Goal: Communication & Community: Answer question/provide support

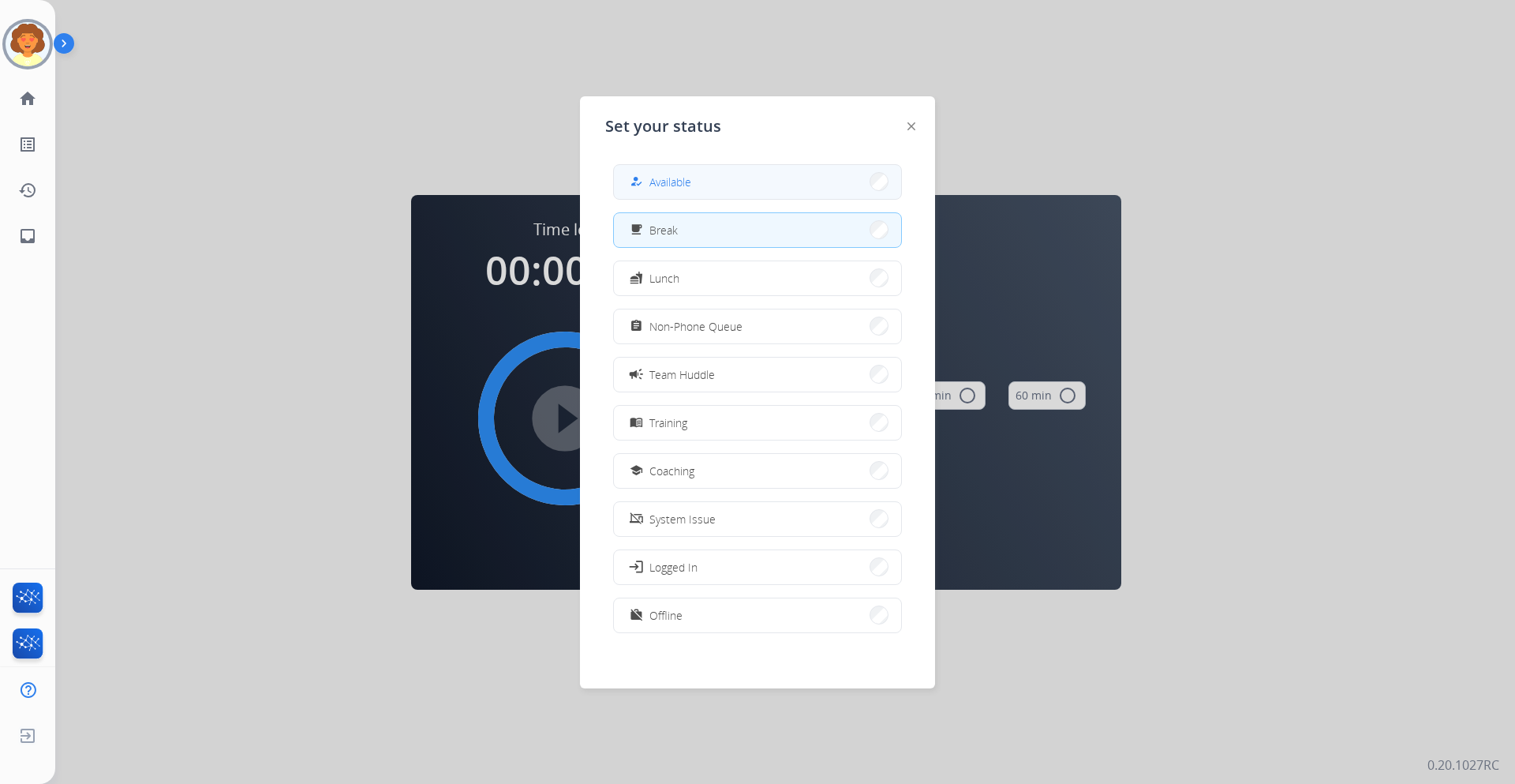
click at [686, 190] on span "Available" at bounding box center [671, 182] width 42 height 17
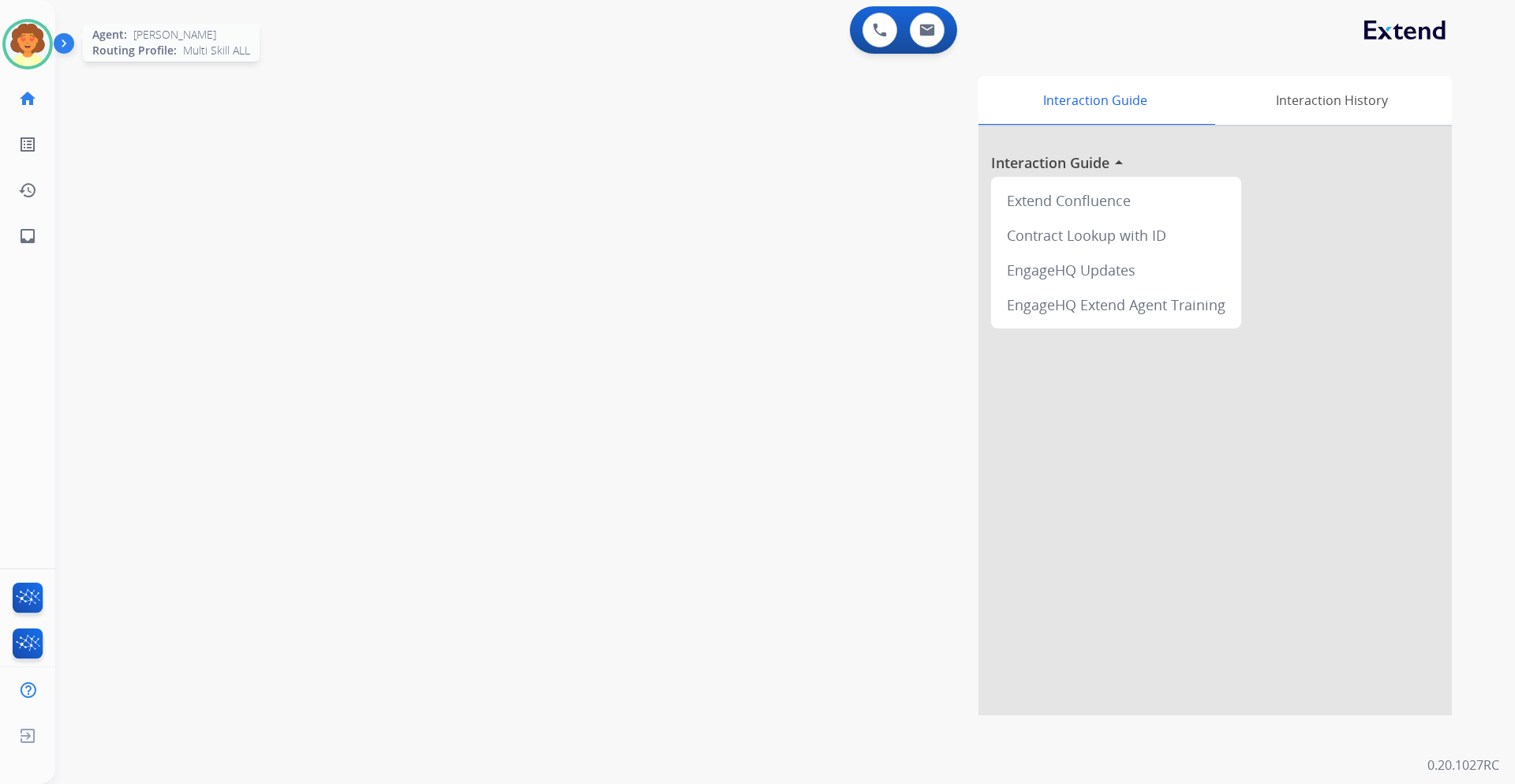
click at [46, 66] on img at bounding box center [27, 43] width 44 height 44
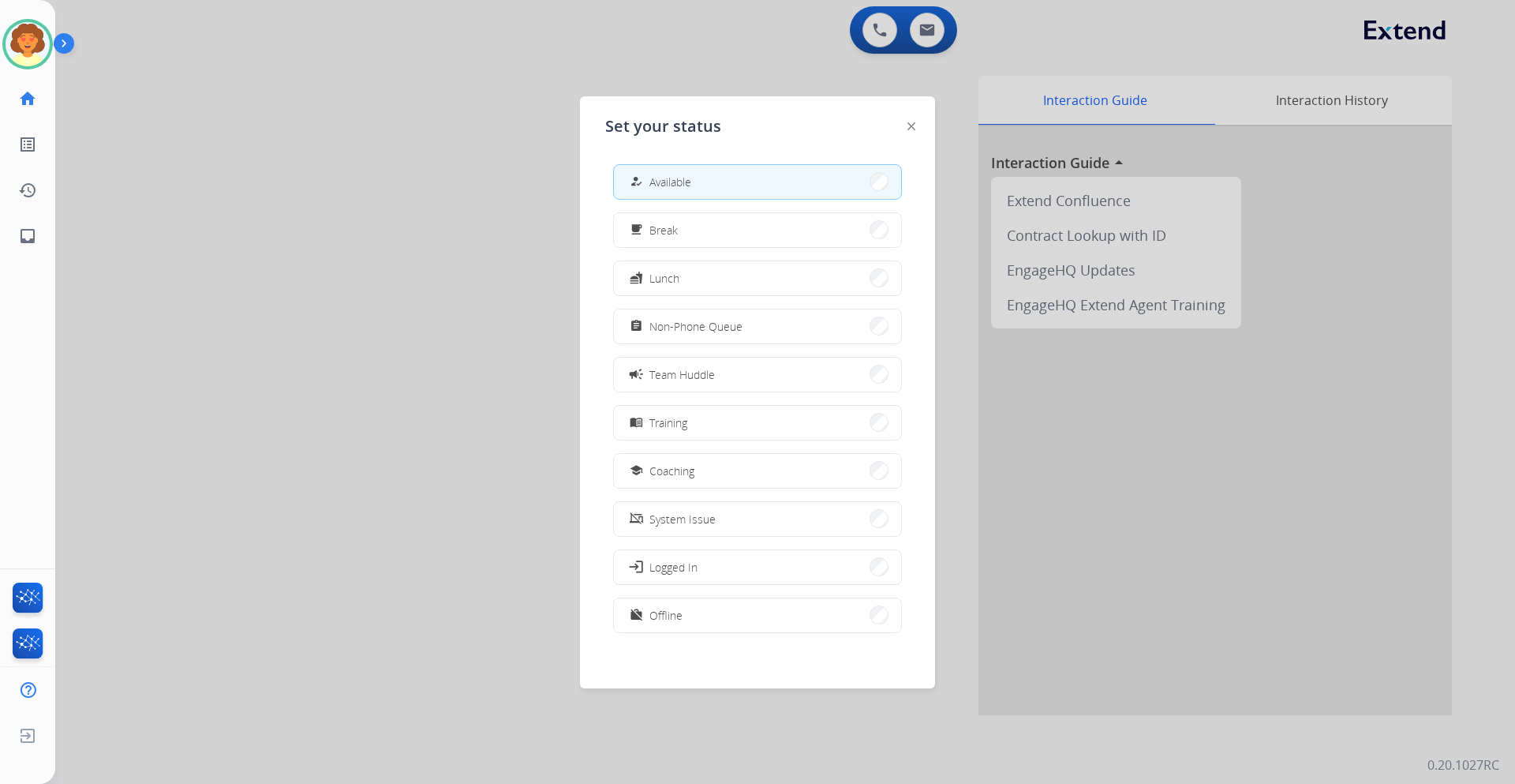
click at [923, 49] on div at bounding box center [758, 392] width 1515 height 784
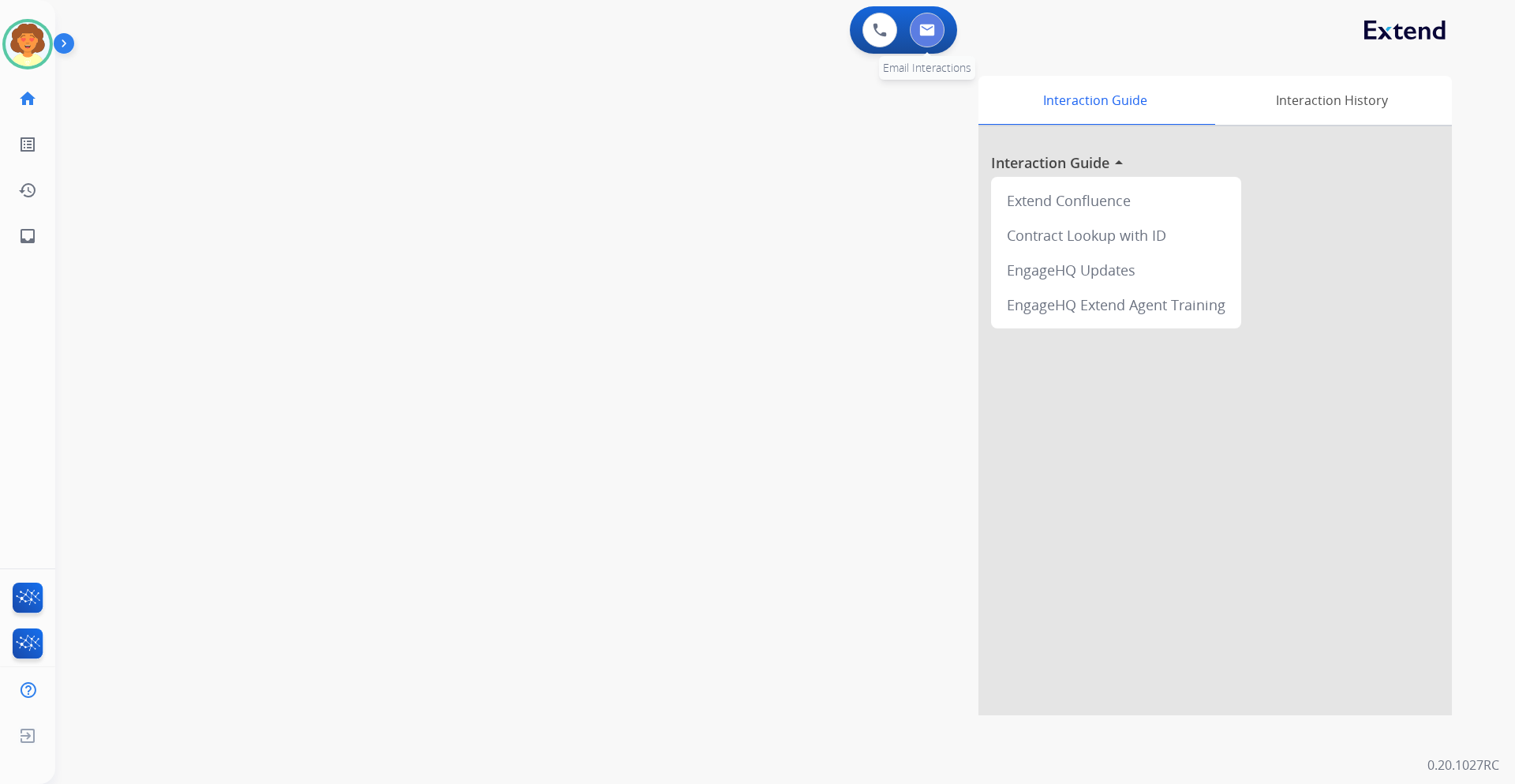
click at [914, 47] on button at bounding box center [927, 30] width 35 height 35
select select "**********"
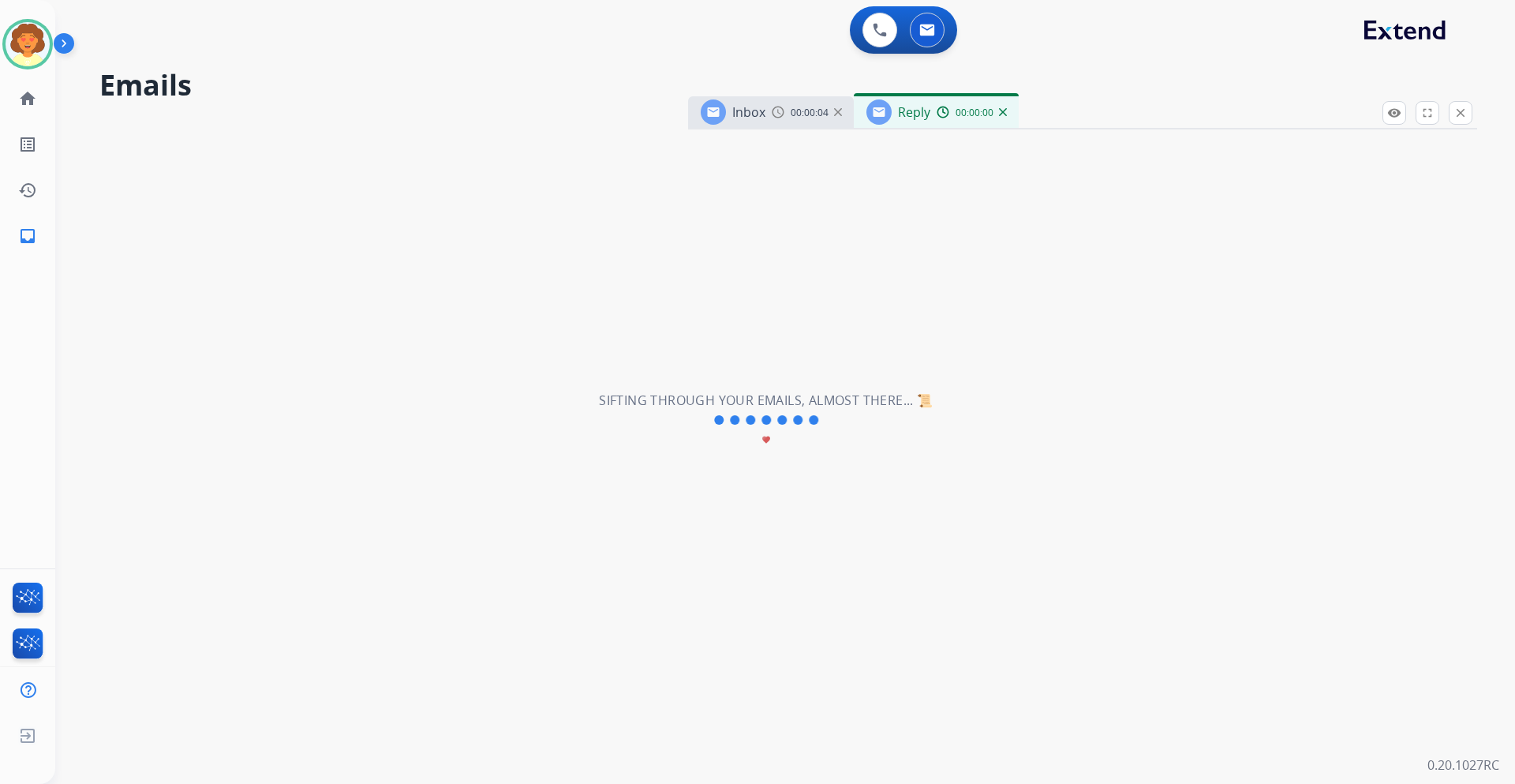
select select "**********"
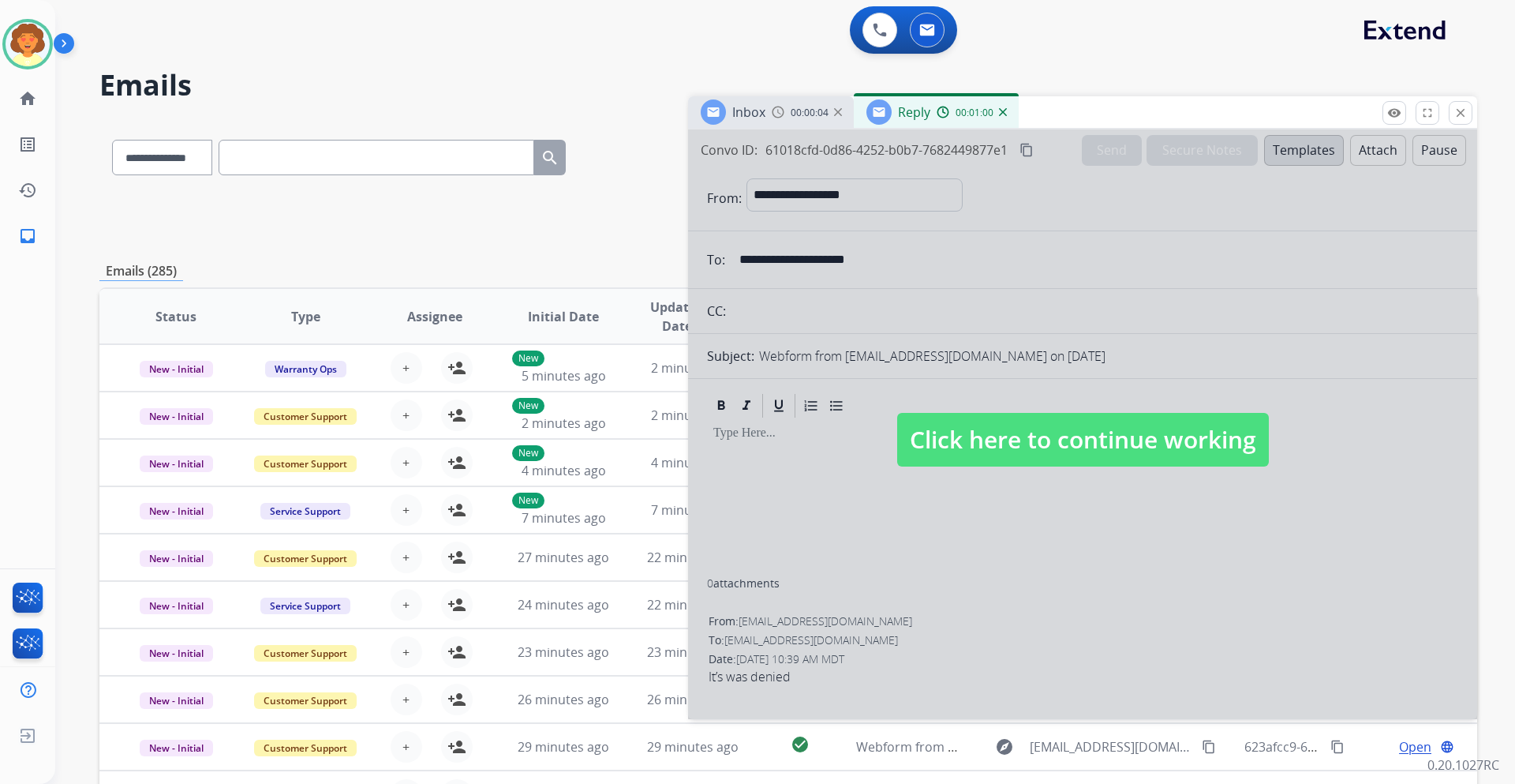
click at [1020, 449] on div at bounding box center [1083, 424] width 789 height 589
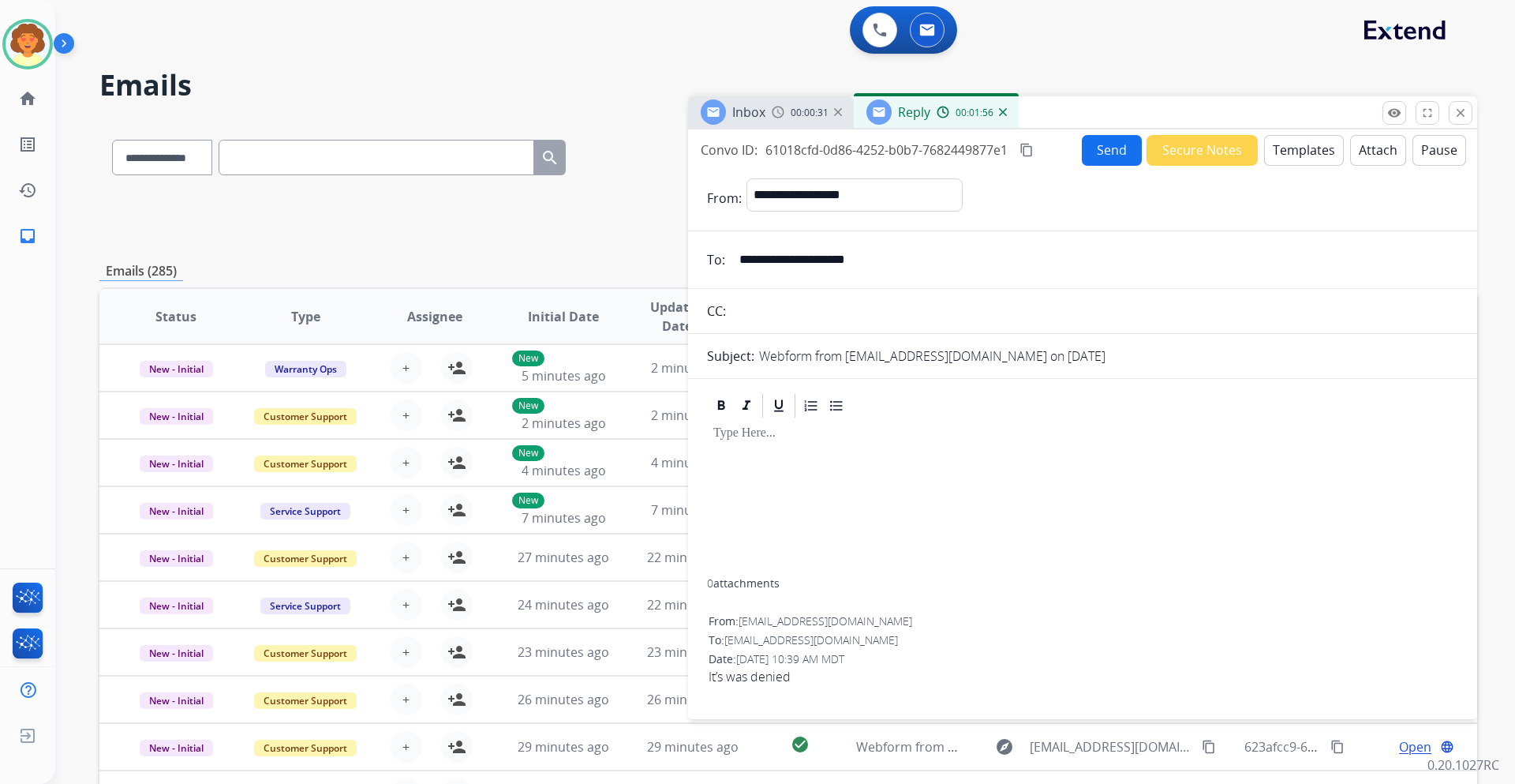
drag, startPoint x: 745, startPoint y: 386, endPoint x: 982, endPoint y: 395, distance: 237.2
click at [982, 275] on input "**********" at bounding box center [1094, 259] width 729 height 31
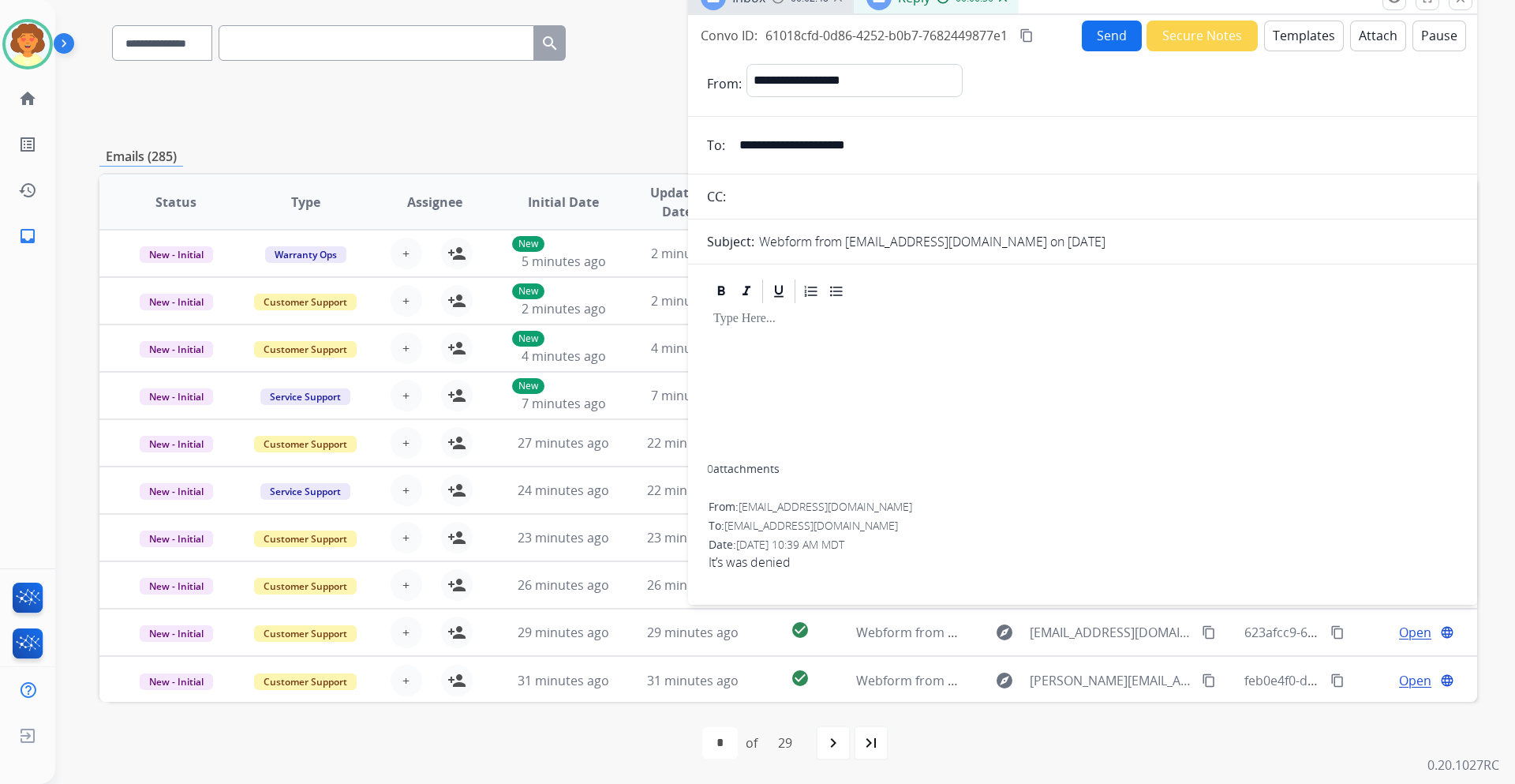
scroll to position [126, 0]
click at [1265, 52] on button "Templates" at bounding box center [1304, 35] width 80 height 31
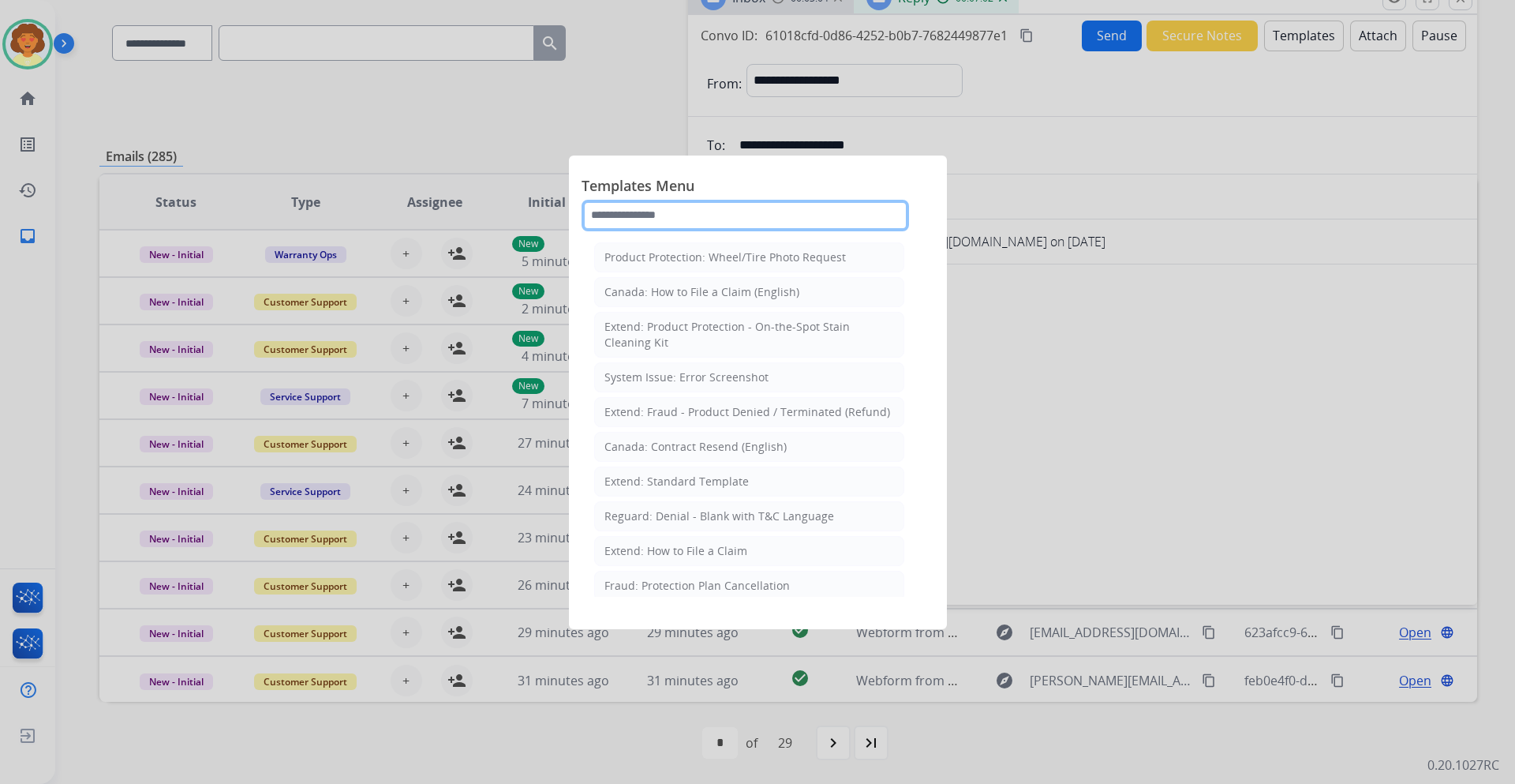
click at [617, 231] on input "text" at bounding box center [745, 215] width 328 height 31
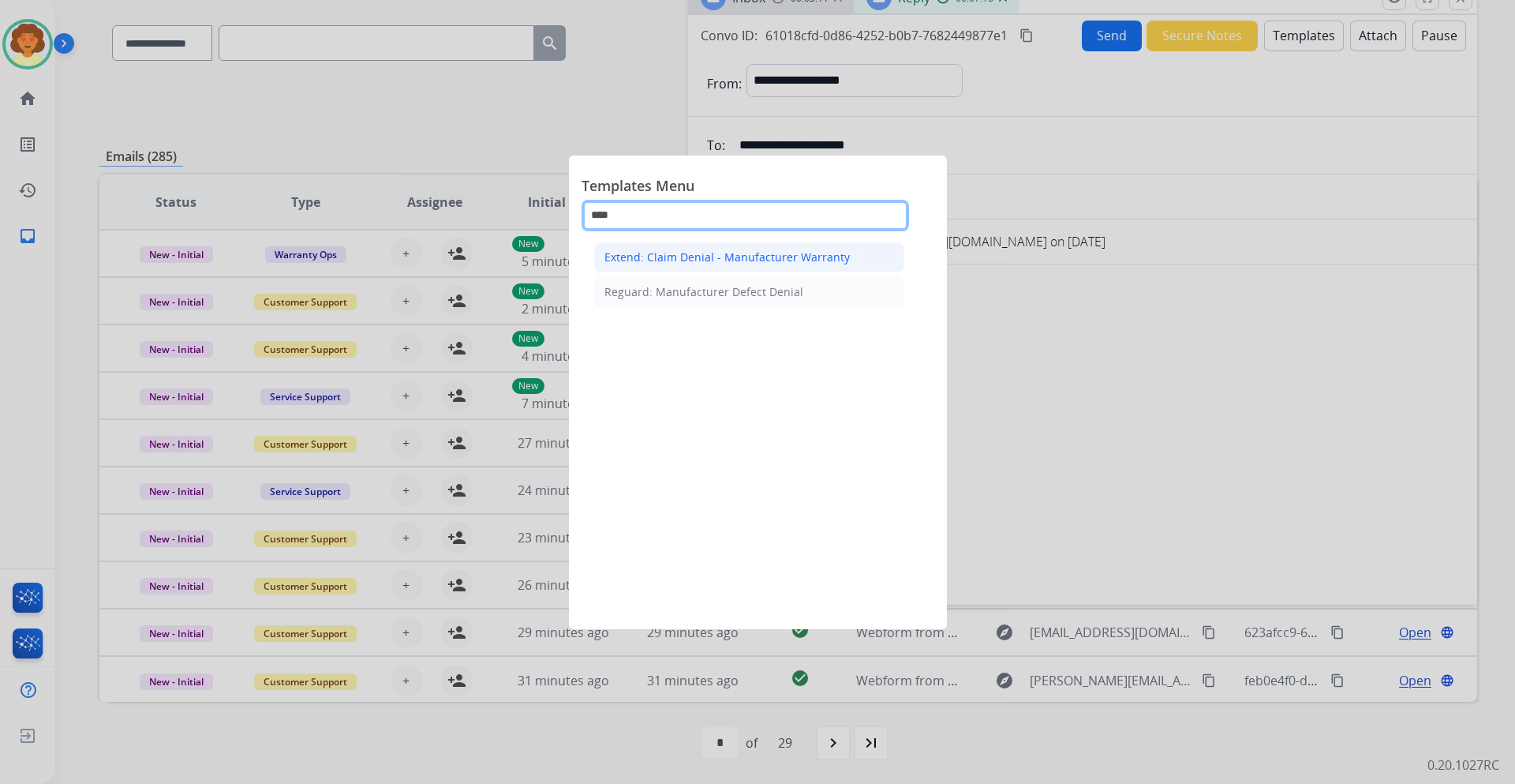
type input "****"
click at [693, 265] on div "Extend: Claim Denial - Manufacturer Warranty" at bounding box center [727, 258] width 246 height 16
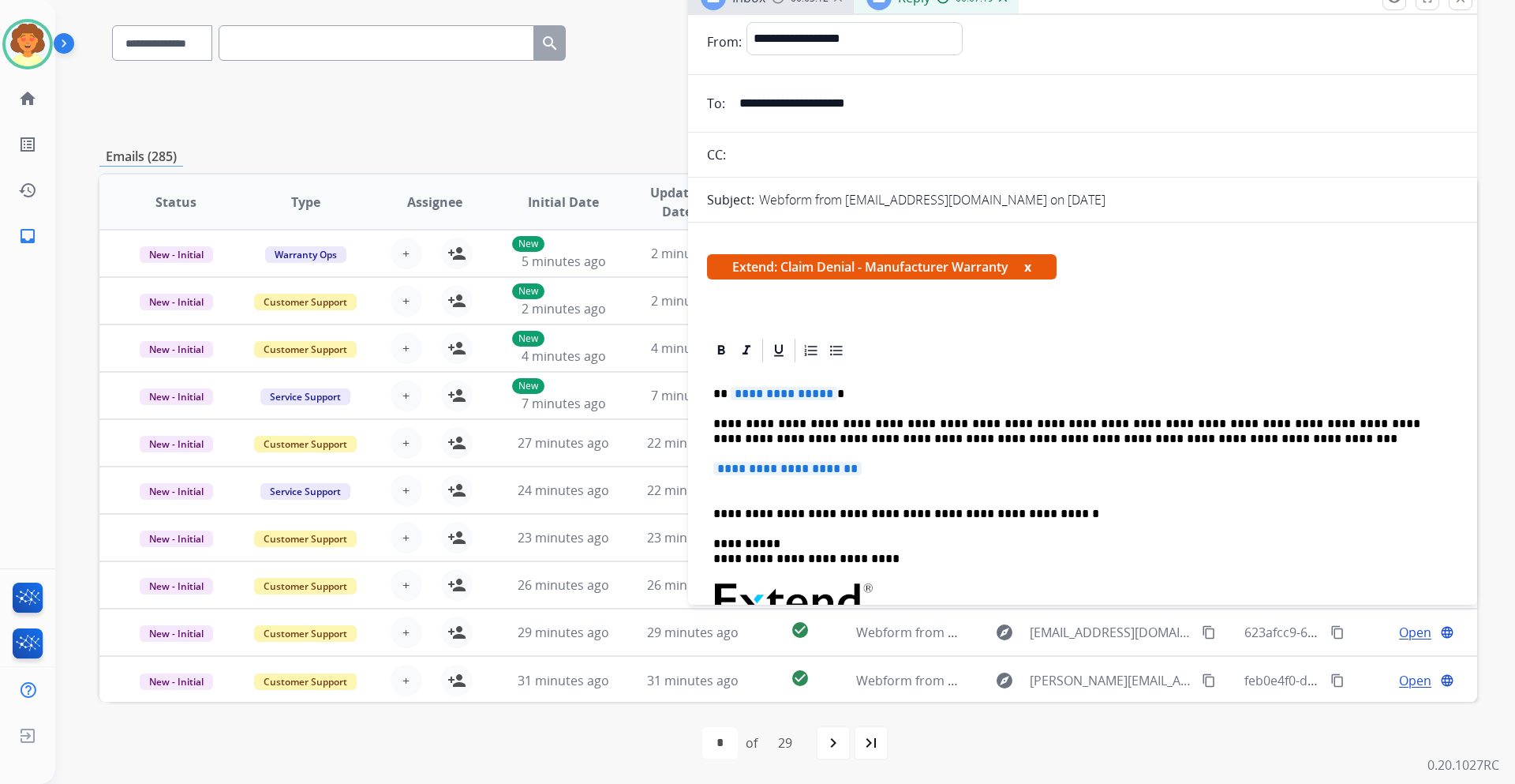
scroll to position [79, 0]
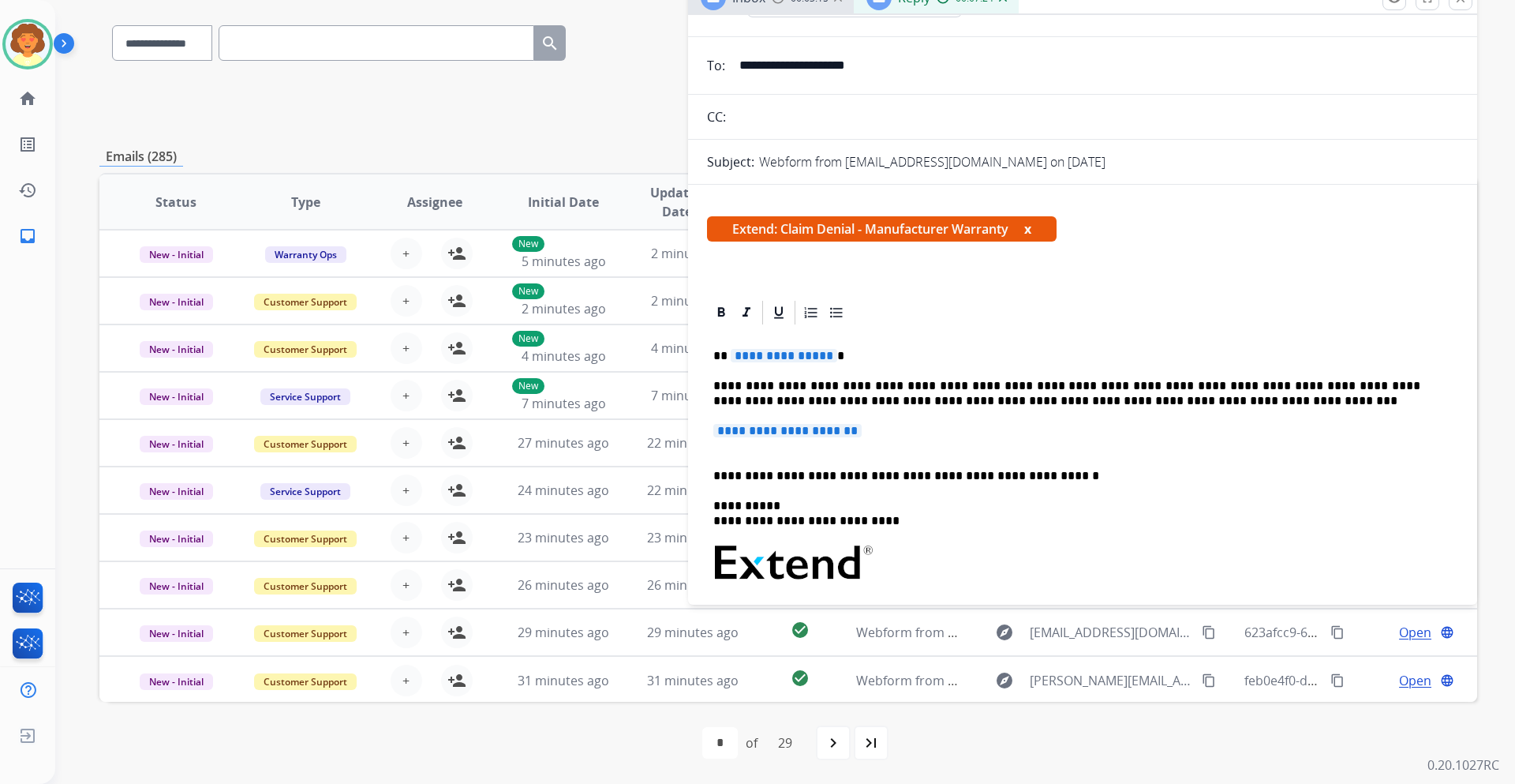
drag, startPoint x: 719, startPoint y: 592, endPoint x: 792, endPoint y: 590, distance: 73.0
click at [792, 363] on p "**********" at bounding box center [1067, 356] width 707 height 14
drag, startPoint x: 717, startPoint y: 594, endPoint x: 788, endPoint y: 596, distance: 71.0
click at [788, 363] on p "**********" at bounding box center [1067, 356] width 707 height 14
click at [731, 362] on span "**********" at bounding box center [784, 355] width 106 height 14
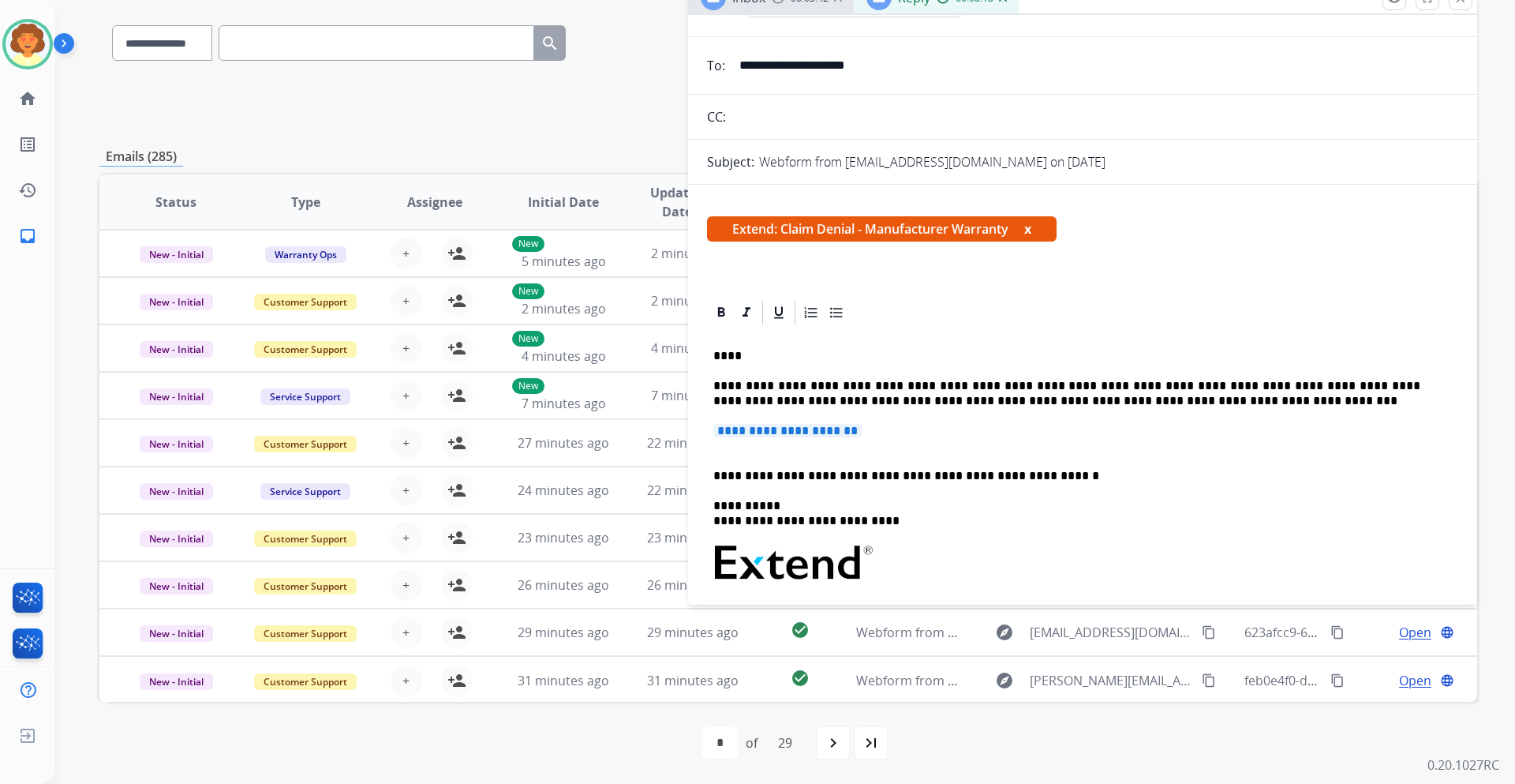
click at [716, 363] on p "****" at bounding box center [1067, 356] width 707 height 14
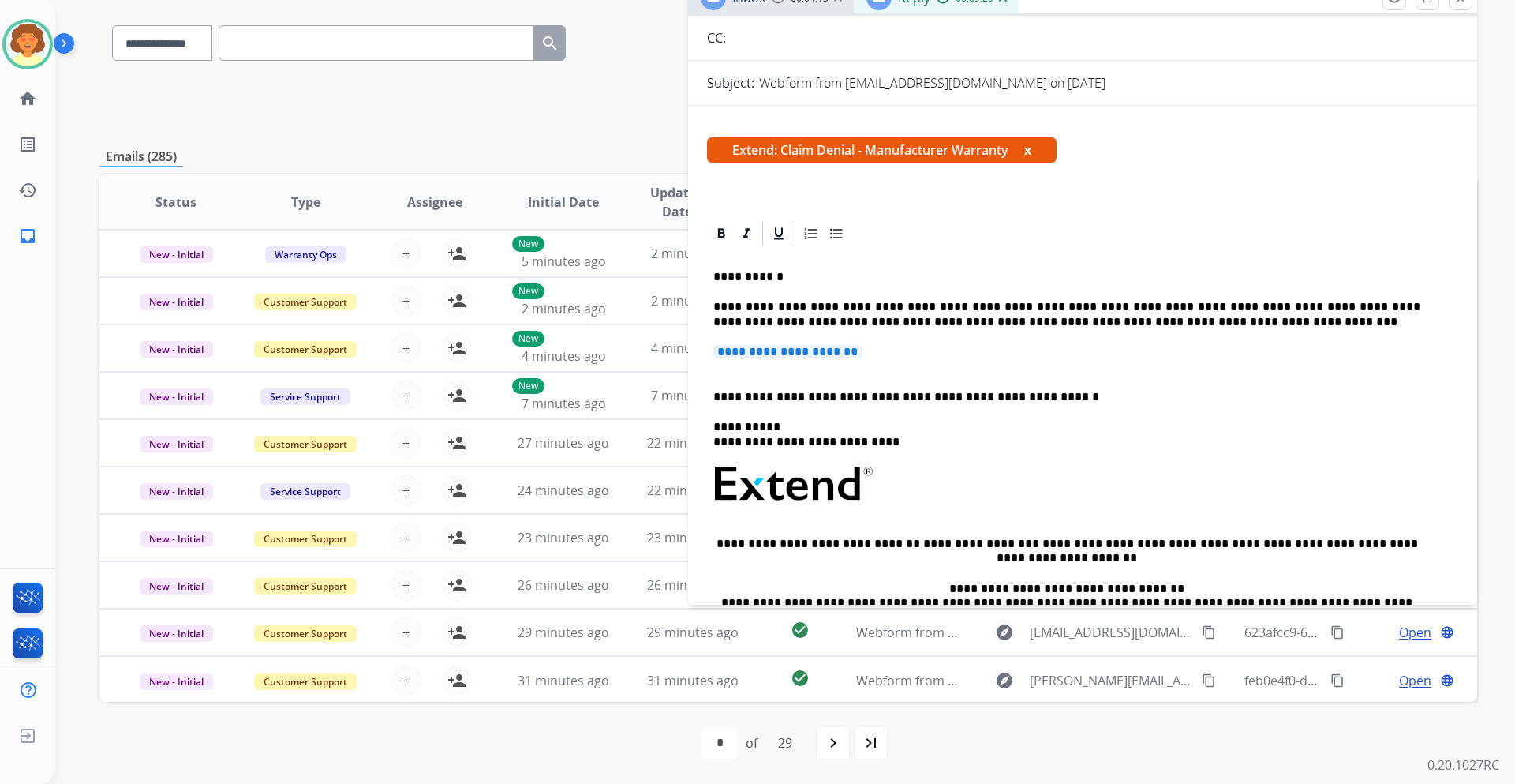
click at [714, 374] on p "**********" at bounding box center [1083, 359] width 739 height 29
click at [713, 358] on span "**********" at bounding box center [787, 351] width 148 height 14
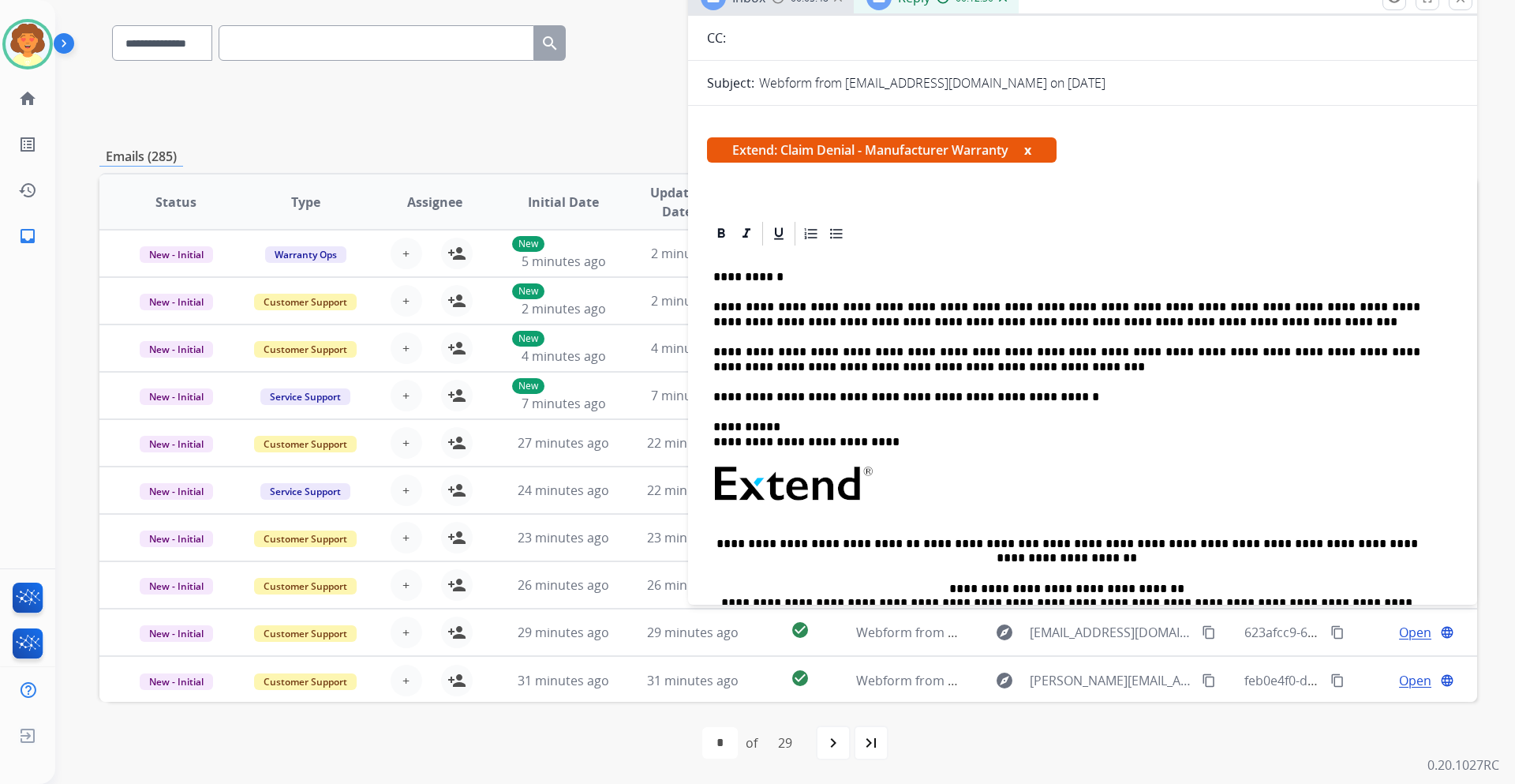
click at [758, 374] on p "**********" at bounding box center [1067, 359] width 707 height 29
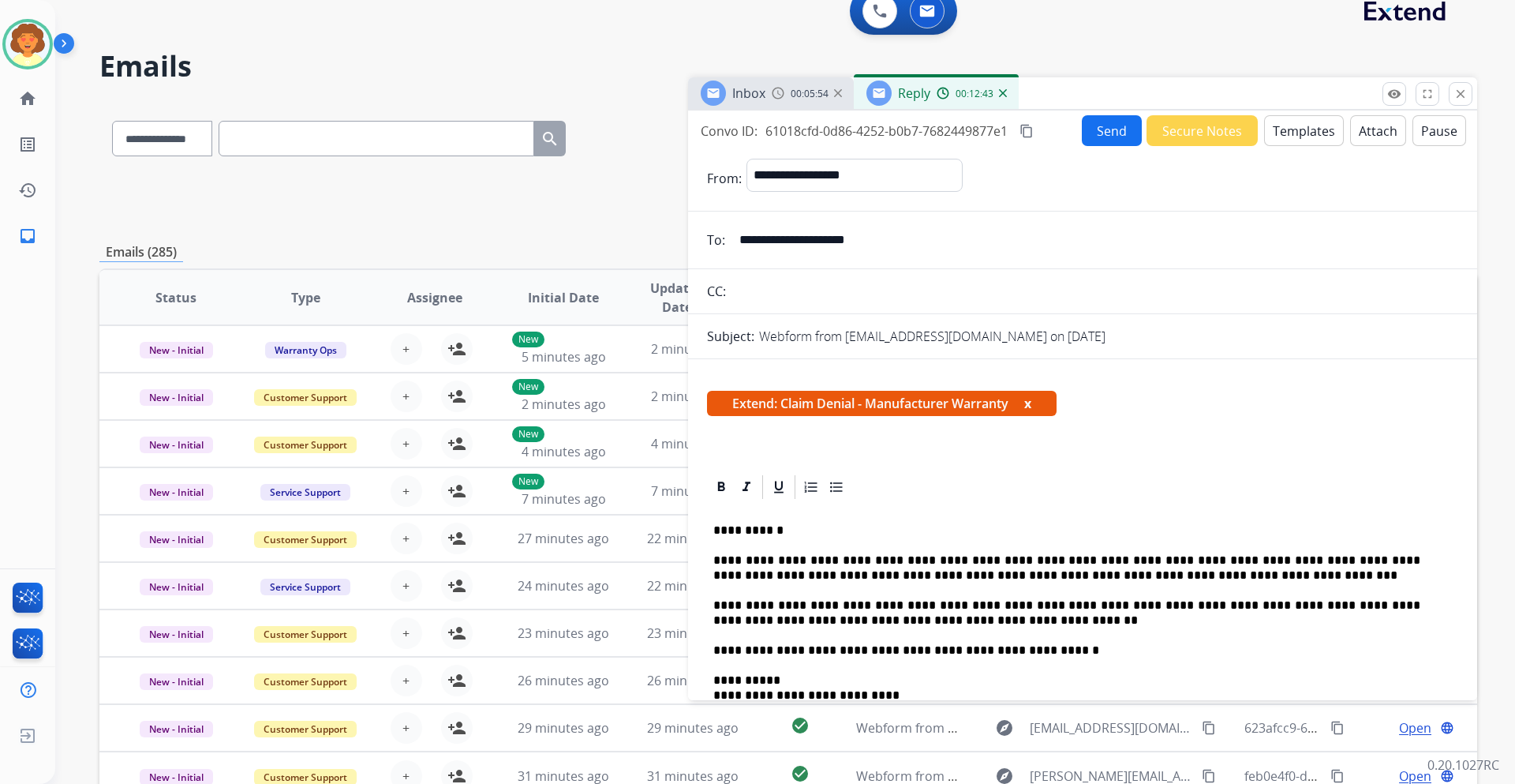
scroll to position [0, 0]
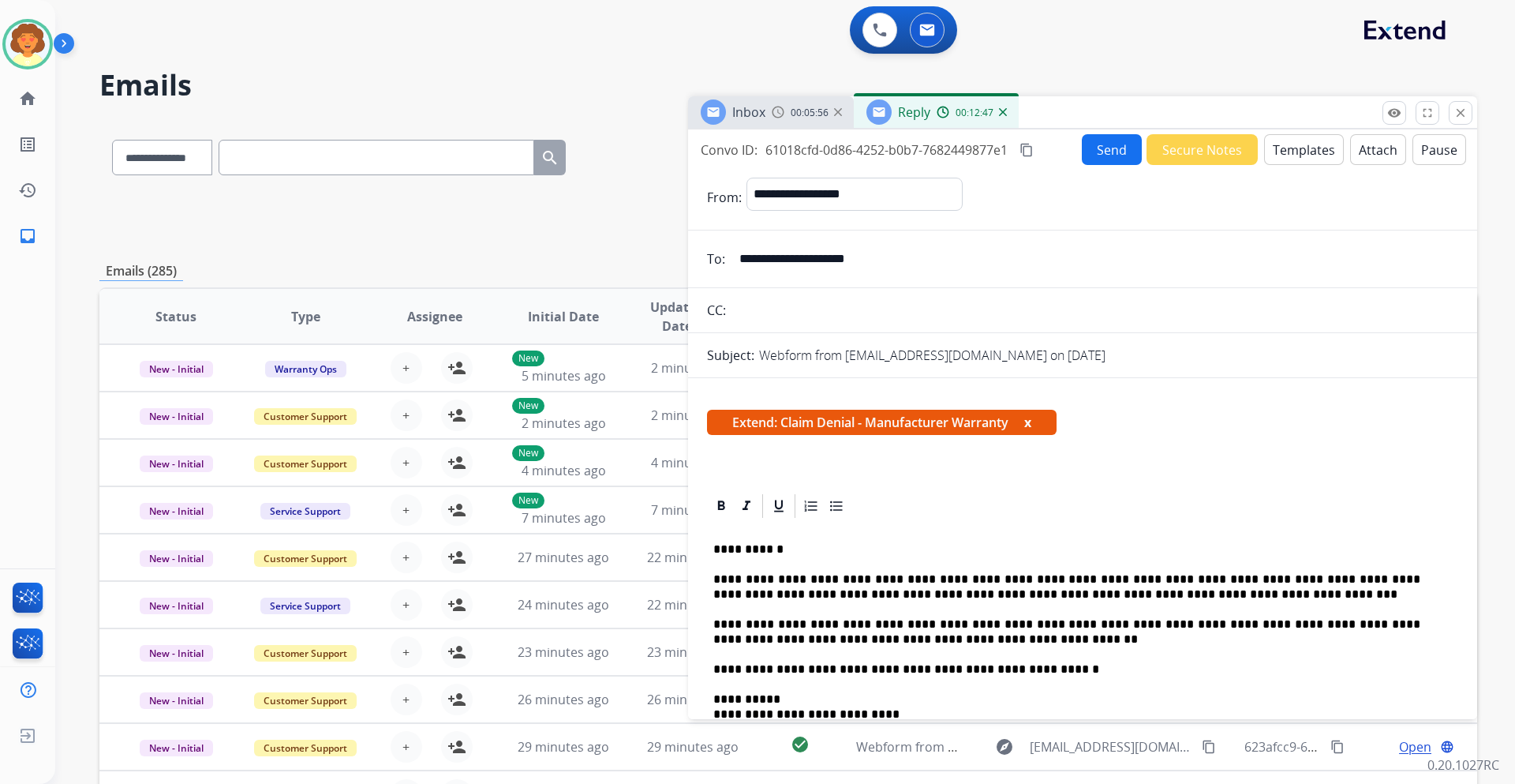
click at [1082, 165] on button "Send" at bounding box center [1112, 150] width 60 height 31
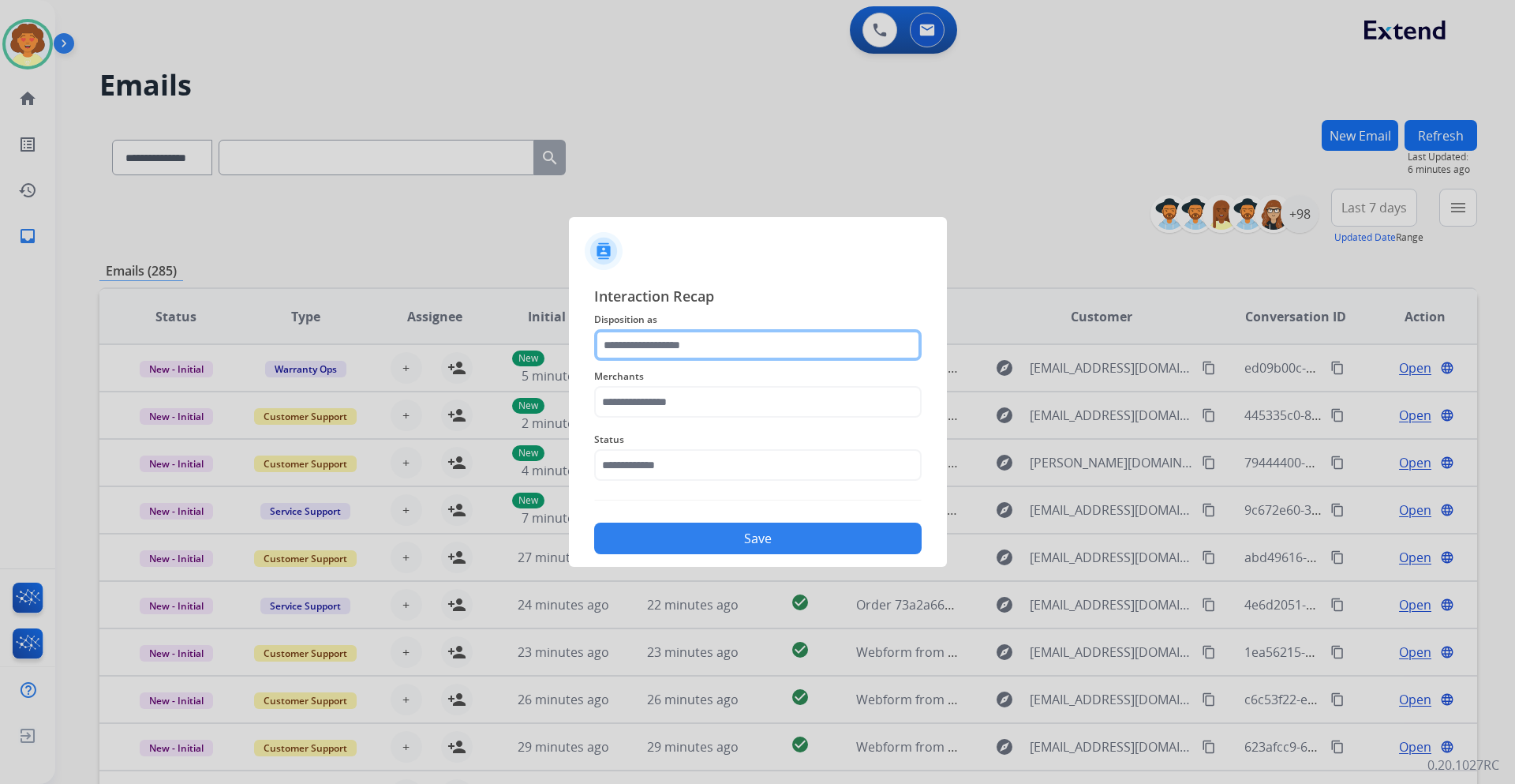
click at [655, 329] on input "text" at bounding box center [758, 345] width 328 height 31
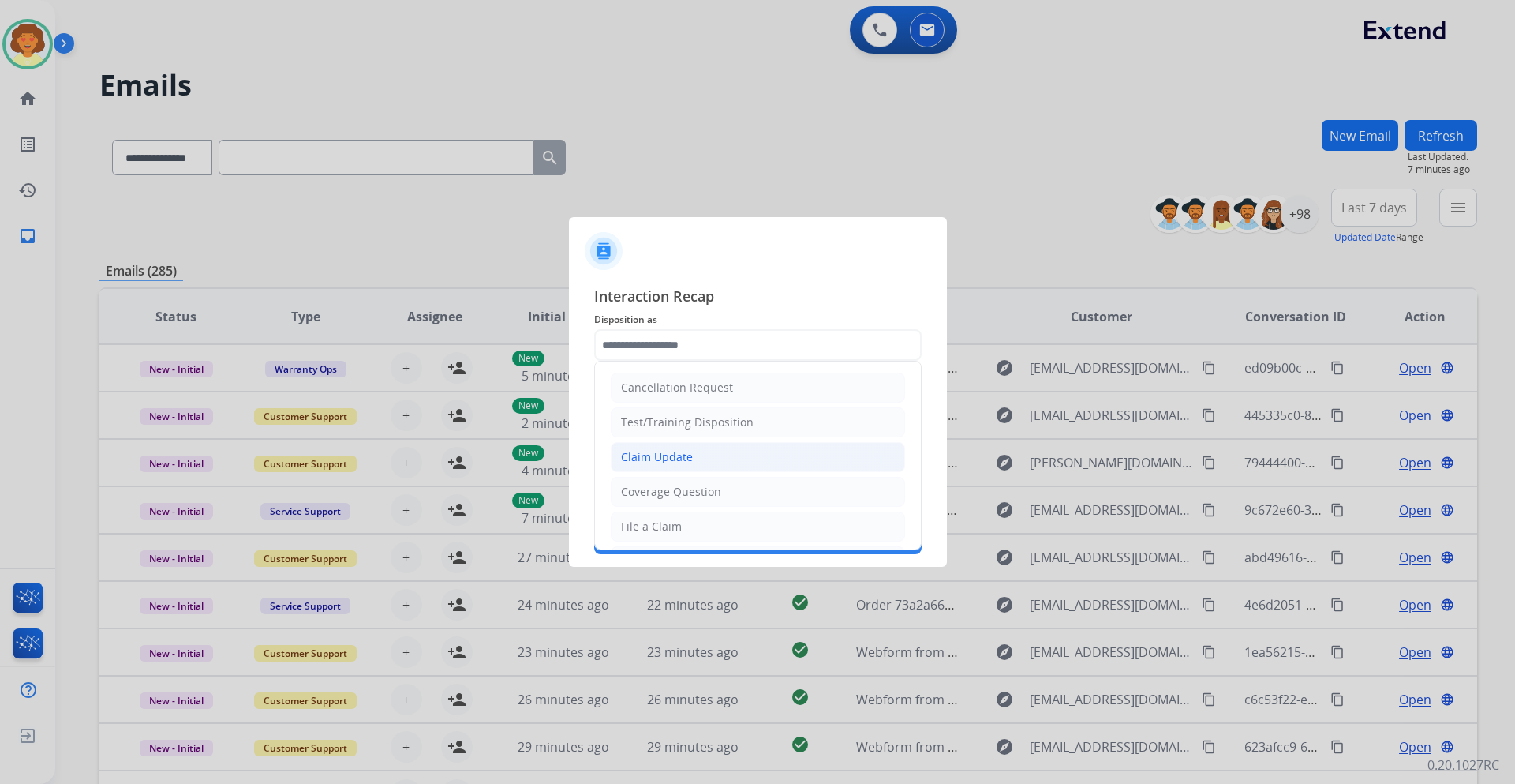
click at [682, 464] on div "Claim Update" at bounding box center [657, 457] width 72 height 16
type input "**********"
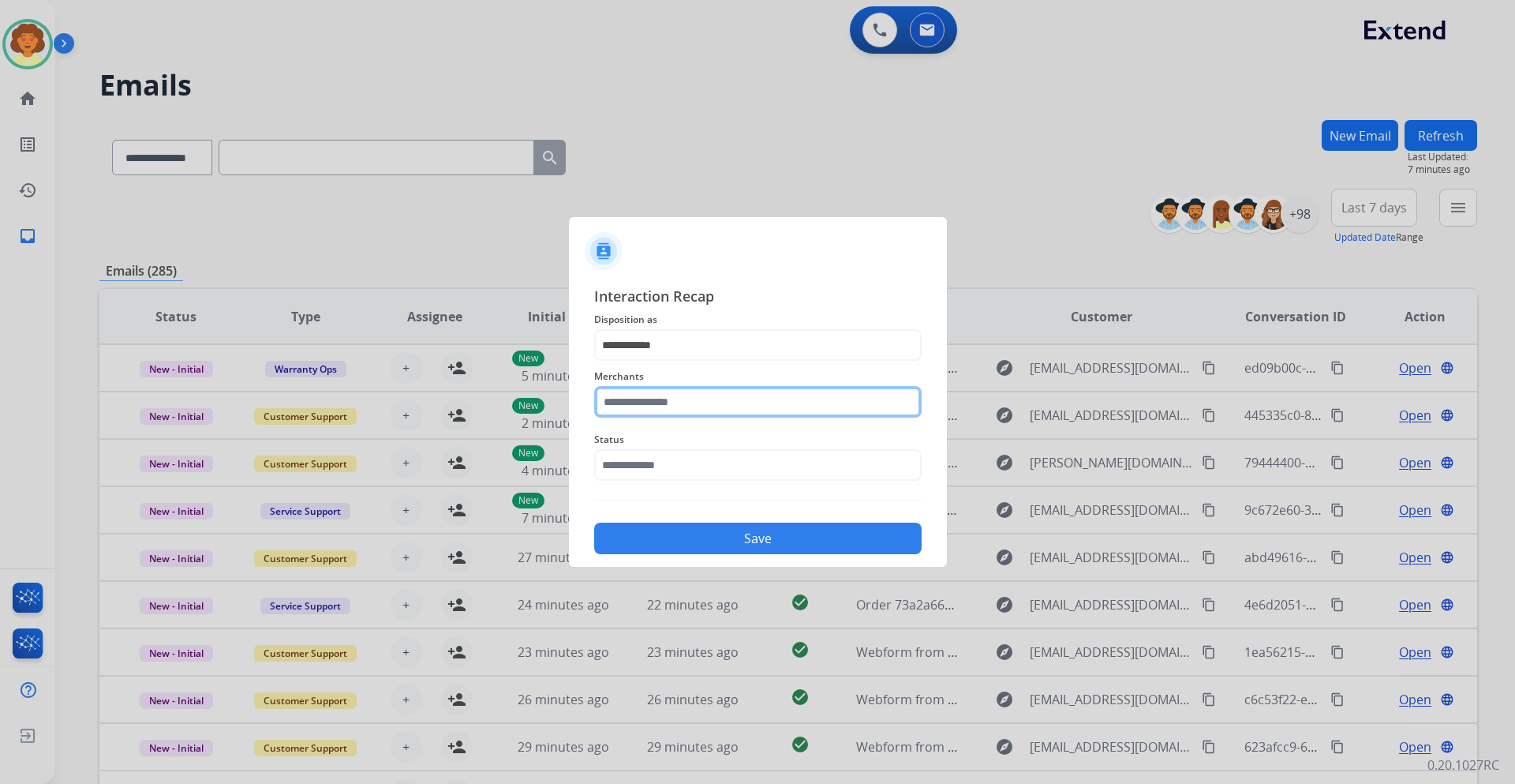
click at [664, 397] on input "text" at bounding box center [758, 401] width 328 height 31
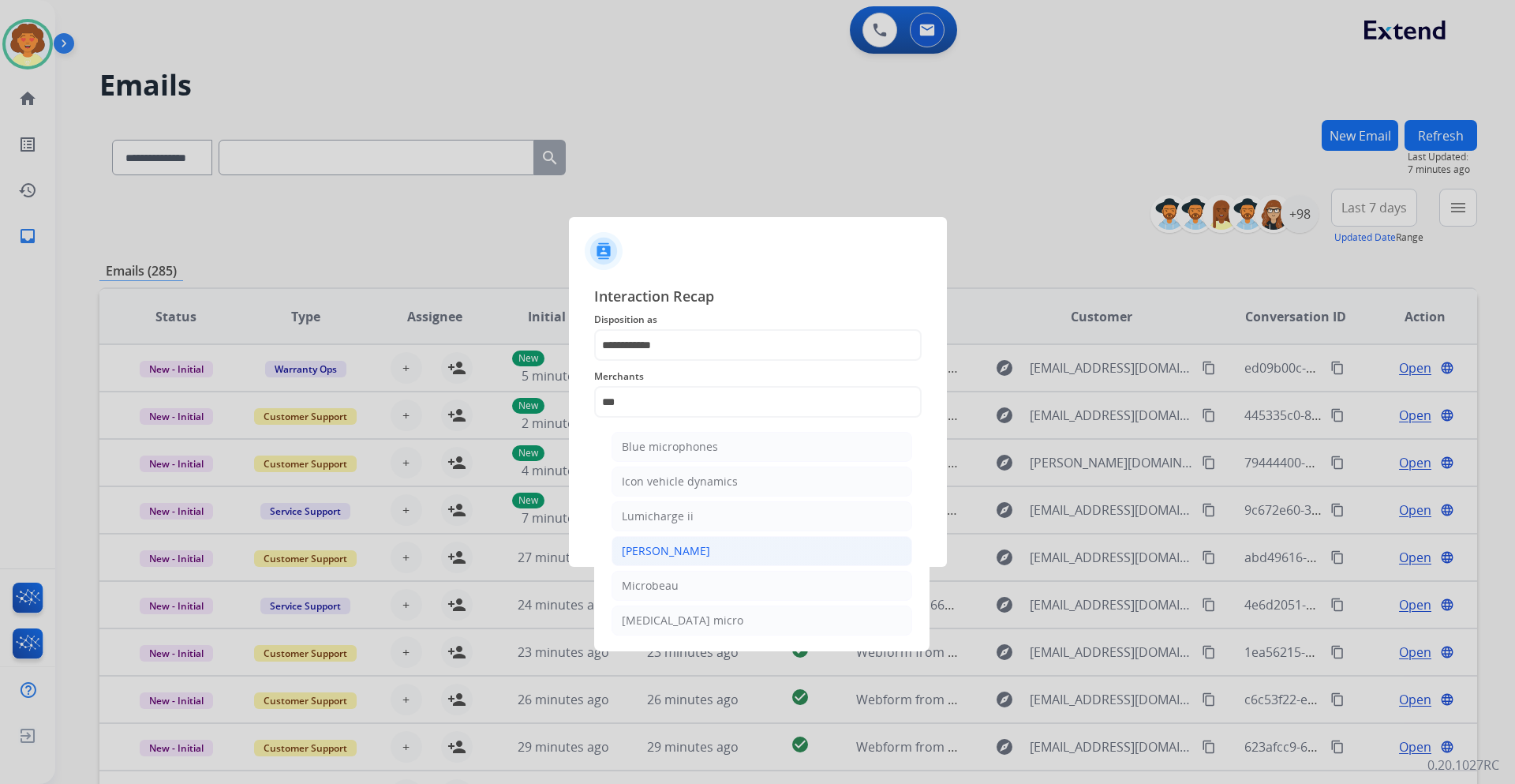
click at [700, 559] on div "[PERSON_NAME]" at bounding box center [667, 551] width 89 height 16
type input "********"
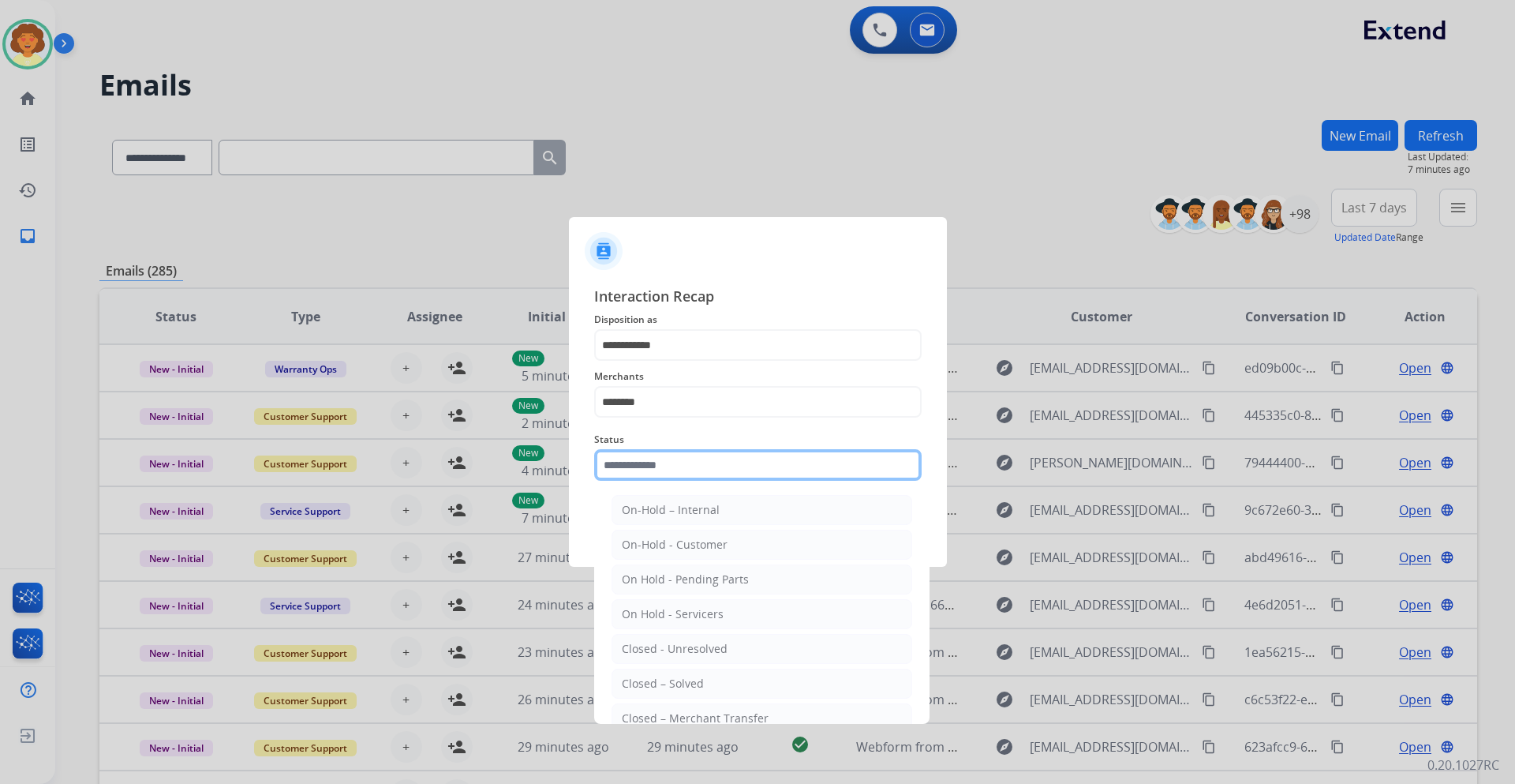
click at [660, 480] on input "text" at bounding box center [758, 464] width 328 height 31
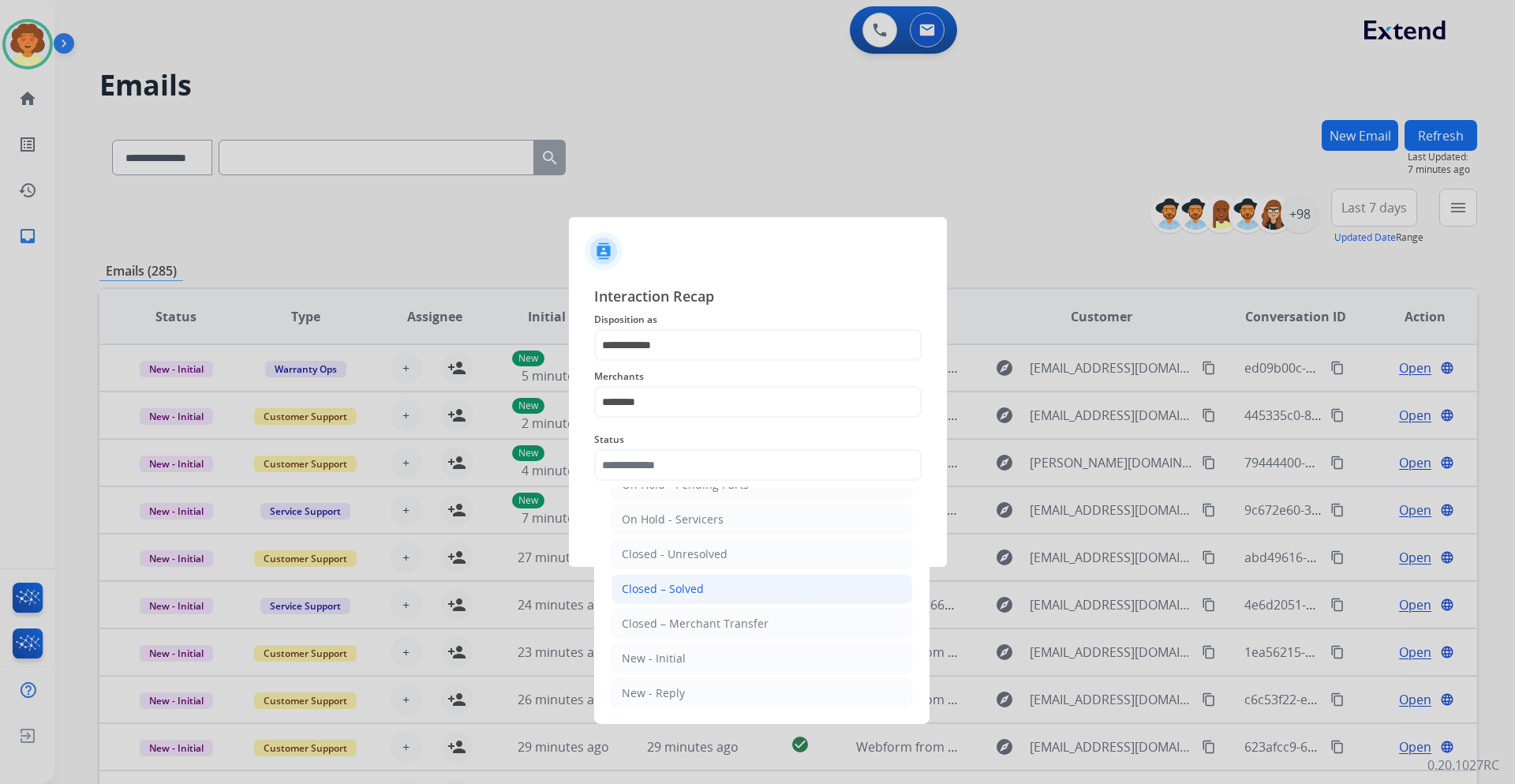
click at [704, 584] on div "Closed – Solved" at bounding box center [663, 589] width 82 height 16
type input "**********"
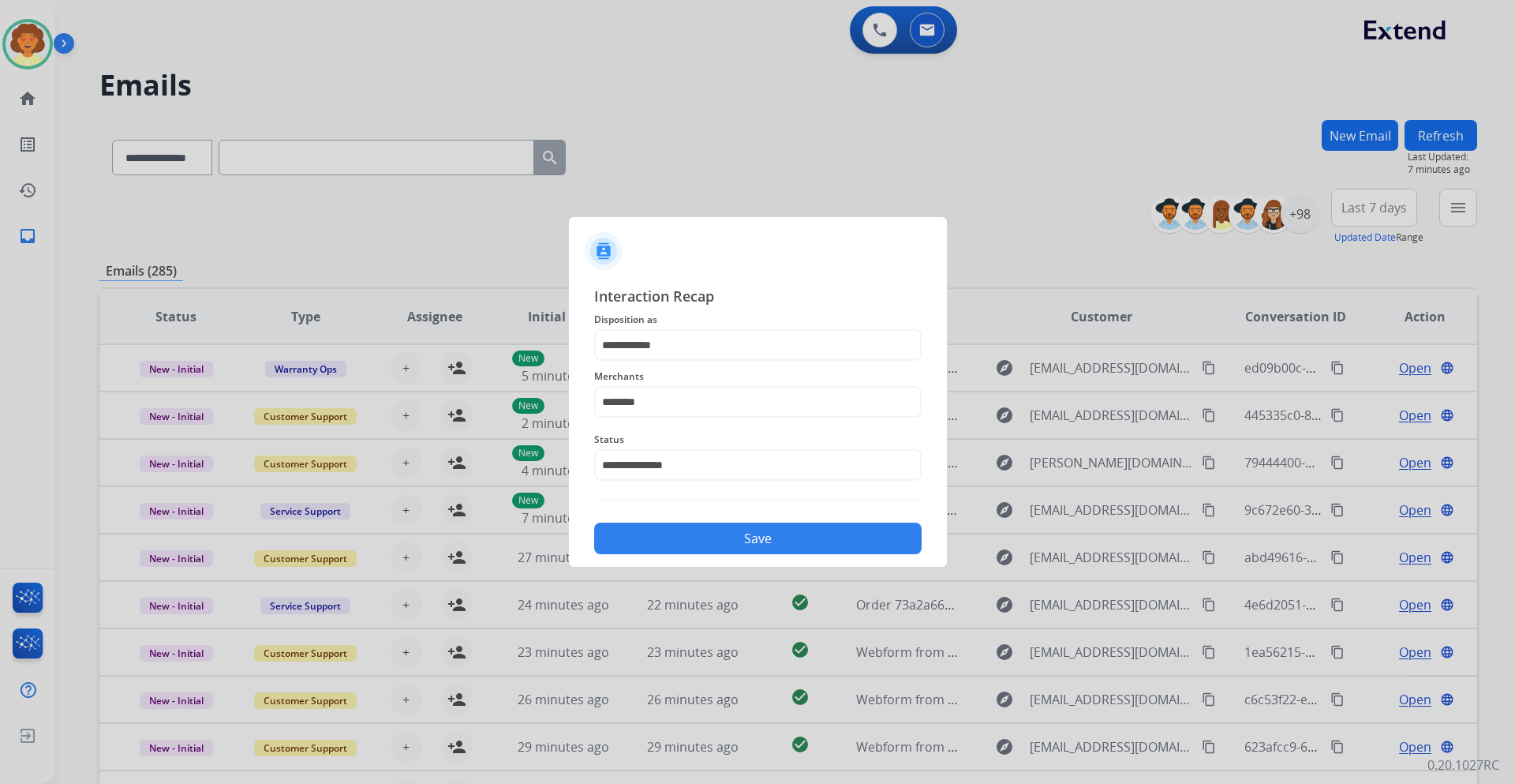
click at [675, 554] on button "Save" at bounding box center [758, 538] width 328 height 31
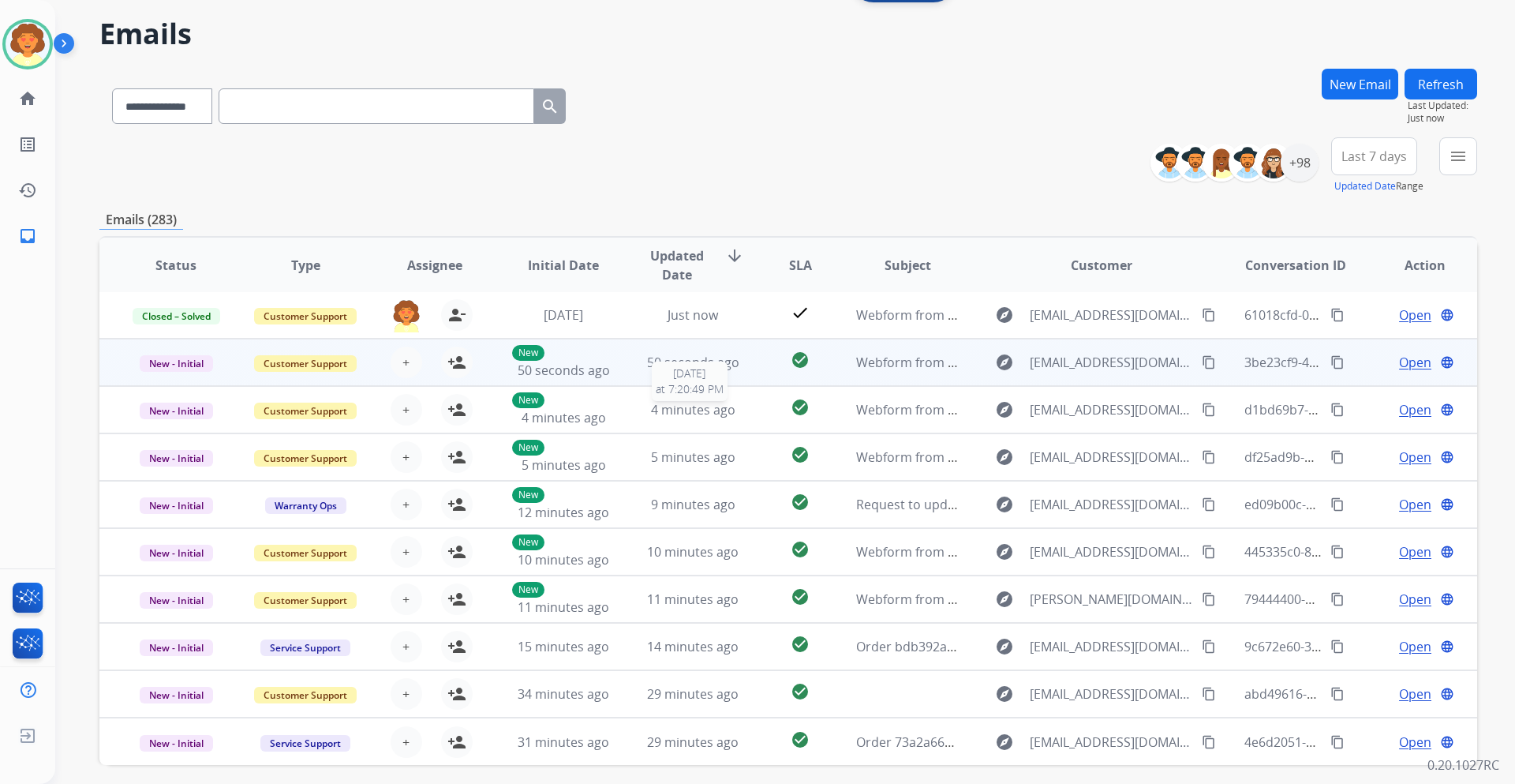
scroll to position [79, 0]
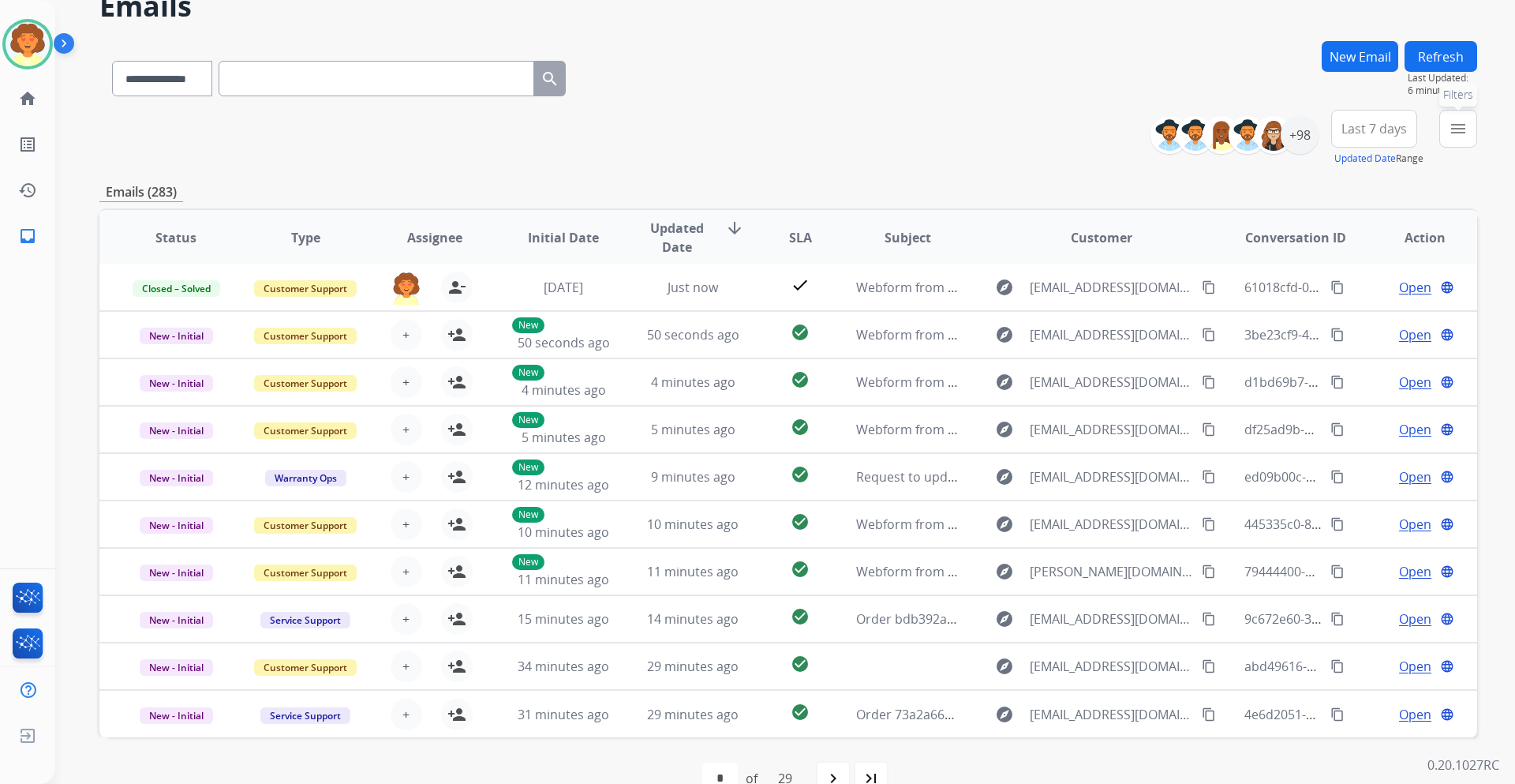
click at [1449, 138] on mat-icon "menu" at bounding box center [1459, 129] width 19 height 19
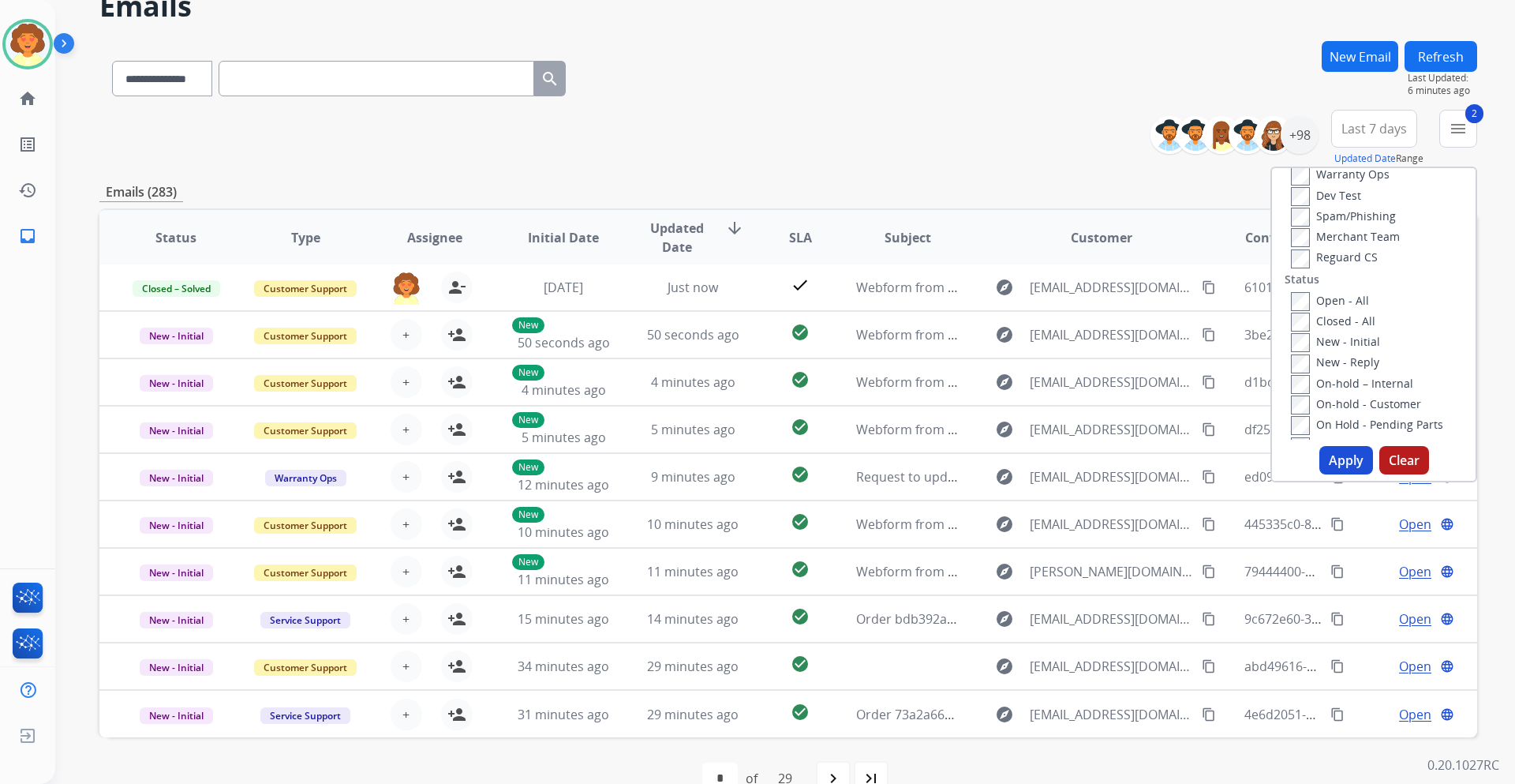
scroll to position [158, 0]
click at [1319, 474] on button "Apply" at bounding box center [1346, 460] width 54 height 28
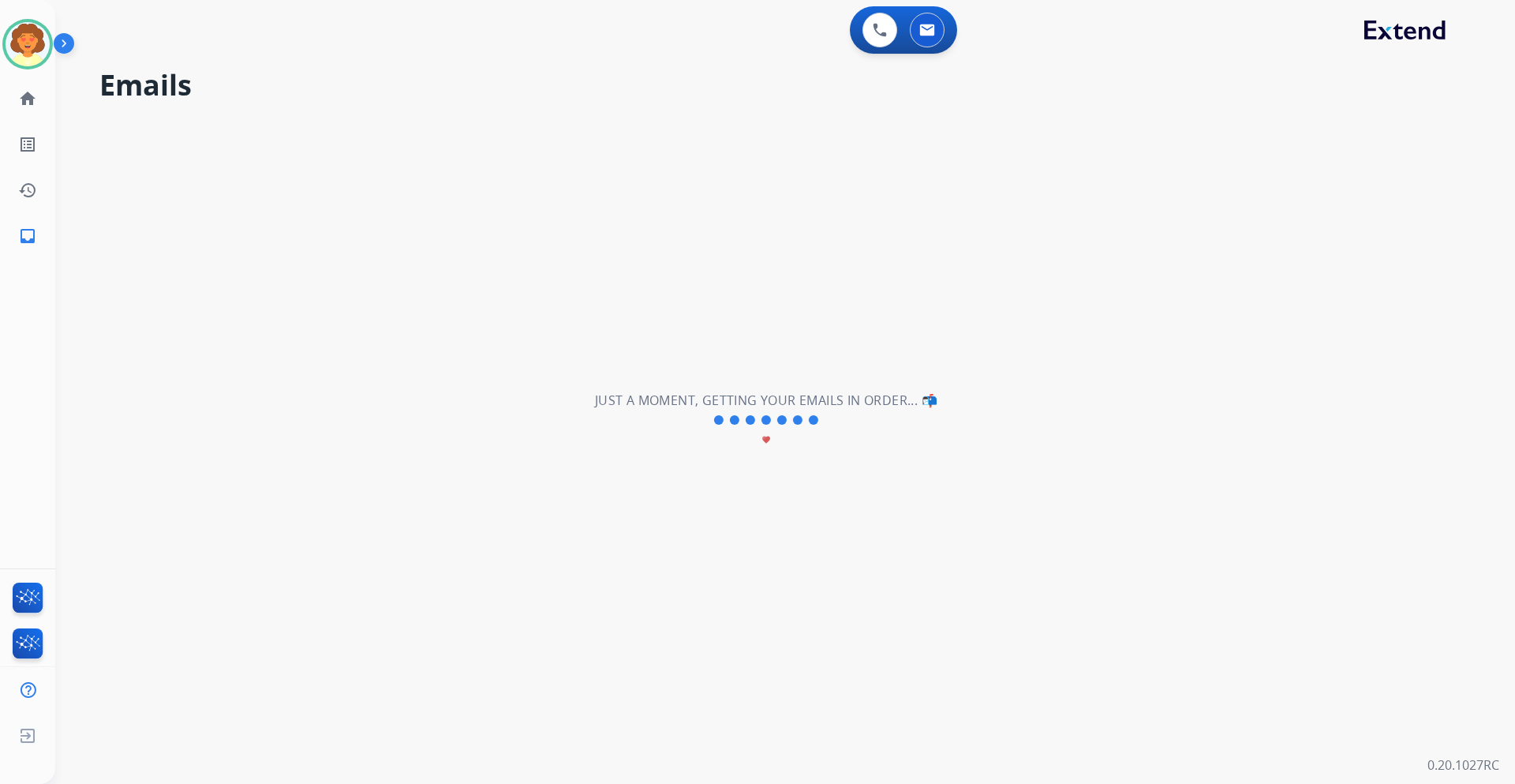
scroll to position [51, 0]
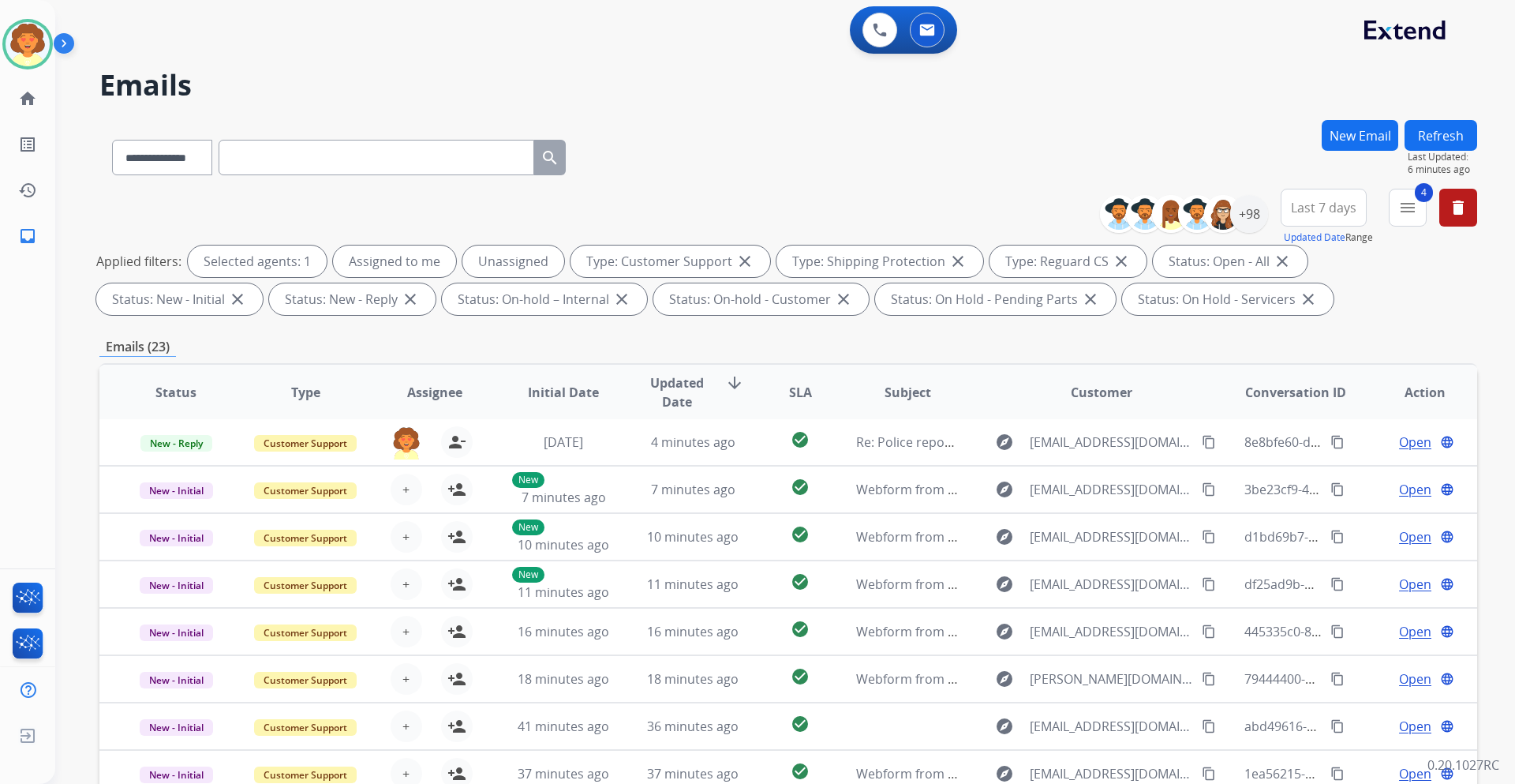
click at [1281, 226] on button "Last 7 days" at bounding box center [1323, 207] width 86 height 38
click at [1275, 411] on div "Last 90 days" at bounding box center [1319, 398] width 87 height 23
click at [1230, 233] on div "+147" at bounding box center [1249, 213] width 38 height 38
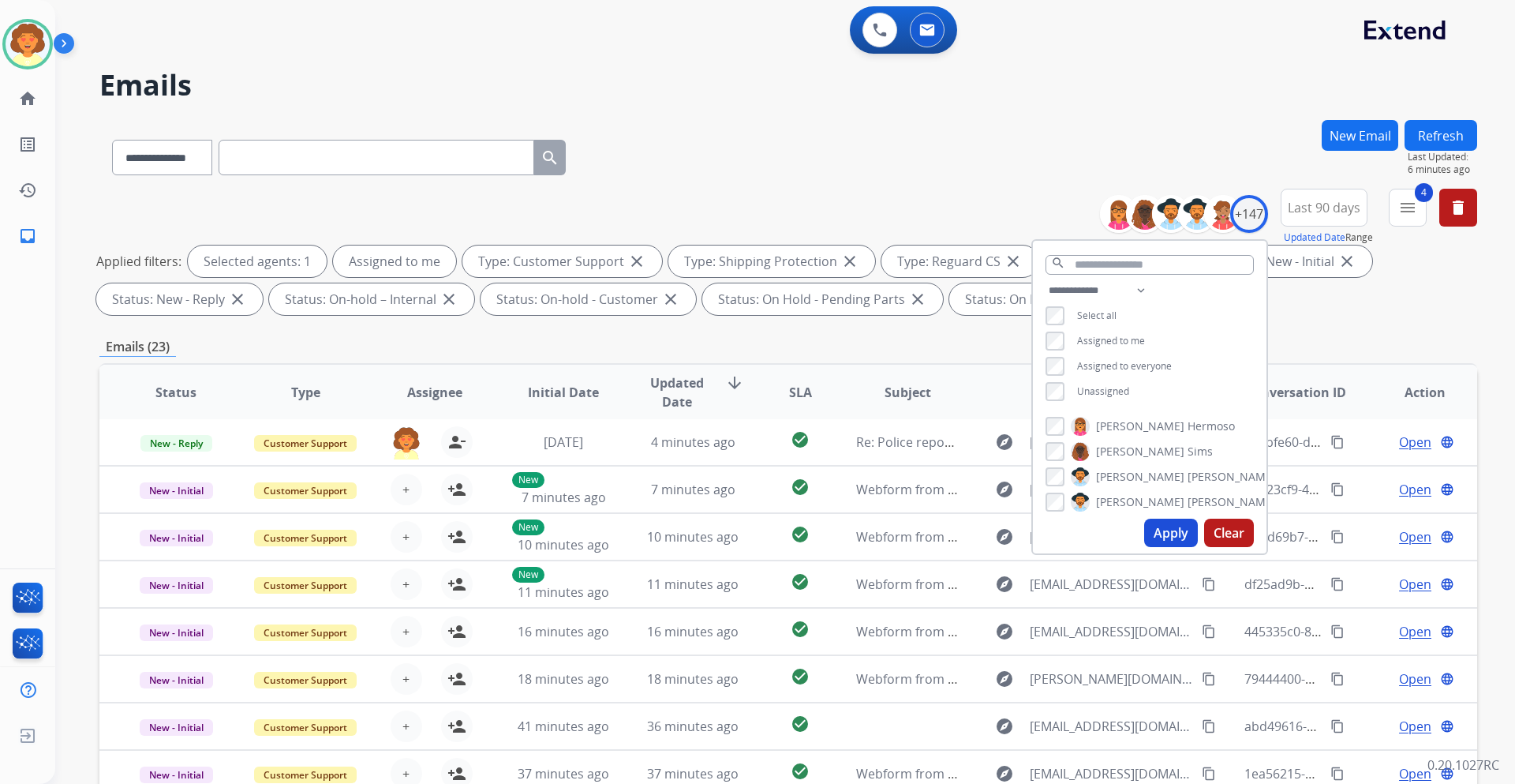
click at [1145, 547] on button "Apply" at bounding box center [1171, 532] width 54 height 28
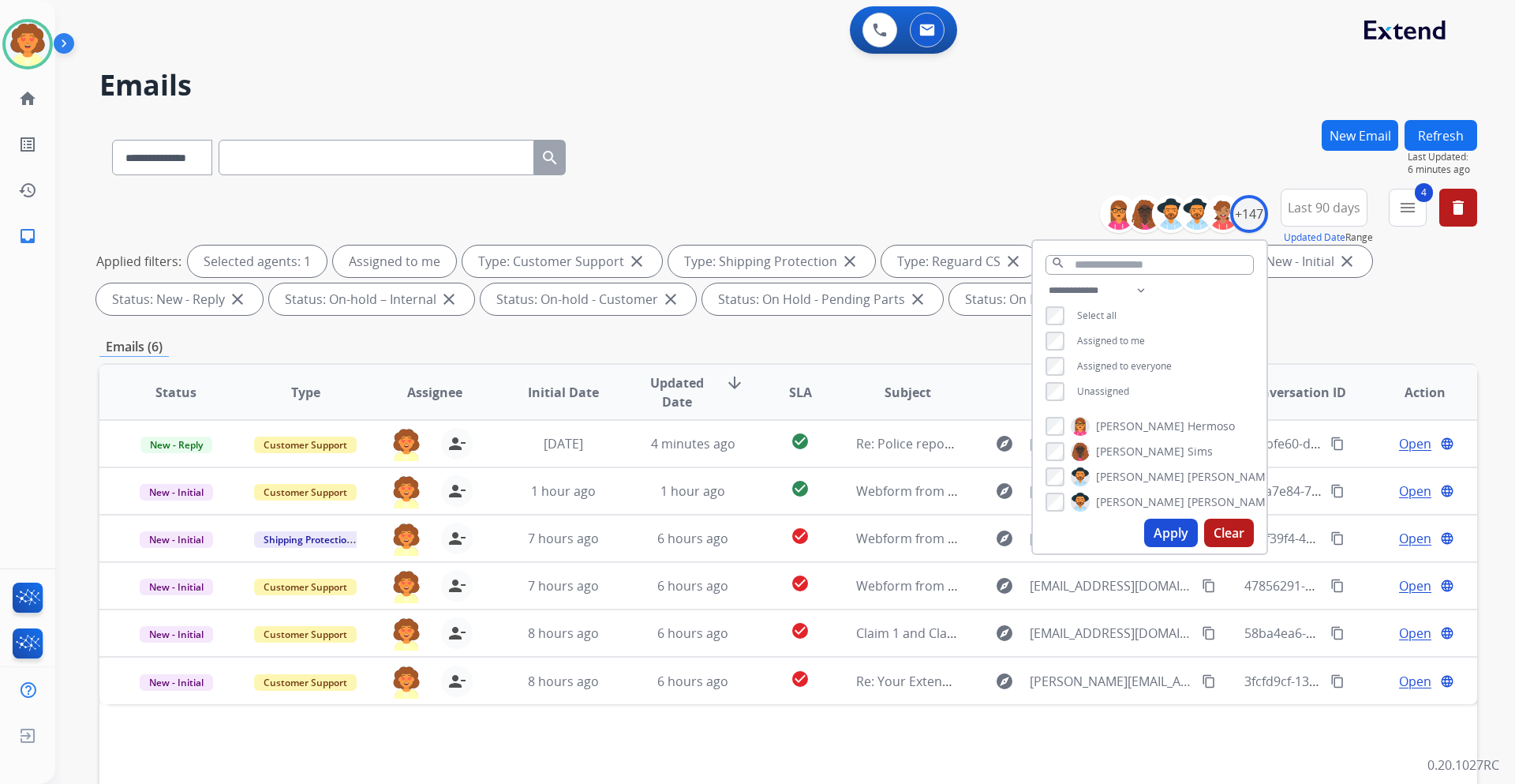
scroll to position [0, 0]
click at [1195, 315] on div "Applied filters: Selected agents: 1 Assigned to me Type: Customer Support close…" at bounding box center [786, 280] width 1378 height 69
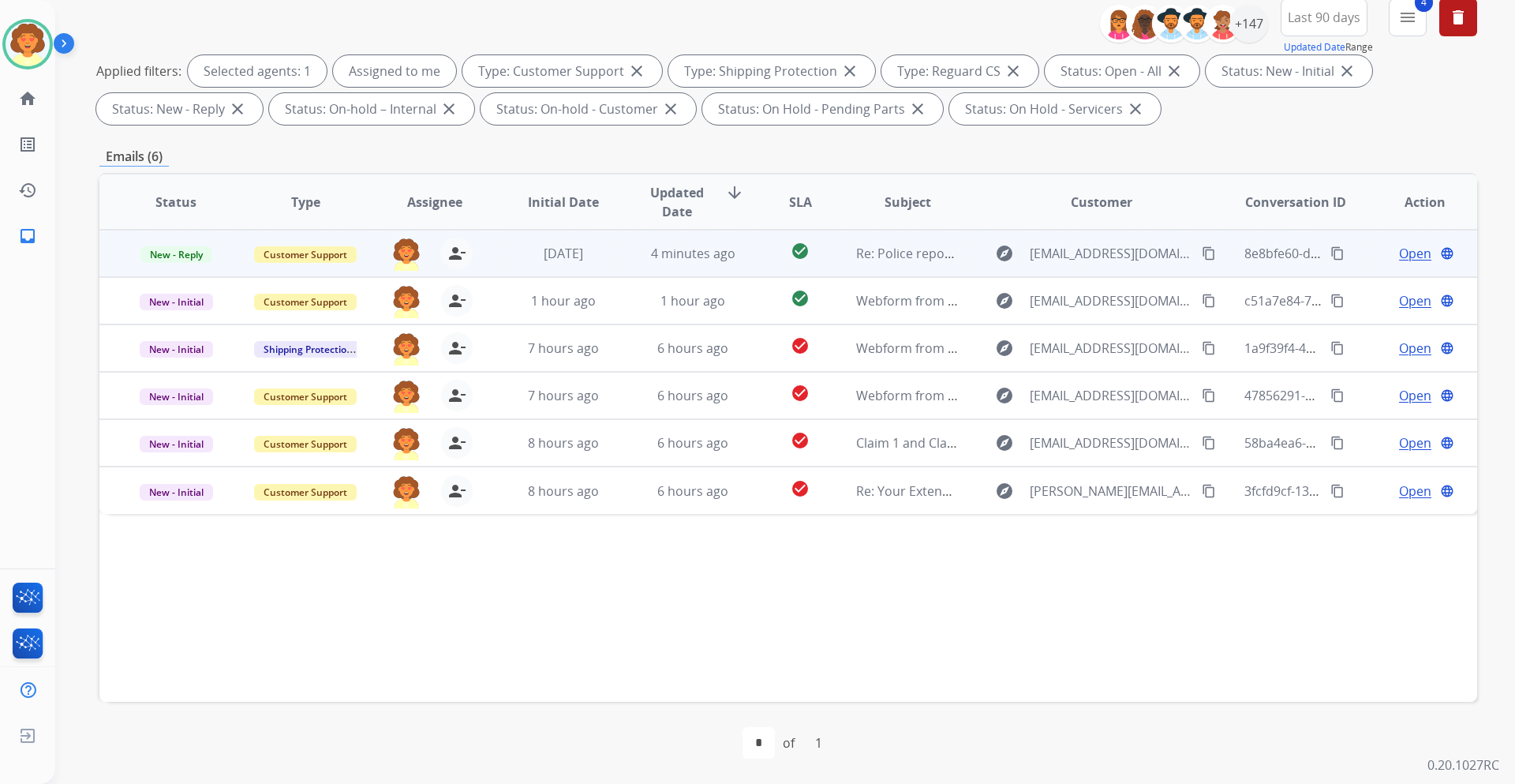
scroll to position [316, 0]
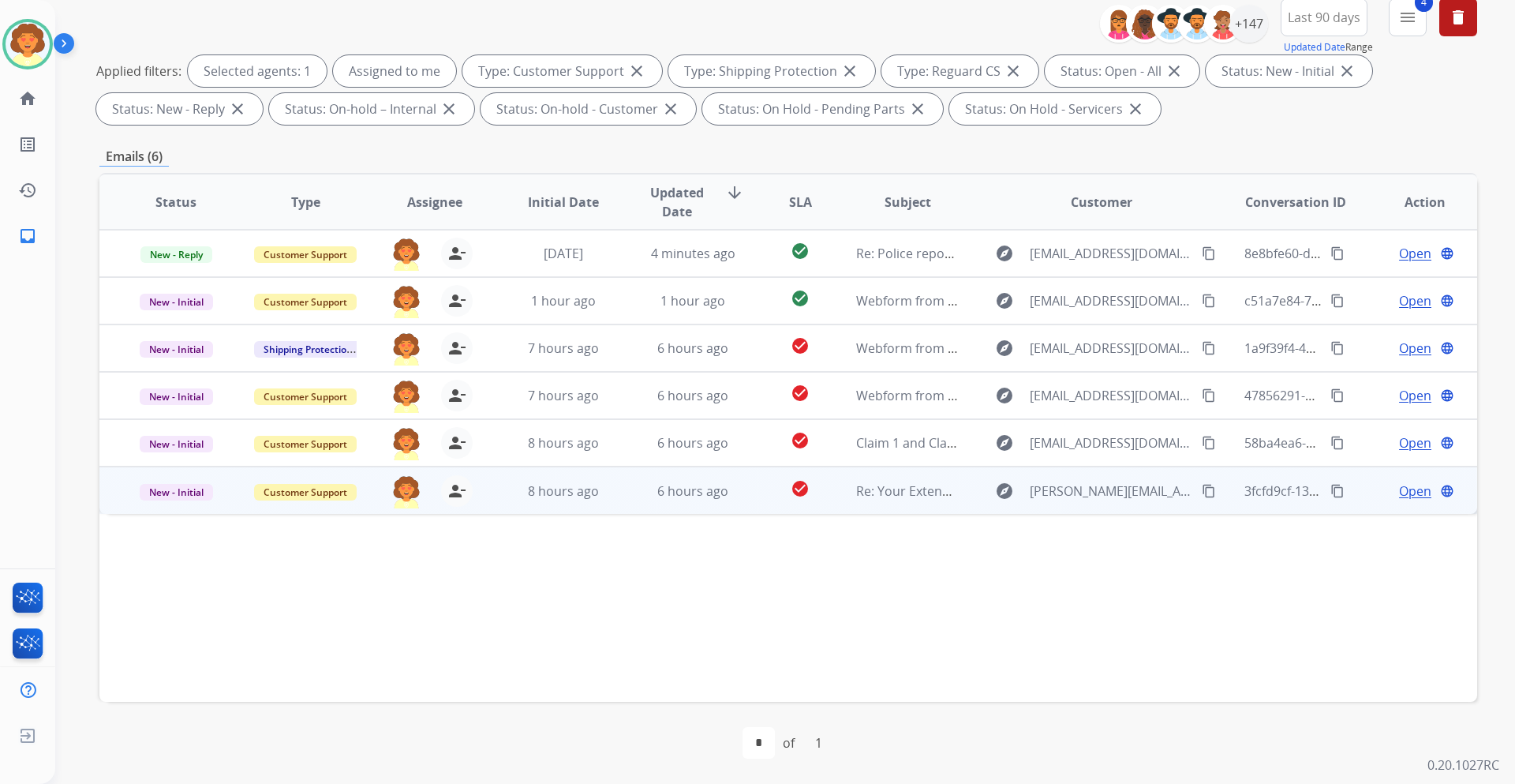
click at [1399, 501] on span "Open" at bounding box center [1415, 491] width 32 height 19
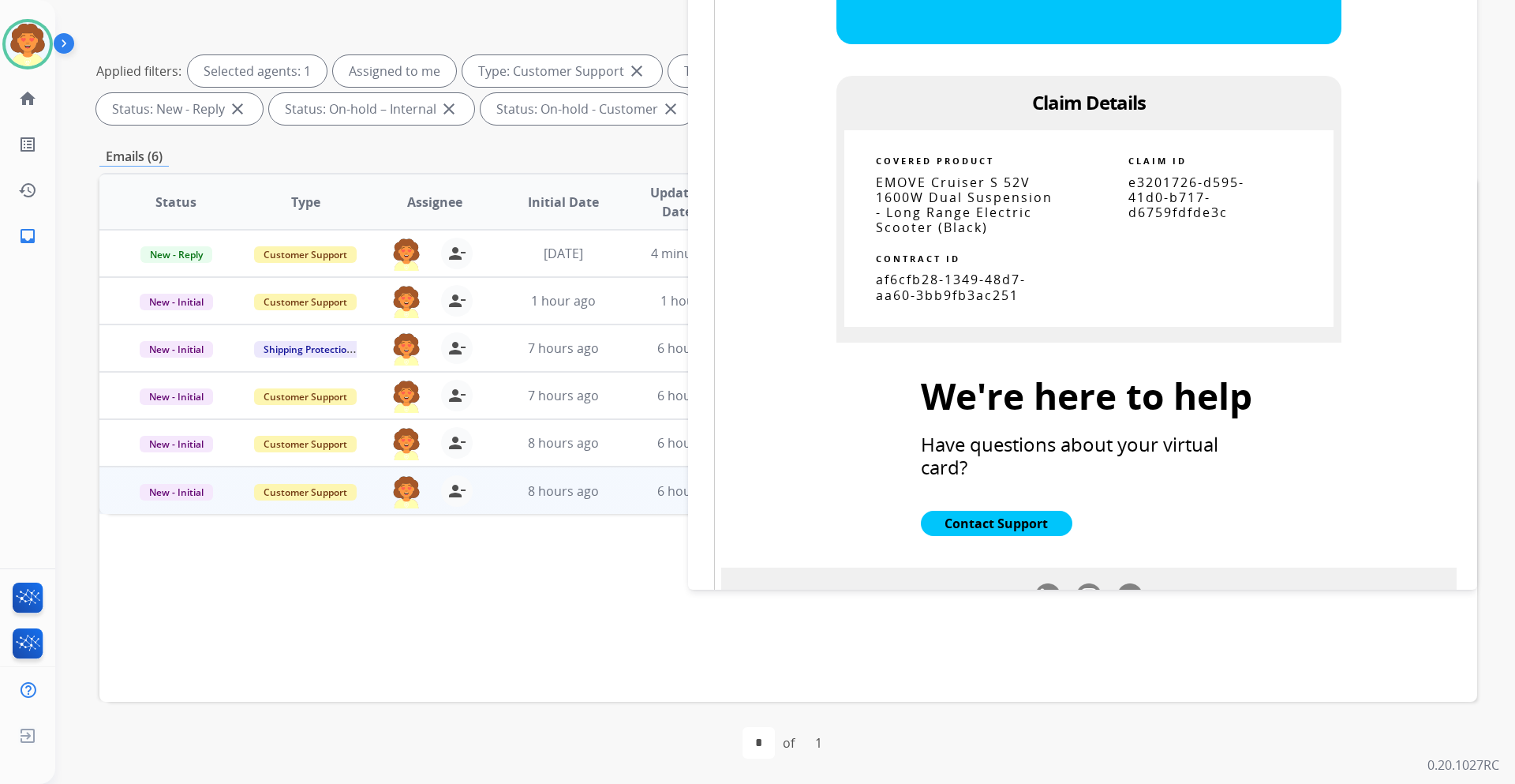
scroll to position [1025, 0]
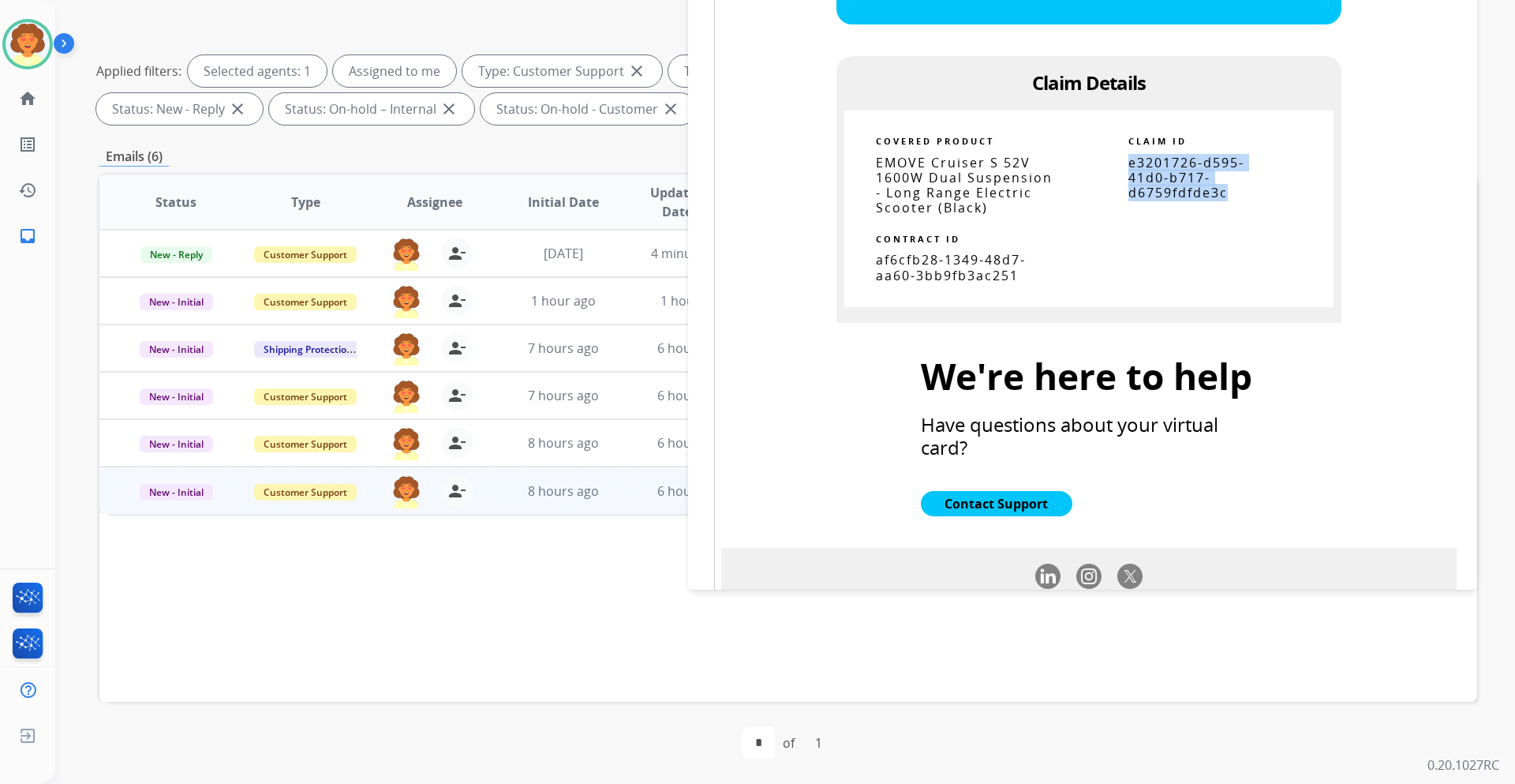
drag, startPoint x: 1106, startPoint y: 224, endPoint x: 1220, endPoint y: 265, distance: 121.1
click at [1220, 225] on td "e3201726-d595-41d0-b717-d6759fdfde3c" at bounding box center [1211, 190] width 181 height 69
copy span "e3201726-d595-41d0-b717-d6759fdfde3c"
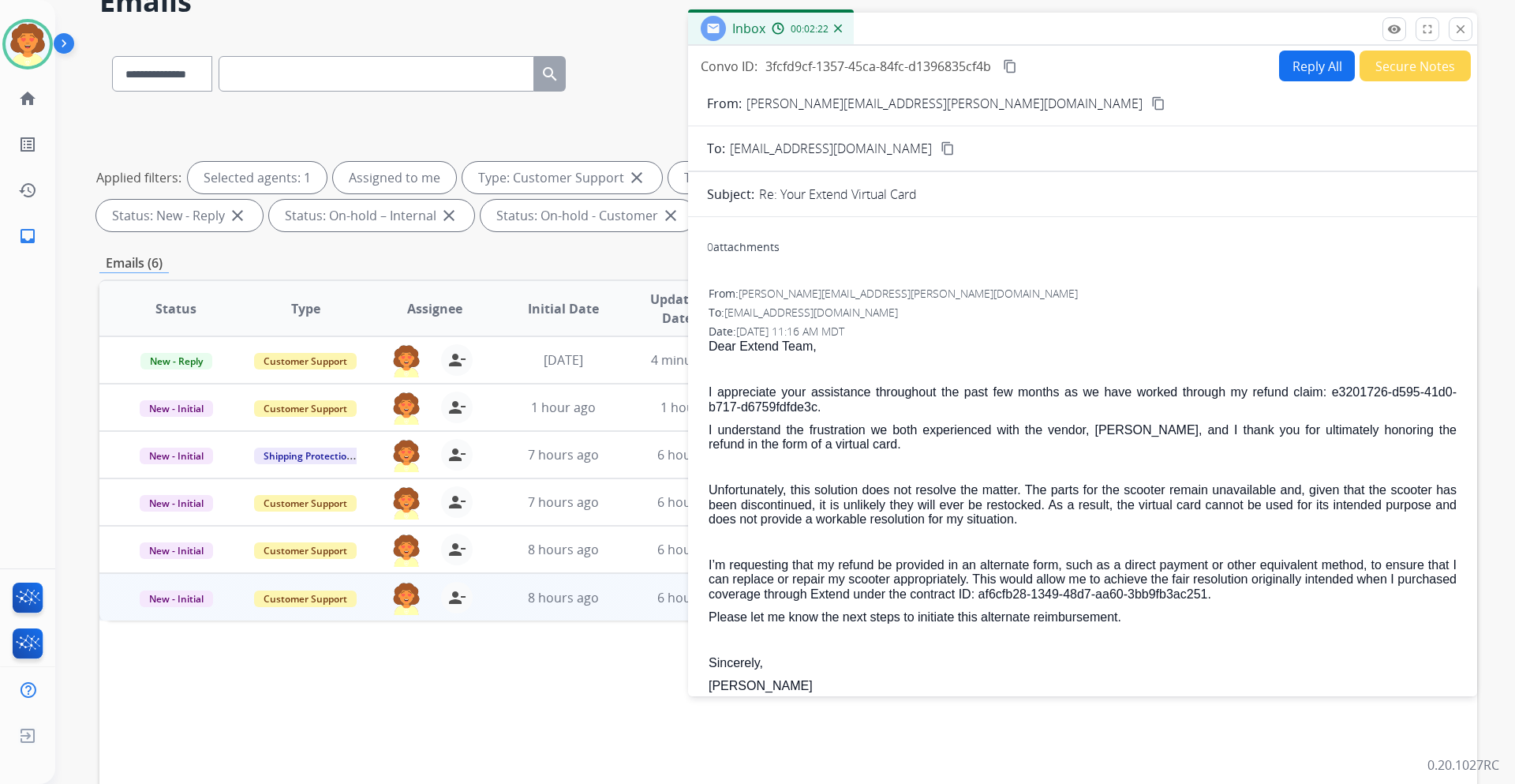
scroll to position [79, 0]
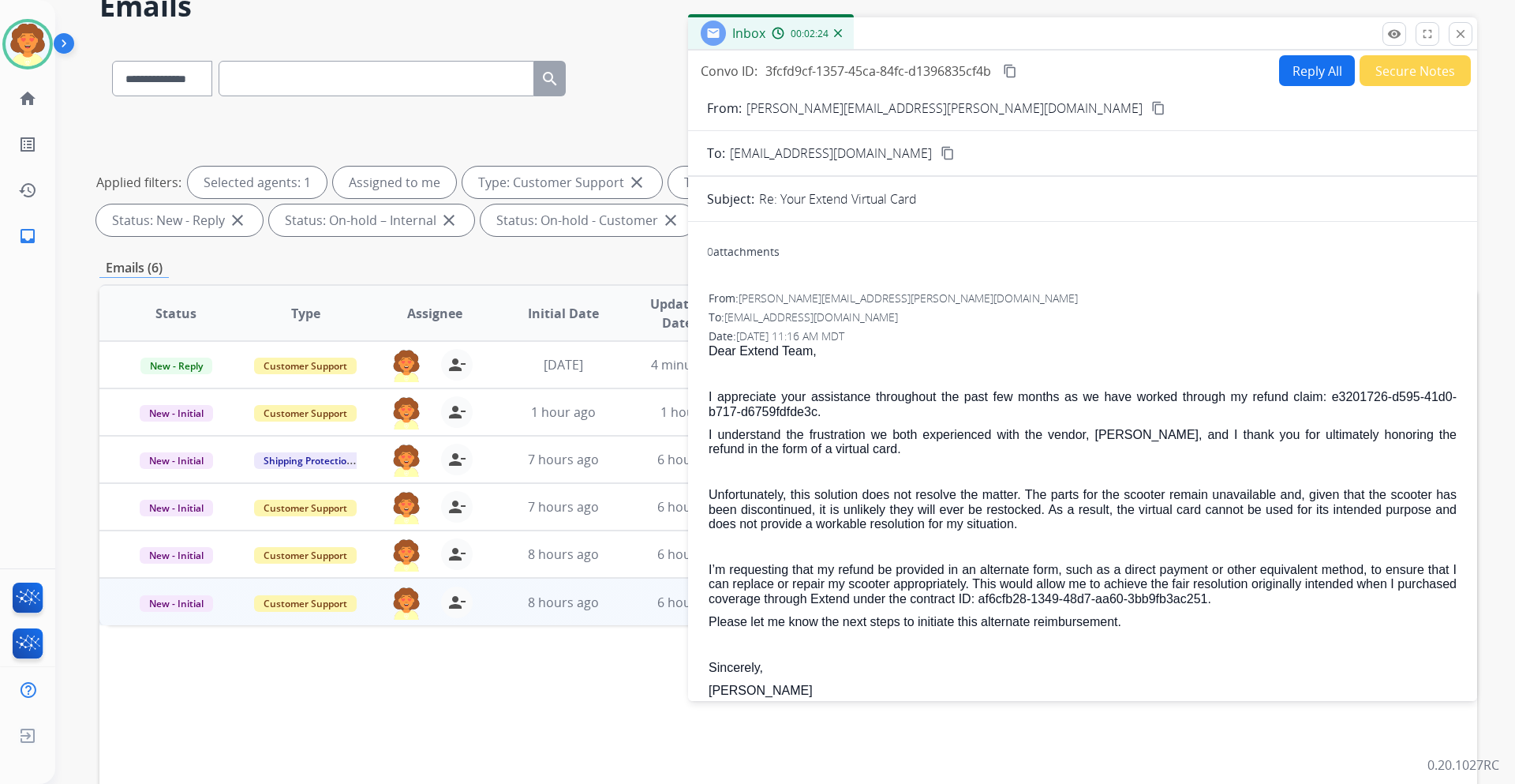
click at [1360, 86] on button "Secure Notes" at bounding box center [1415, 71] width 111 height 31
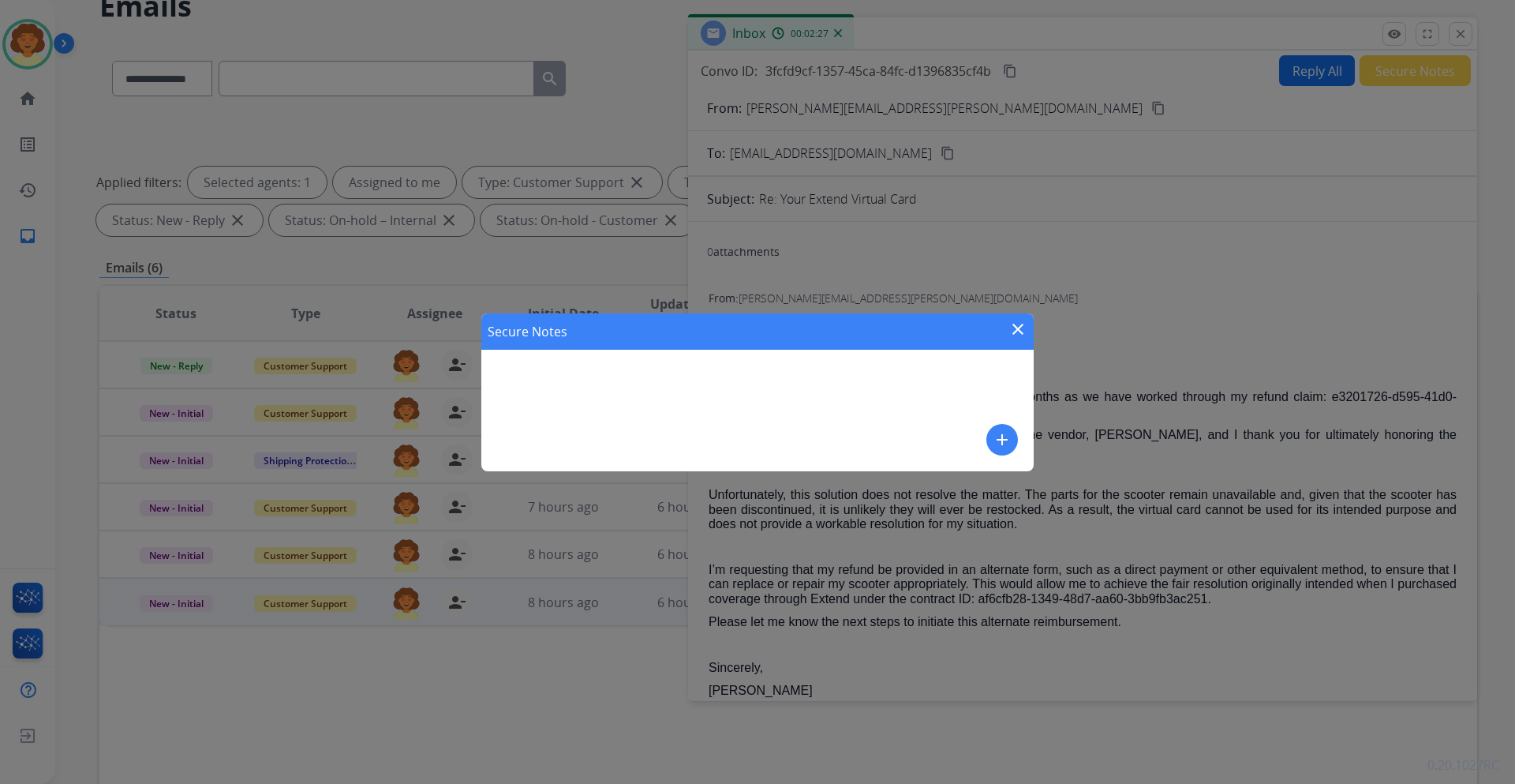
click at [993, 430] on mat-icon "add" at bounding box center [1002, 439] width 19 height 19
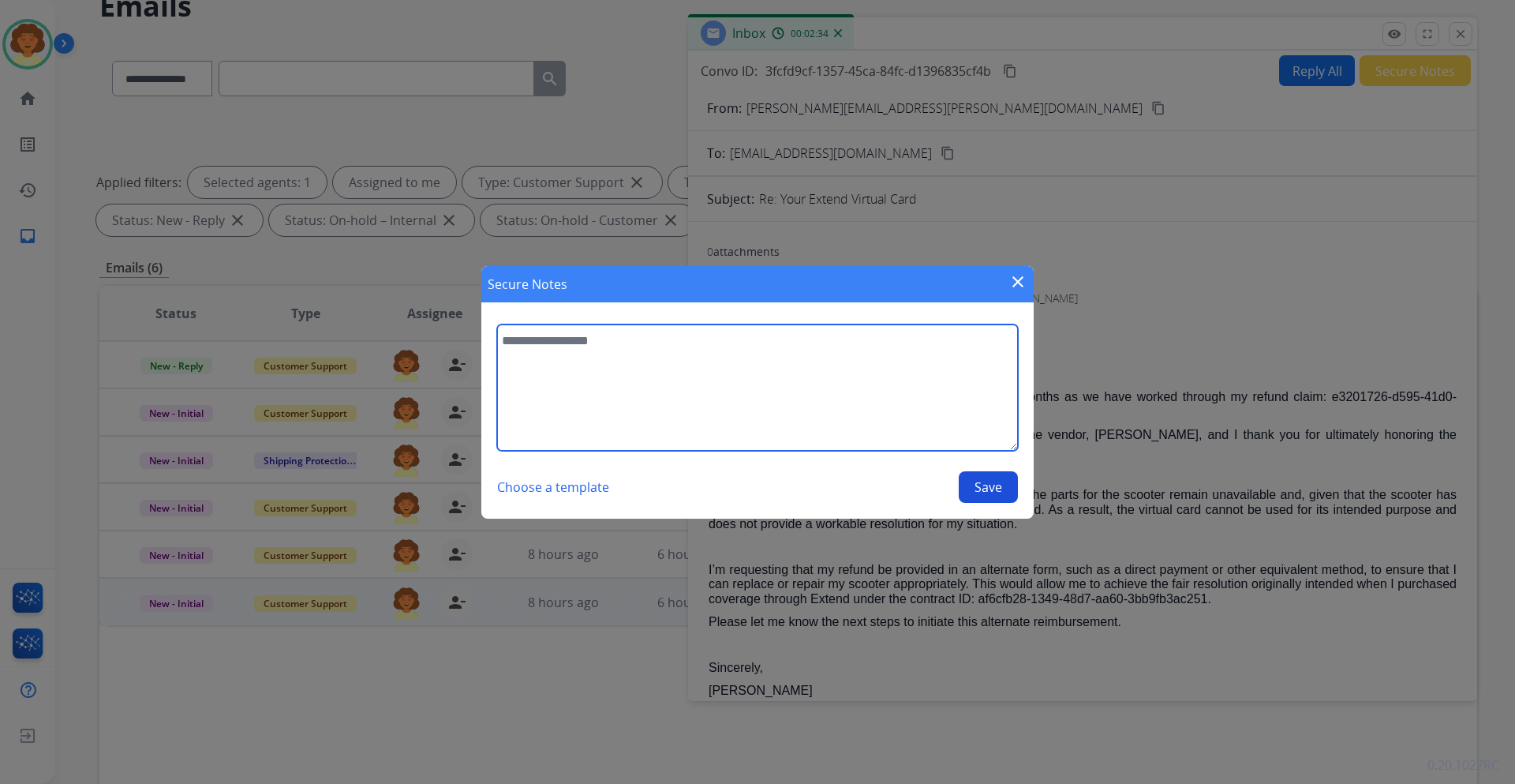
click at [530, 324] on textarea at bounding box center [758, 387] width 521 height 126
click at [770, 324] on textarea "**********" at bounding box center [758, 387] width 521 height 126
paste textarea "**********"
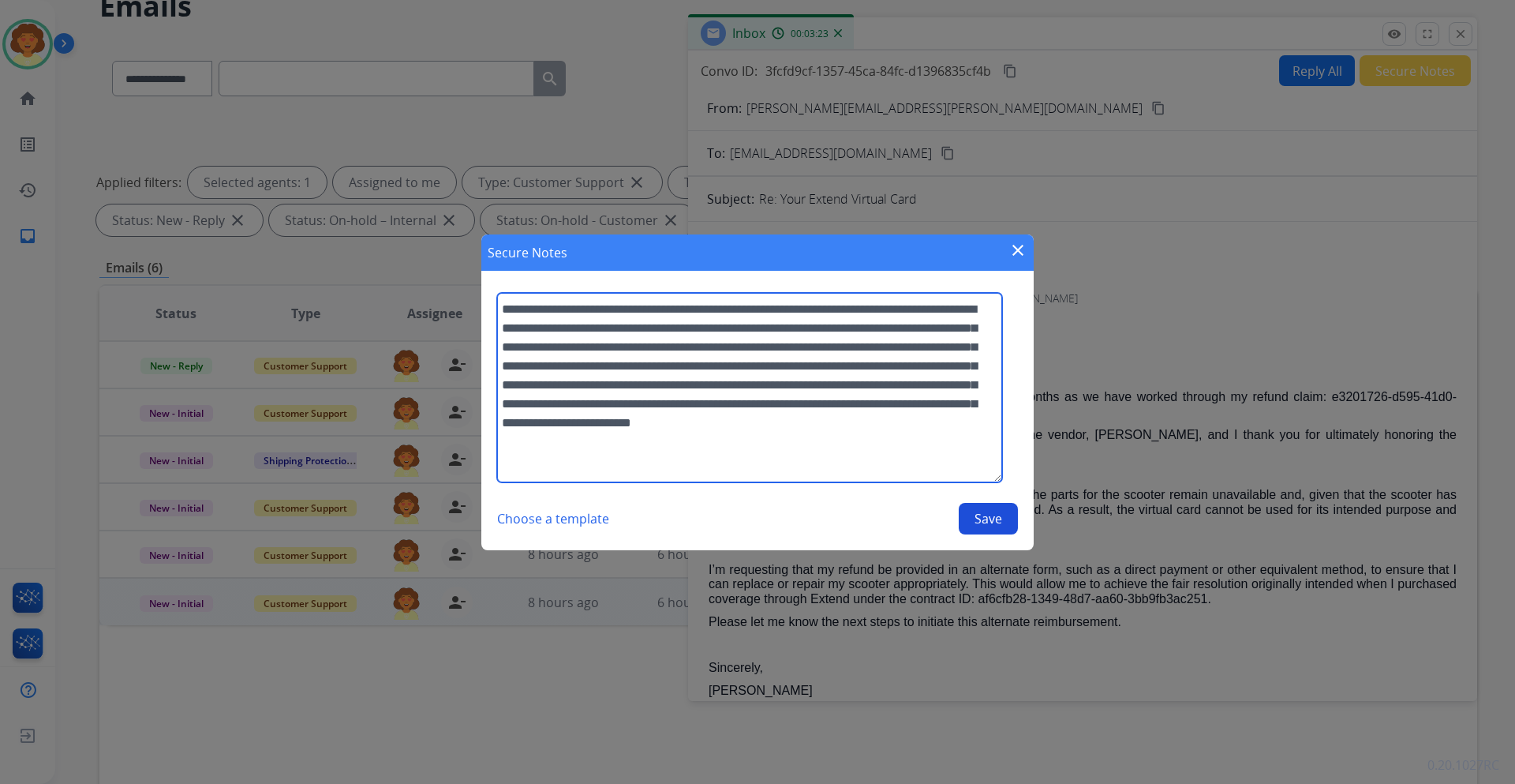
scroll to position [0, 0]
type textarea "**********"
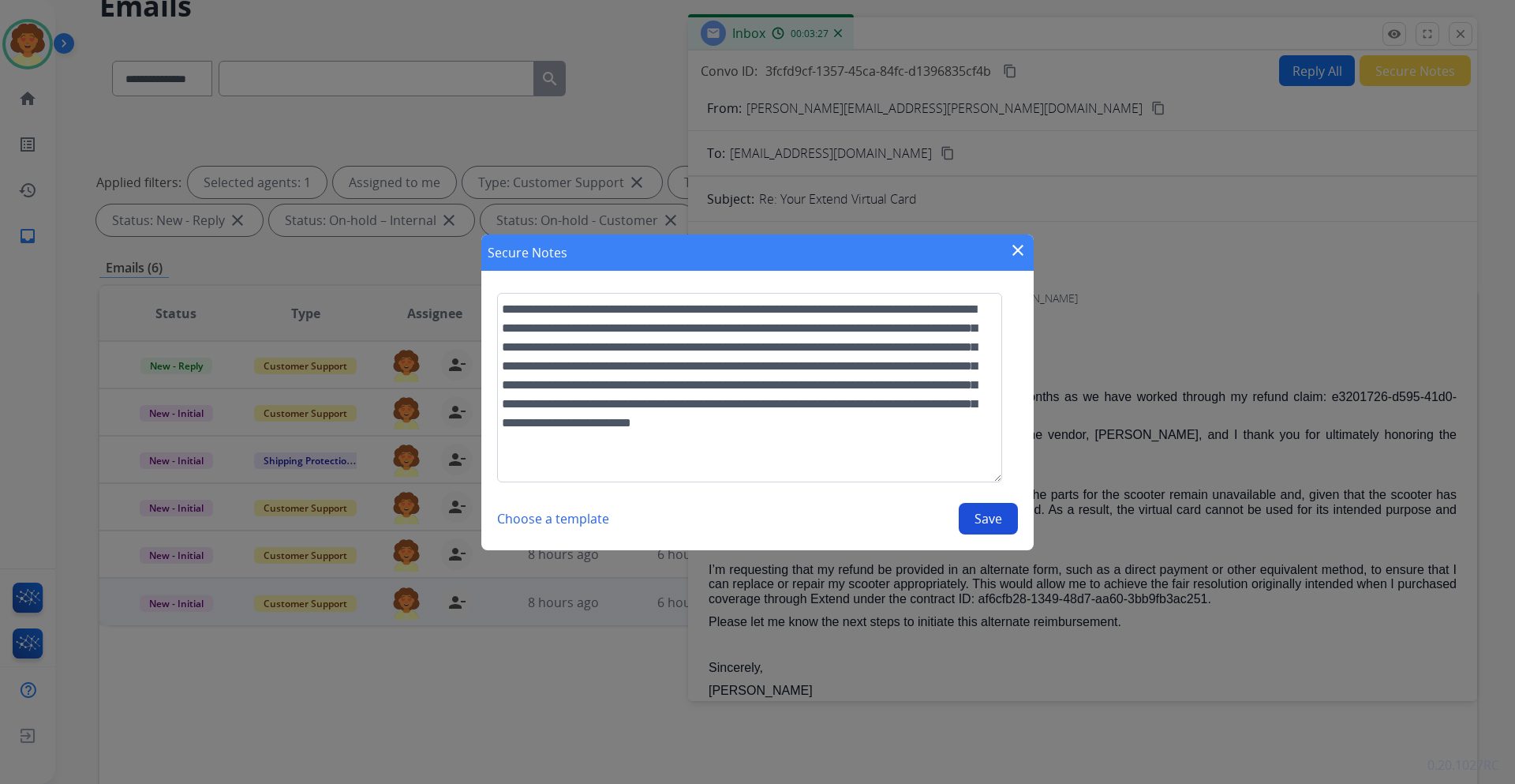
click at [959, 534] on button "Save" at bounding box center [989, 518] width 60 height 31
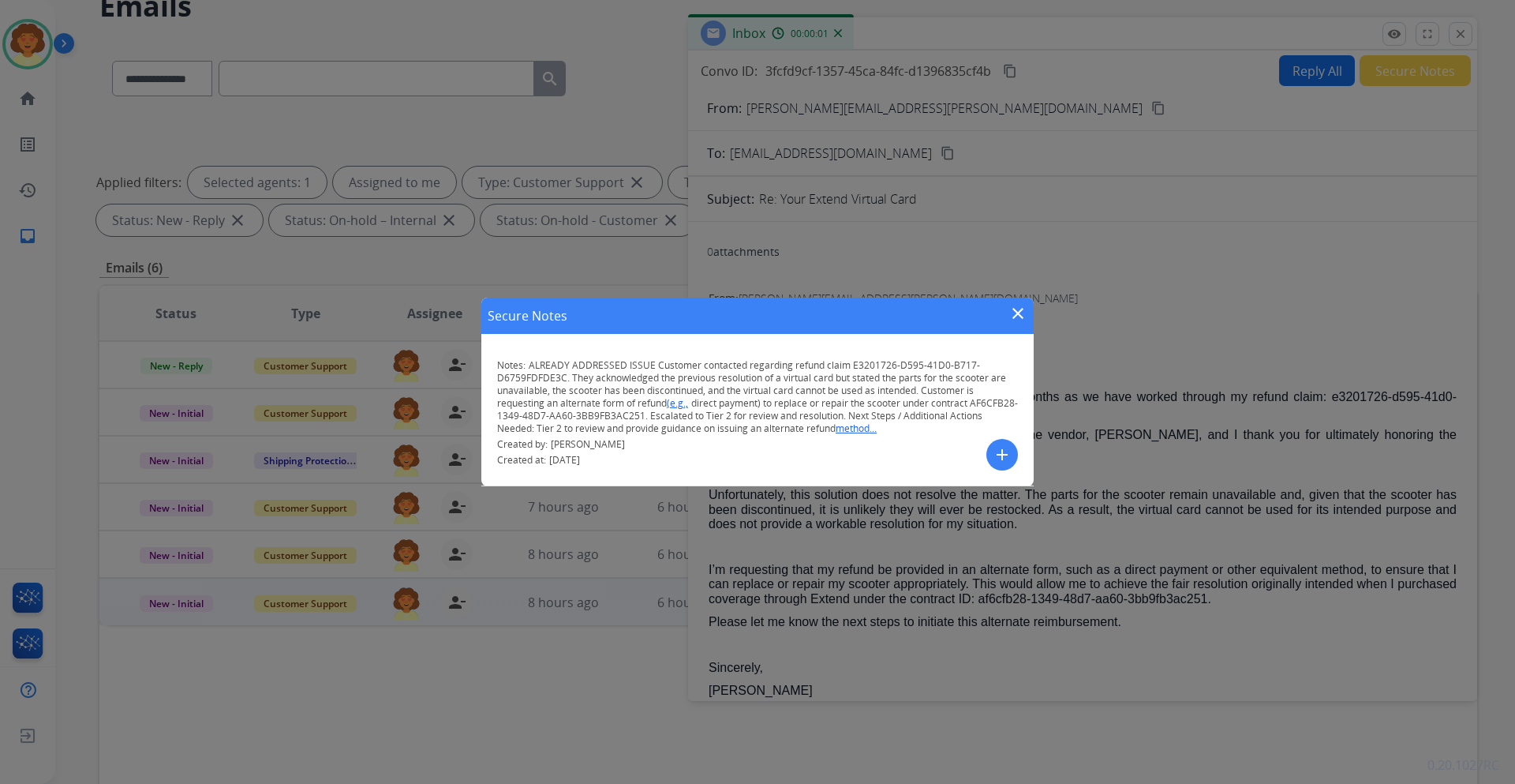
click at [1016, 303] on mat-icon "close" at bounding box center [1018, 313] width 19 height 19
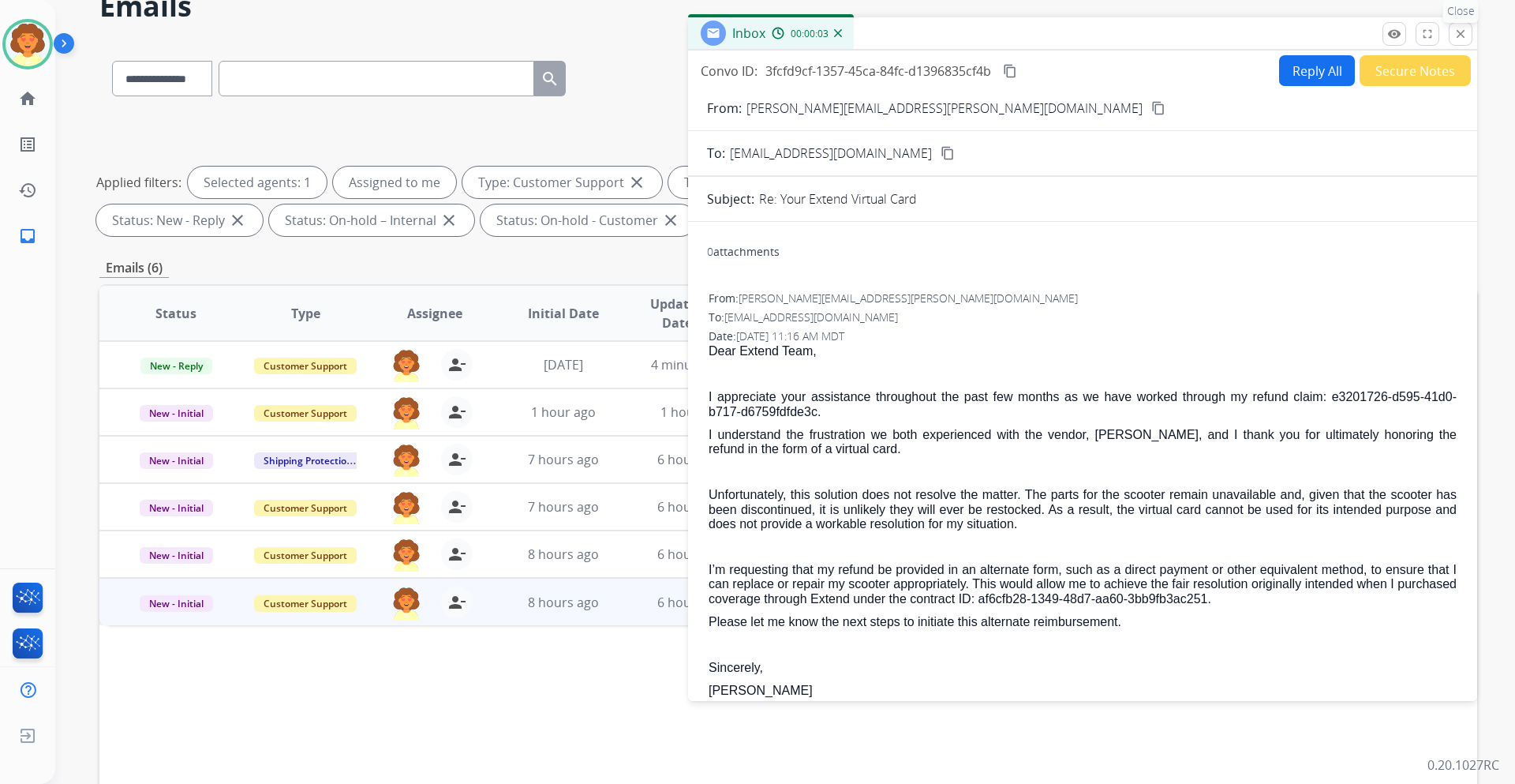
click at [1454, 41] on mat-icon "close" at bounding box center [1461, 34] width 14 height 14
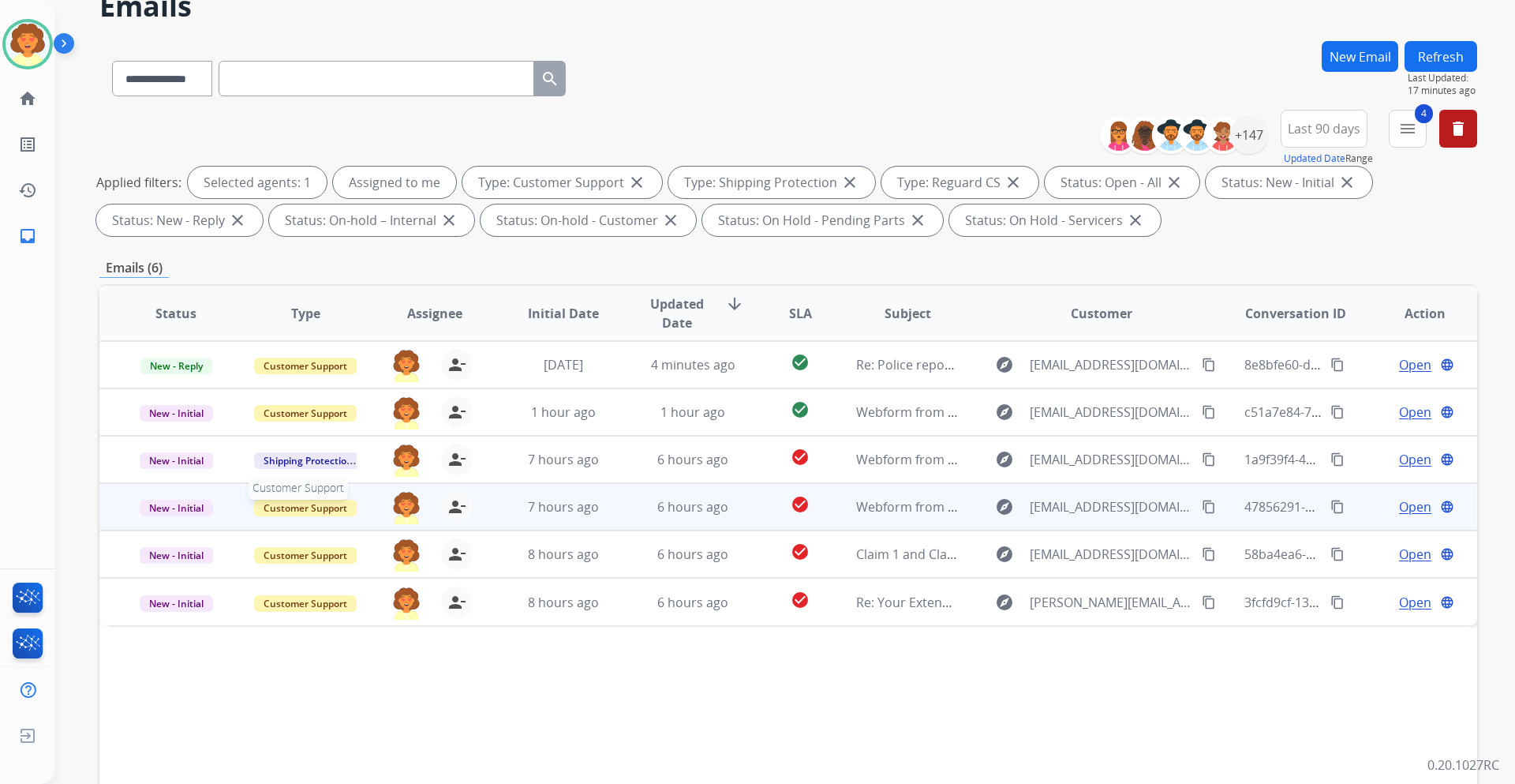
click at [336, 516] on span "Customer Support" at bounding box center [305, 508] width 102 height 17
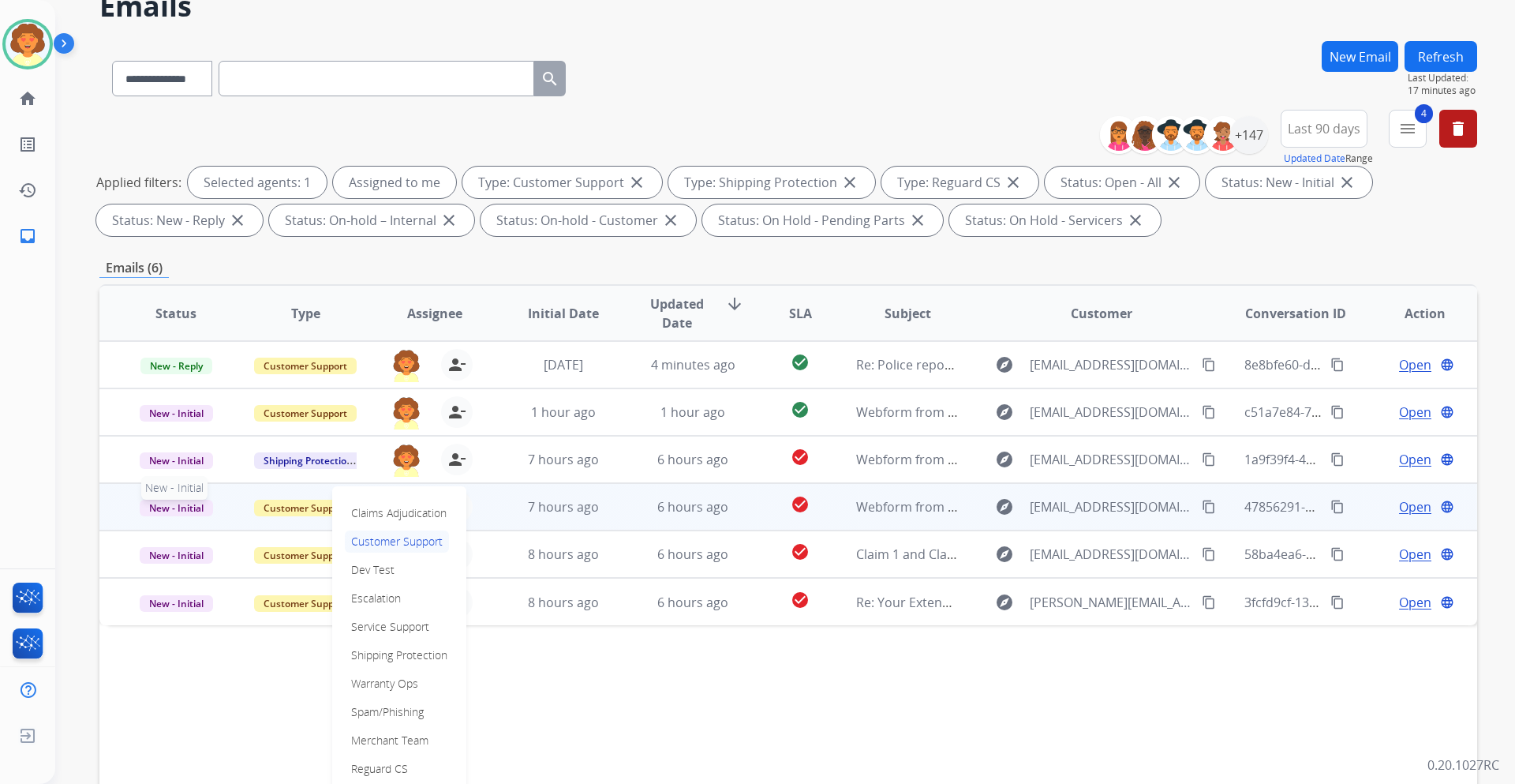
click at [209, 516] on span "New - Initial" at bounding box center [176, 508] width 73 height 17
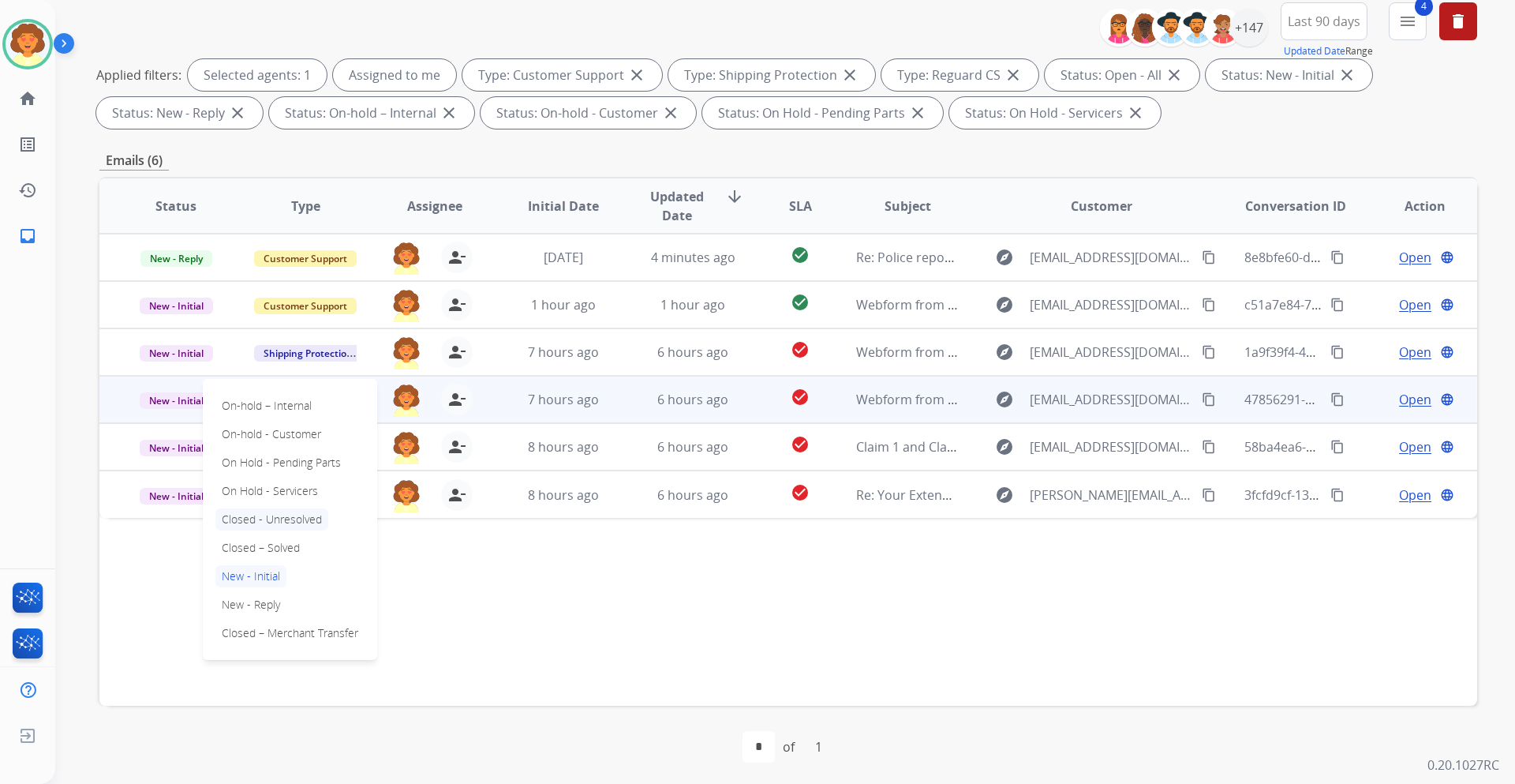
scroll to position [237, 0]
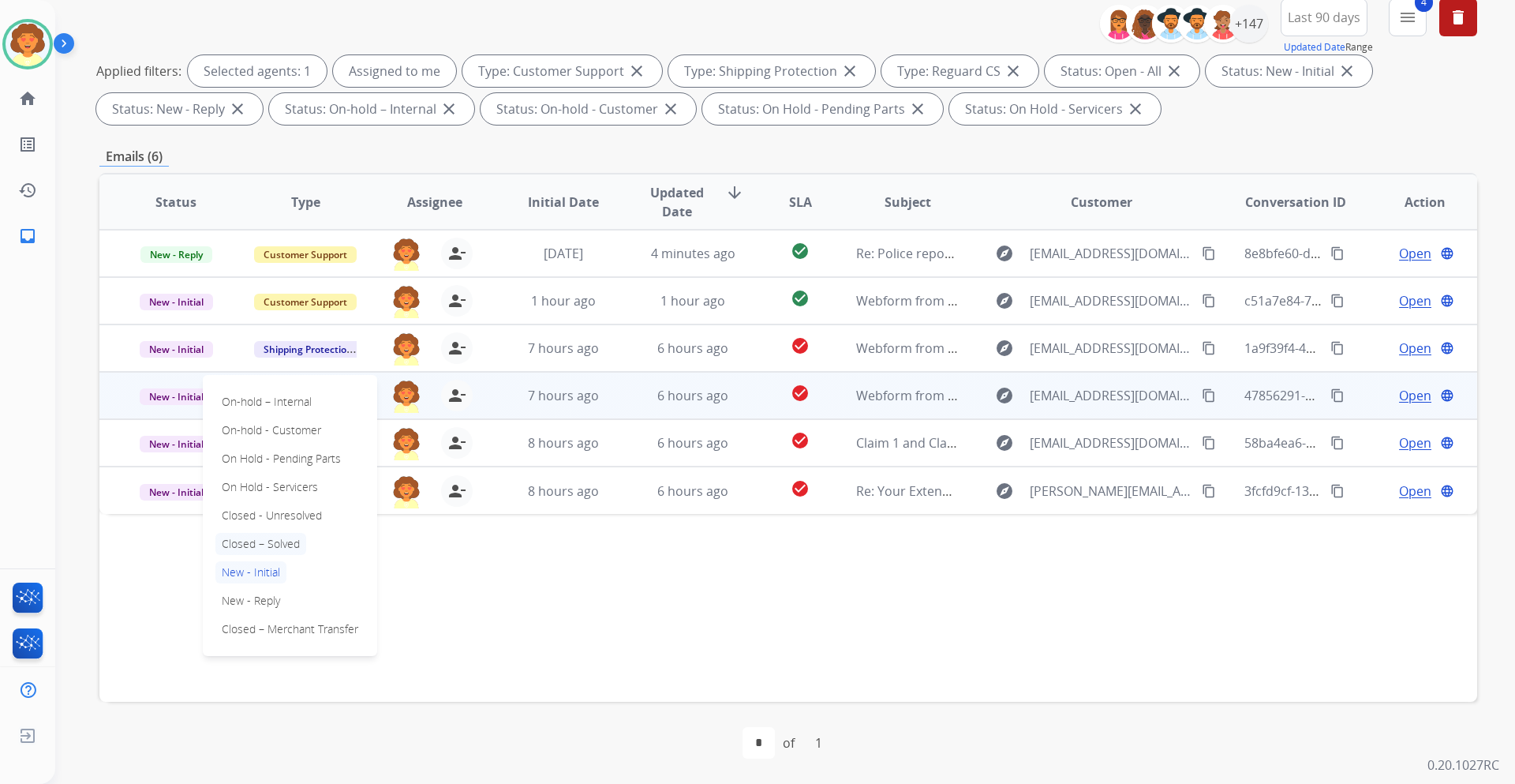
click at [303, 555] on p "Closed – Solved" at bounding box center [261, 543] width 91 height 22
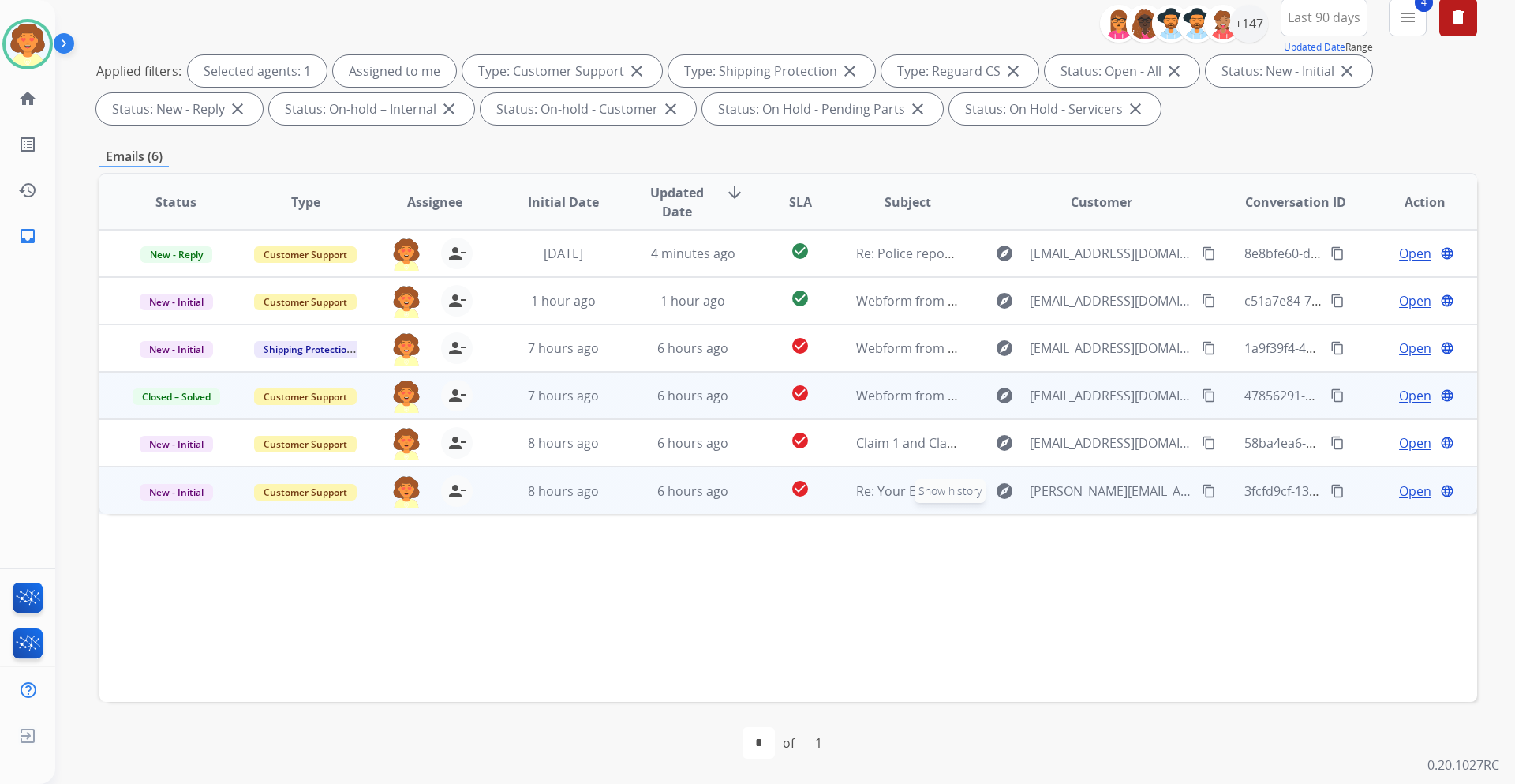
scroll to position [316, 0]
click at [1399, 501] on span "Open" at bounding box center [1415, 491] width 32 height 19
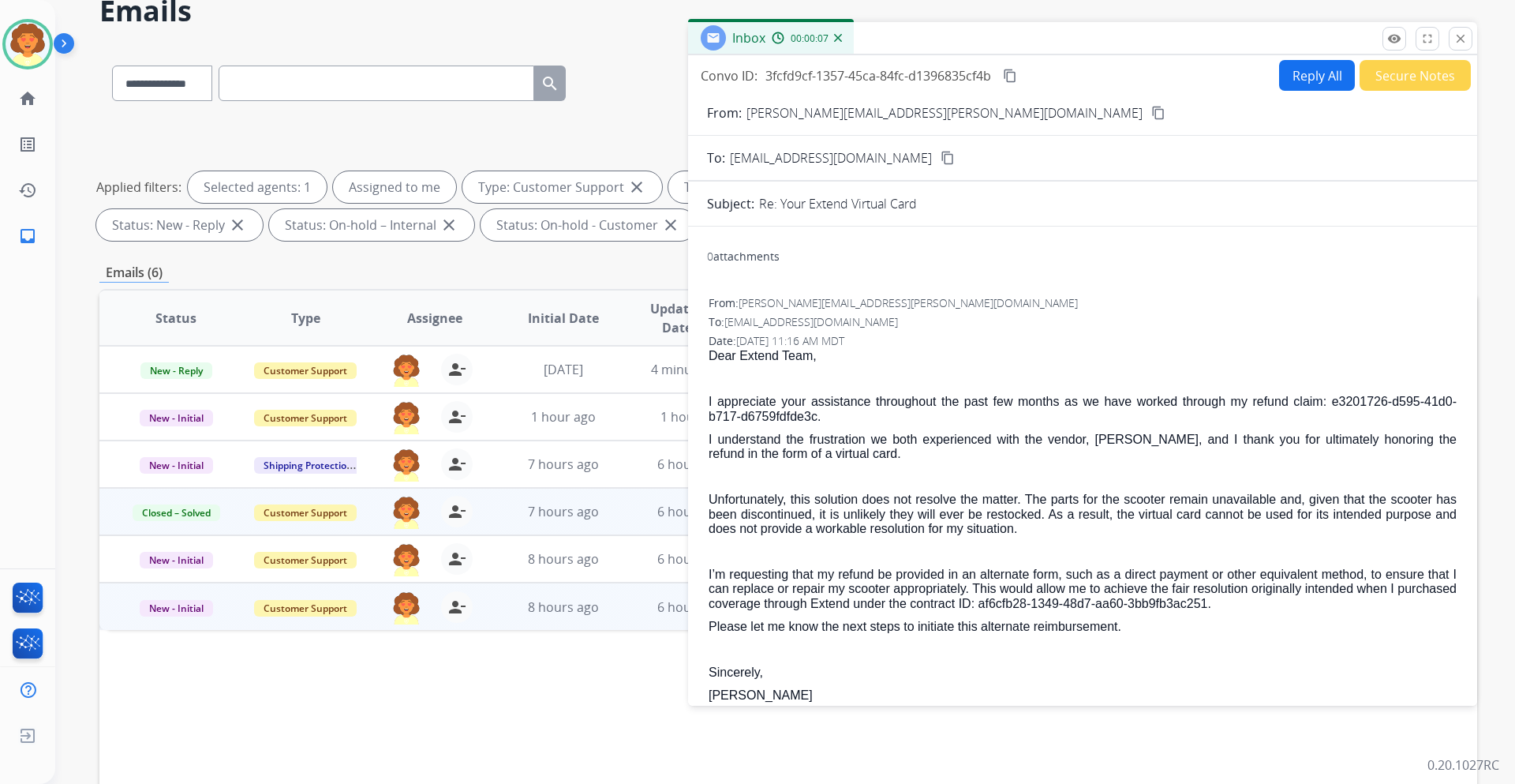
scroll to position [0, 0]
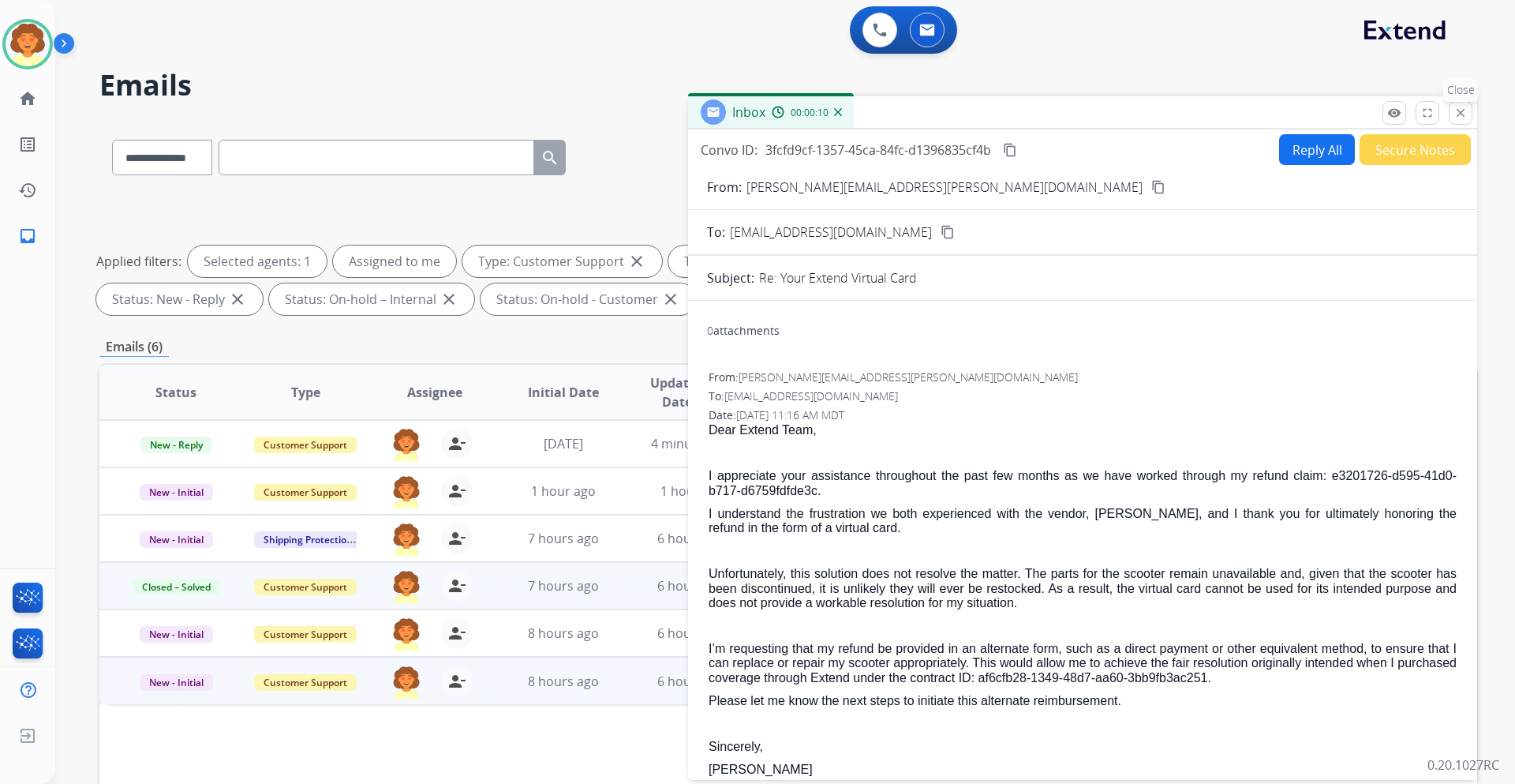
click at [1454, 120] on mat-icon "close" at bounding box center [1461, 113] width 14 height 14
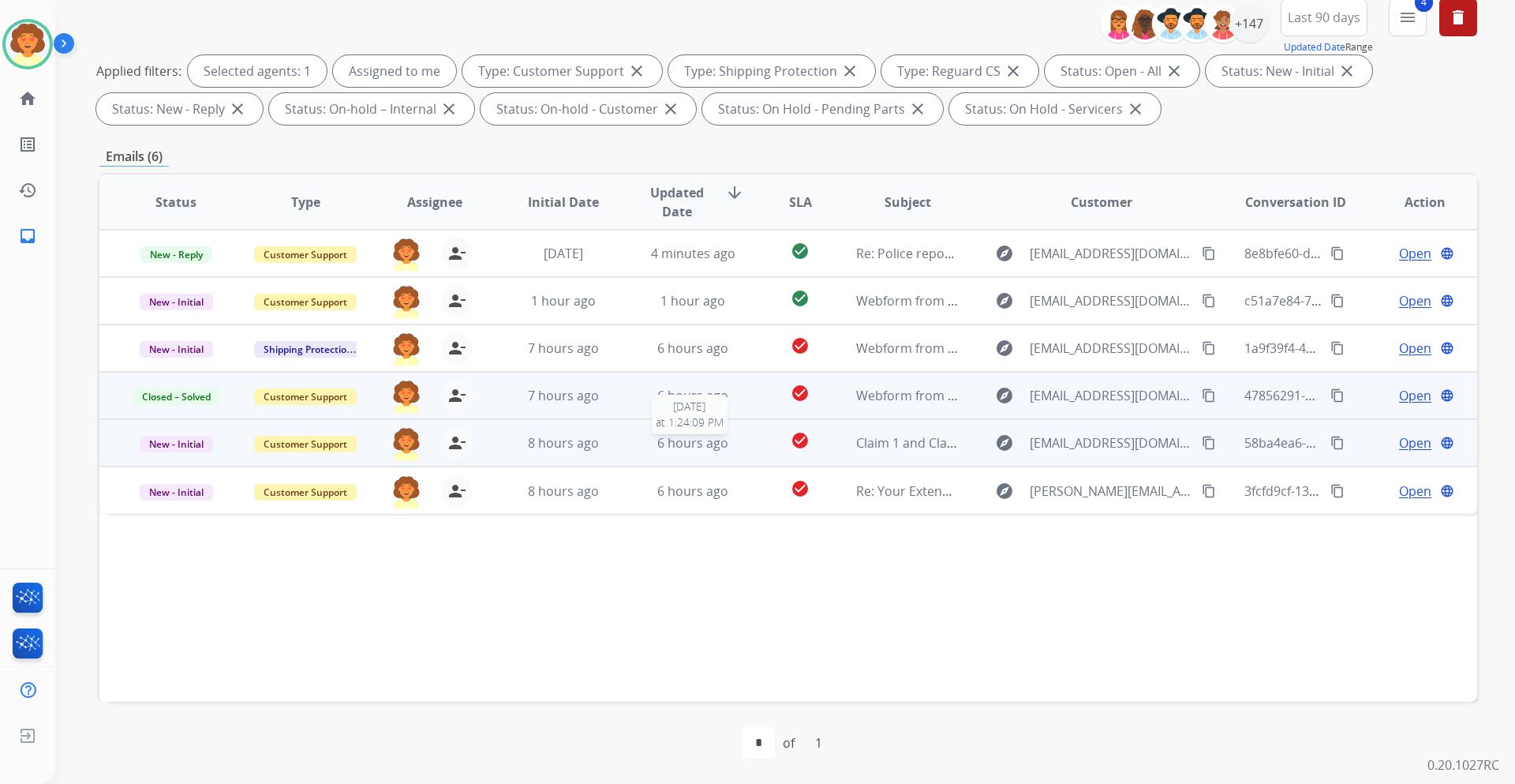
scroll to position [316, 0]
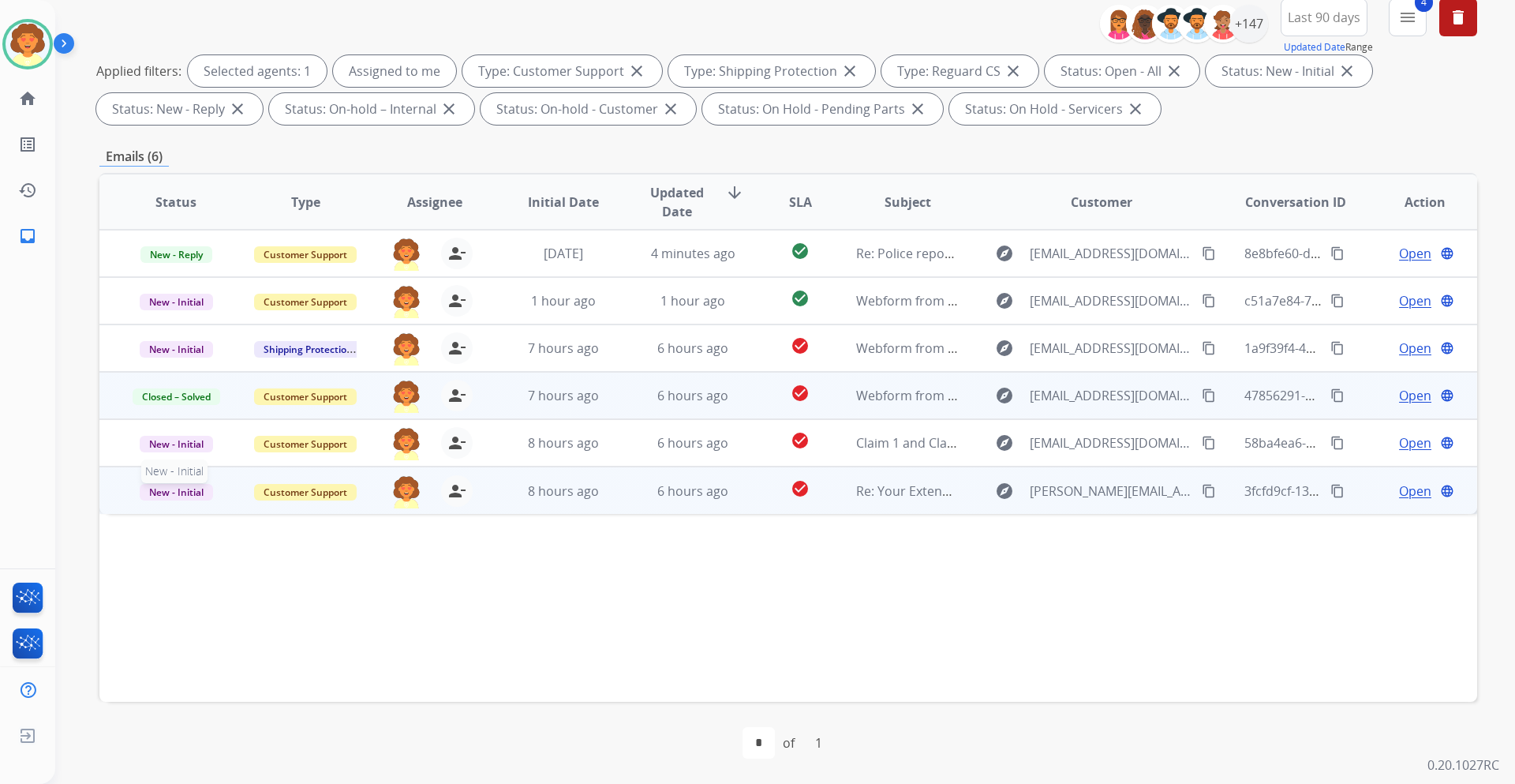
click at [213, 501] on span "New - Initial" at bounding box center [176, 492] width 73 height 17
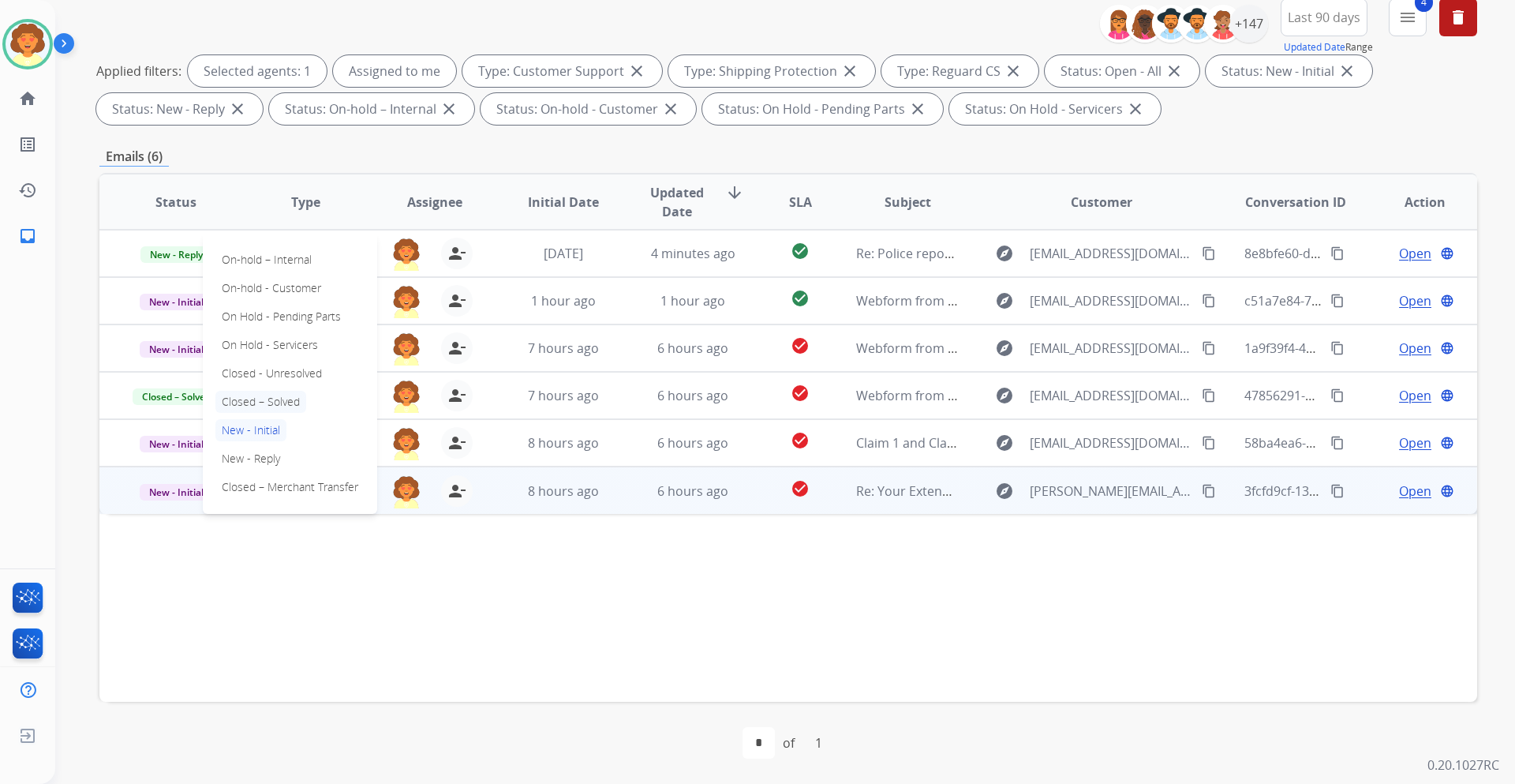
click at [304, 413] on p "Closed – Solved" at bounding box center [261, 401] width 91 height 22
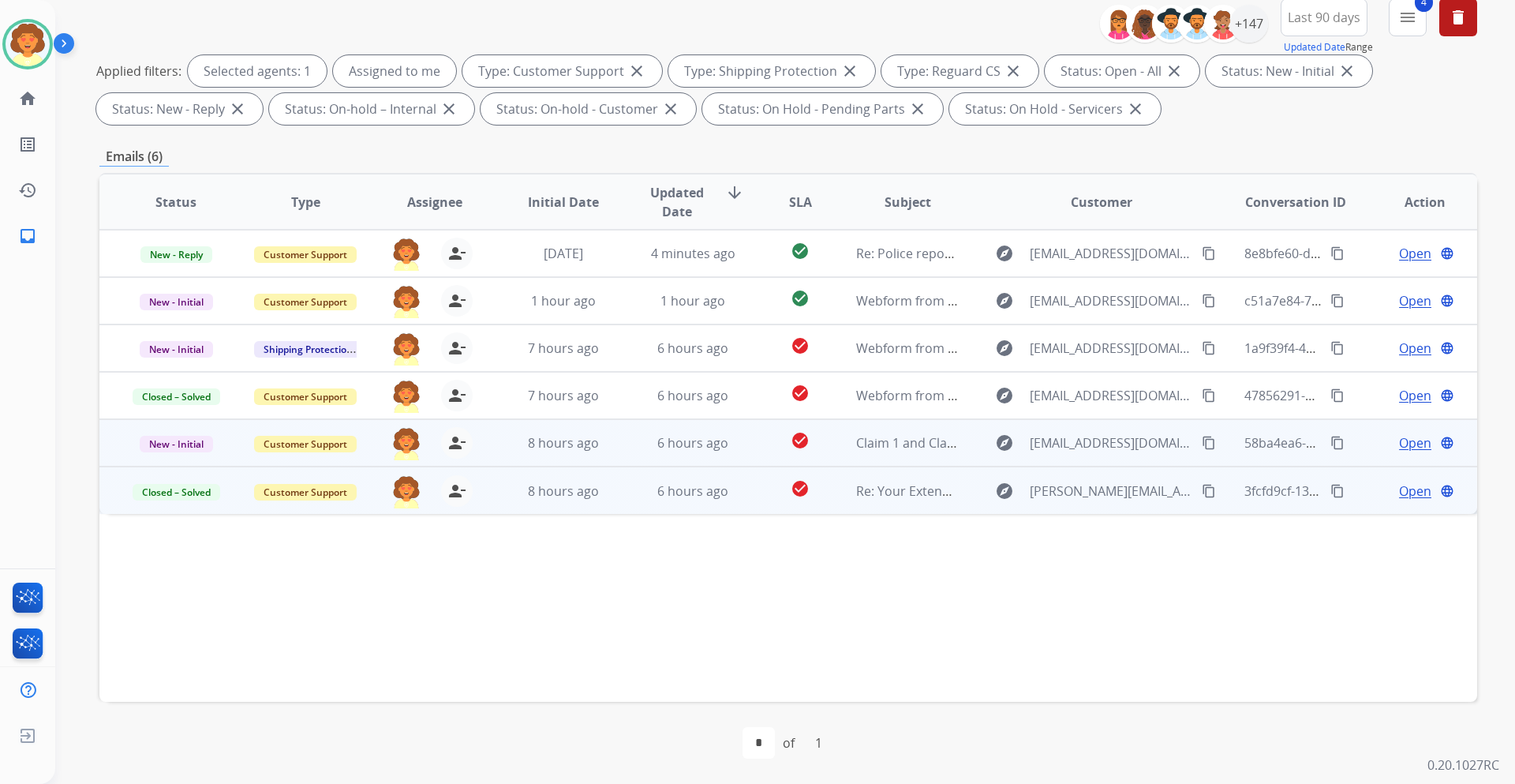
click at [1399, 452] on span "Open" at bounding box center [1415, 443] width 32 height 19
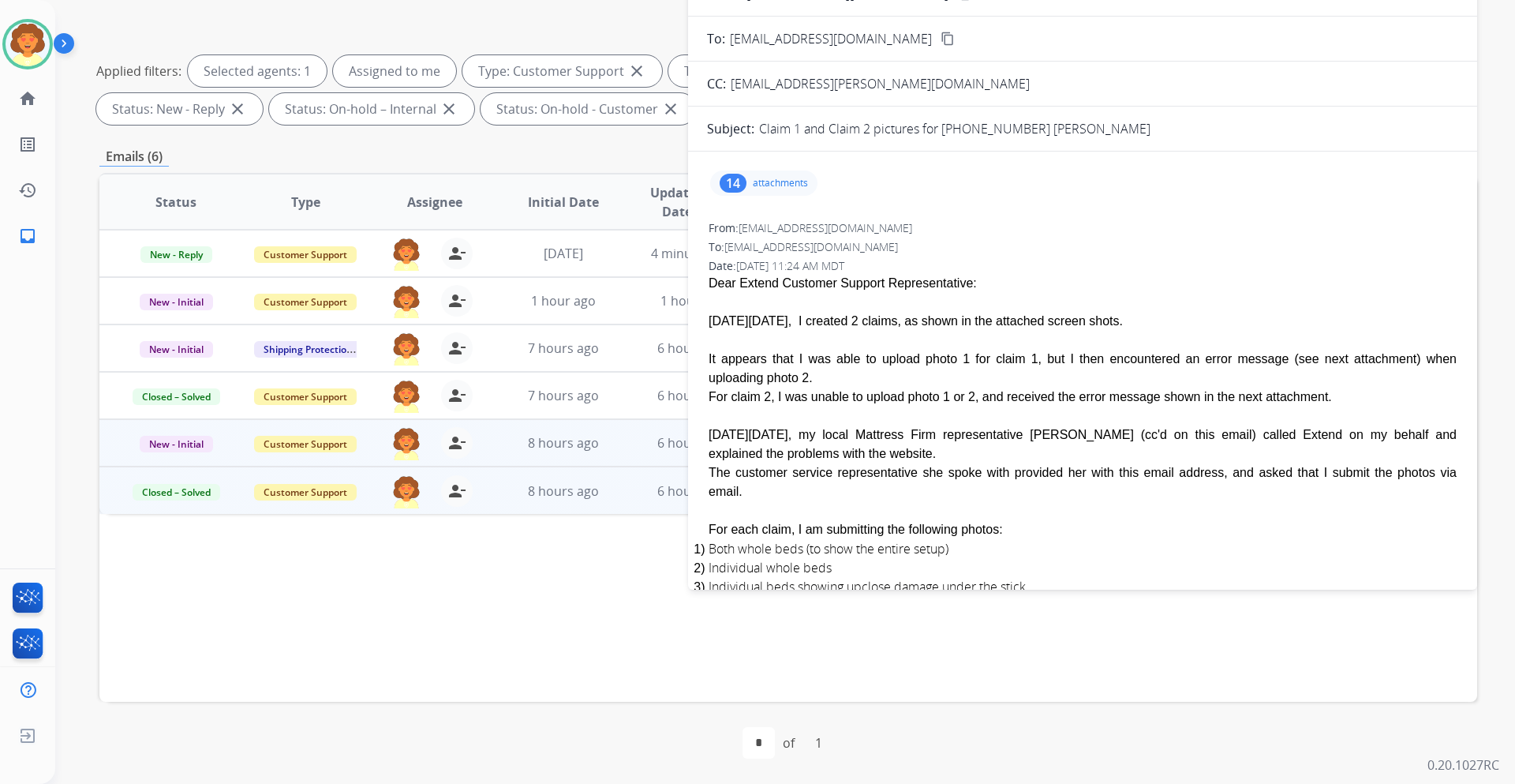
scroll to position [0, 0]
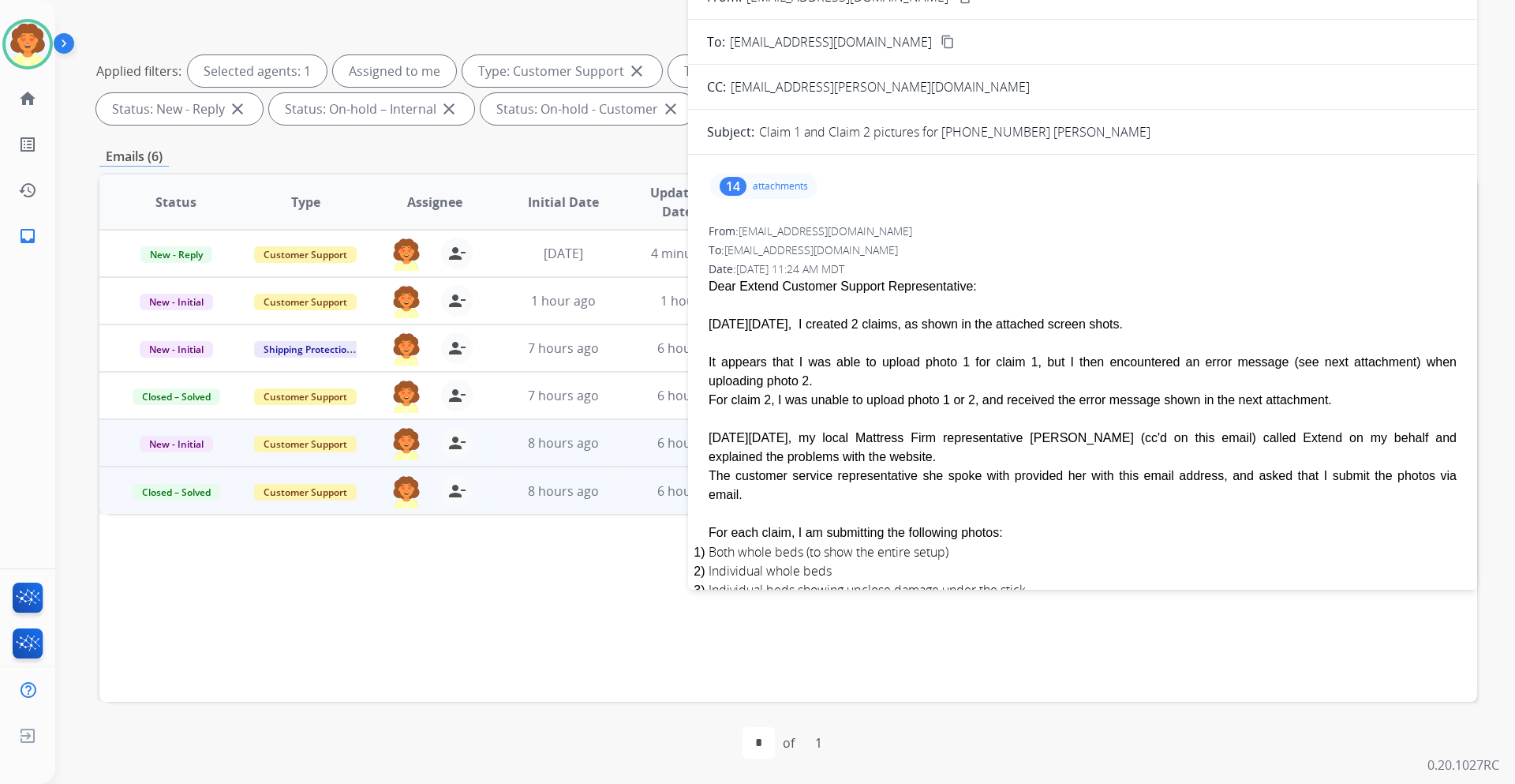
click at [732, 196] on div "14" at bounding box center [733, 187] width 27 height 19
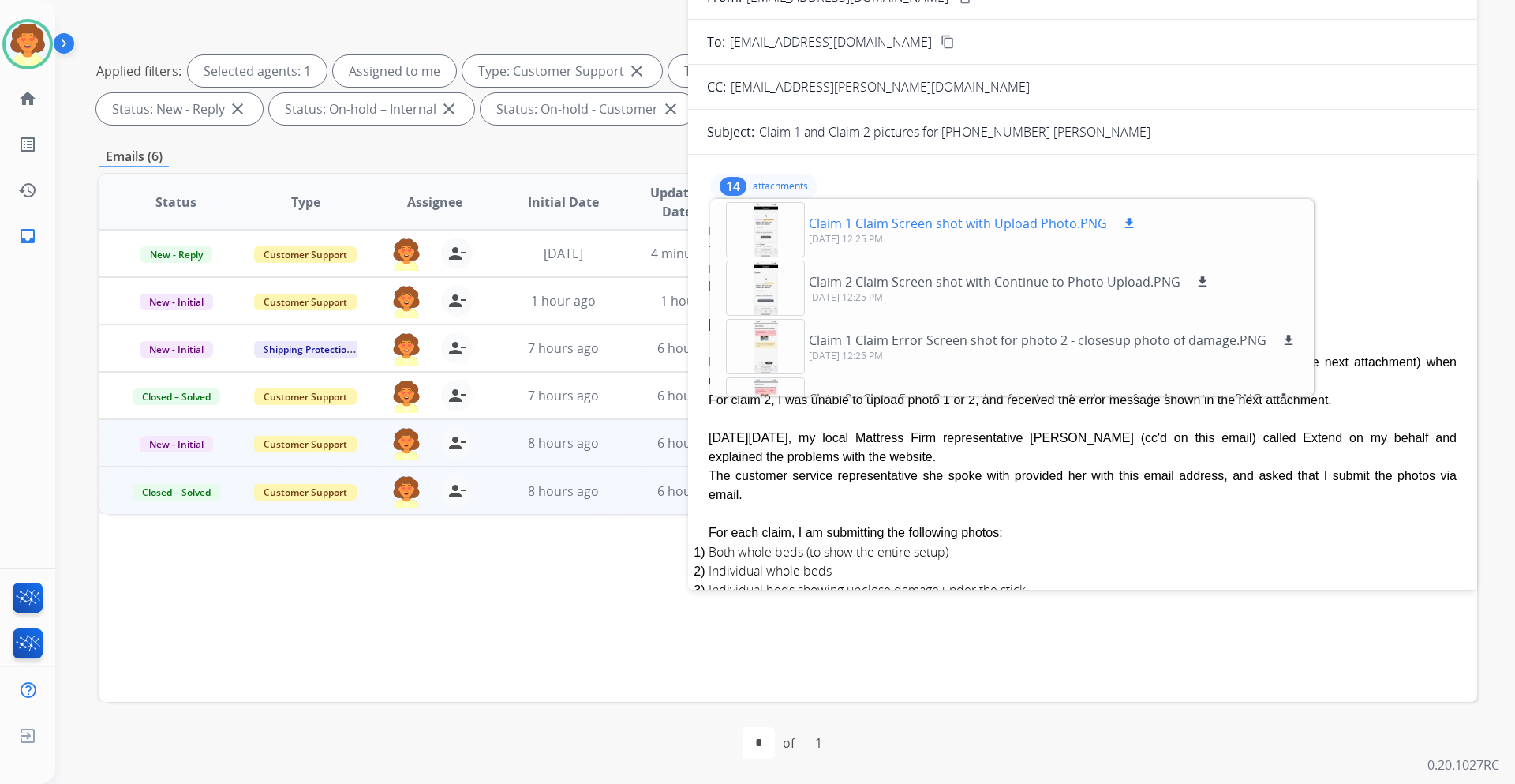
click at [754, 258] on div at bounding box center [766, 229] width 79 height 56
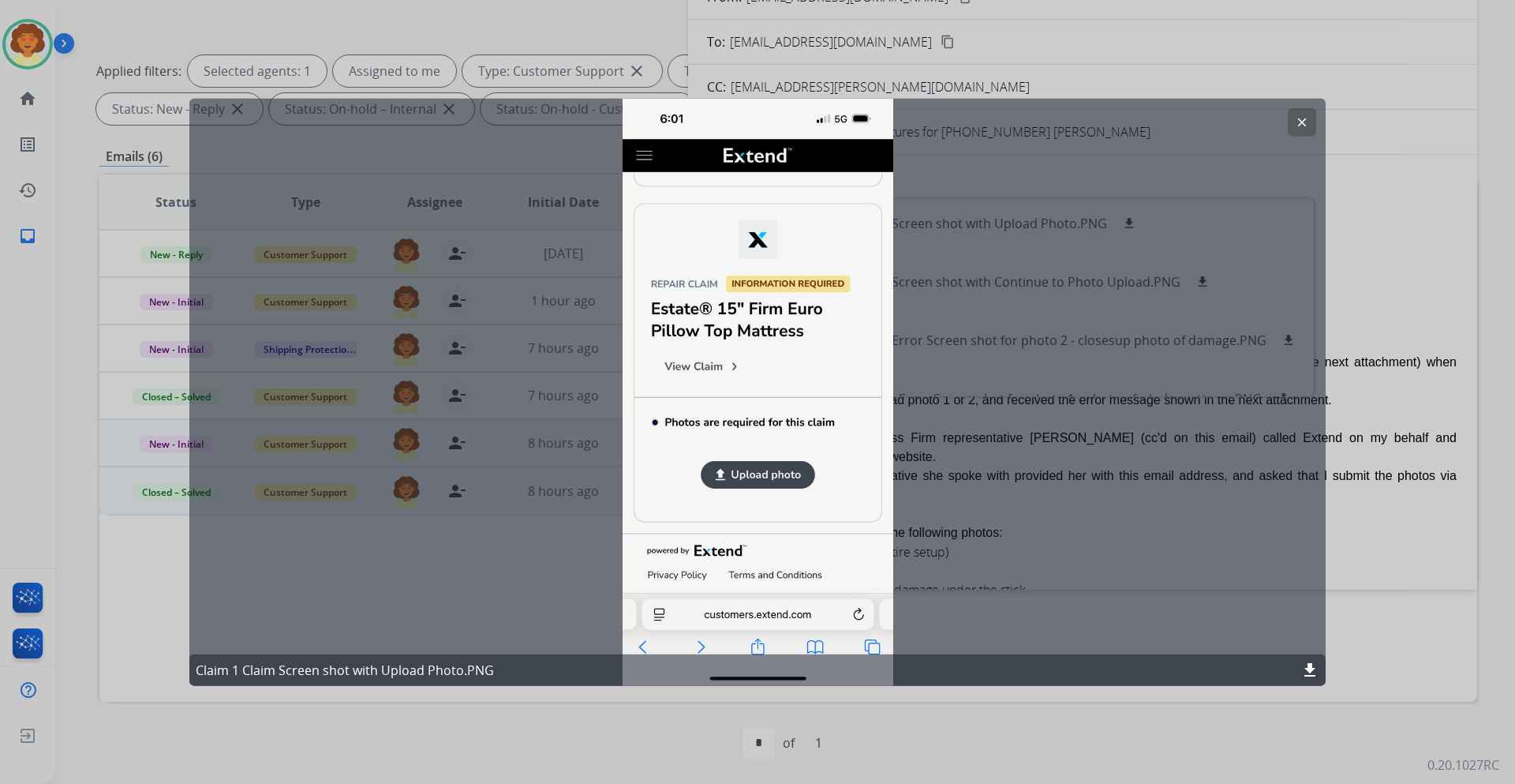
click at [1295, 129] on mat-icon "clear" at bounding box center [1302, 122] width 14 height 14
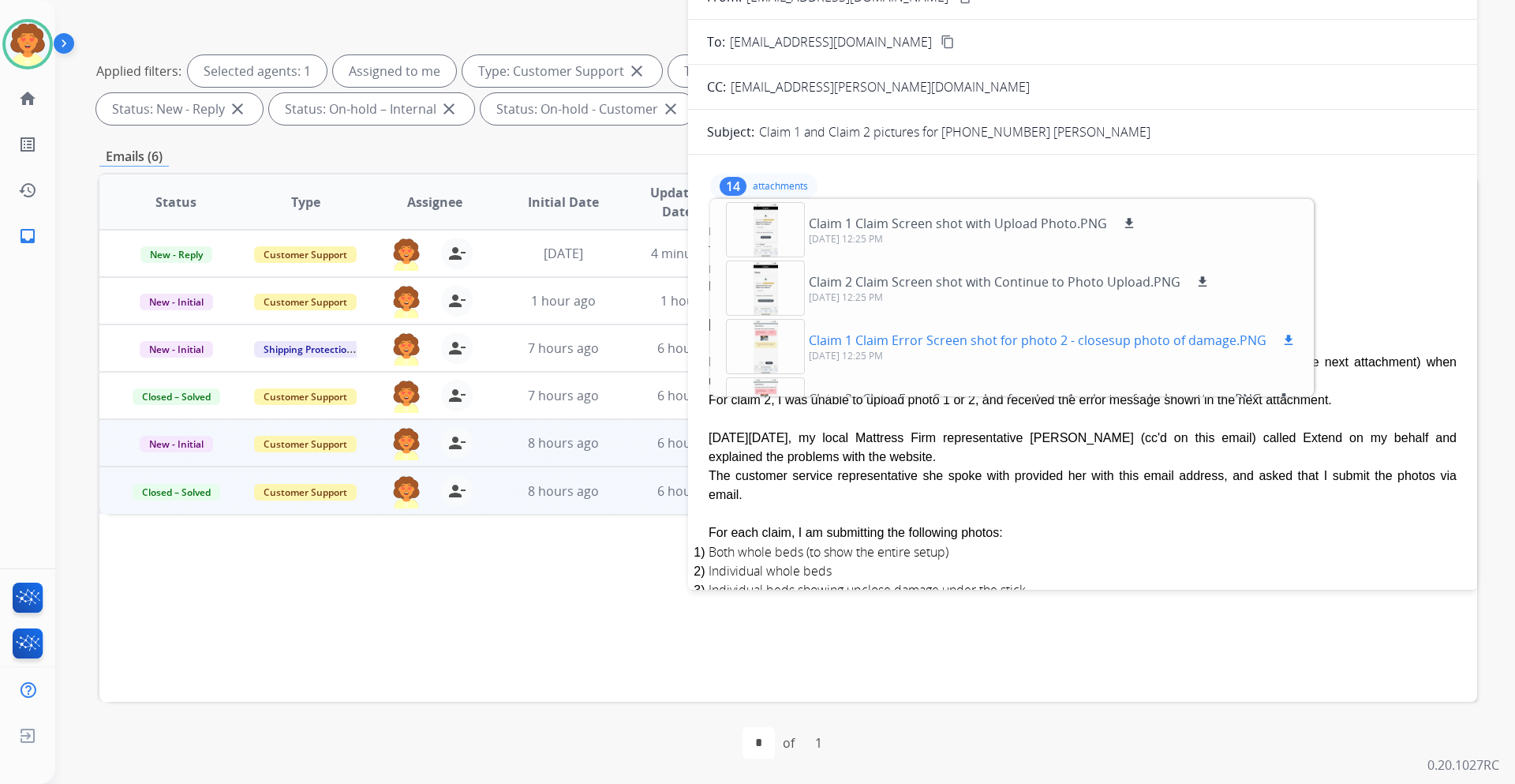
scroll to position [79, 0]
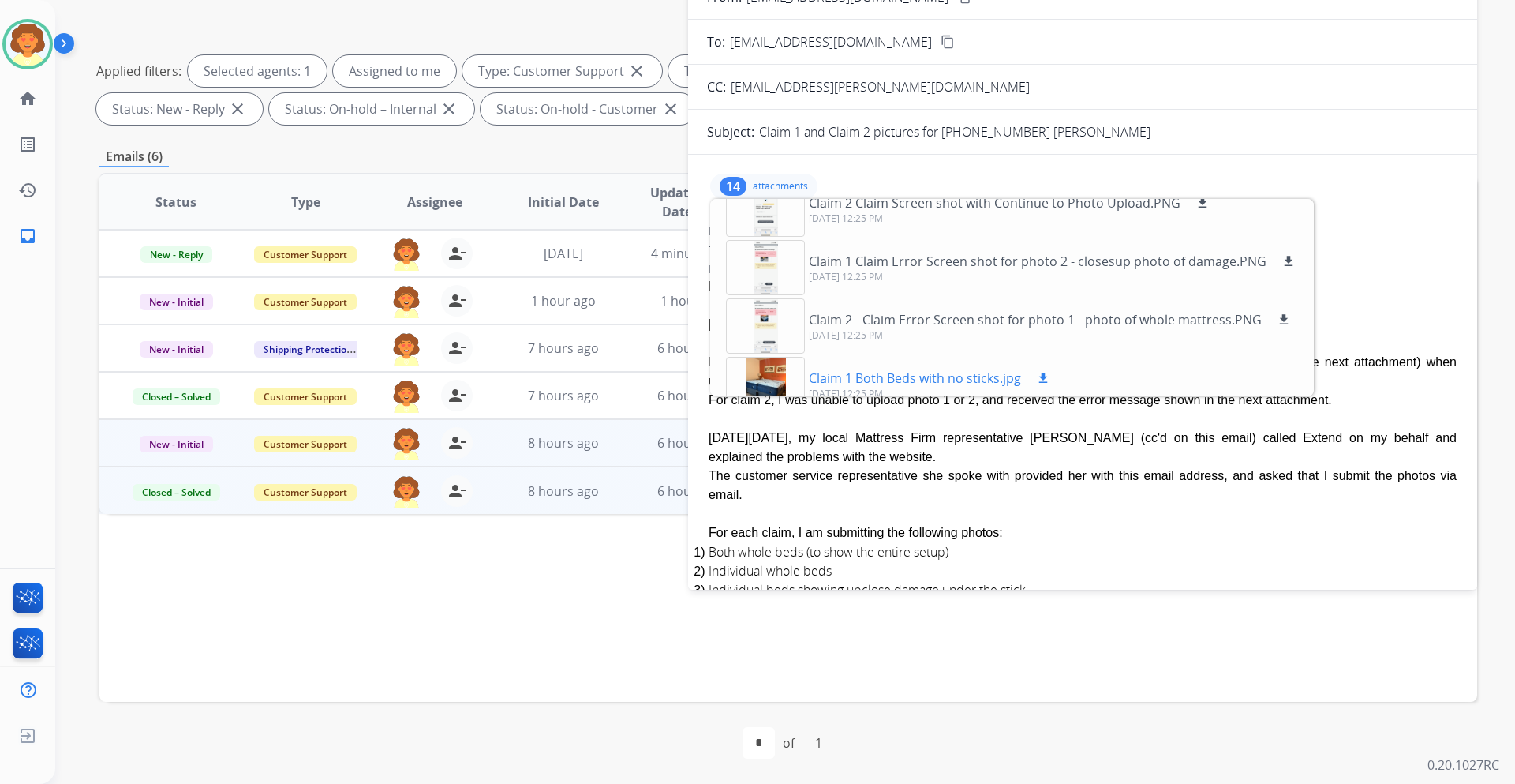
click at [766, 412] on div at bounding box center [766, 384] width 79 height 56
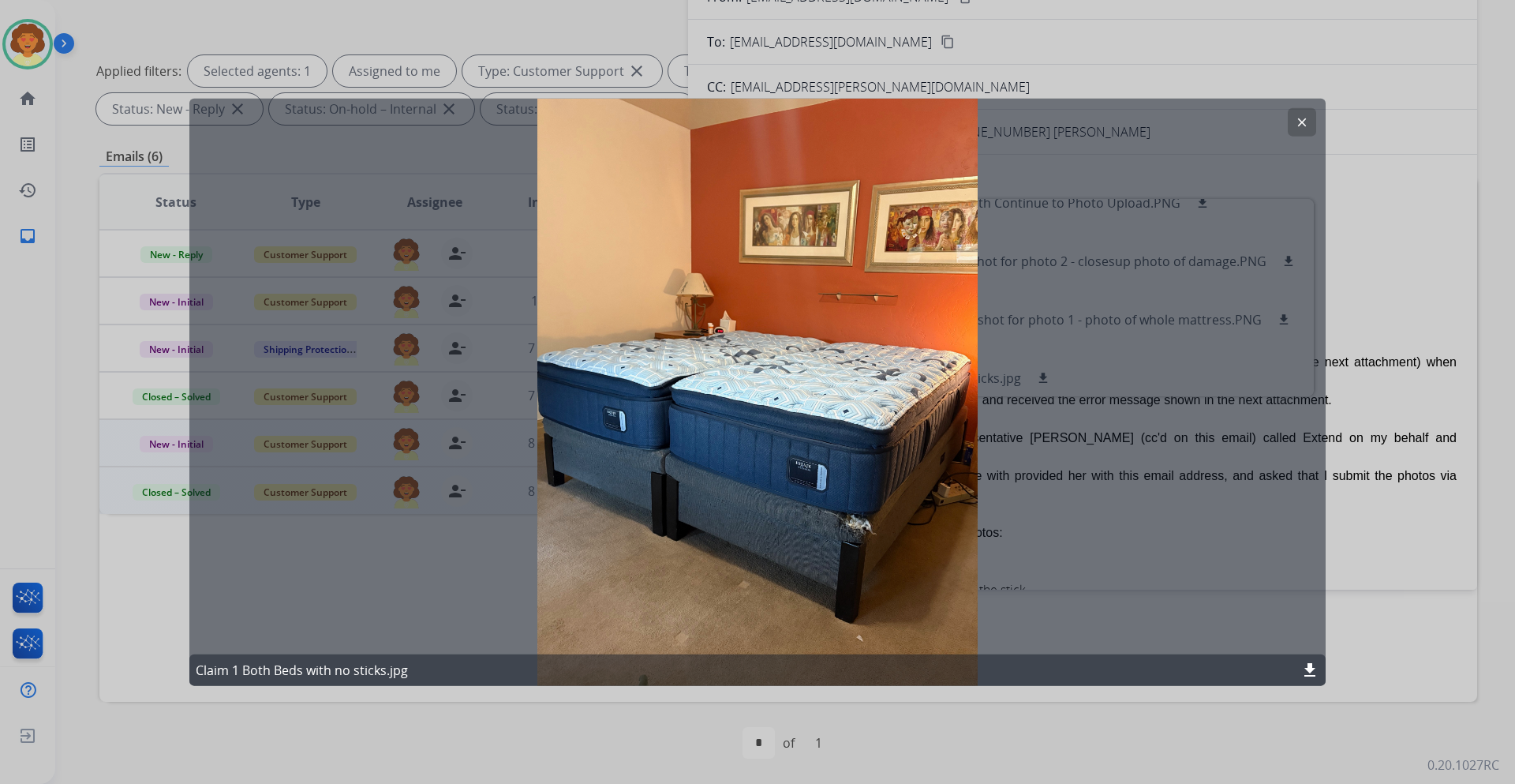
click at [1297, 123] on mat-icon "clear" at bounding box center [1302, 122] width 14 height 14
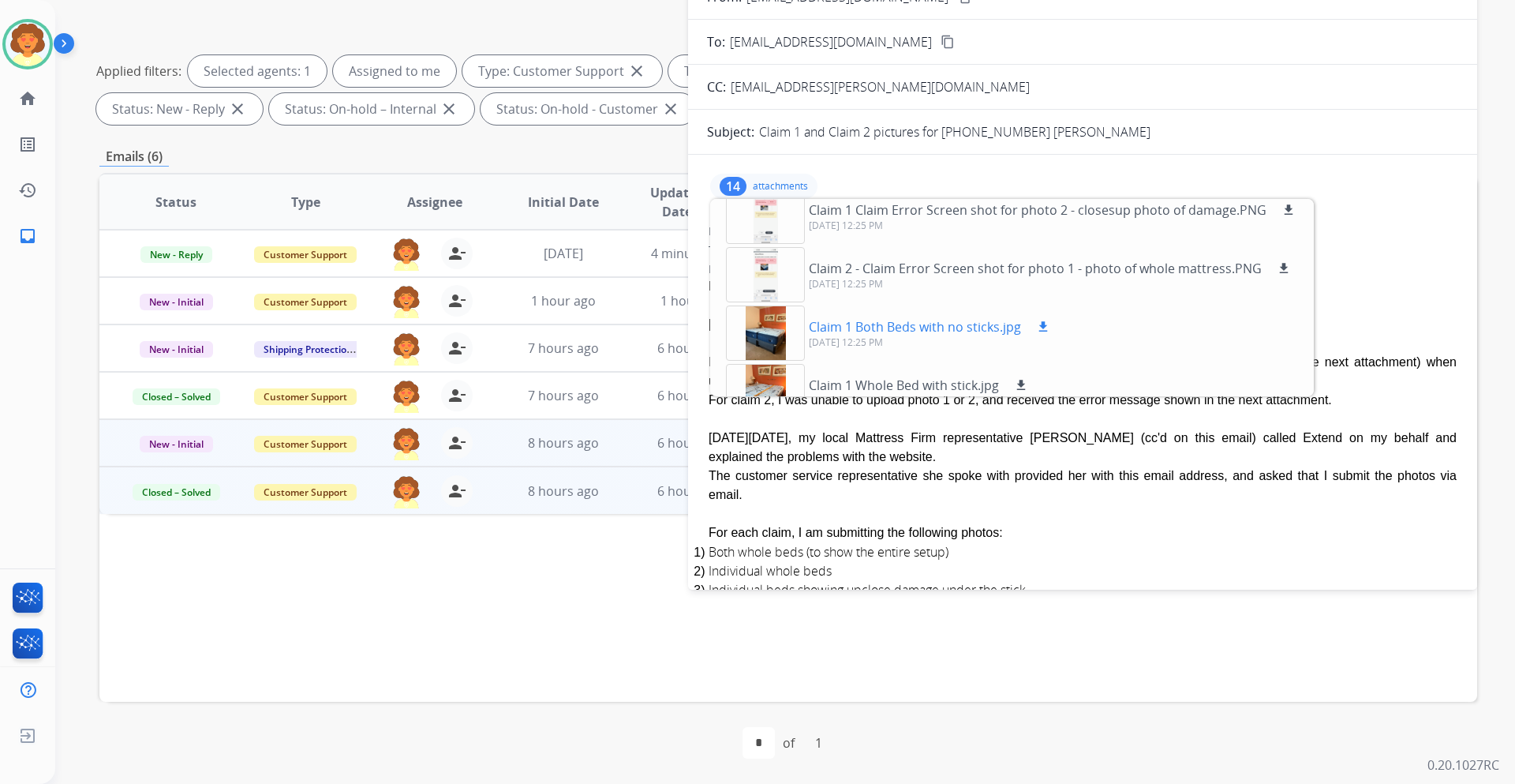
scroll to position [158, 0]
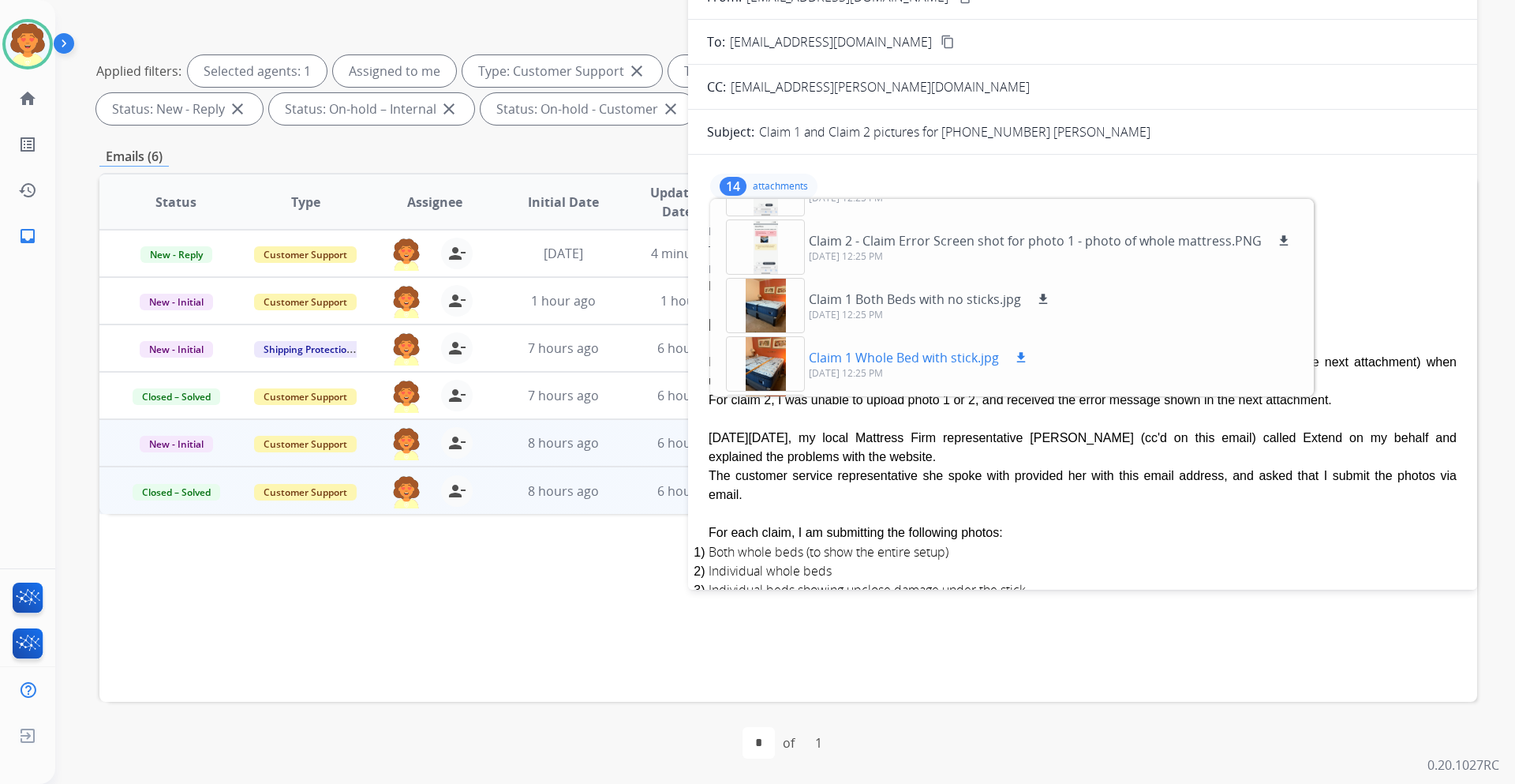
click at [771, 391] on div at bounding box center [766, 364] width 79 height 56
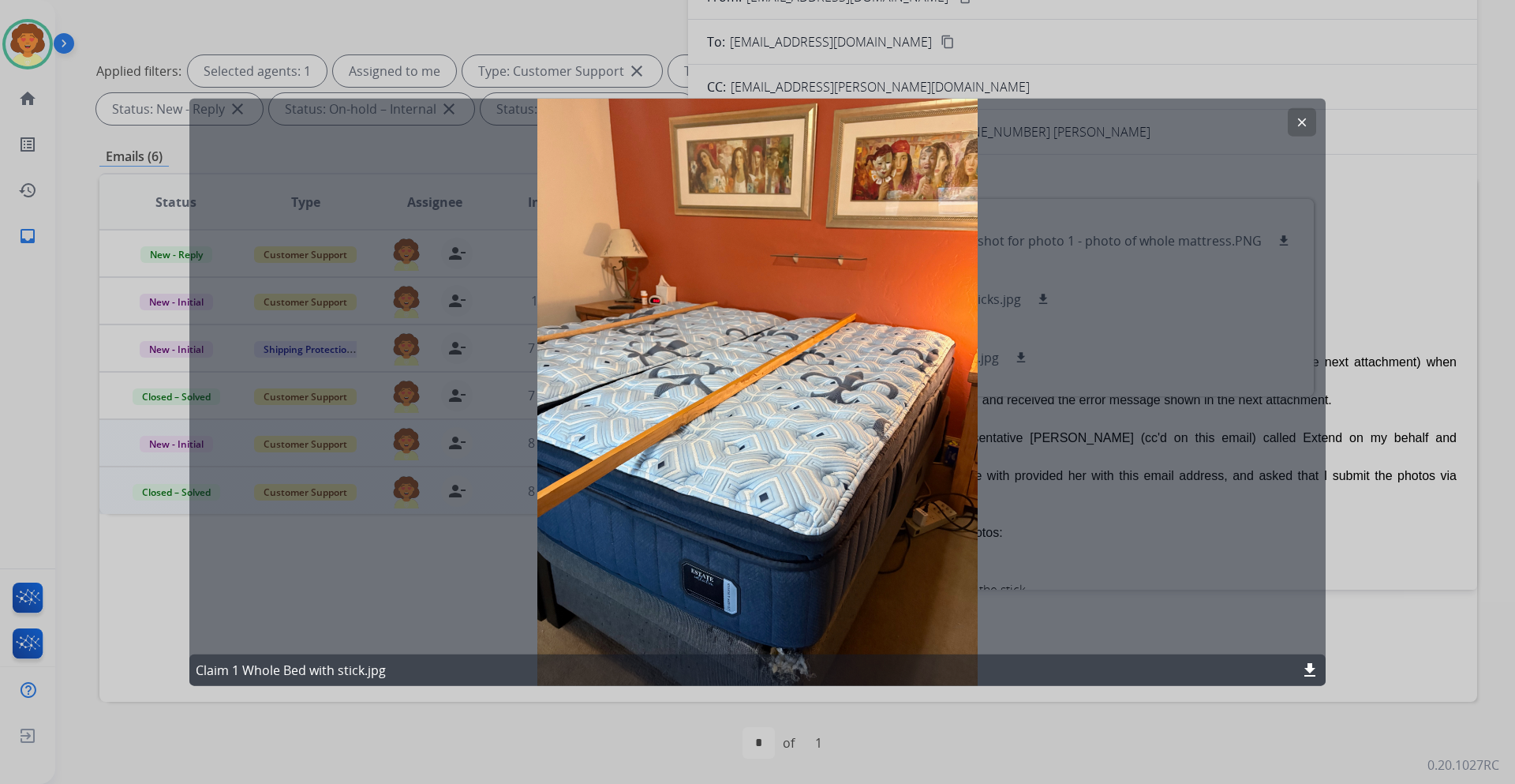
click at [1302, 124] on mat-icon "clear" at bounding box center [1302, 122] width 14 height 14
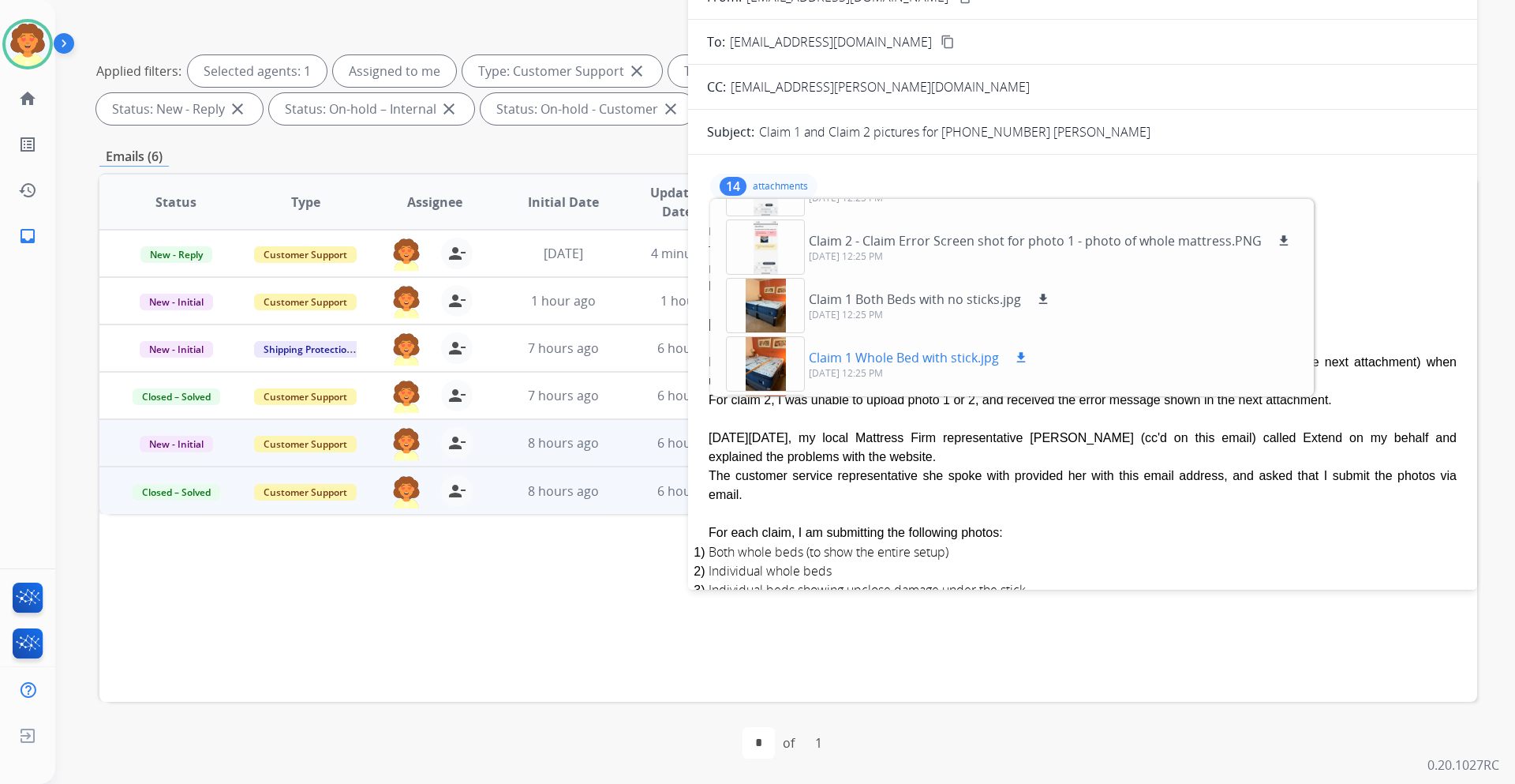
scroll to position [237, 0]
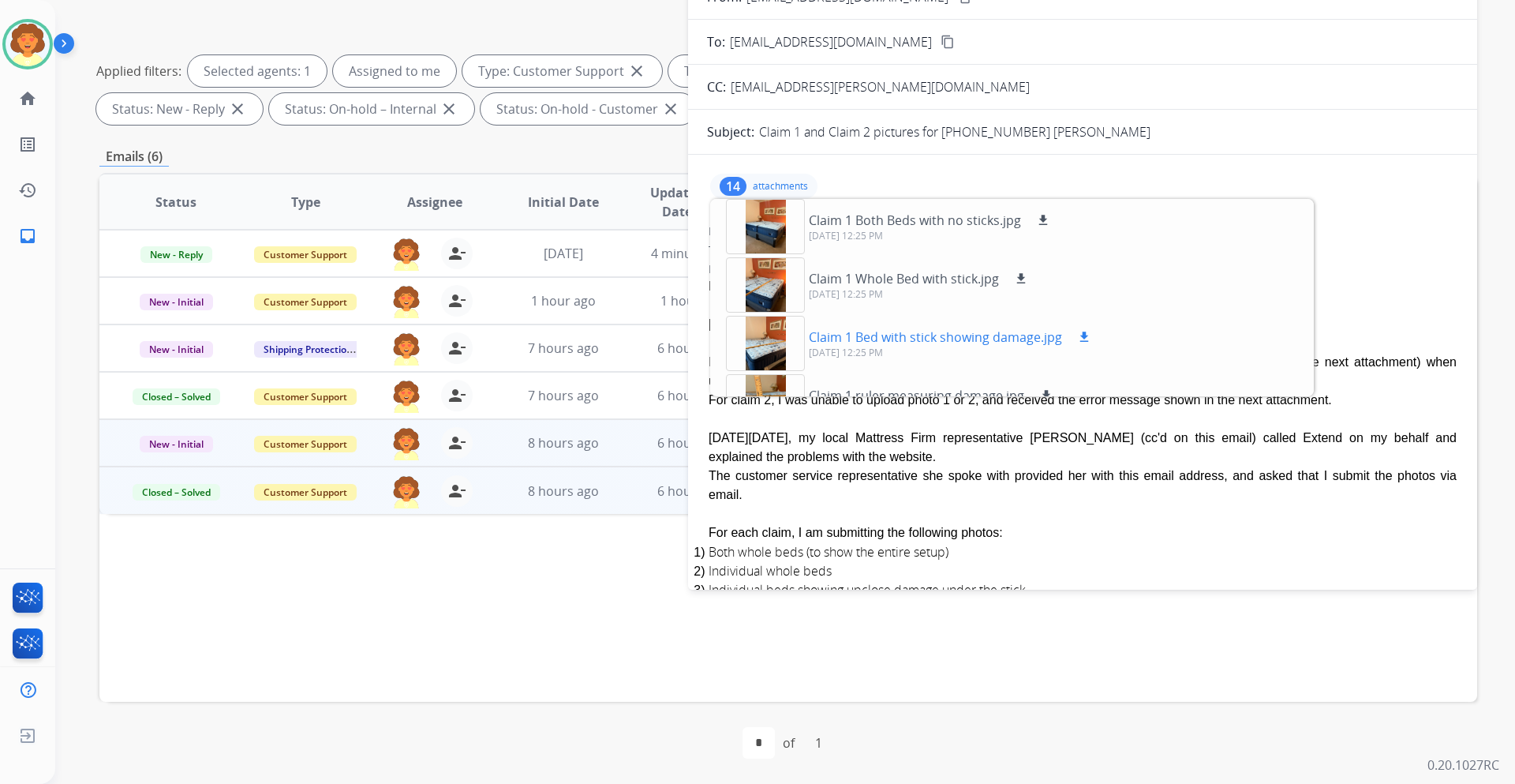
click at [788, 371] on div at bounding box center [766, 343] width 79 height 56
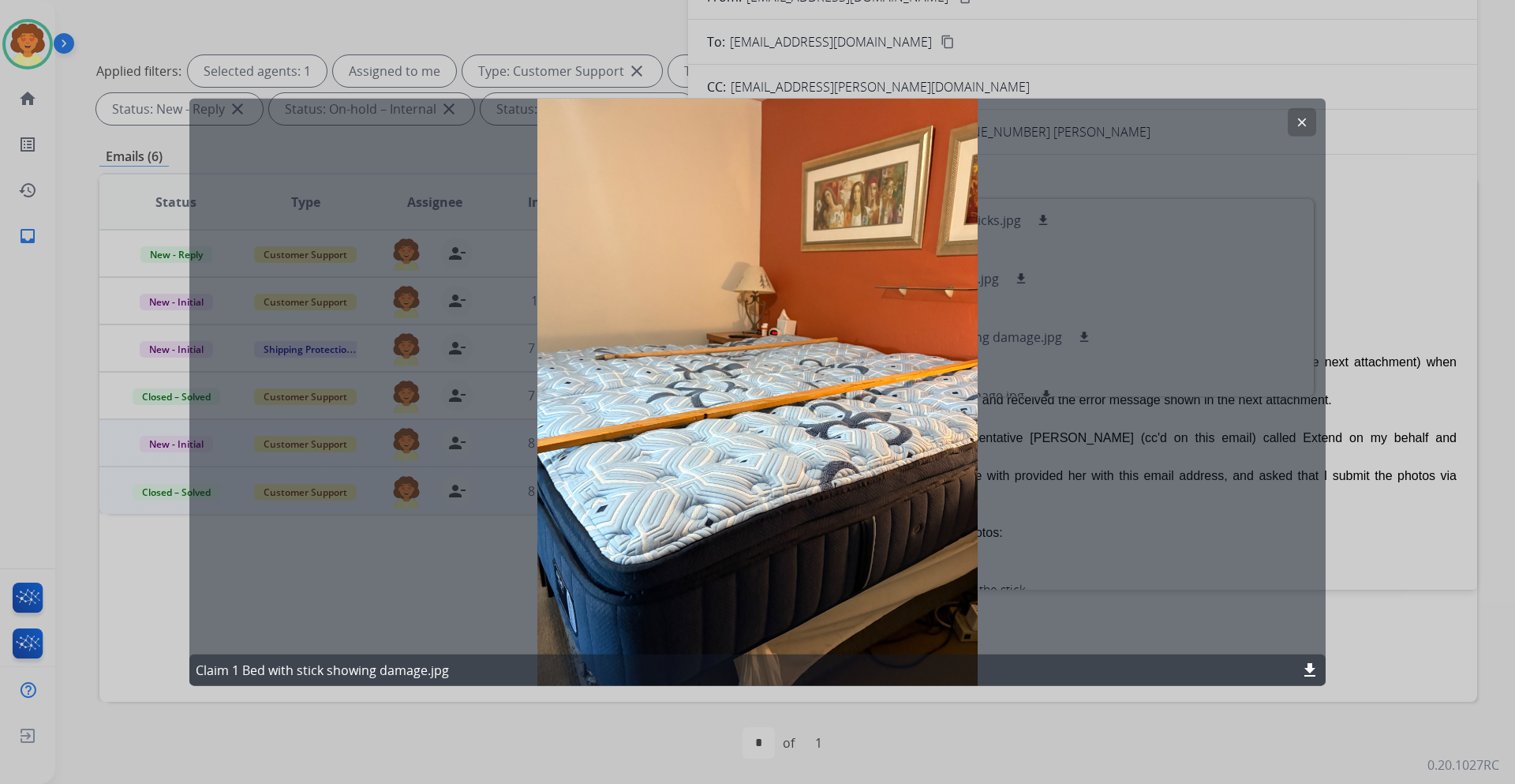
click at [1295, 129] on mat-icon "clear" at bounding box center [1302, 122] width 14 height 14
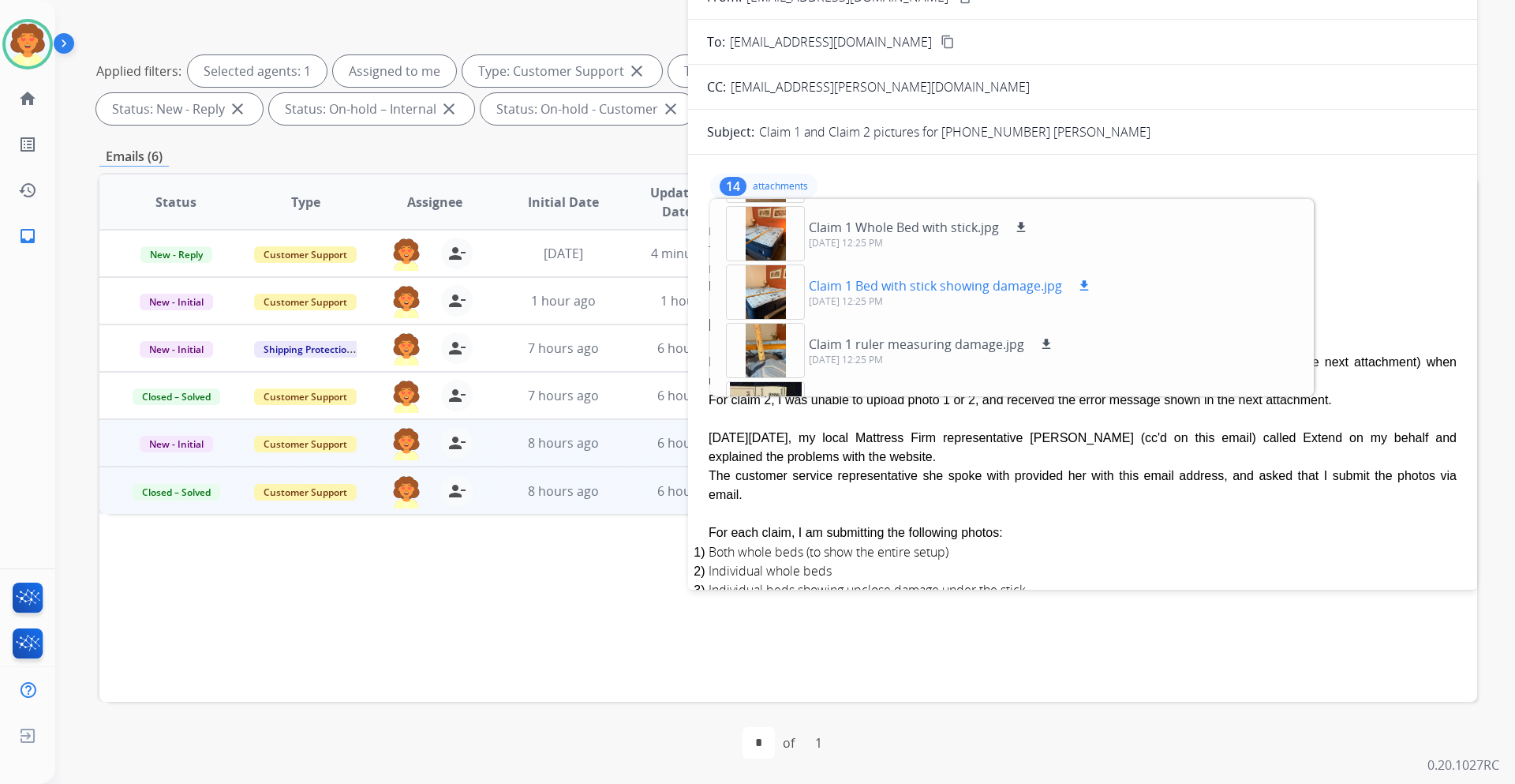
scroll to position [316, 0]
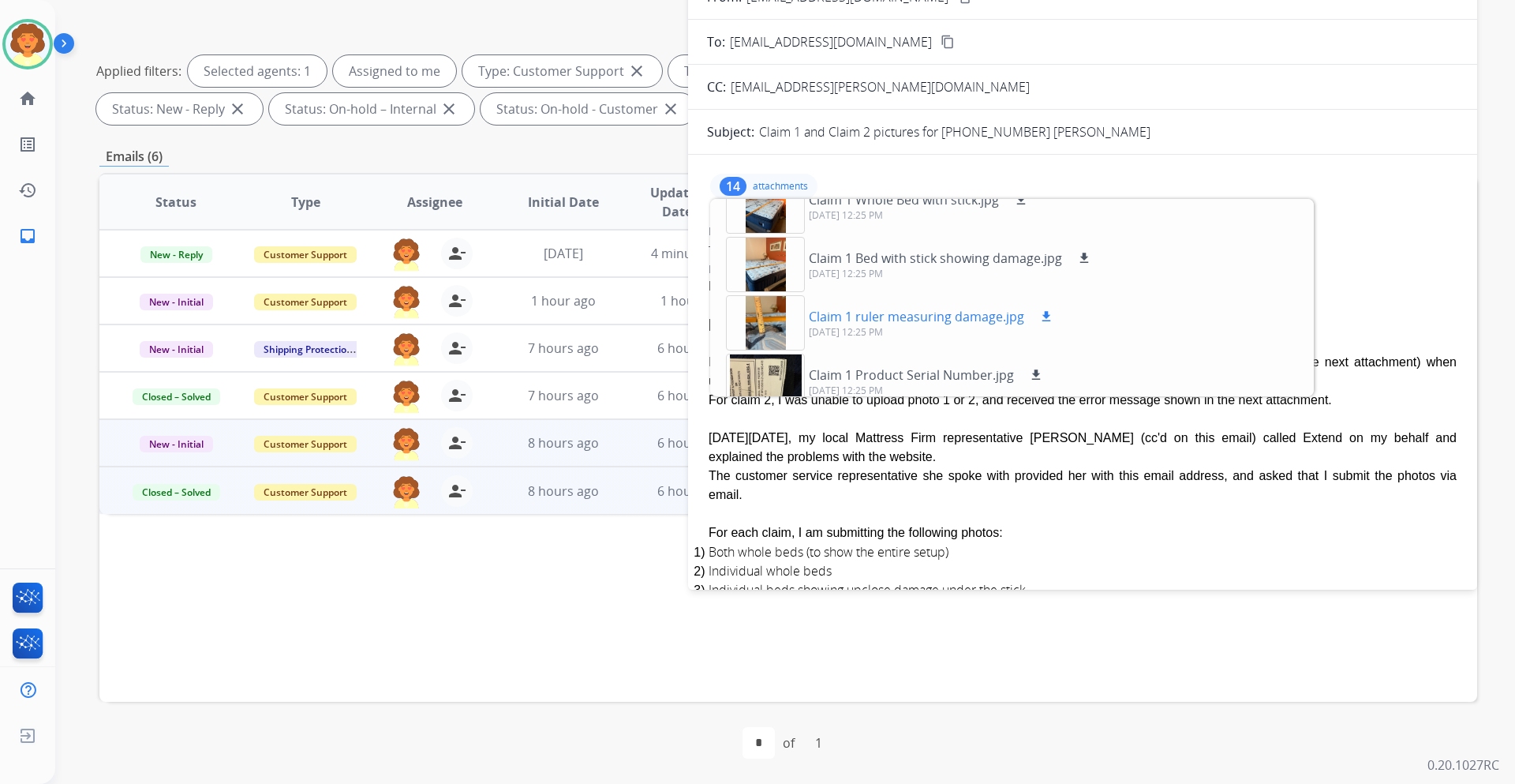
click at [925, 339] on p "09/23/2025, 12:25 PM" at bounding box center [932, 332] width 247 height 13
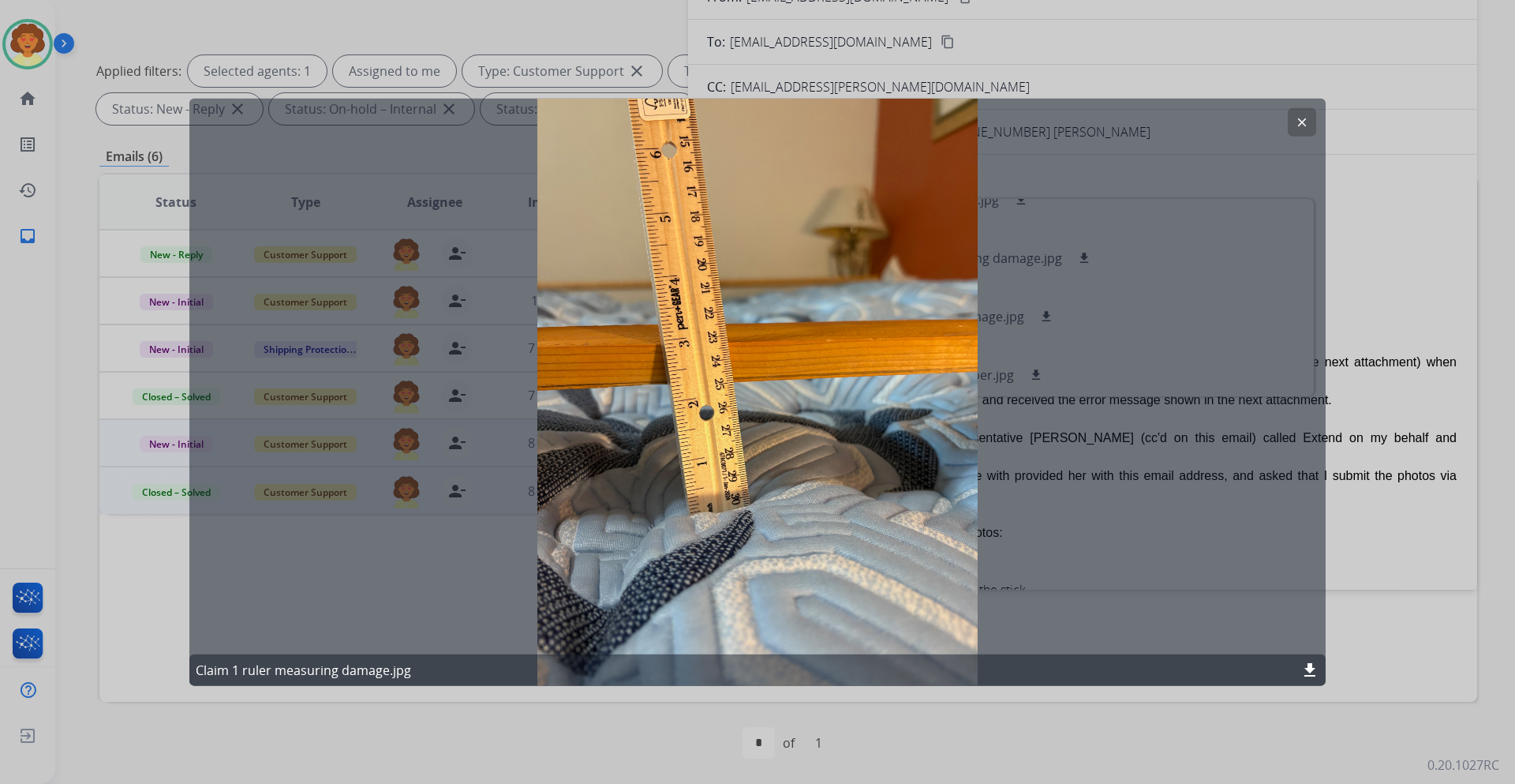
click at [1295, 124] on mat-icon "clear" at bounding box center [1302, 122] width 14 height 14
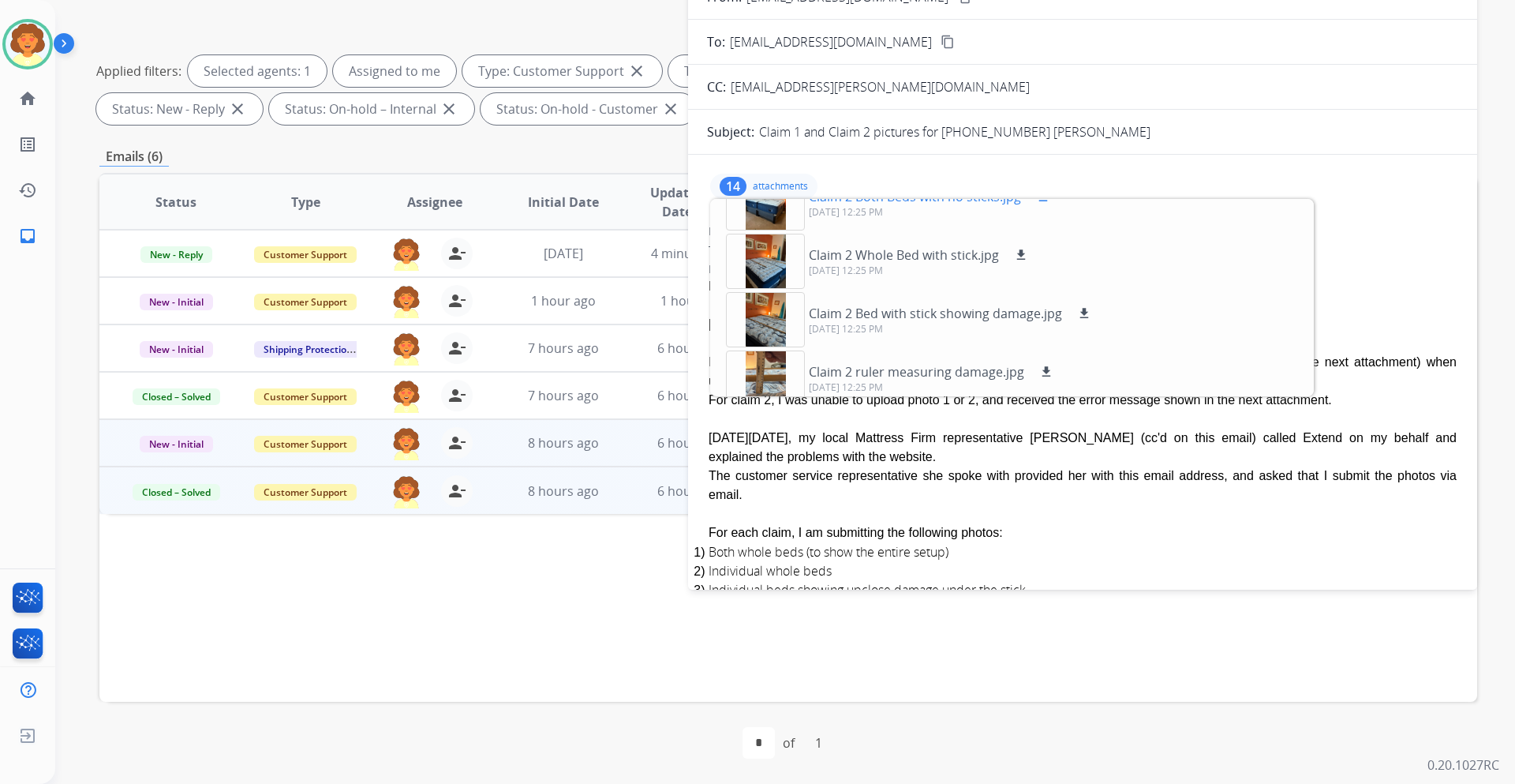
scroll to position [624, 0]
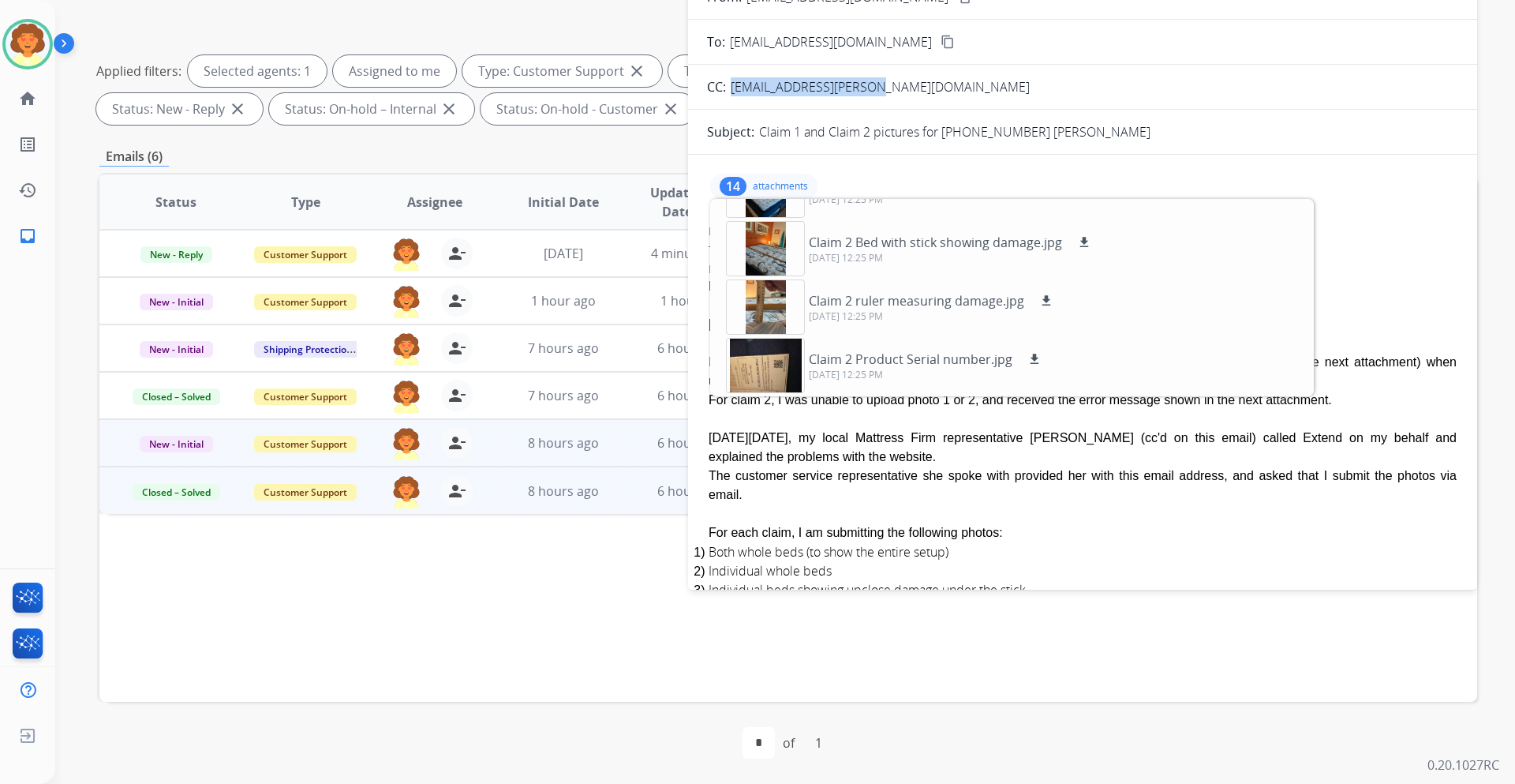
drag, startPoint x: 736, startPoint y: 93, endPoint x: 957, endPoint y: 88, distance: 221.1
click at [957, 88] on div "Farrah.Lucero@mfrm.com" at bounding box center [883, 87] width 305 height 19
copy span "Farrah.Lucero@mfrm.com"
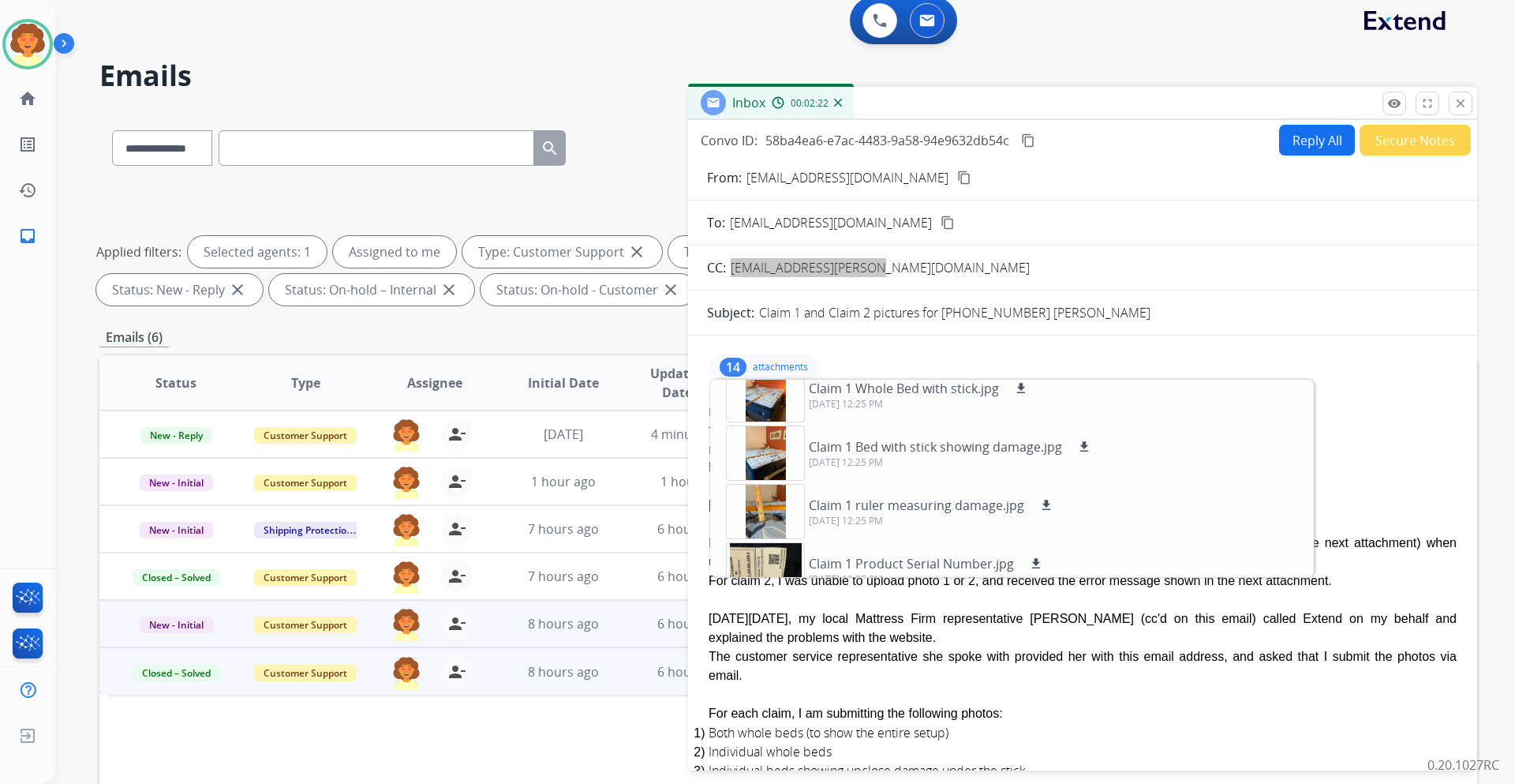
scroll to position [0, 0]
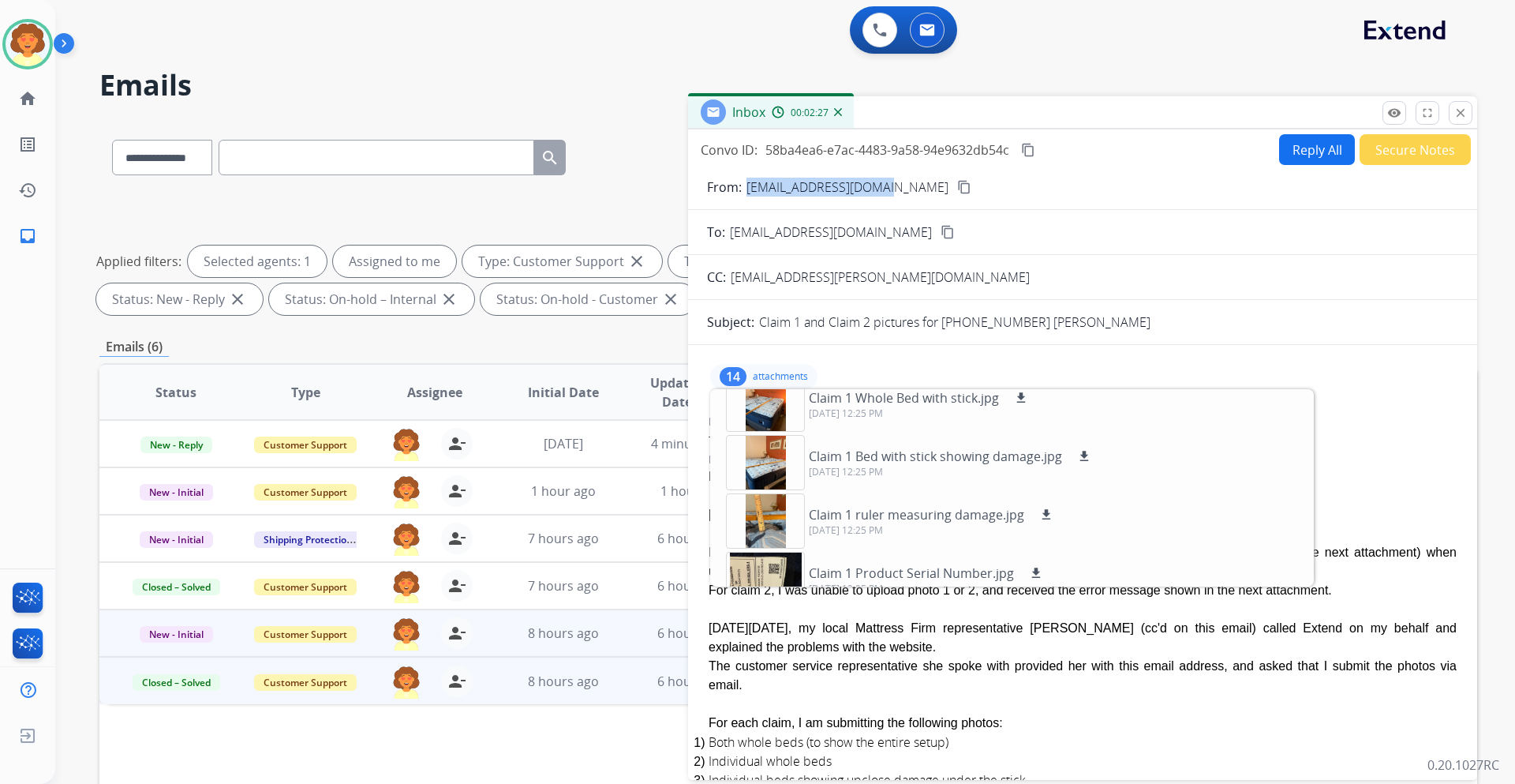
drag, startPoint x: 757, startPoint y: 276, endPoint x: 952, endPoint y: 280, distance: 195.0
click at [948, 196] on p "[EMAIL_ADDRESS][DOMAIN_NAME]" at bounding box center [847, 188] width 202 height 19
copy p "[EMAIL_ADDRESS][DOMAIN_NAME]"
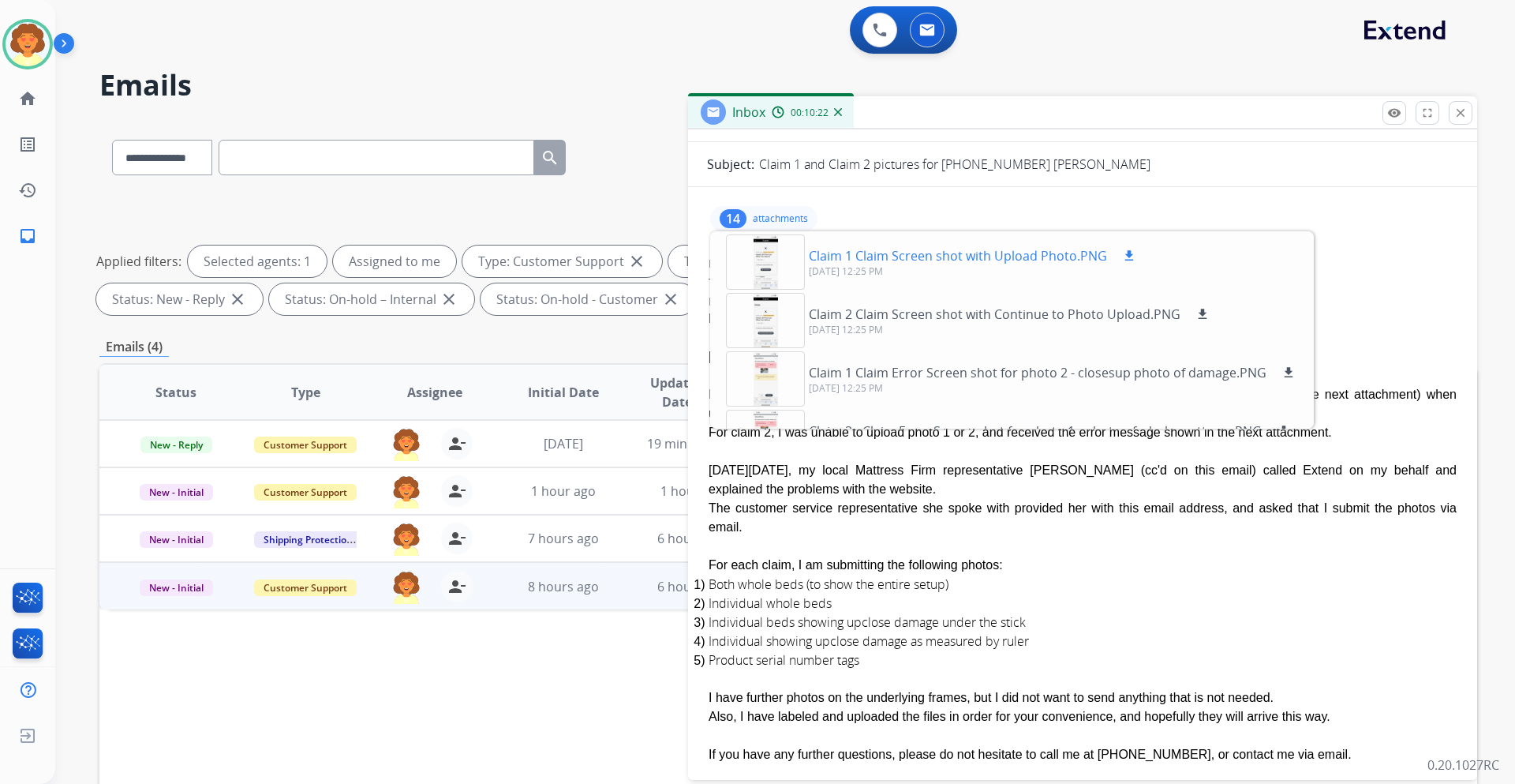
click at [761, 290] on div at bounding box center [766, 262] width 79 height 56
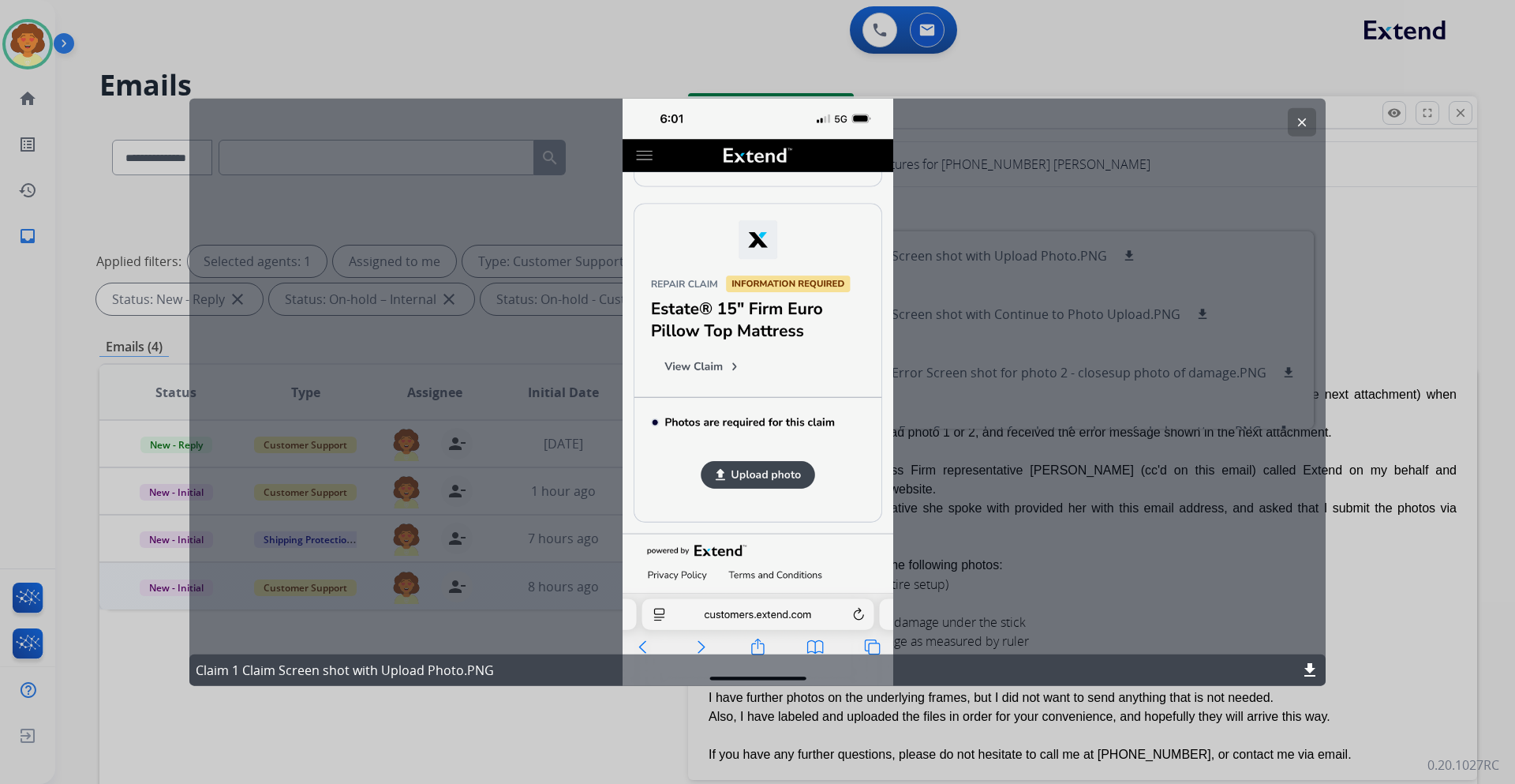
click at [1295, 126] on mat-icon "clear" at bounding box center [1302, 122] width 14 height 14
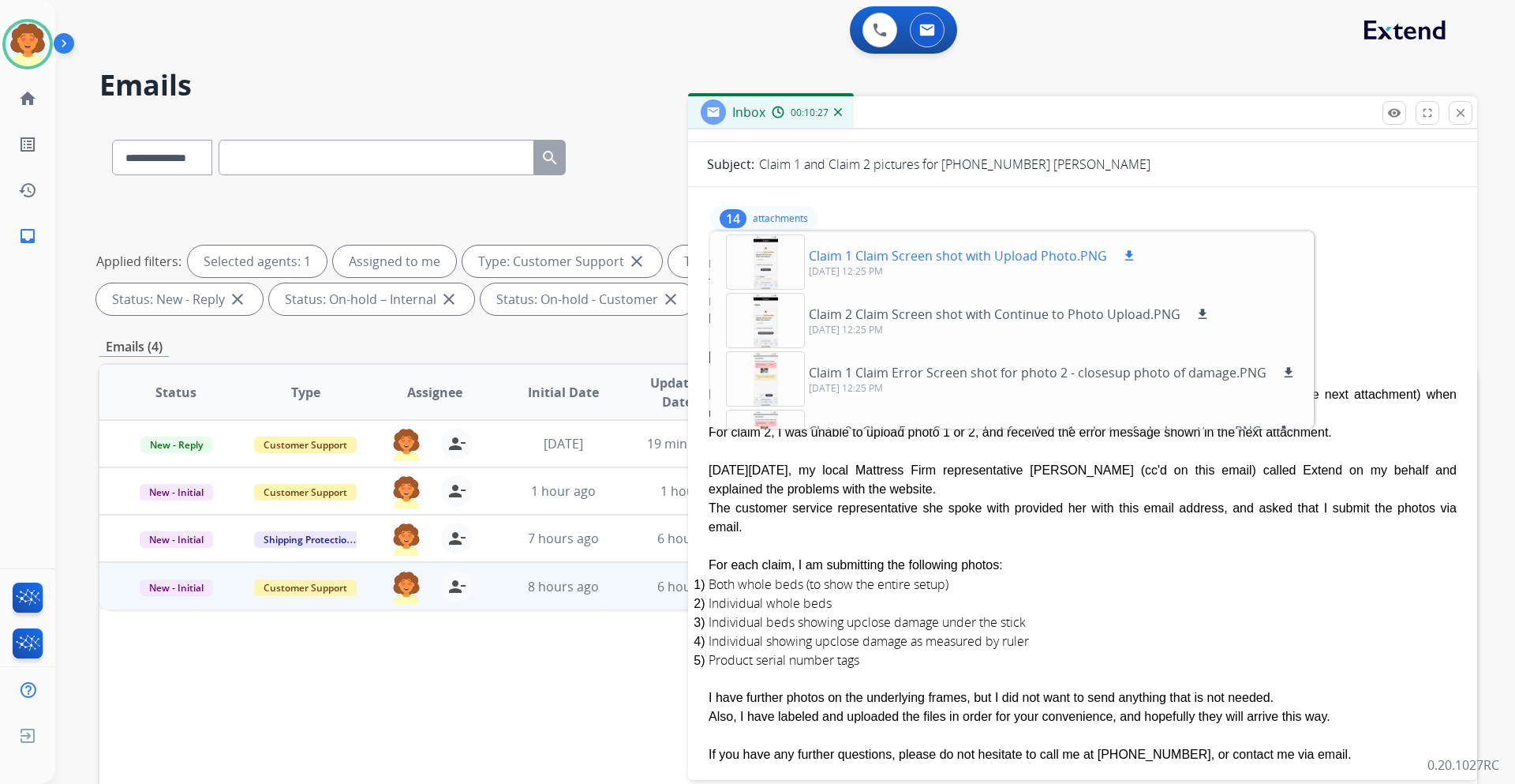
click at [1137, 262] on mat-icon "download" at bounding box center [1129, 256] width 14 height 14
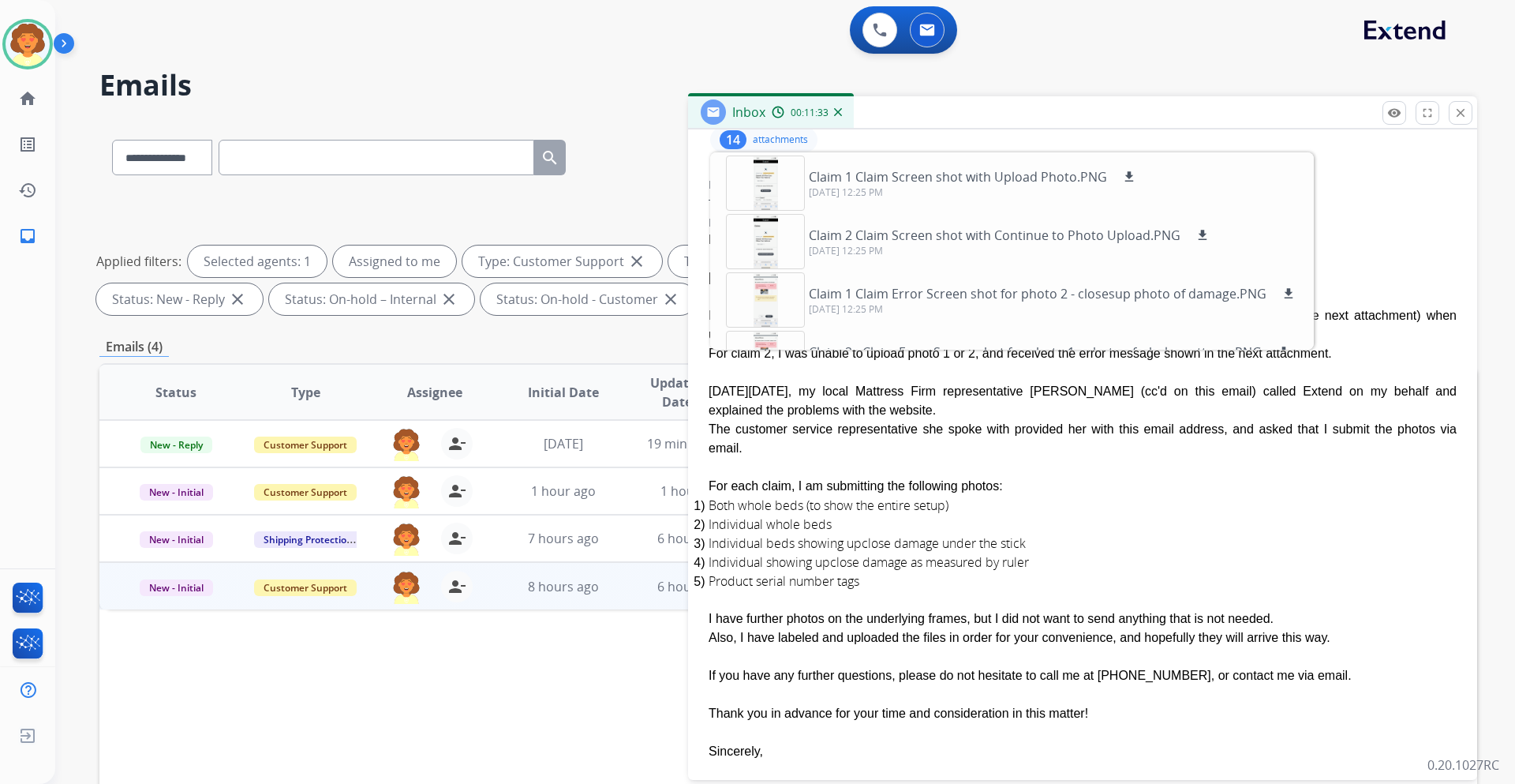
click at [731, 149] on div "14" at bounding box center [733, 140] width 27 height 19
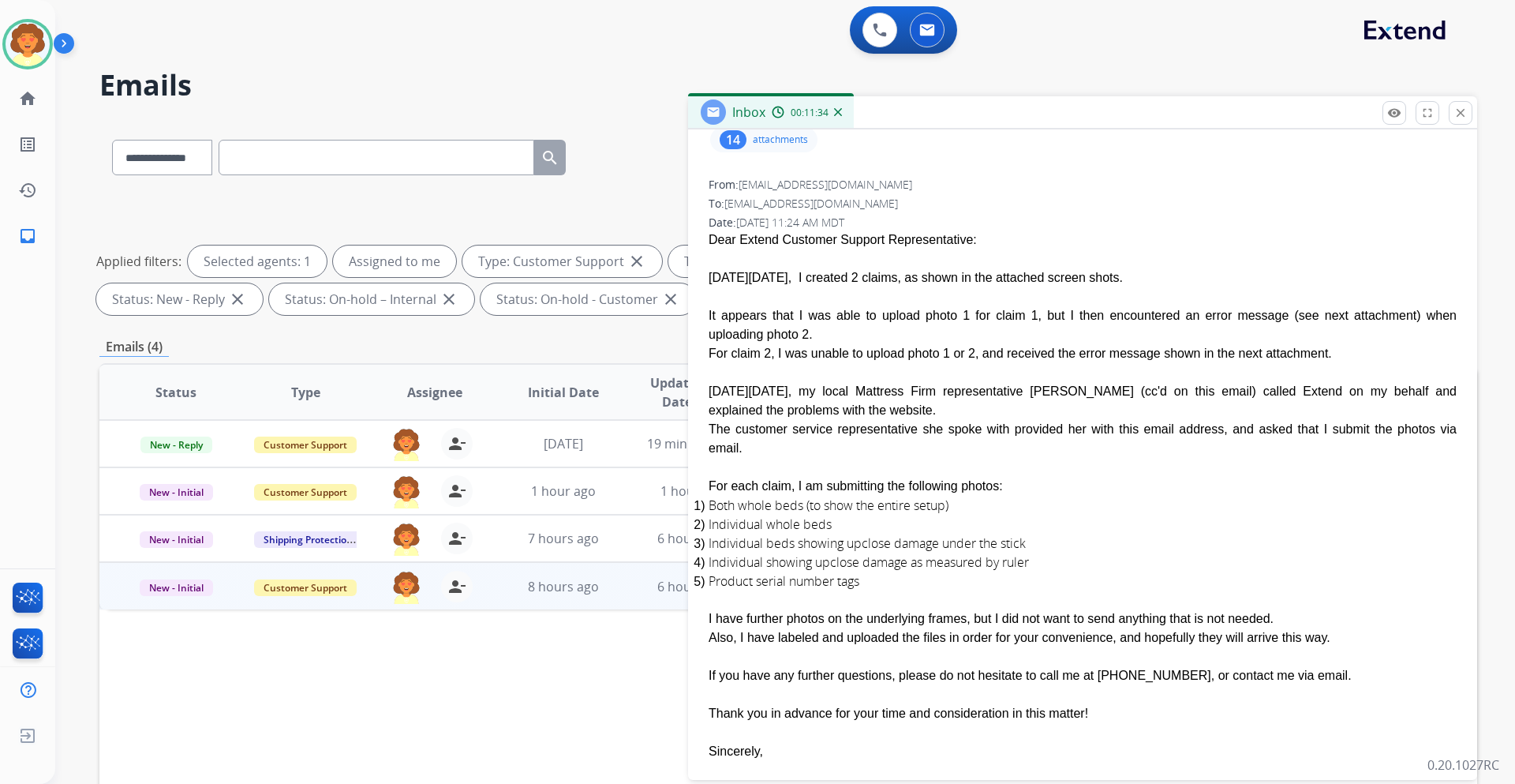
click at [731, 149] on div "14" at bounding box center [733, 140] width 27 height 19
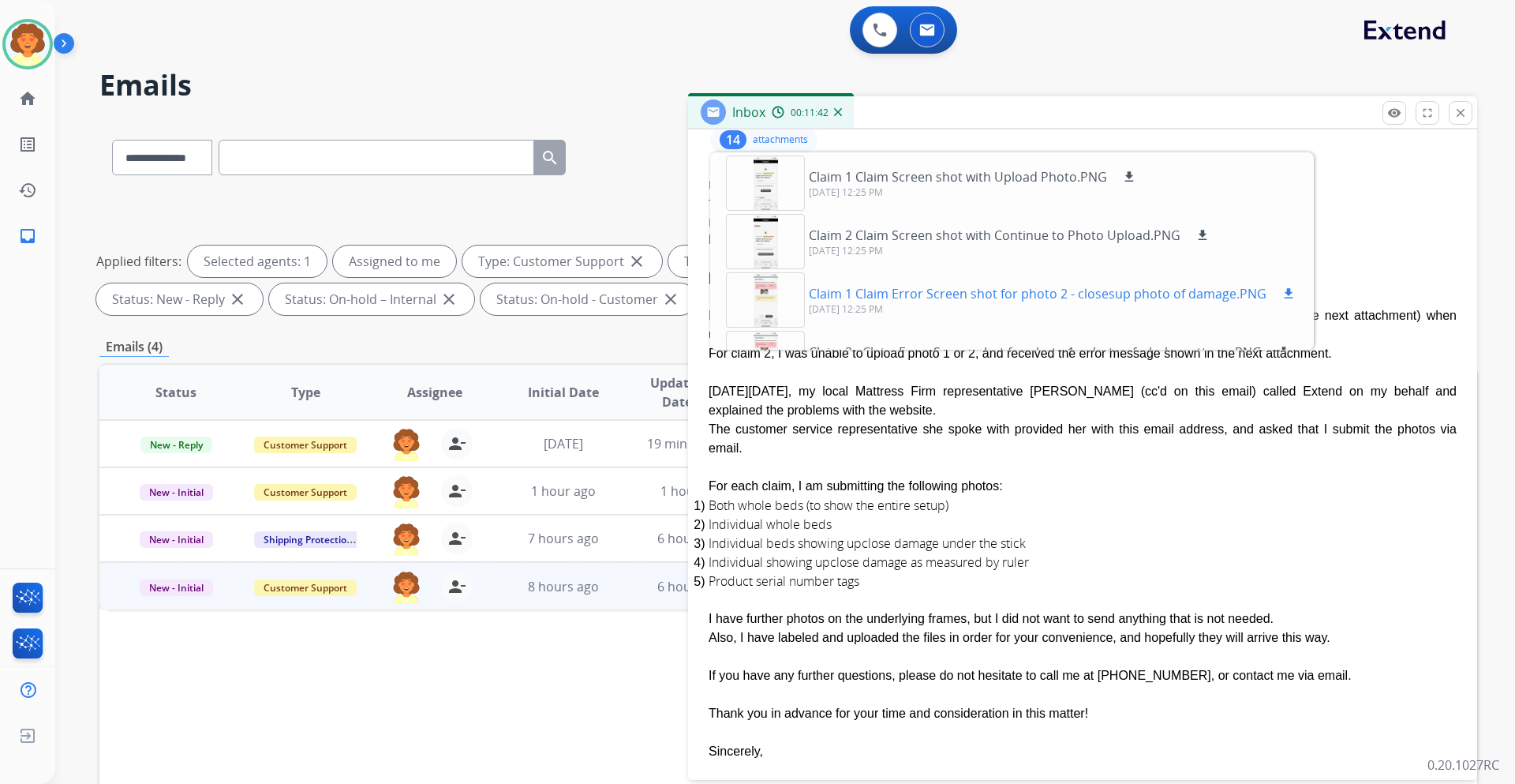
click at [1267, 303] on p "Claim 1 Claim Error Screen shot for photo 2 - closesup photo of damage.PNG" at bounding box center [1038, 294] width 458 height 19
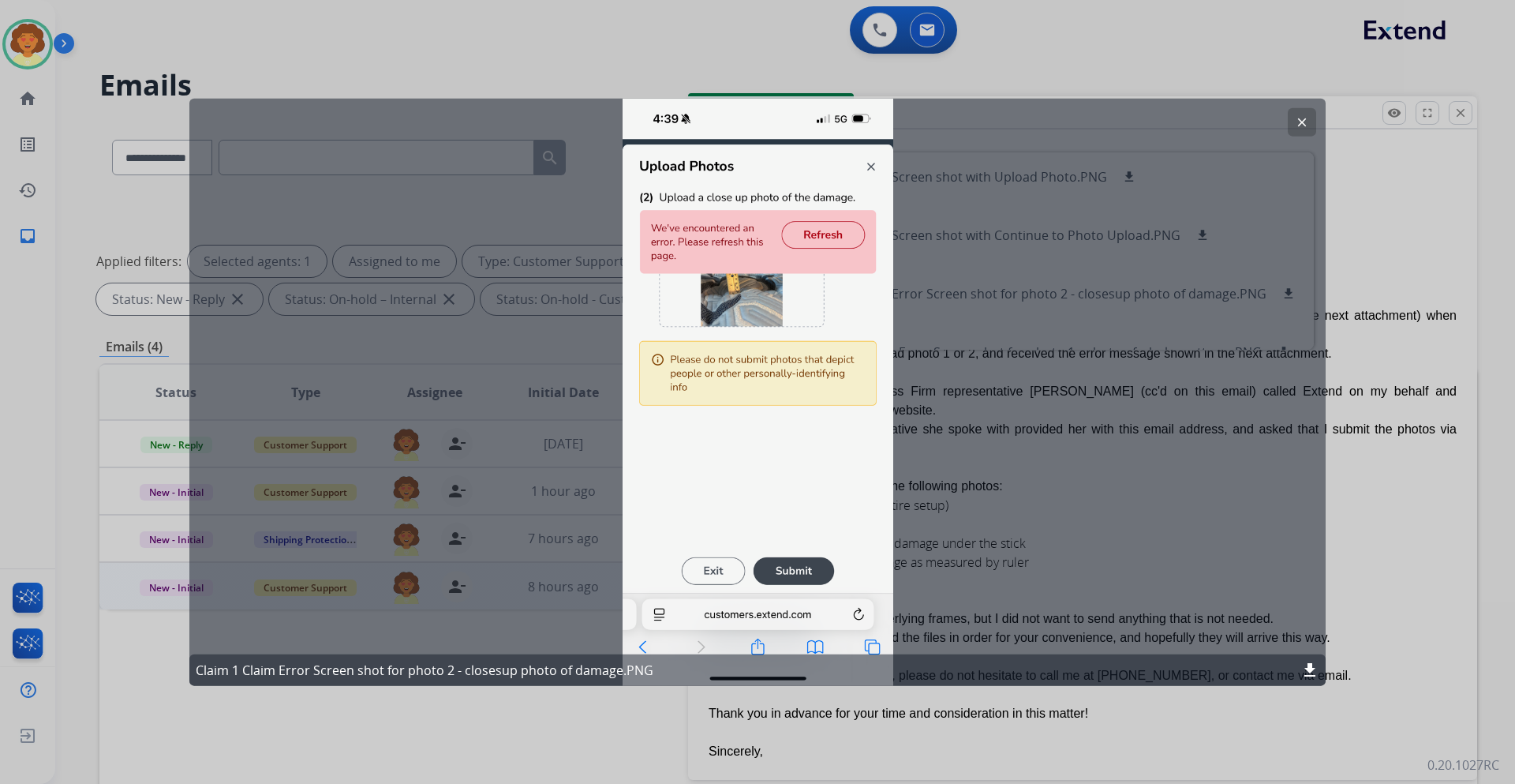
click at [867, 160] on div "clear Claim 1 Claim Error Screen shot for photo 2 - closesup photo of damage.PN…" at bounding box center [758, 392] width 1137 height 588
click at [1295, 126] on mat-icon "clear" at bounding box center [1302, 122] width 14 height 14
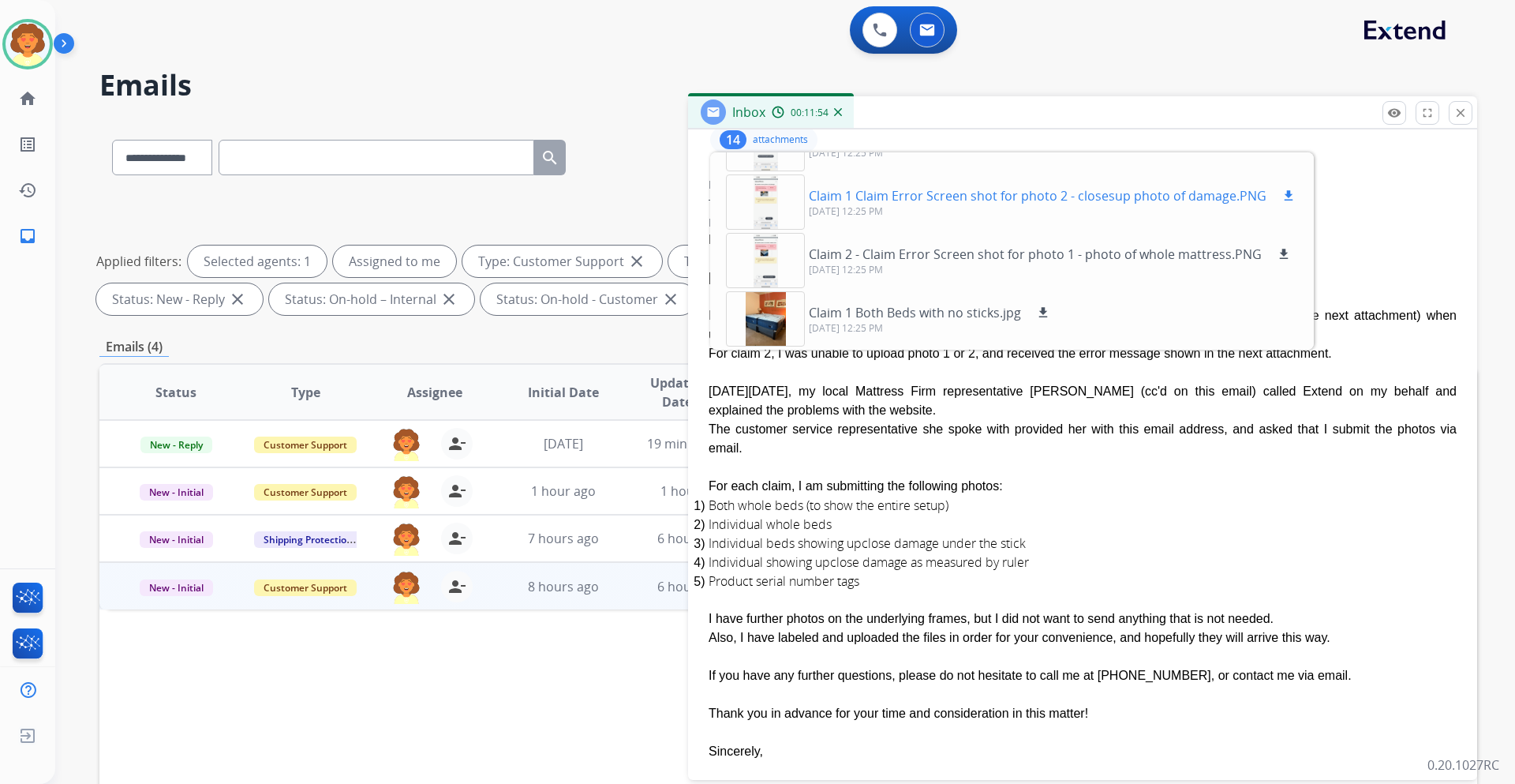
scroll to position [0, 0]
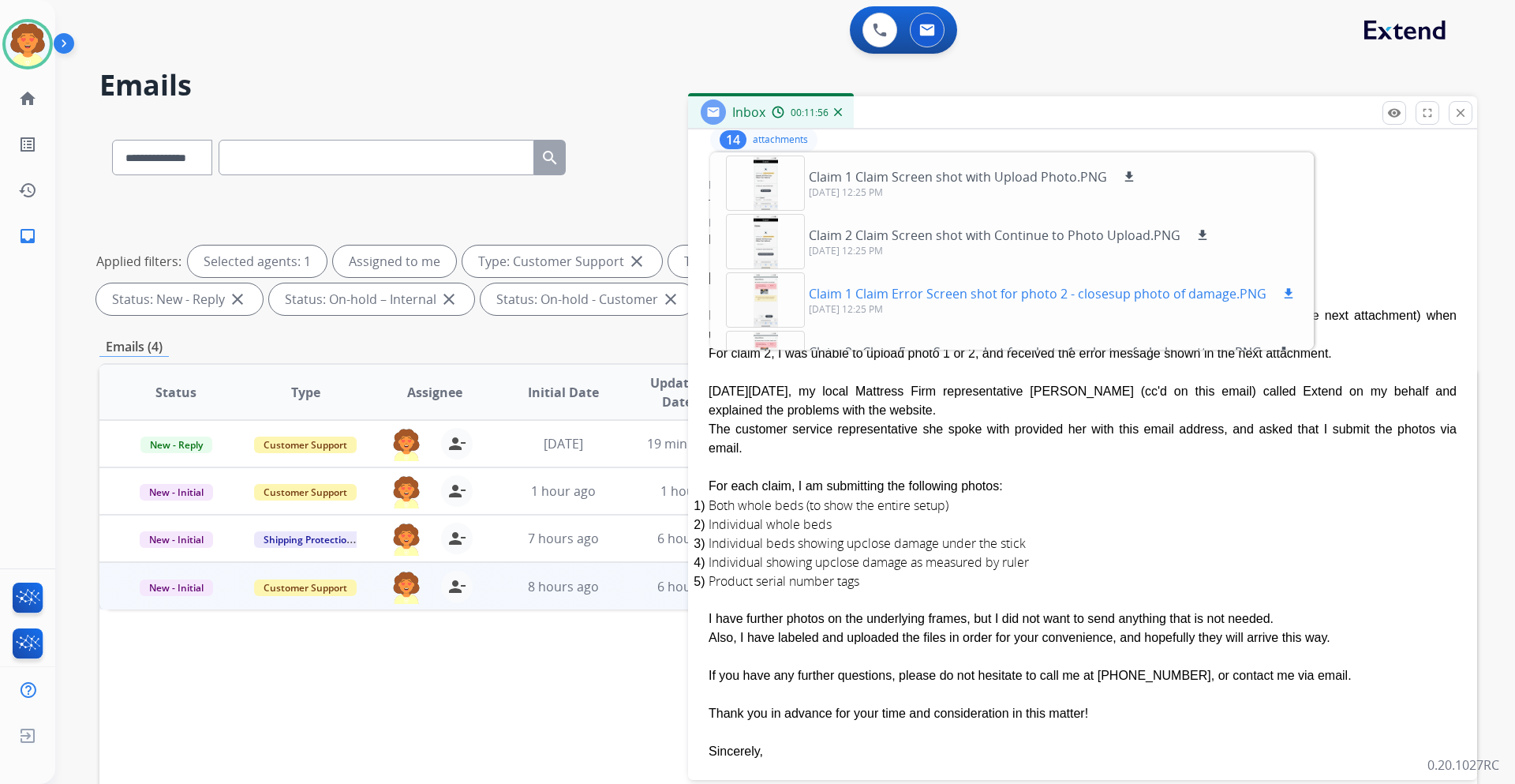
click at [1199, 303] on p "Claim 1 Claim Error Screen shot for photo 2 - closesup photo of damage.PNG" at bounding box center [1038, 294] width 458 height 19
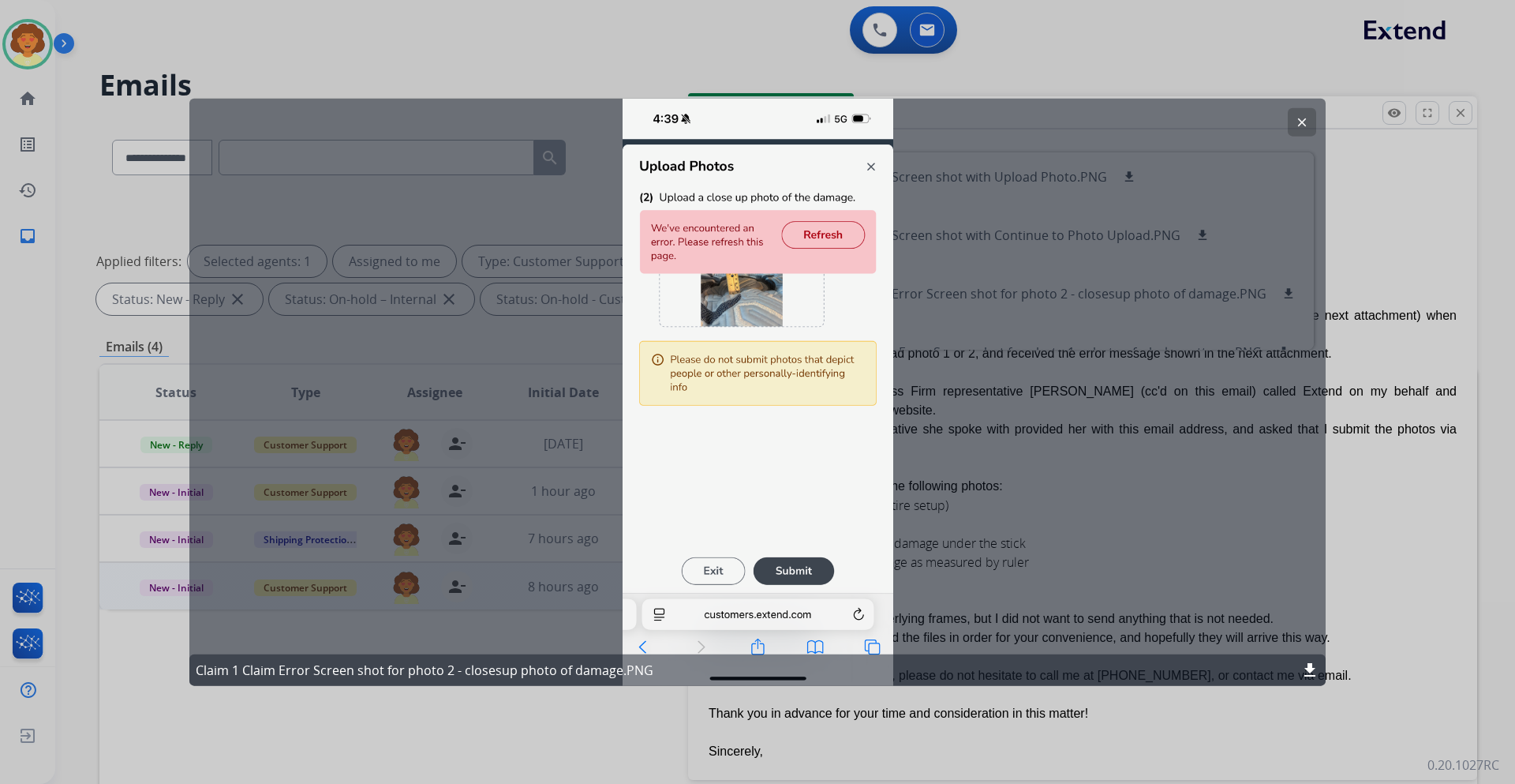
click at [867, 167] on div "clear Claim 1 Claim Error Screen shot for photo 2 - closesup photo of damage.PN…" at bounding box center [758, 392] width 1137 height 588
click at [869, 167] on div "clear Claim 1 Claim Error Screen shot for photo 2 - closesup photo of damage.PN…" at bounding box center [758, 392] width 1137 height 588
click at [870, 167] on div "clear Claim 1 Claim Error Screen shot for photo 2 - closesup photo of damage.PN…" at bounding box center [758, 392] width 1137 height 588
click at [1295, 129] on mat-icon "clear" at bounding box center [1302, 122] width 14 height 14
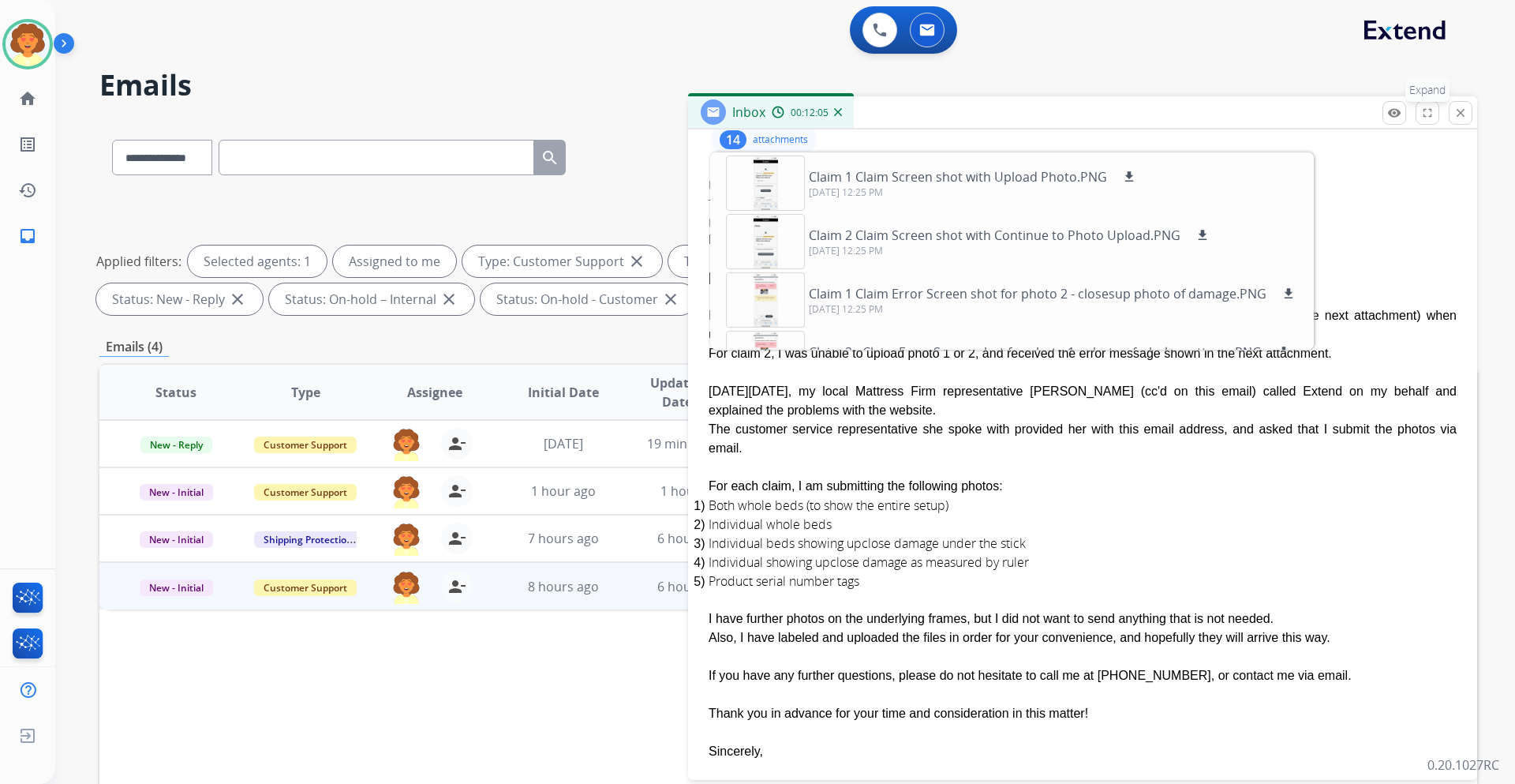
click at [1421, 120] on mat-icon "fullscreen" at bounding box center [1428, 113] width 14 height 14
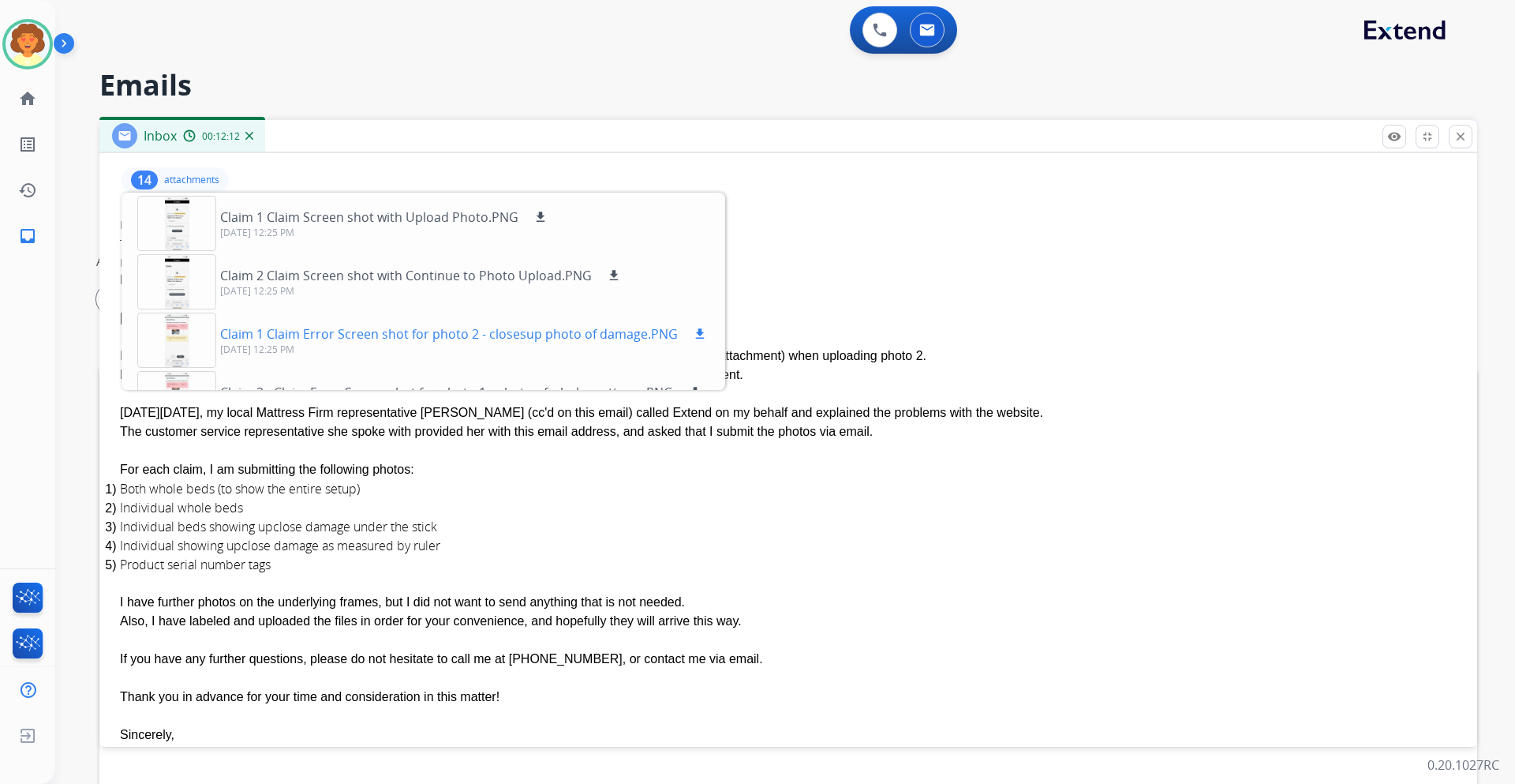
click at [707, 341] on mat-icon "download" at bounding box center [700, 334] width 14 height 14
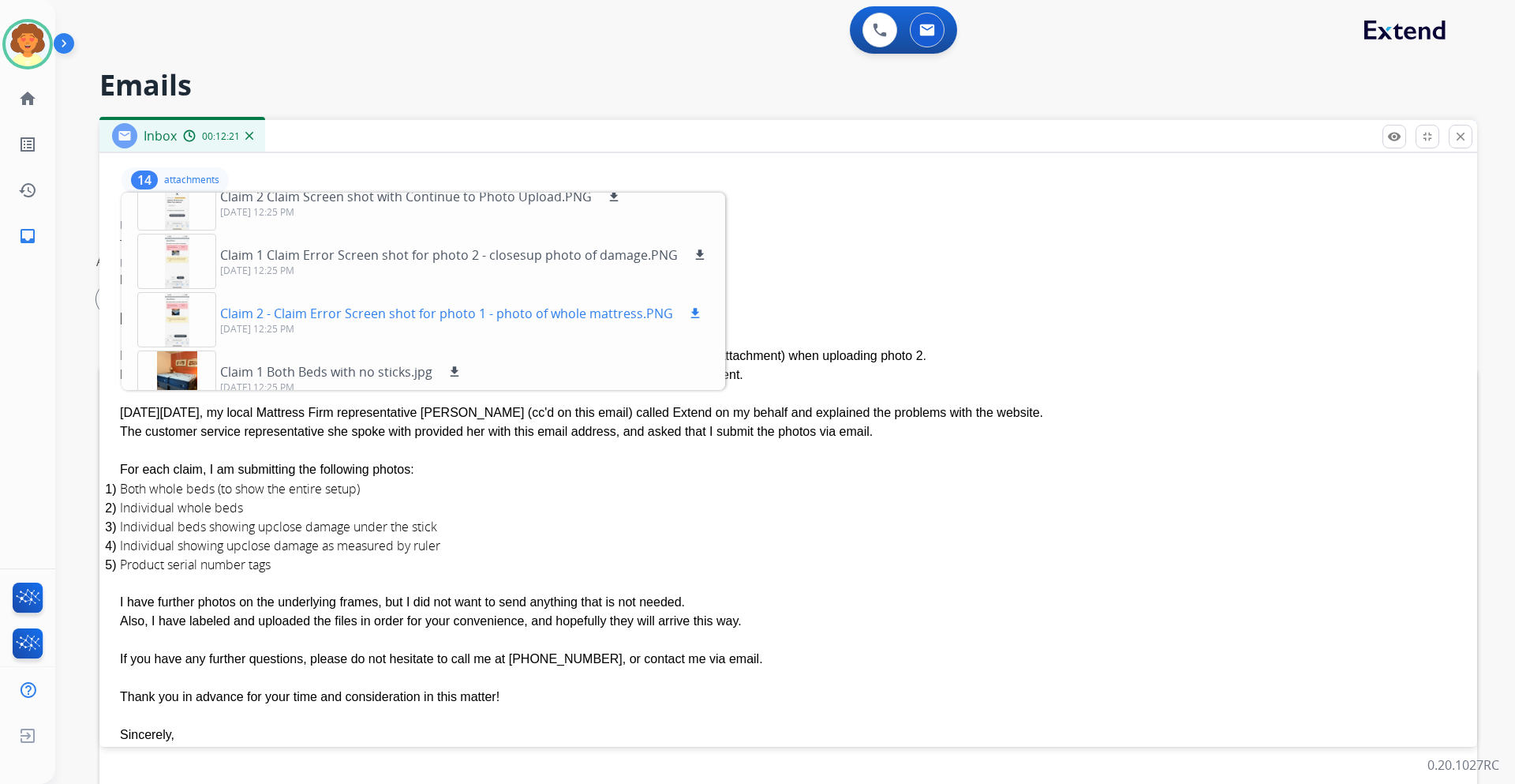
scroll to position [158, 0]
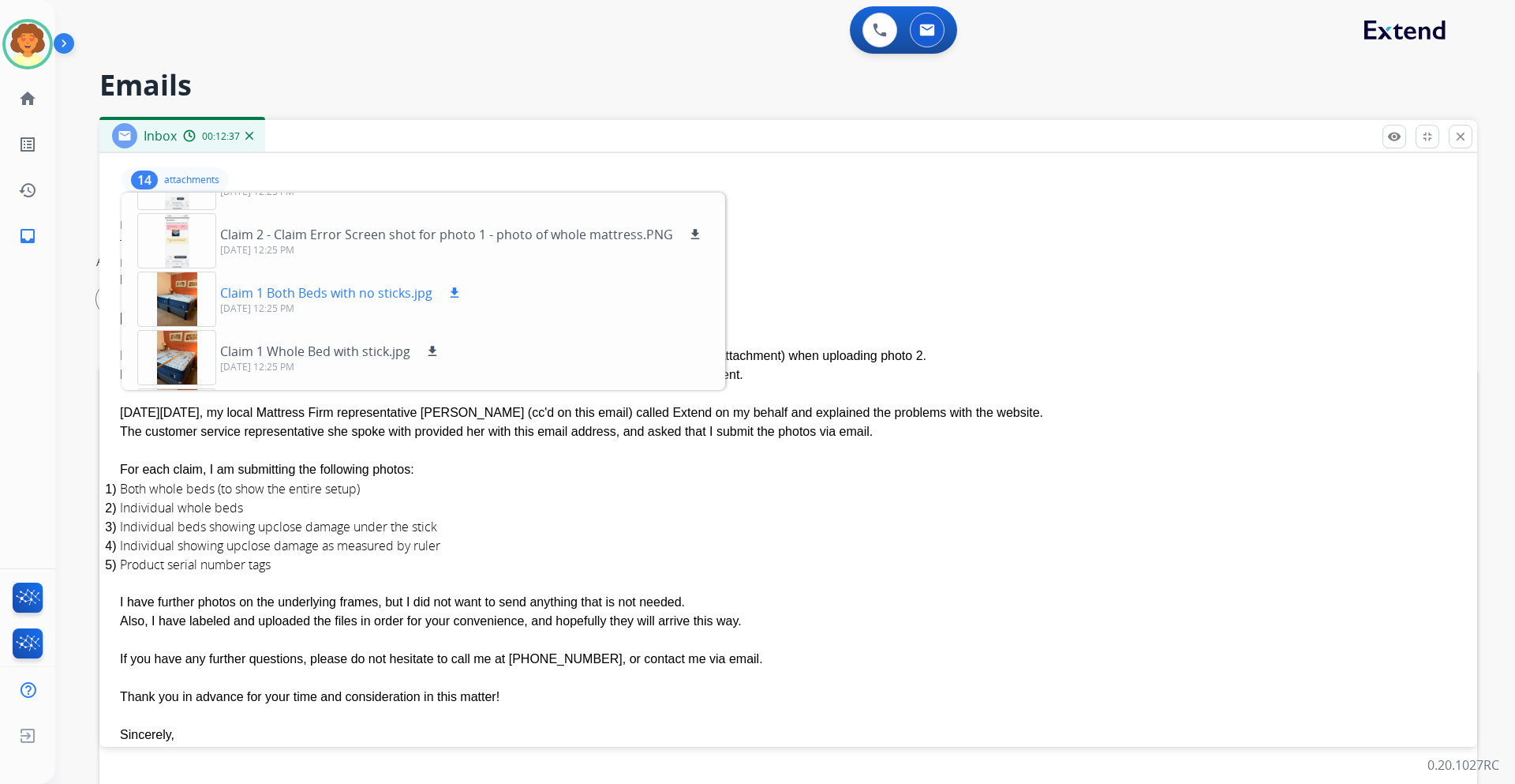
click at [462, 300] on mat-icon "download" at bounding box center [455, 293] width 14 height 14
click at [440, 358] on mat-icon "download" at bounding box center [432, 351] width 14 height 14
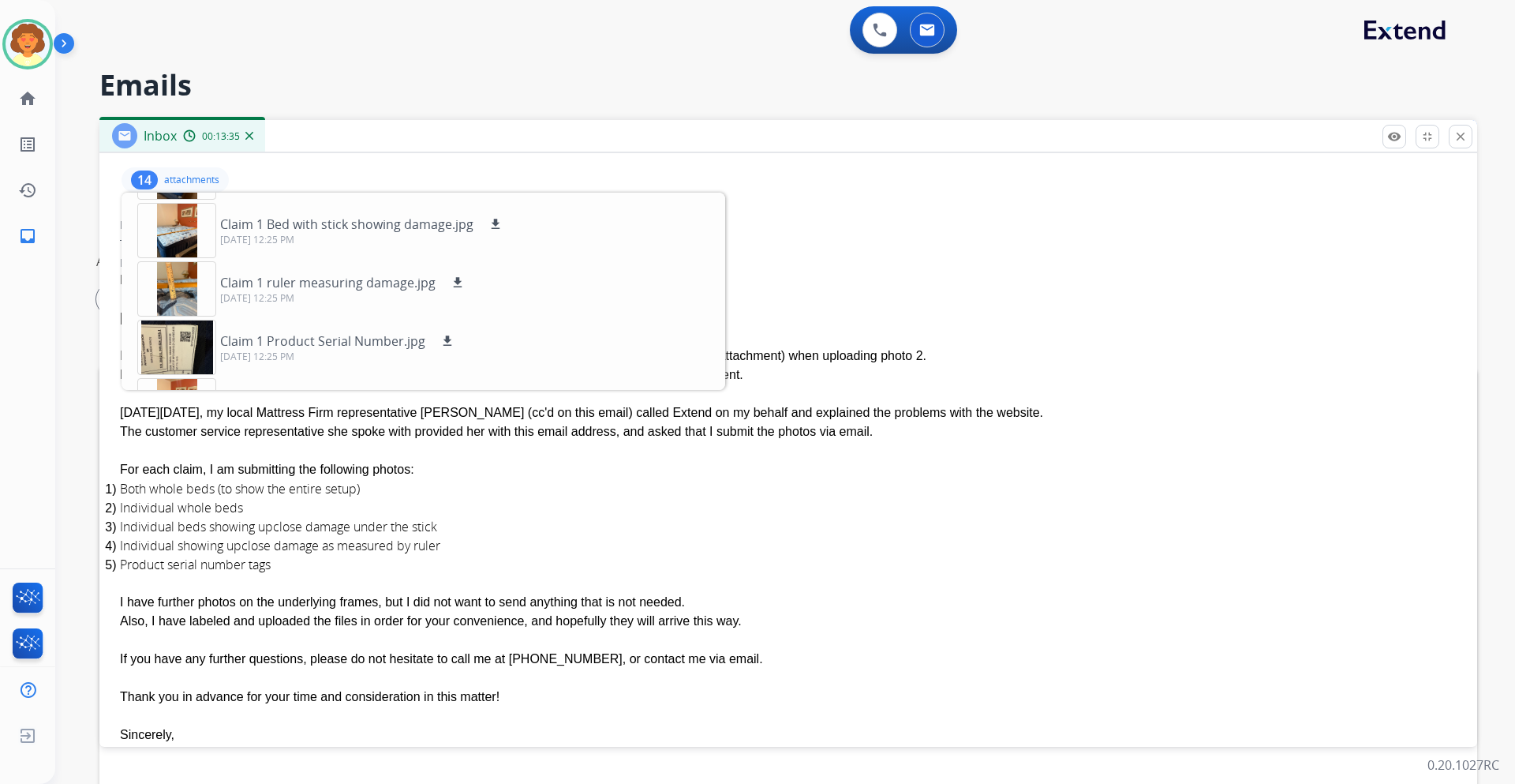
scroll to position [316, 0]
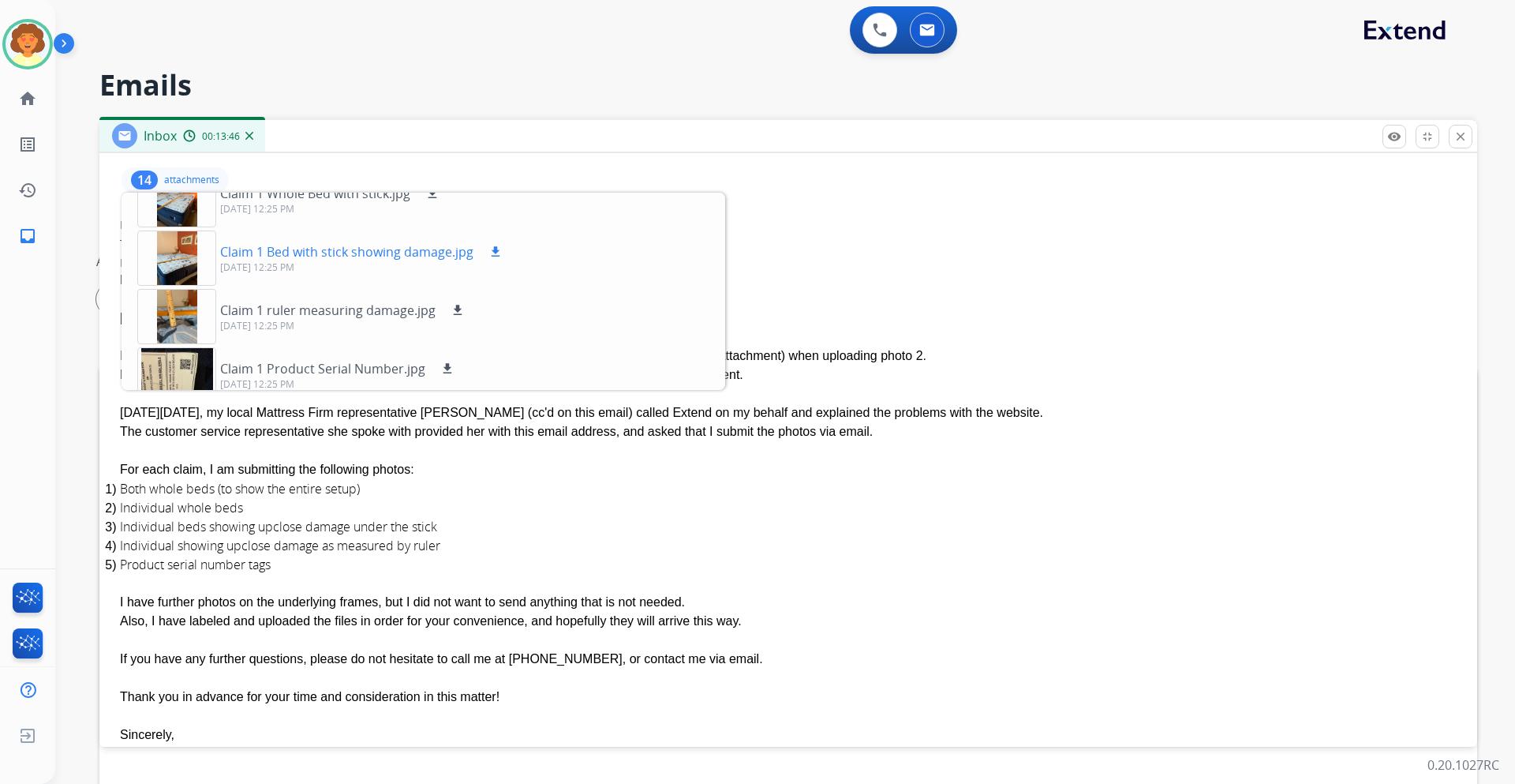
click at [503, 259] on mat-icon "download" at bounding box center [496, 252] width 14 height 14
drag, startPoint x: 607, startPoint y: 470, endPoint x: 741, endPoint y: 476, distance: 134.1
click at [464, 317] on mat-icon "download" at bounding box center [458, 310] width 14 height 14
click at [455, 376] on mat-icon "download" at bounding box center [448, 369] width 14 height 14
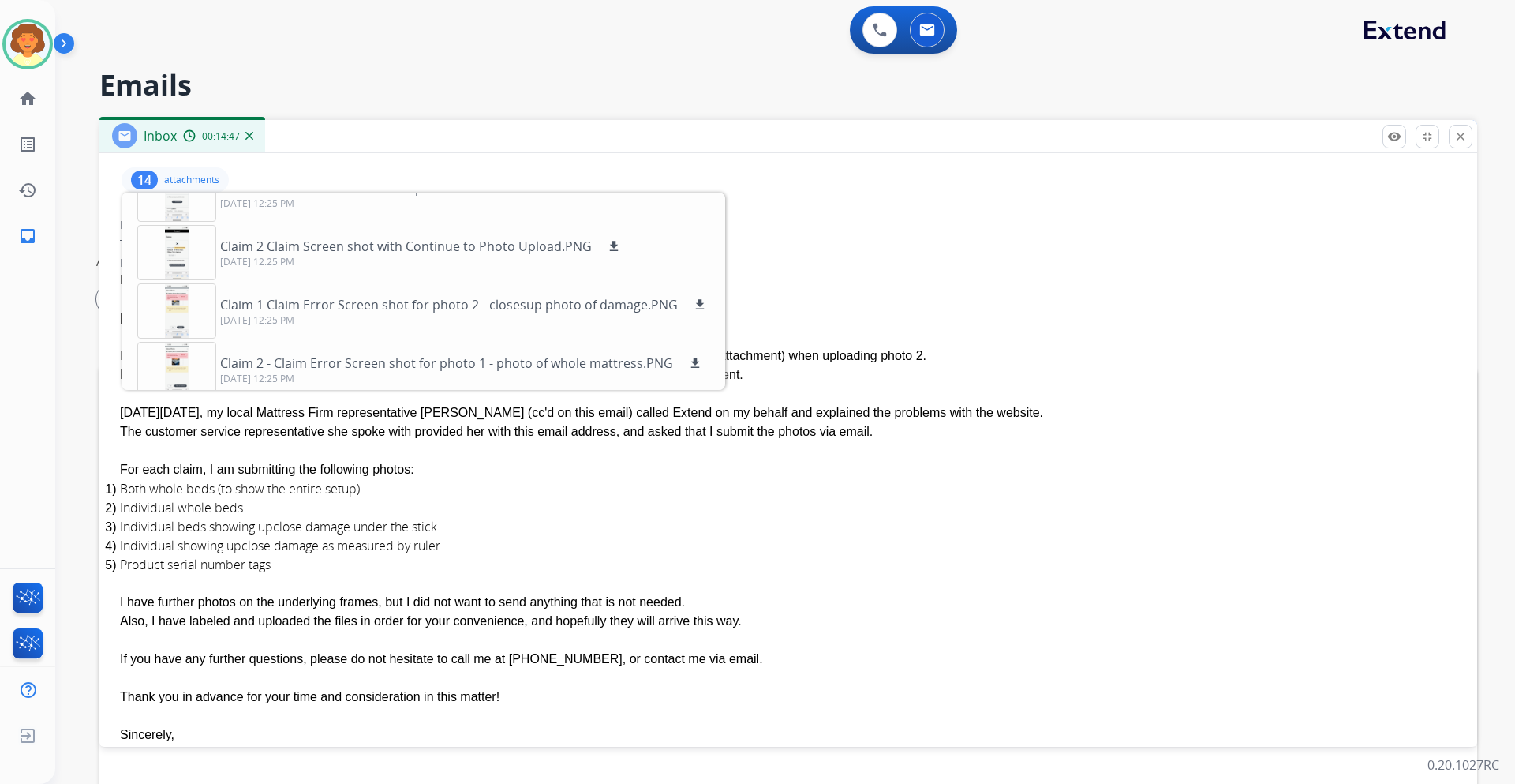
scroll to position [0, 0]
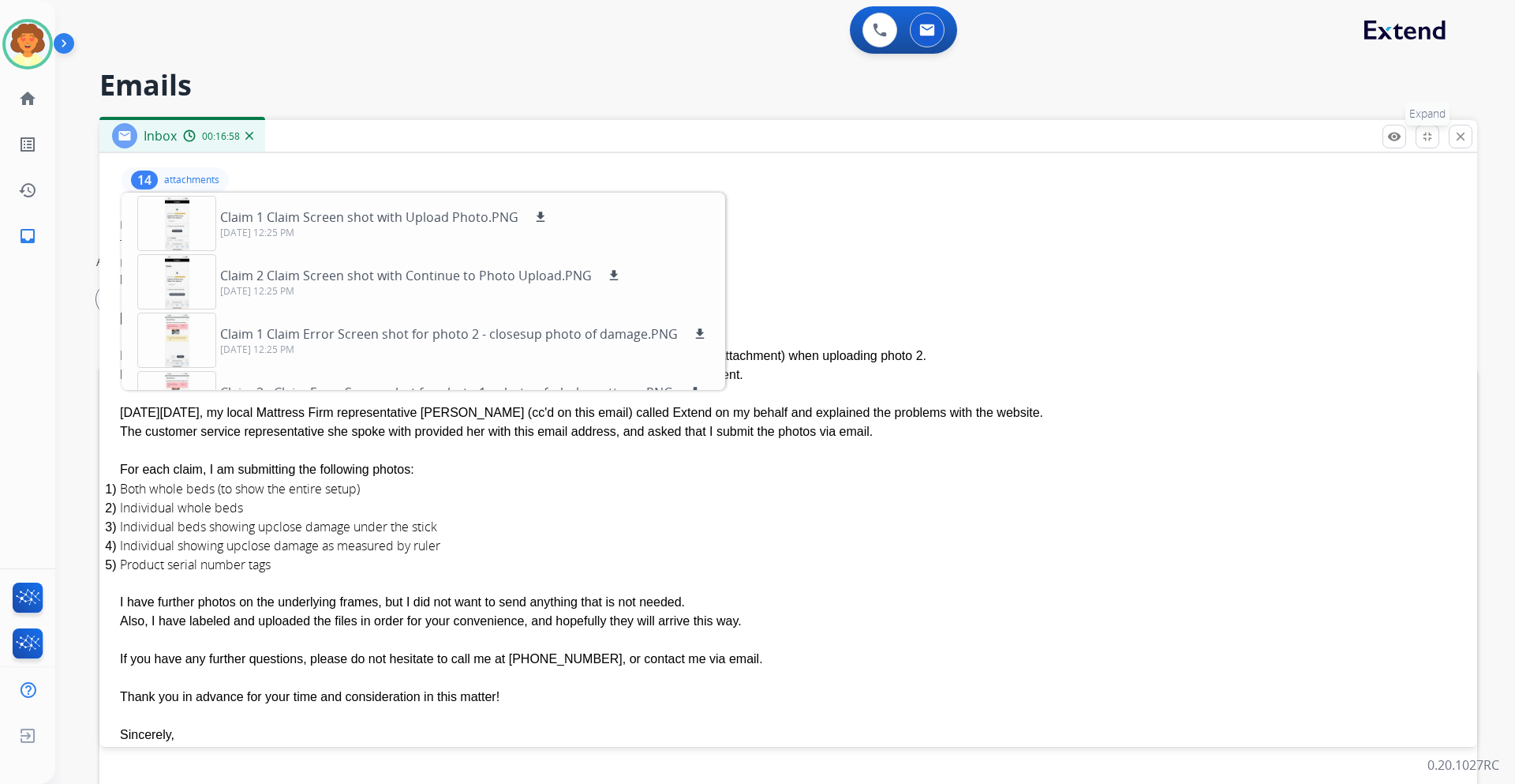
click at [1421, 143] on mat-icon "fullscreen_exit" at bounding box center [1428, 137] width 14 height 14
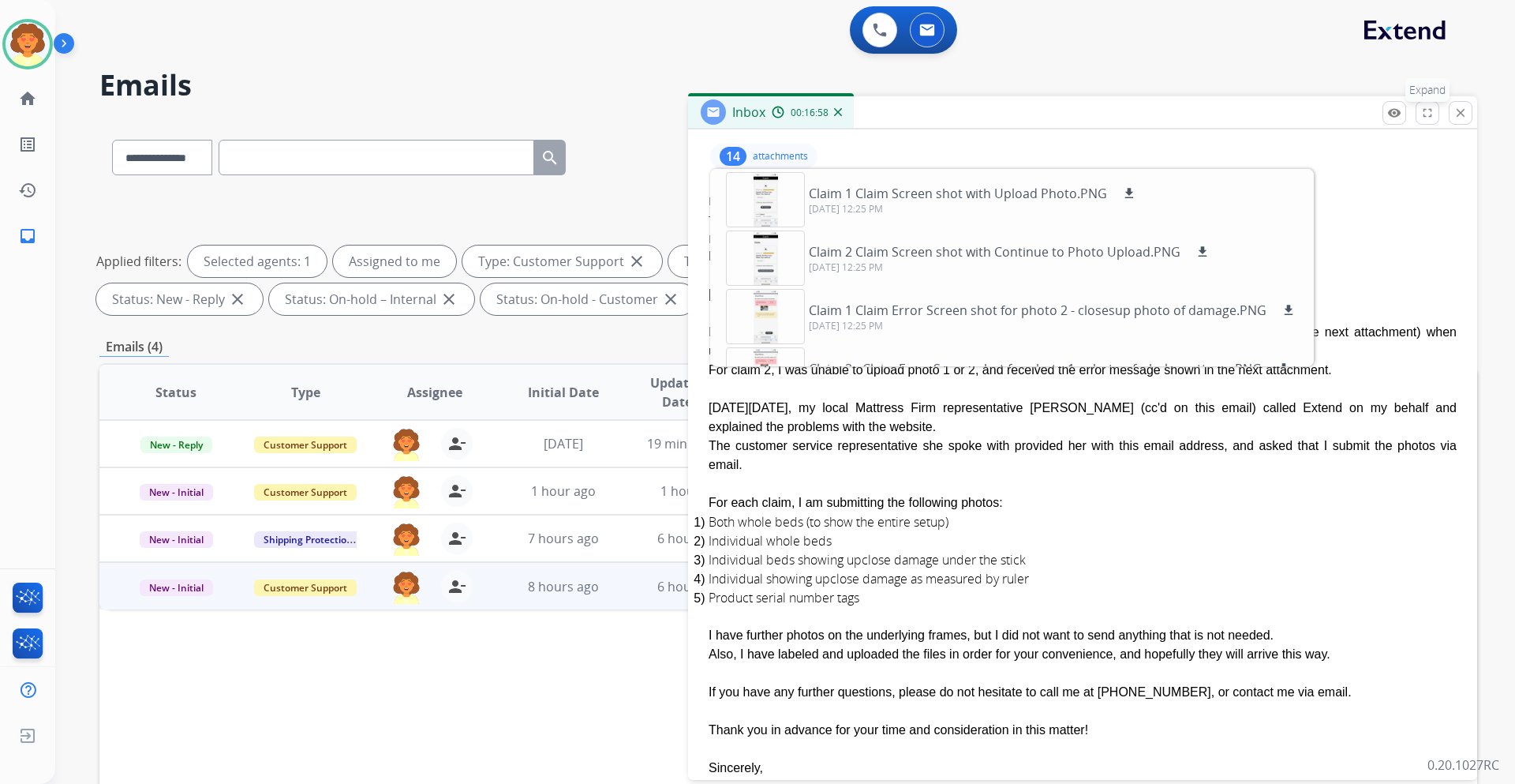
scroll to position [237, 0]
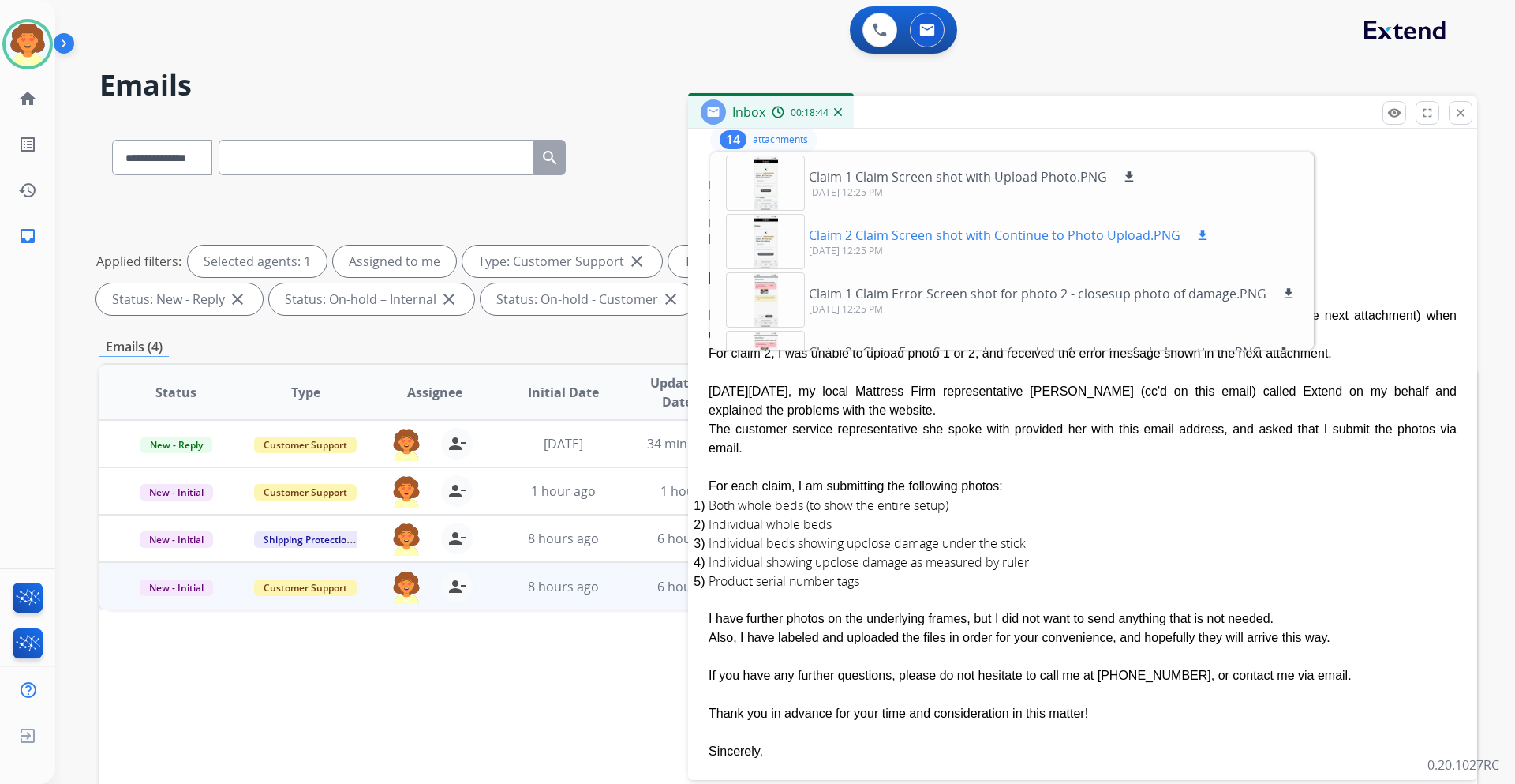
click at [1210, 242] on mat-icon "download" at bounding box center [1203, 235] width 14 height 14
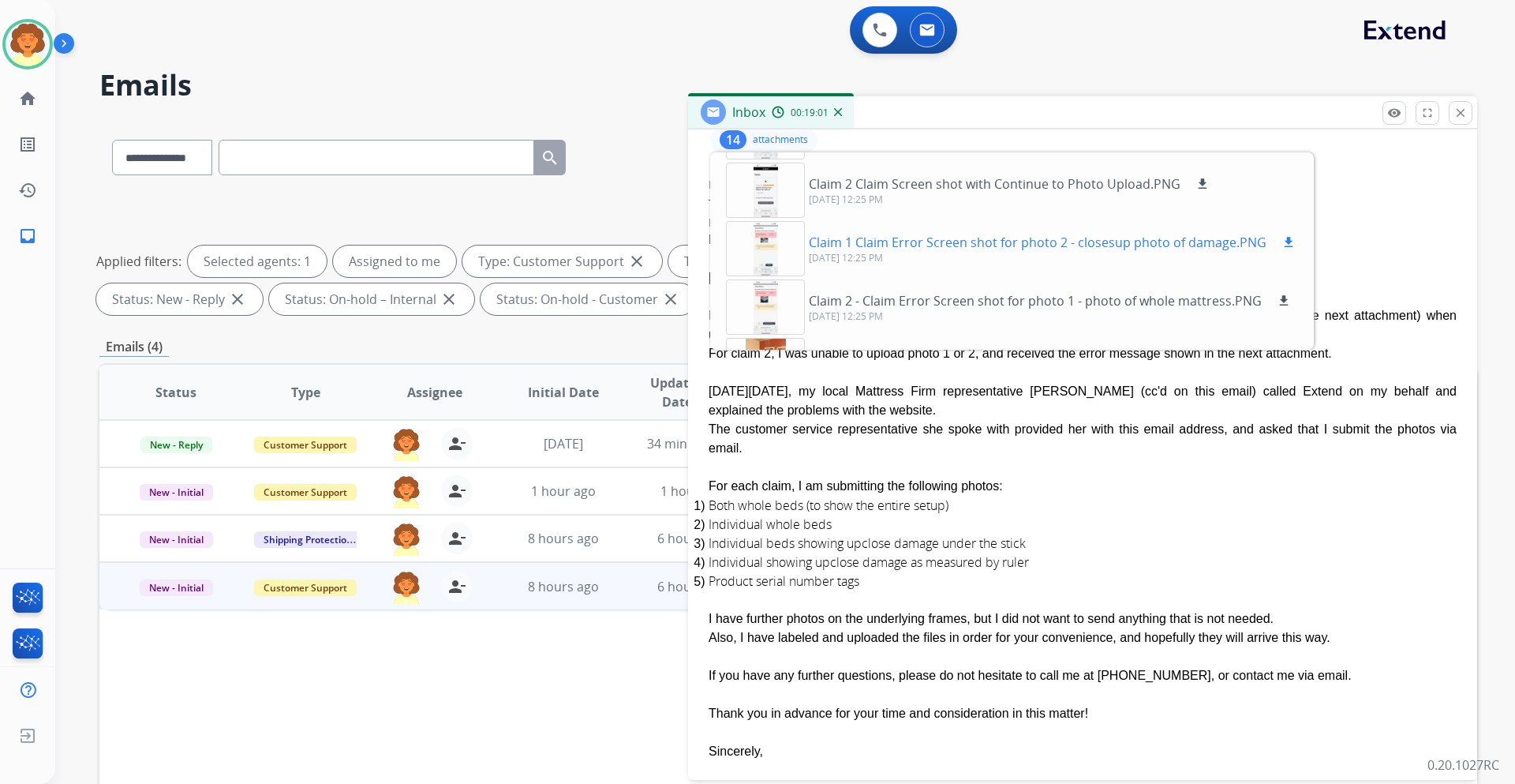
scroll to position [158, 0]
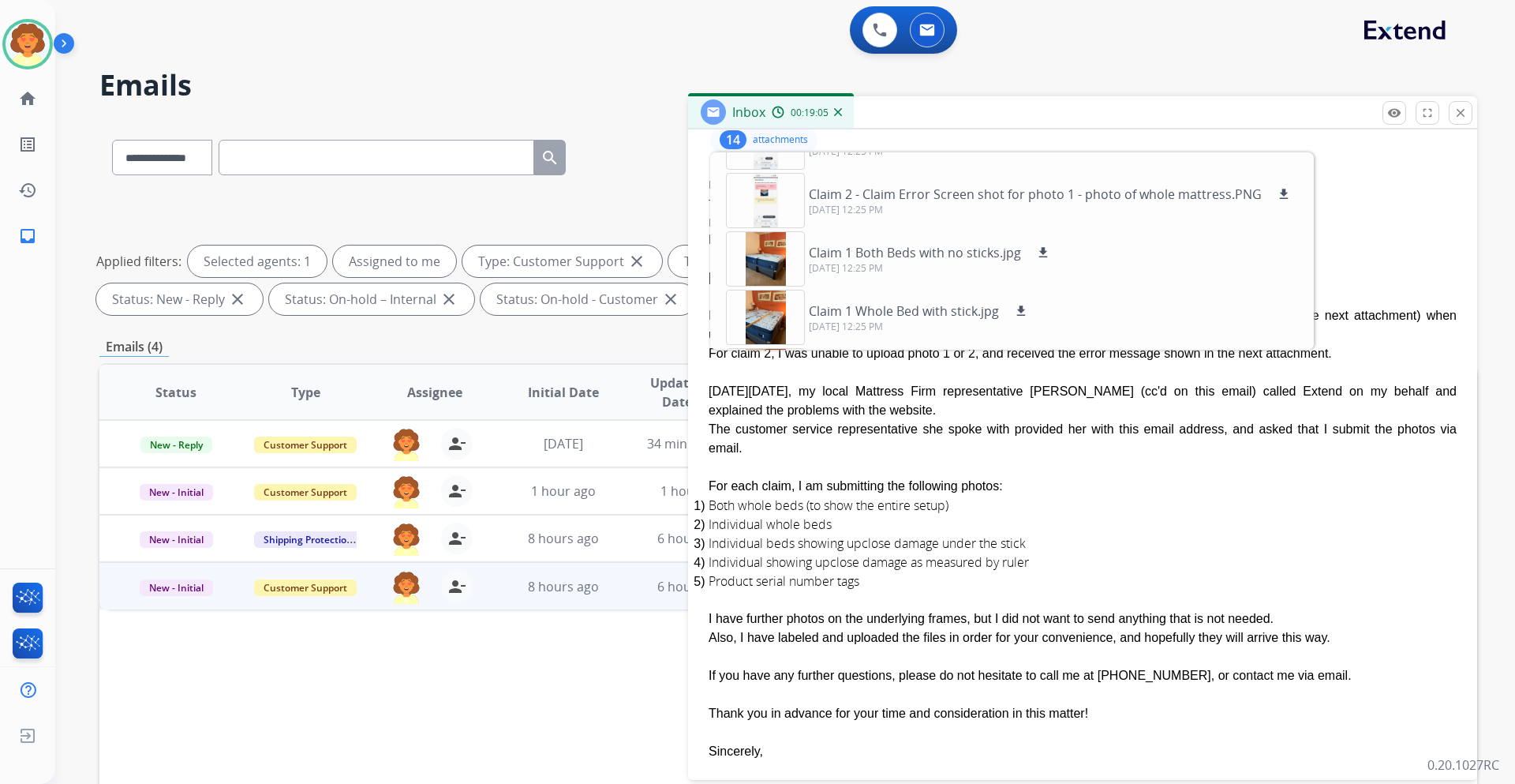
click at [1492, 72] on div "**********" at bounding box center [786, 392] width 1460 height 784
click at [1416, 125] on button "fullscreen Expand" at bounding box center [1427, 112] width 23 height 23
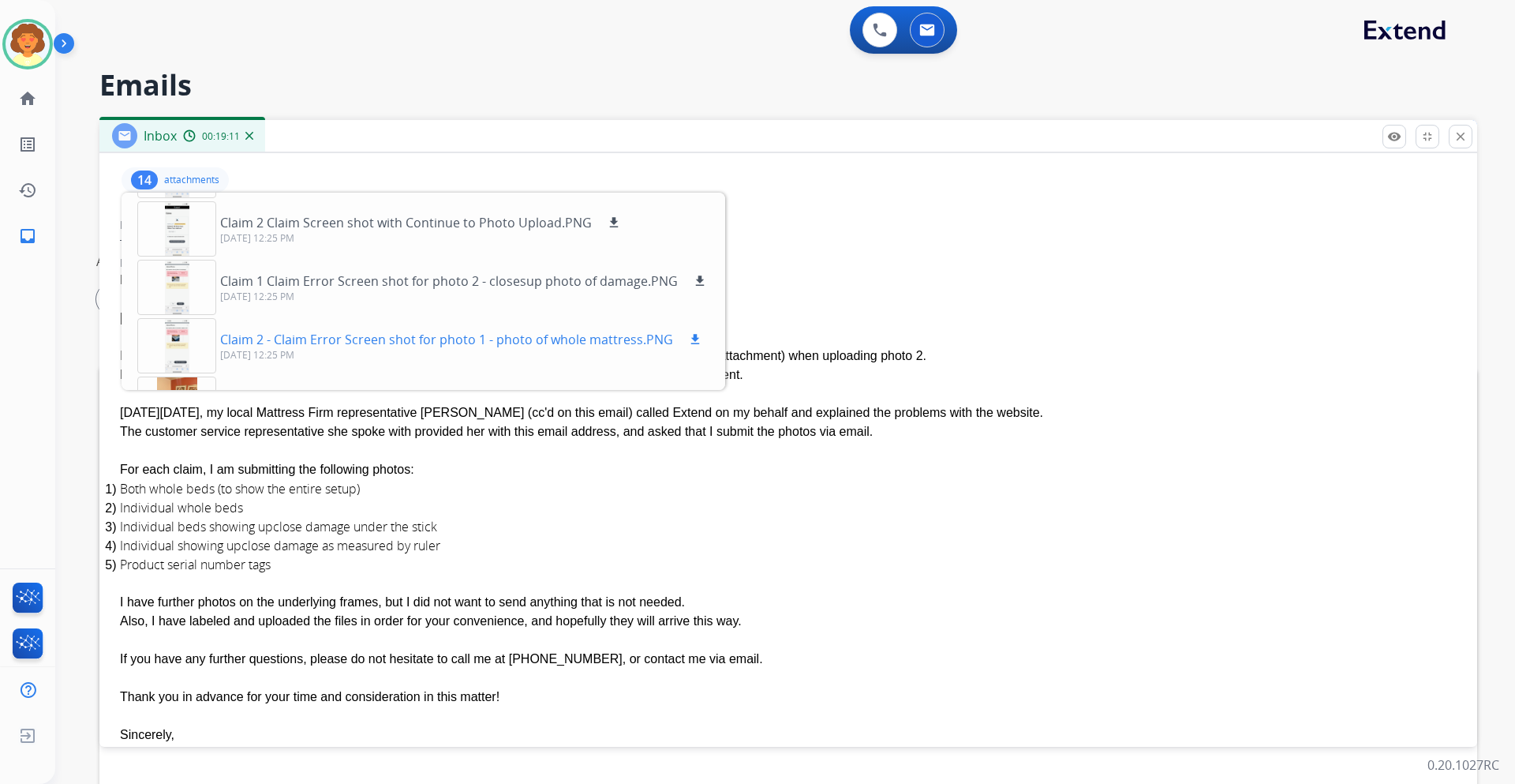
scroll to position [79, 0]
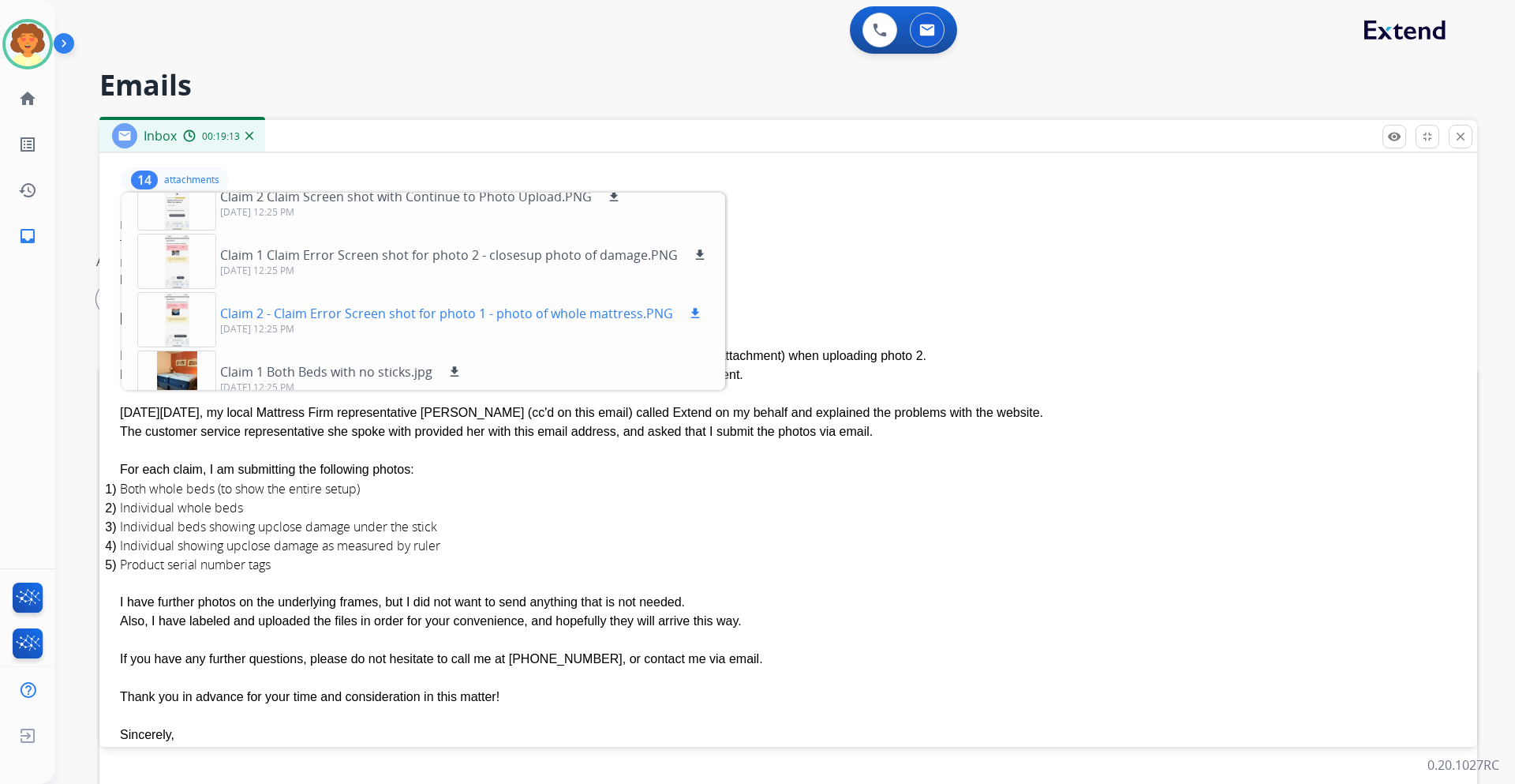
click at [704, 323] on button "download" at bounding box center [696, 313] width 19 height 19
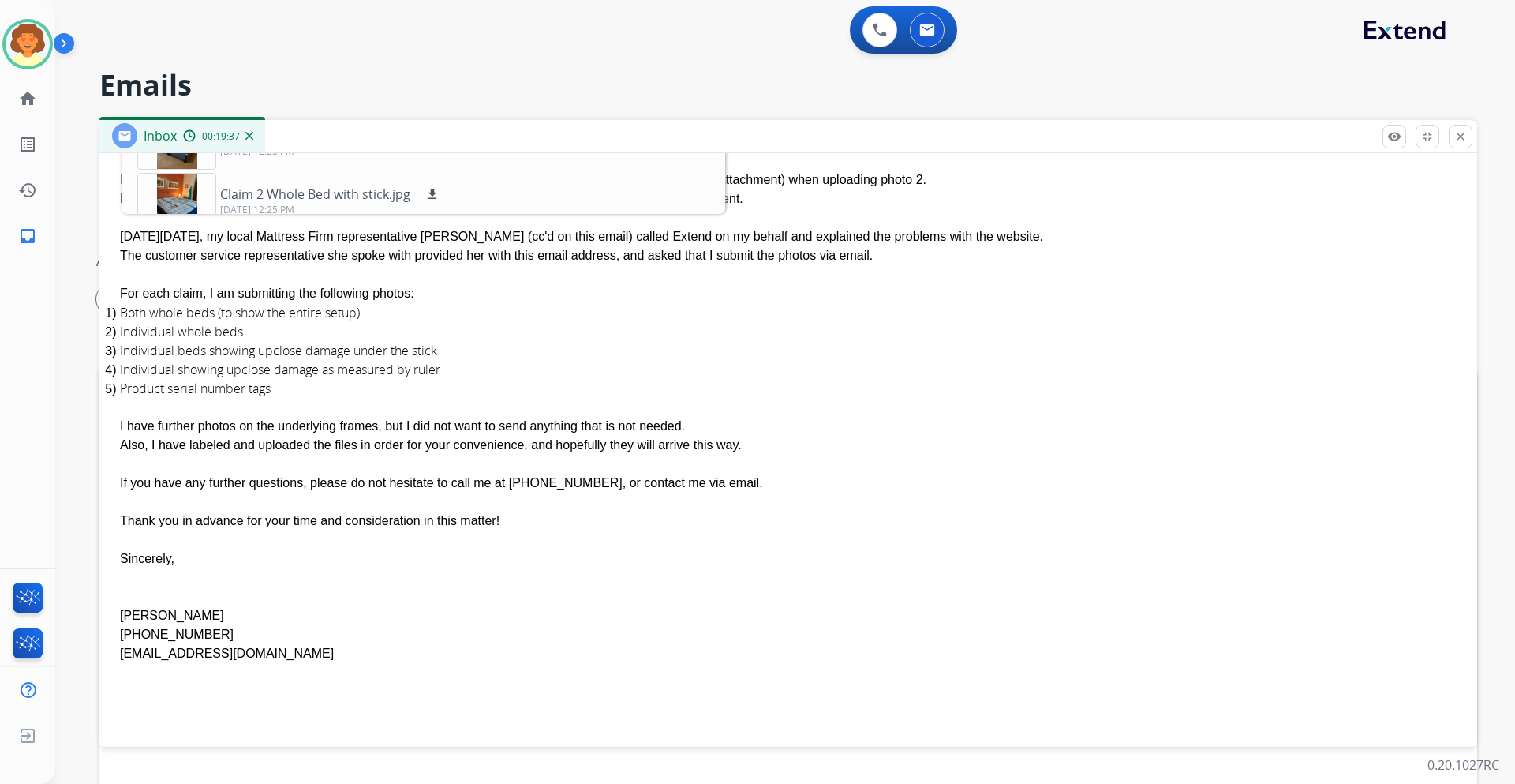
scroll to position [394, 0]
click at [462, 179] on mat-icon "download" at bounding box center [455, 172] width 14 height 14
click at [440, 159] on mat-icon "download" at bounding box center [432, 151] width 14 height 14
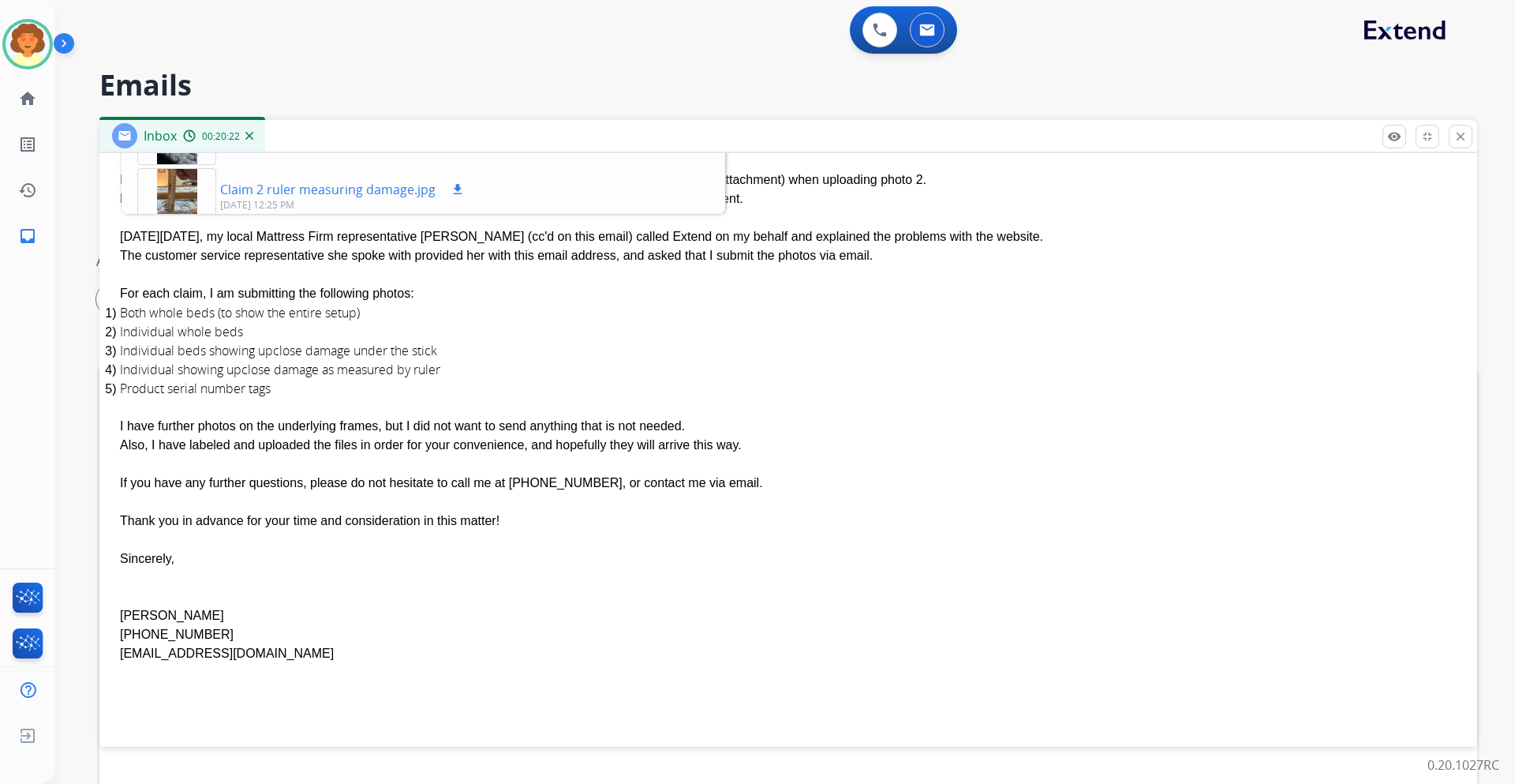
click at [464, 196] on mat-icon "download" at bounding box center [458, 189] width 14 height 14
click at [453, 184] on mat-icon "download" at bounding box center [446, 177] width 14 height 14
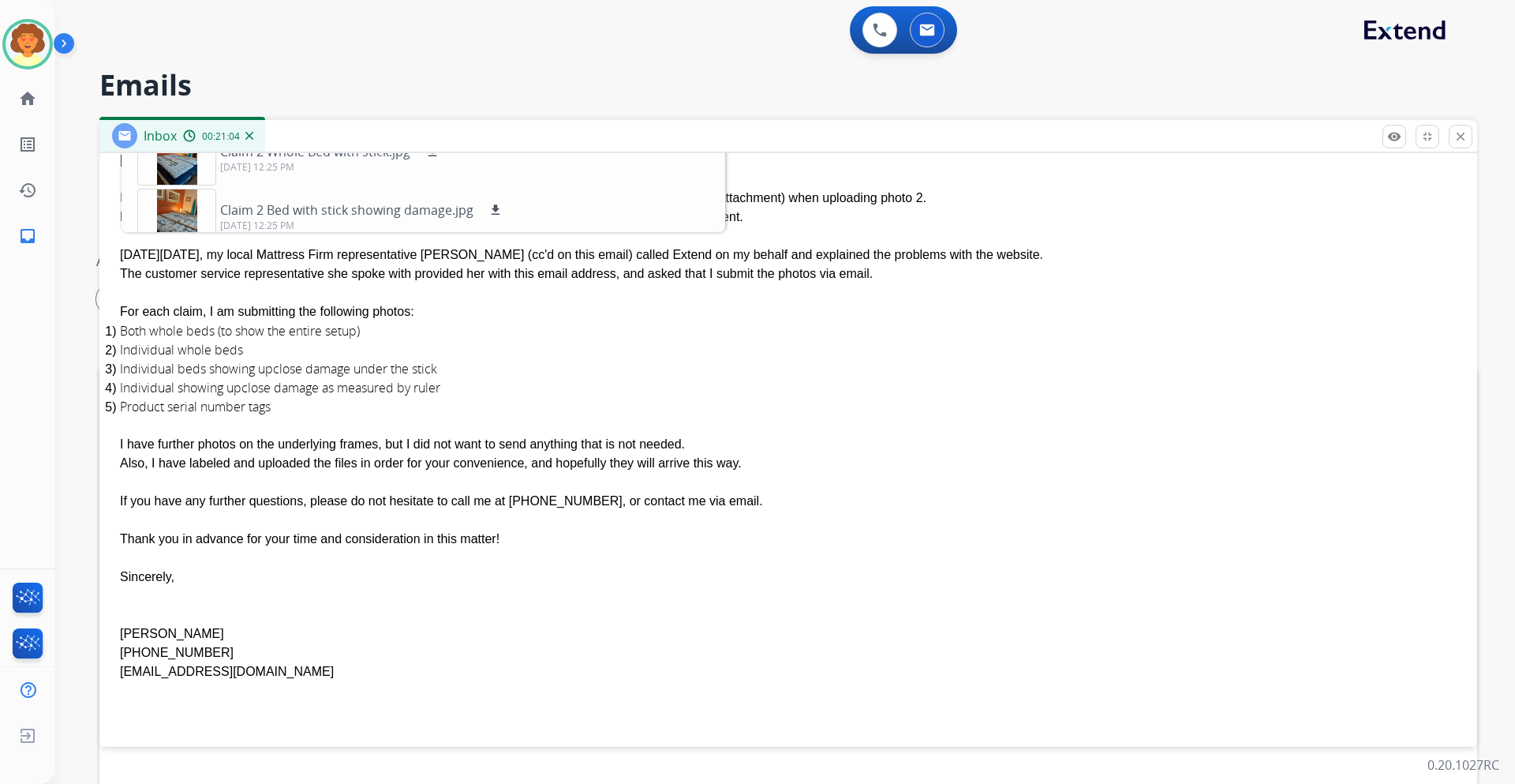
scroll to position [465, 0]
click at [197, 153] on div at bounding box center [177, 126] width 79 height 56
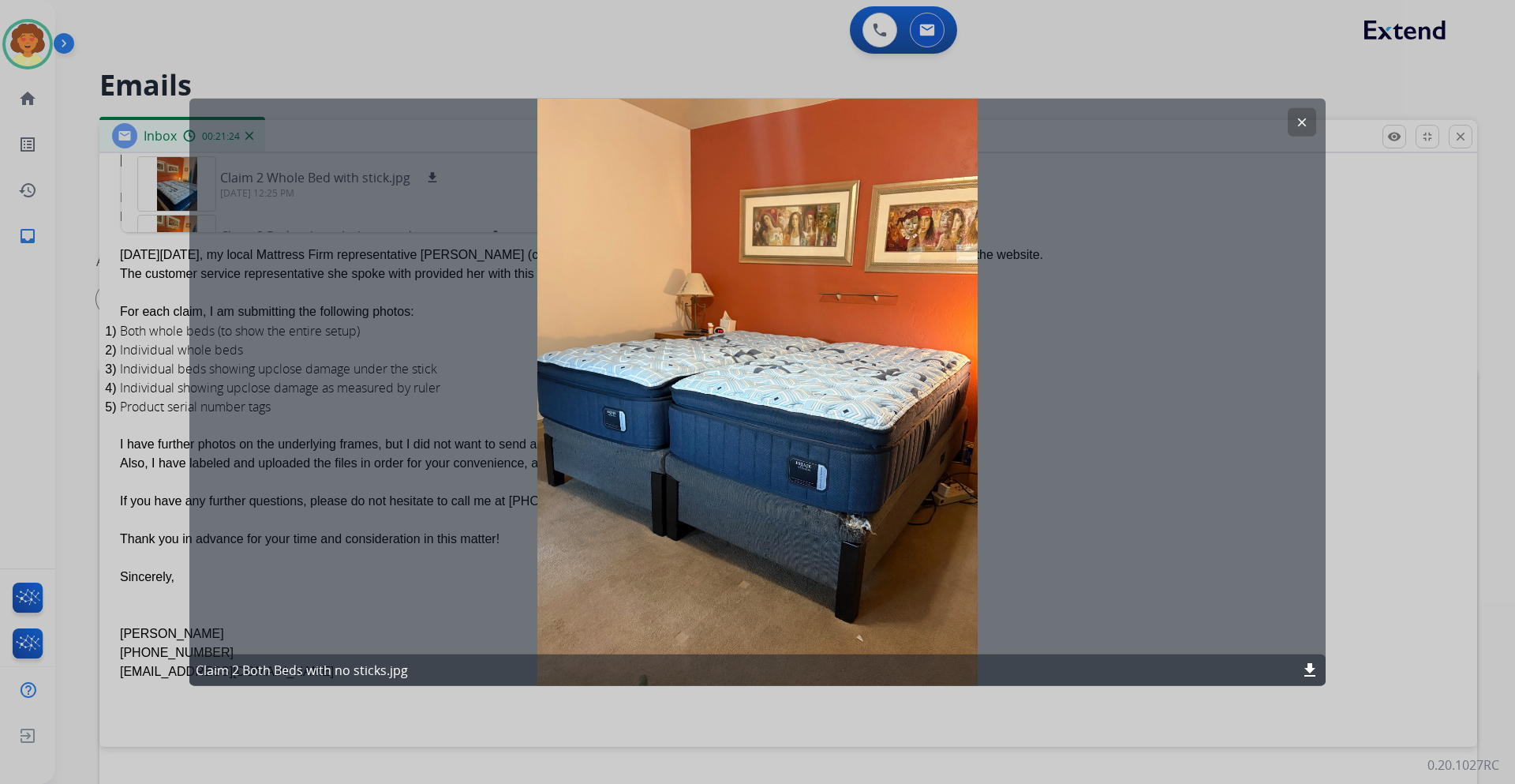
click at [1288, 127] on button "clear" at bounding box center [1302, 121] width 28 height 28
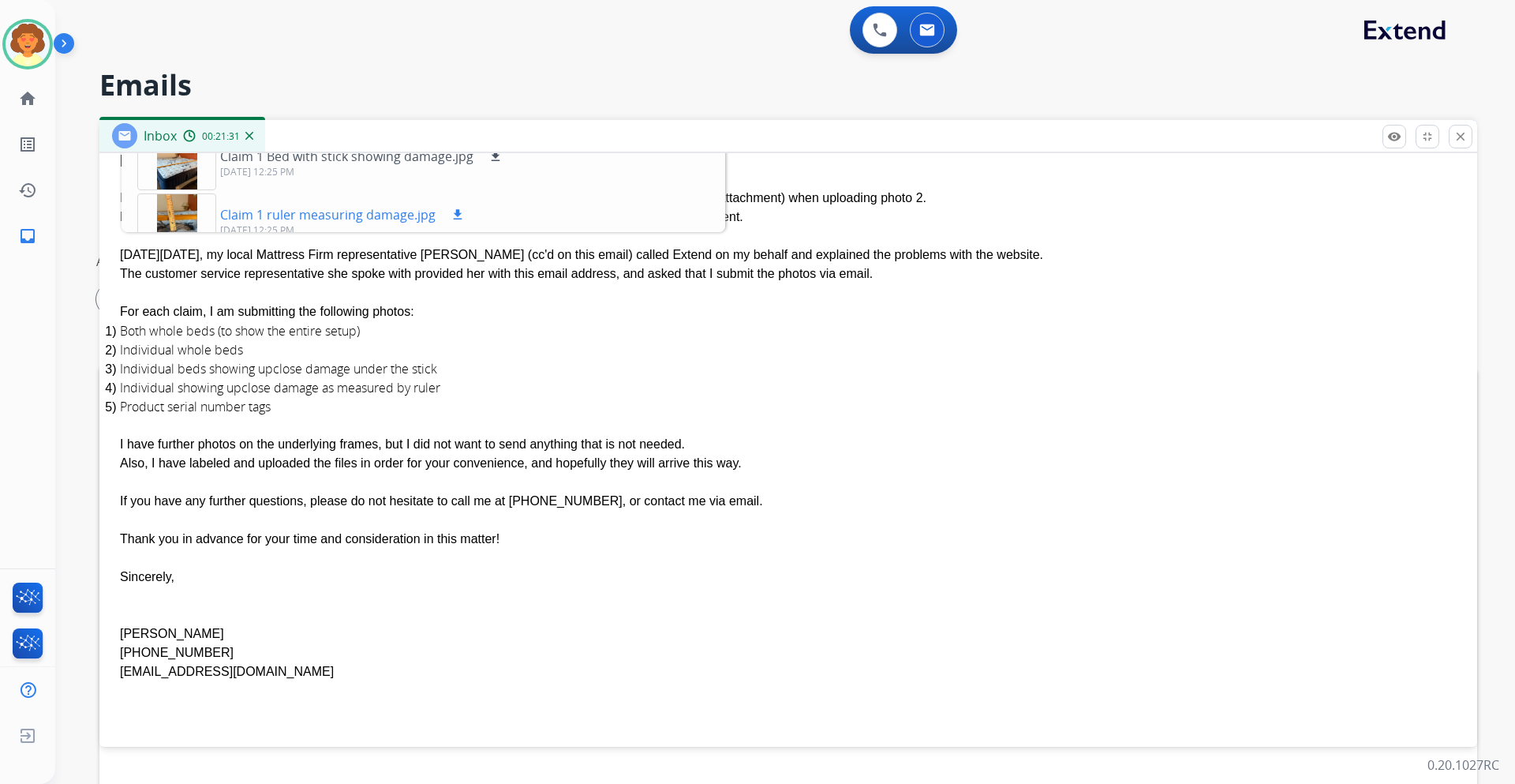
scroll to position [229, 0]
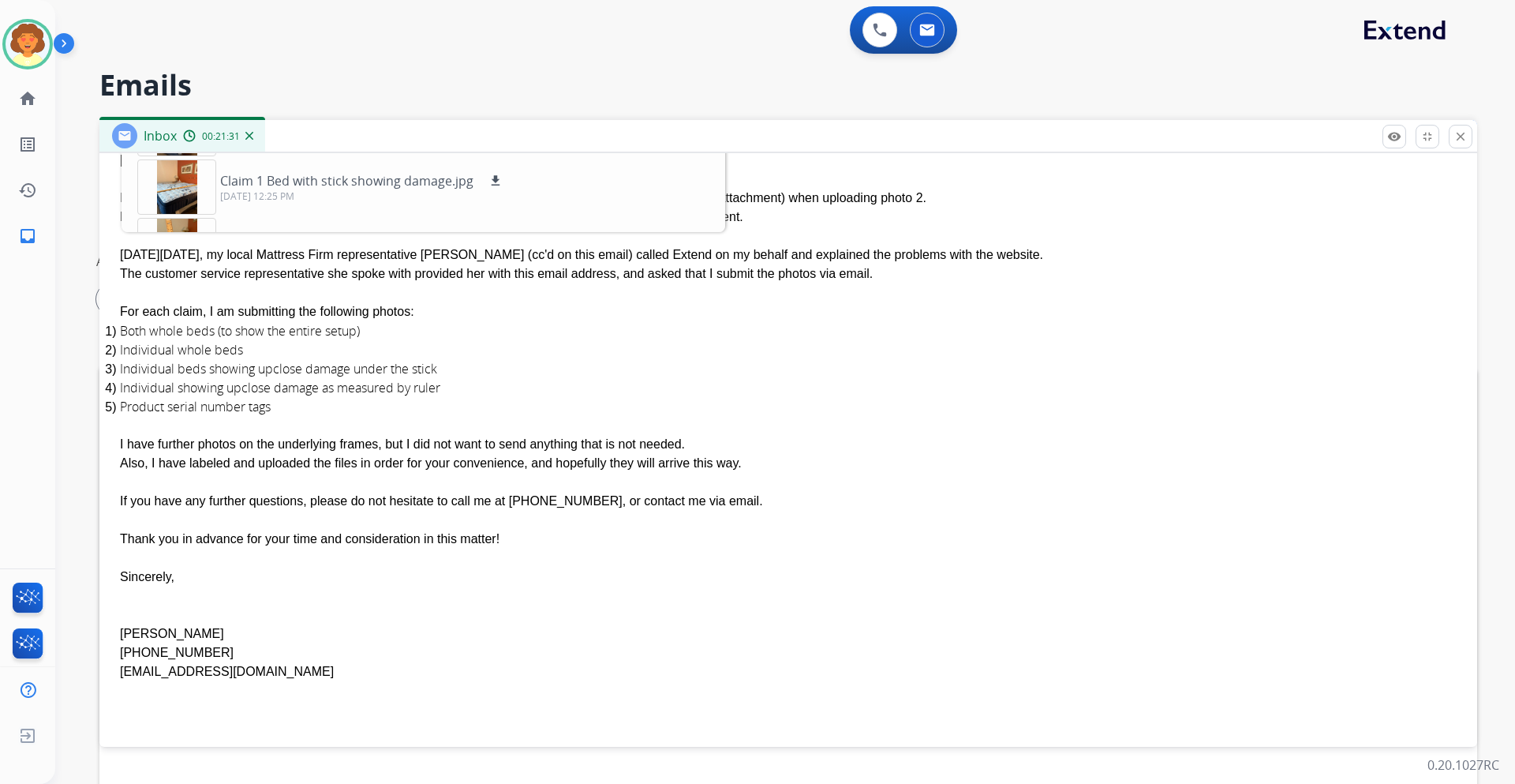
click at [411, 132] on p "Claim 1 Whole Bed with stick.jpg" at bounding box center [316, 122] width 190 height 19
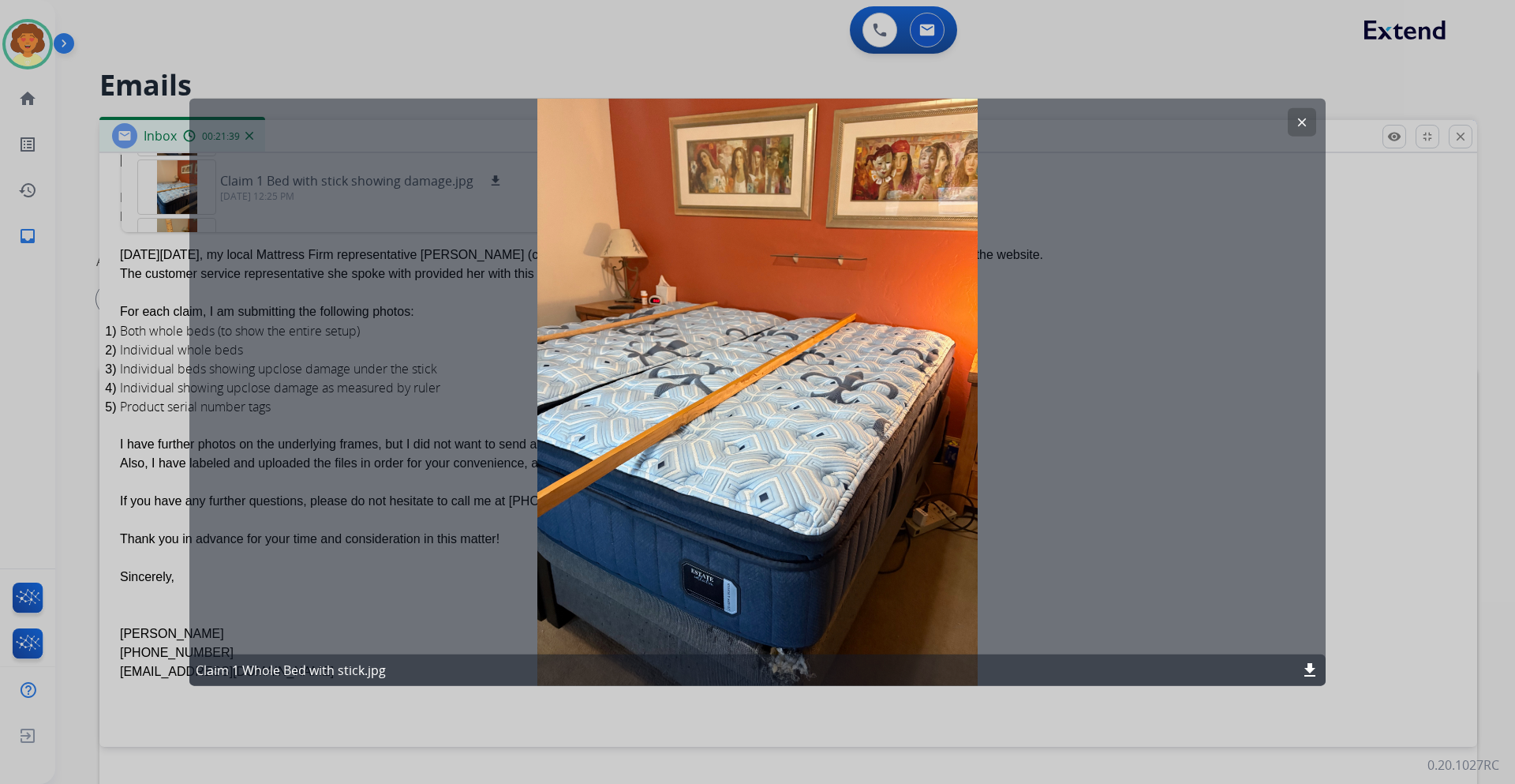
drag, startPoint x: 1052, startPoint y: 182, endPoint x: 1005, endPoint y: 289, distance: 116.9
click at [956, 345] on div "clear Claim 1 Whole Bed with stick.jpg download" at bounding box center [758, 392] width 1137 height 588
click at [1291, 120] on button "clear" at bounding box center [1302, 121] width 28 height 28
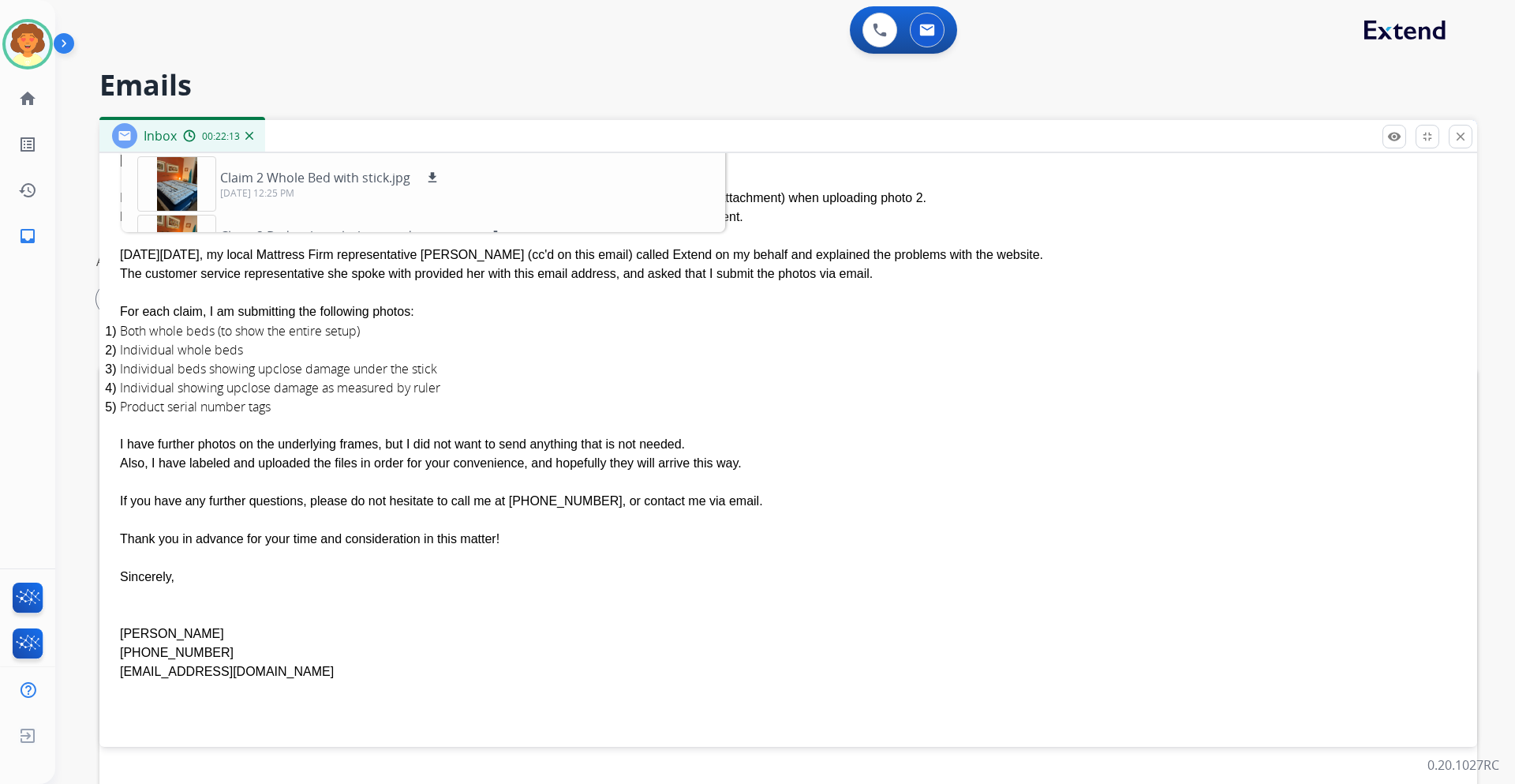
scroll to position [544, 0]
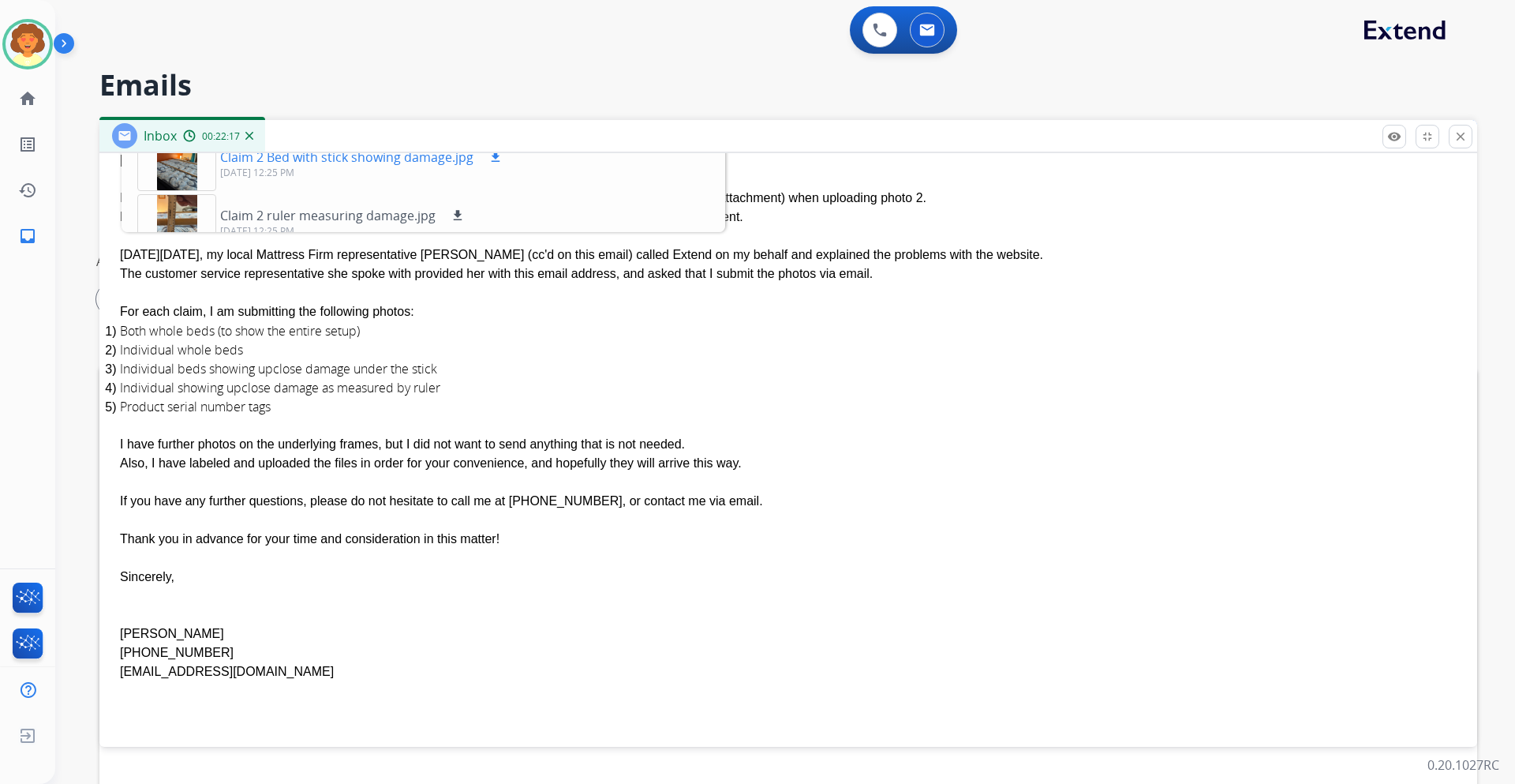
drag, startPoint x: 237, startPoint y: 320, endPoint x: 219, endPoint y: 328, distance: 19.7
click at [217, 191] on div at bounding box center [177, 163] width 79 height 56
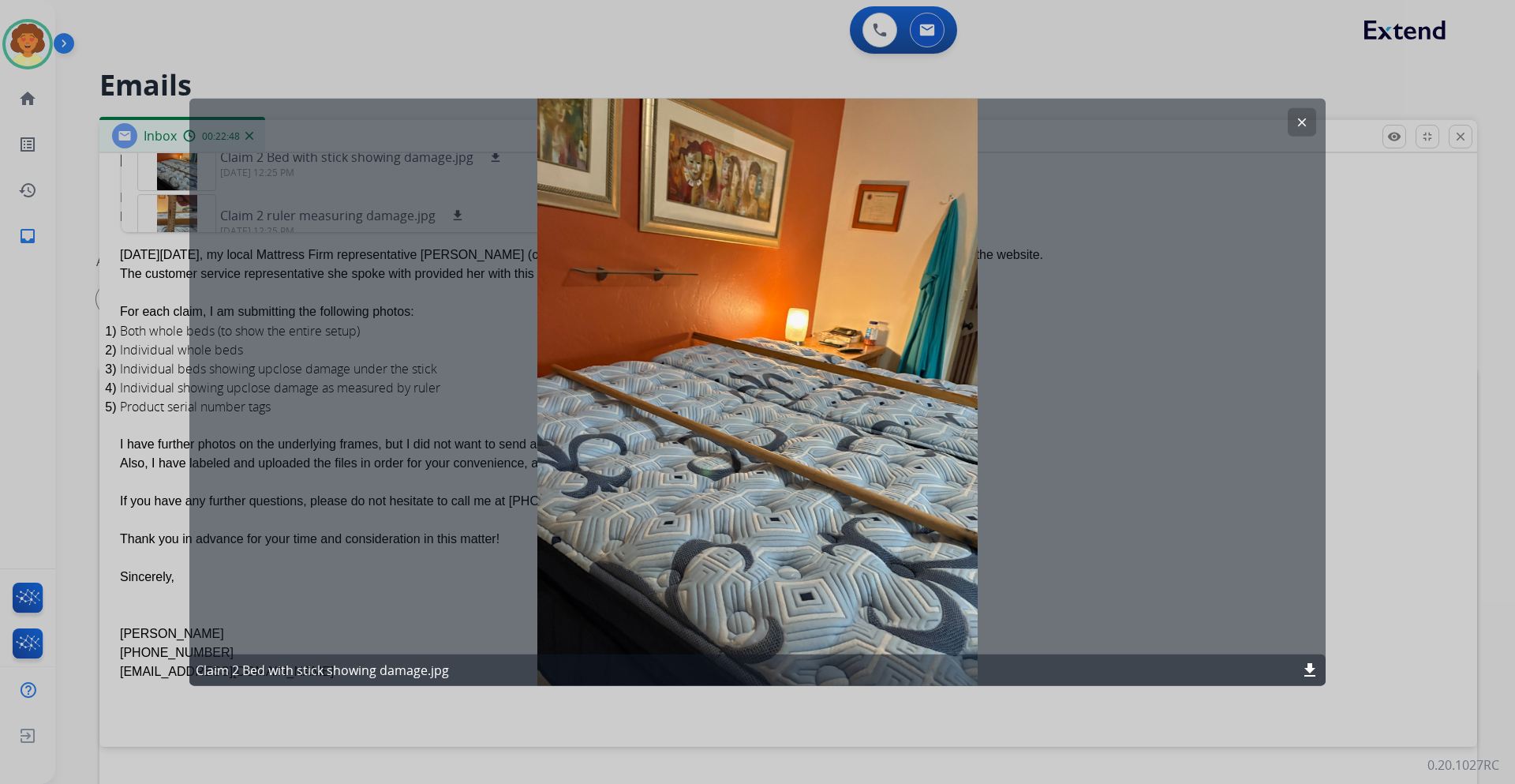
click at [1298, 121] on button "clear" at bounding box center [1302, 121] width 28 height 28
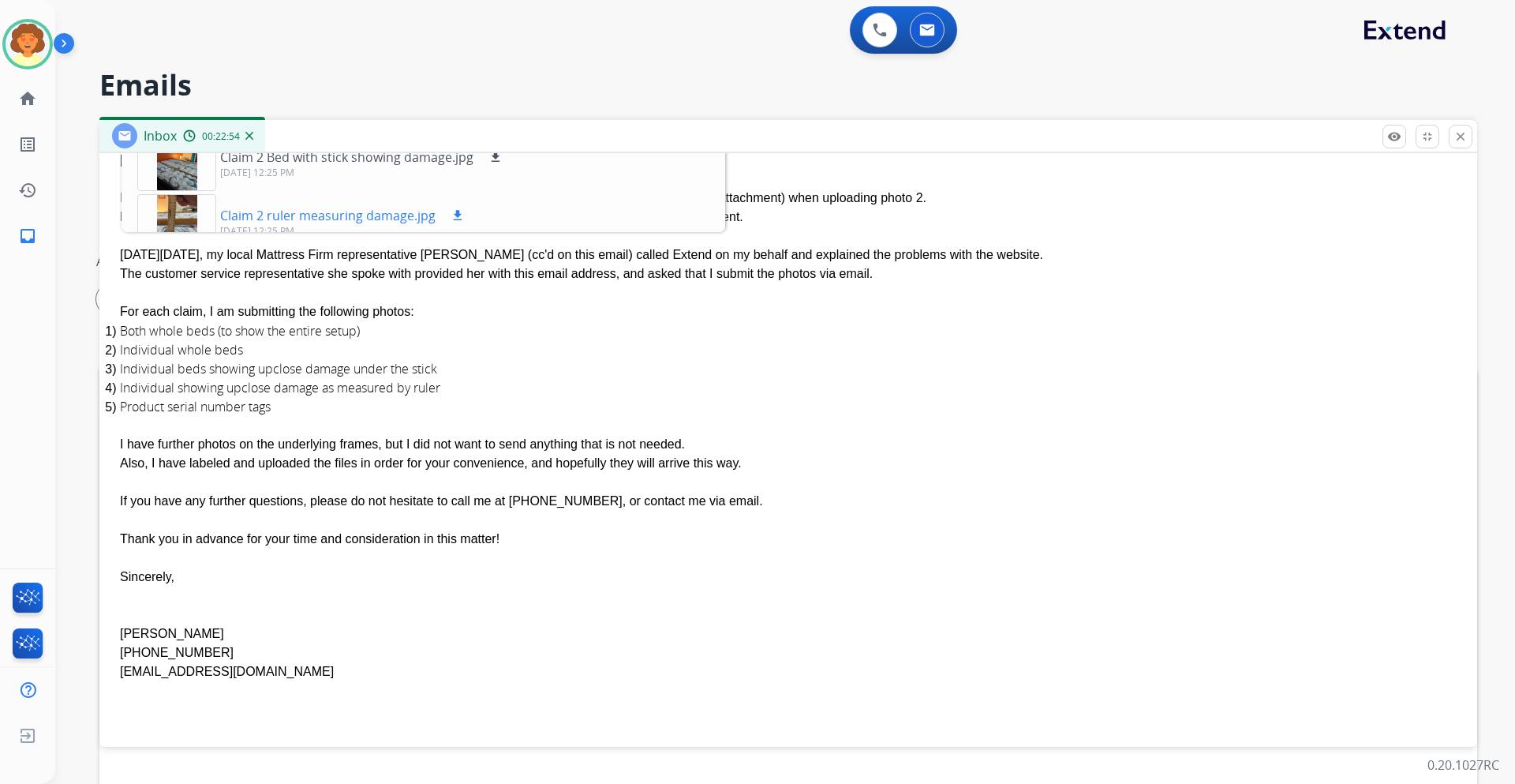
click at [436, 225] on p "Claim 2 ruler measuring damage.jpg" at bounding box center [328, 216] width 216 height 19
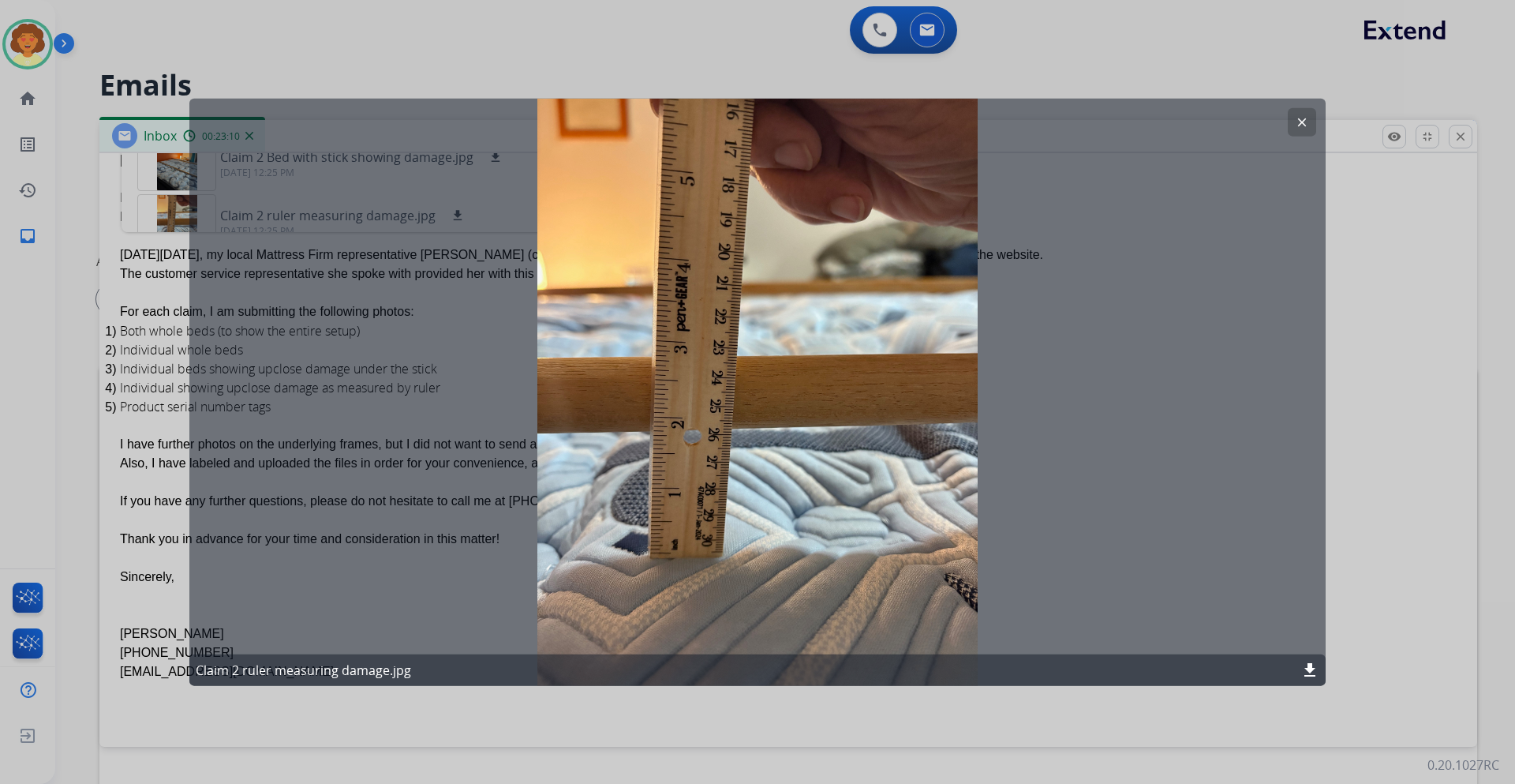
click at [1295, 123] on mat-icon "clear" at bounding box center [1302, 122] width 14 height 14
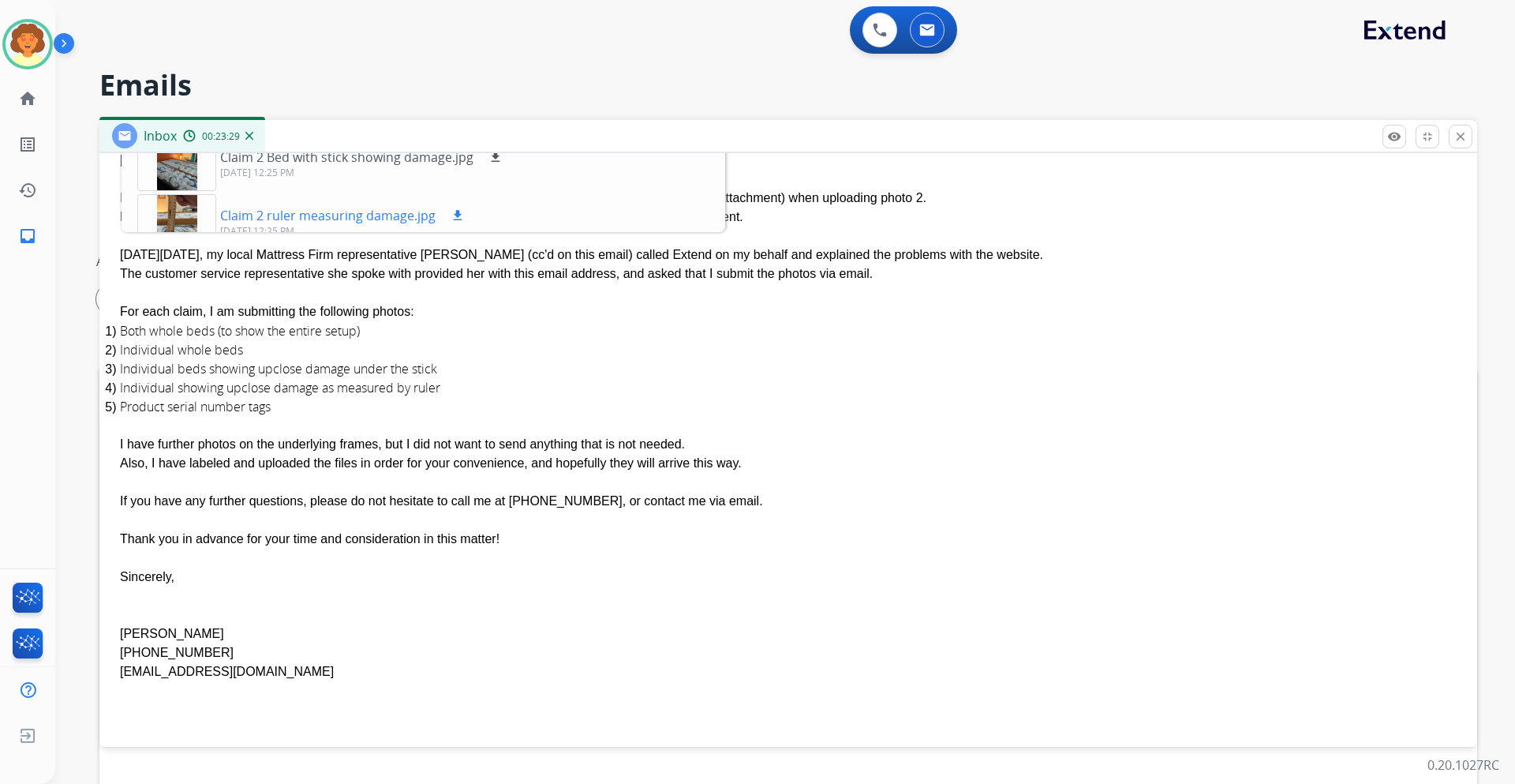
click at [464, 222] on mat-icon "download" at bounding box center [458, 216] width 14 height 14
click at [503, 164] on mat-icon "download" at bounding box center [496, 157] width 14 height 14
click at [440, 105] on mat-icon "download" at bounding box center [432, 99] width 14 height 14
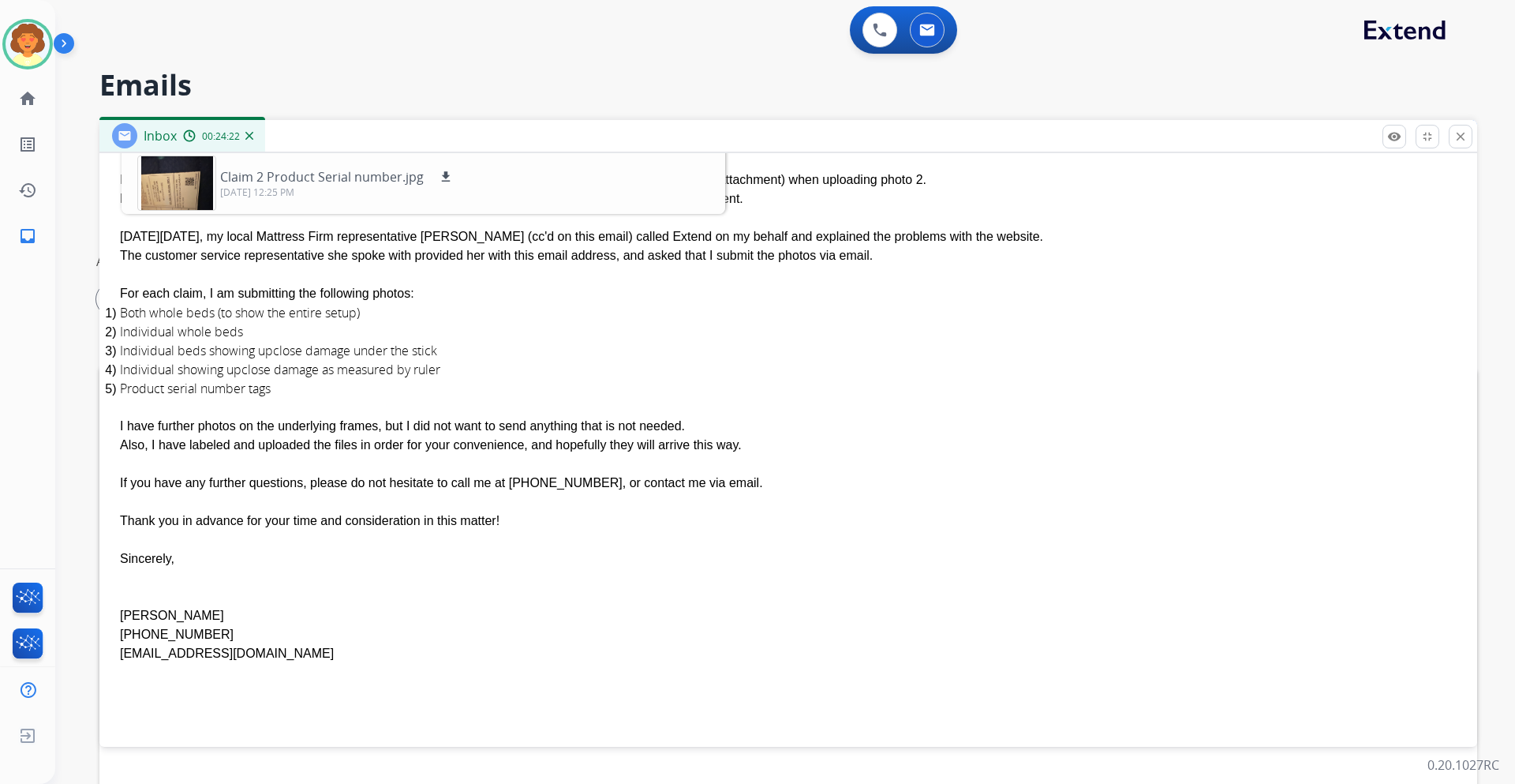
scroll to position [457, 0]
click at [453, 184] on mat-icon "download" at bounding box center [446, 177] width 14 height 14
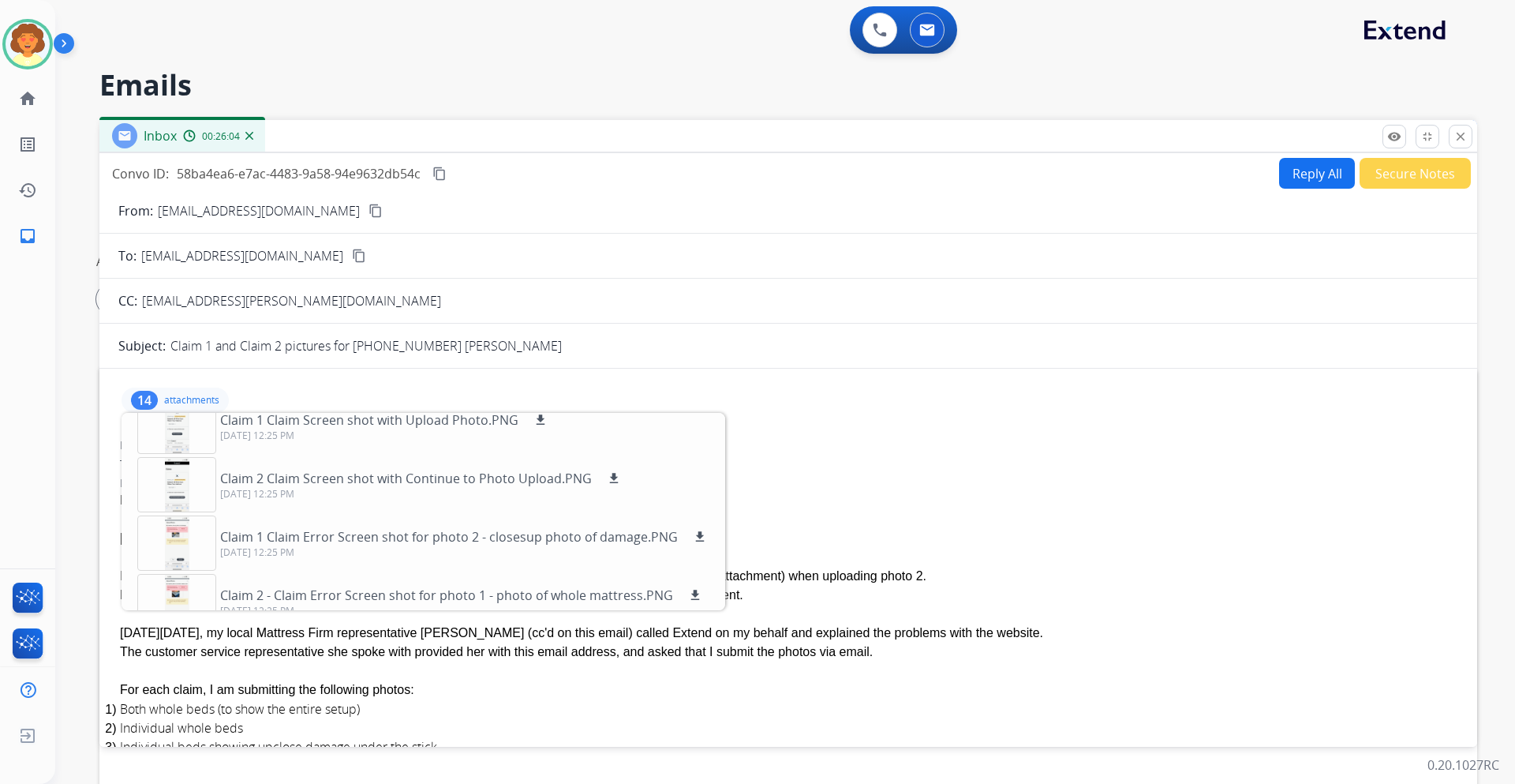
scroll to position [0, 0]
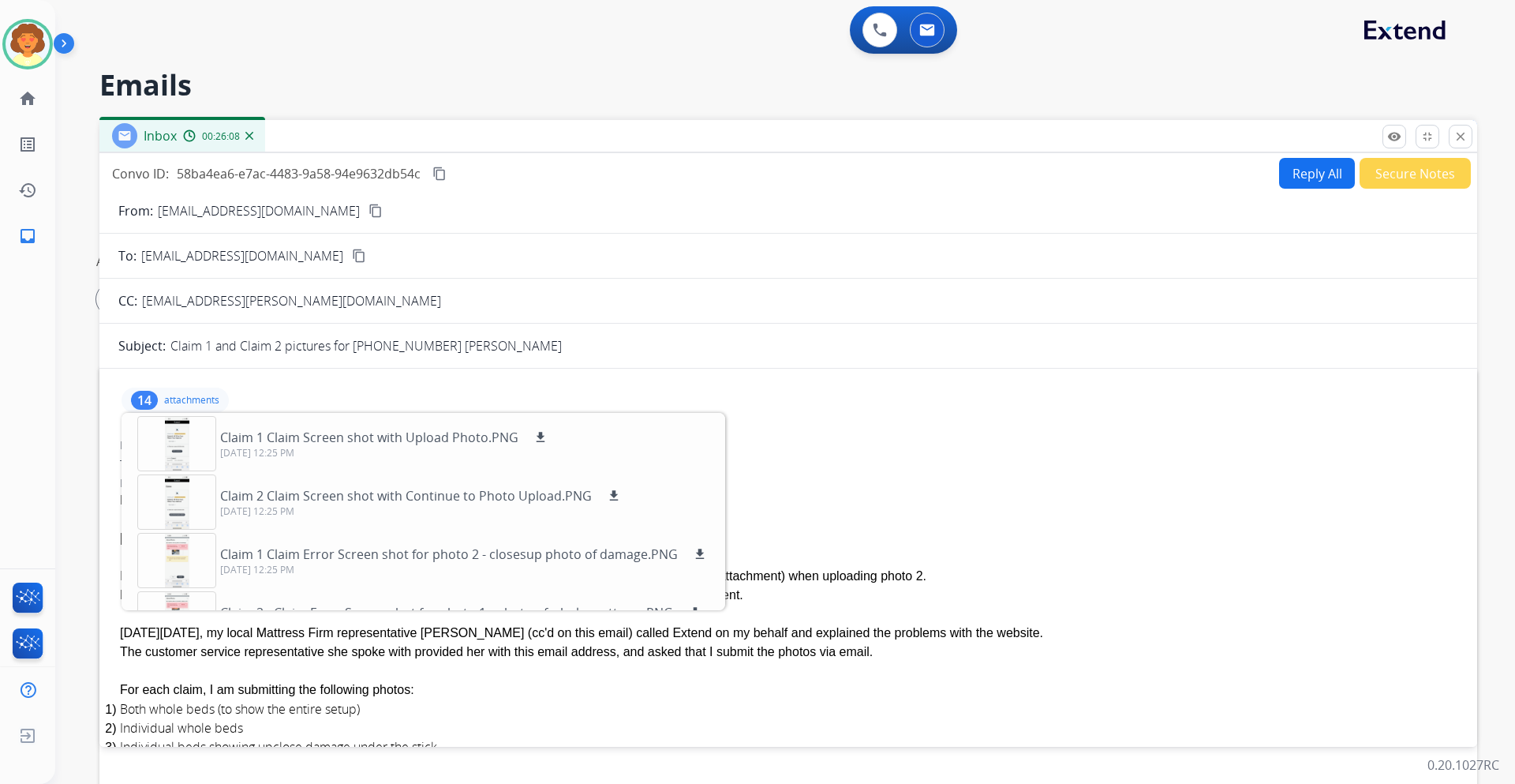
drag, startPoint x: 1121, startPoint y: 61, endPoint x: 1451, endPoint y: 179, distance: 350.5
click at [1125, 57] on div "0 Voice Interactions 0 Email Interactions" at bounding box center [775, 31] width 1403 height 51
click at [1416, 148] on button "fullscreen_exit Expand" at bounding box center [1427, 136] width 23 height 23
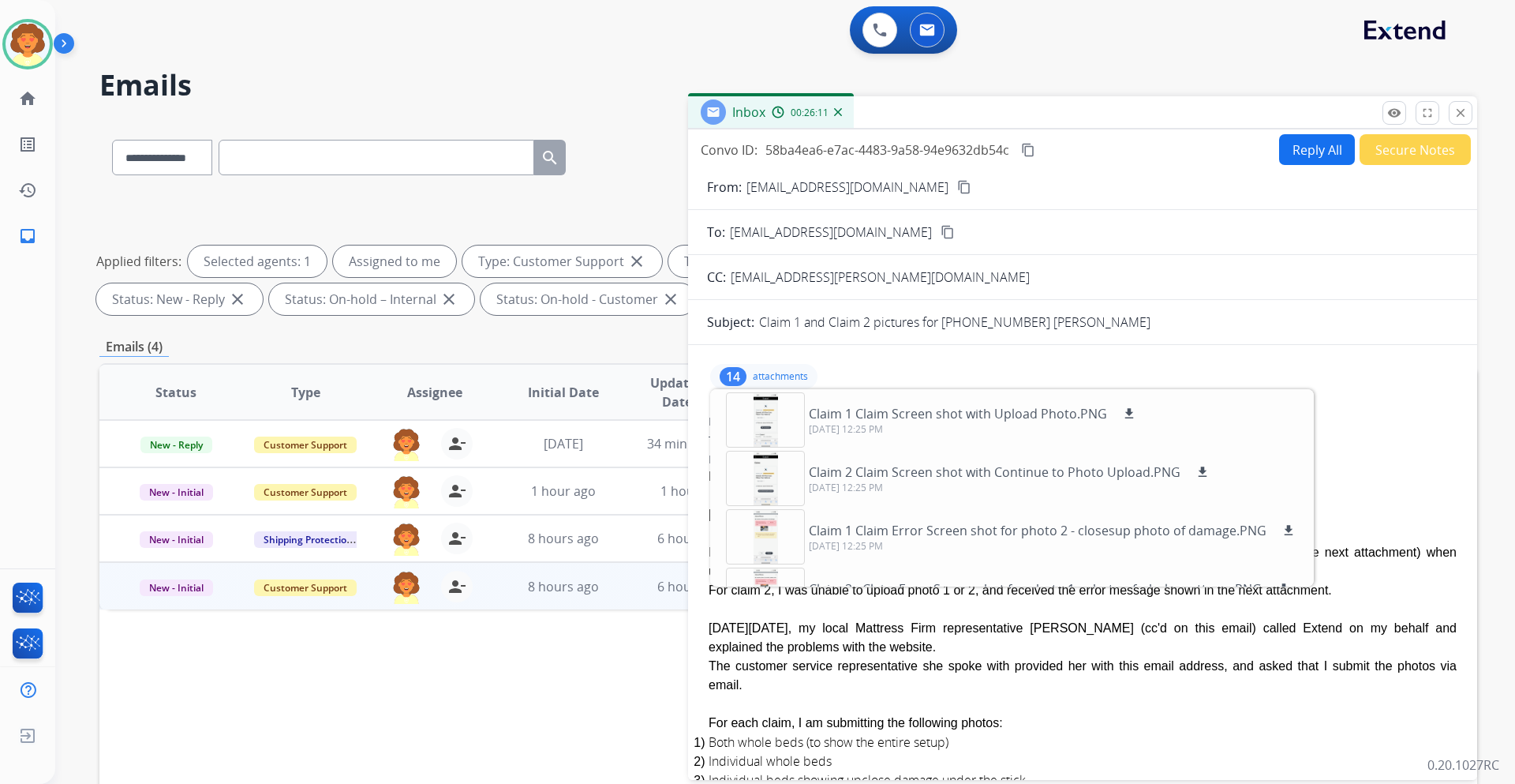
click at [1279, 165] on button "Reply All" at bounding box center [1317, 150] width 76 height 31
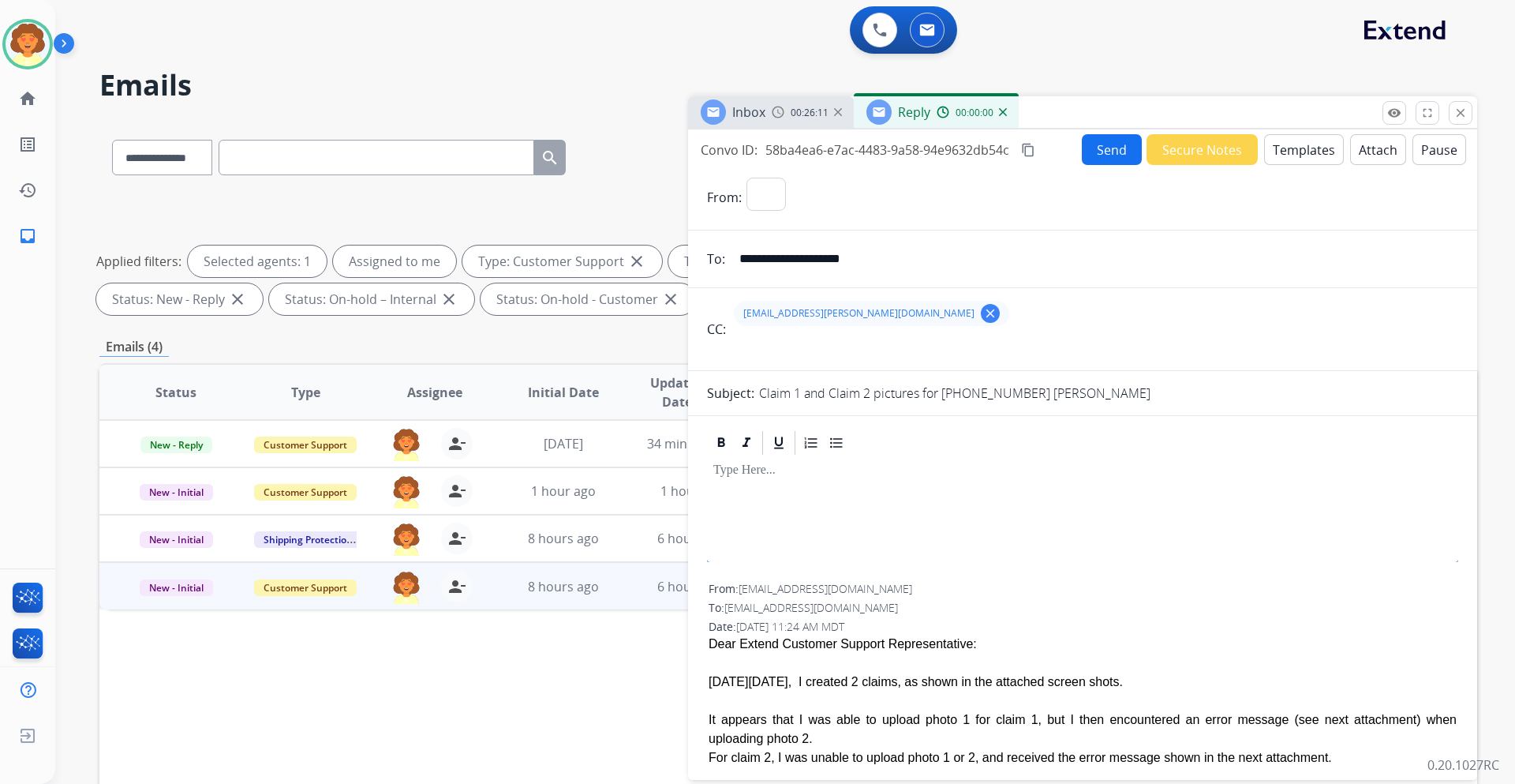
select select "**********"
click at [1265, 165] on button "Templates" at bounding box center [1304, 150] width 80 height 31
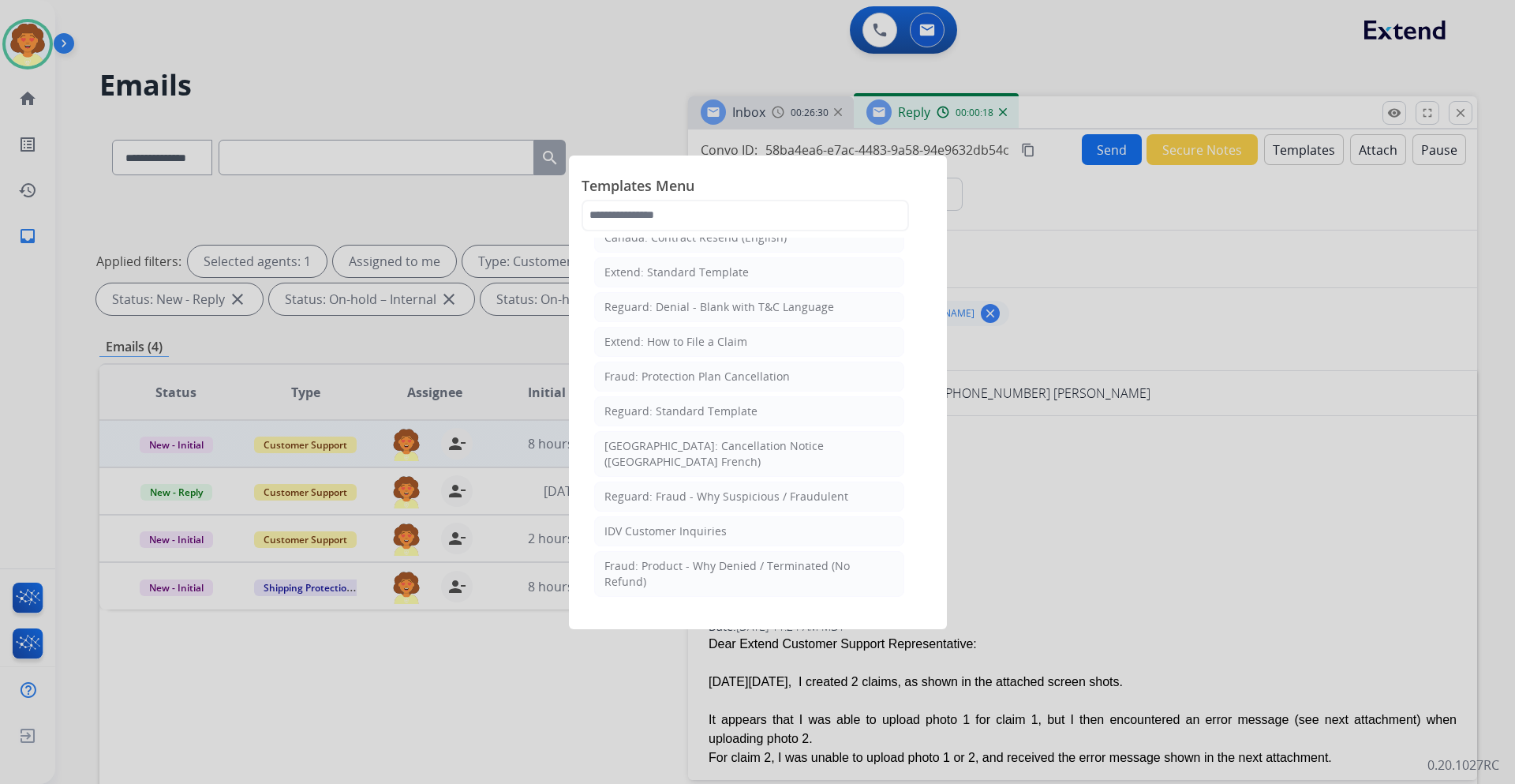
scroll to position [237, 0]
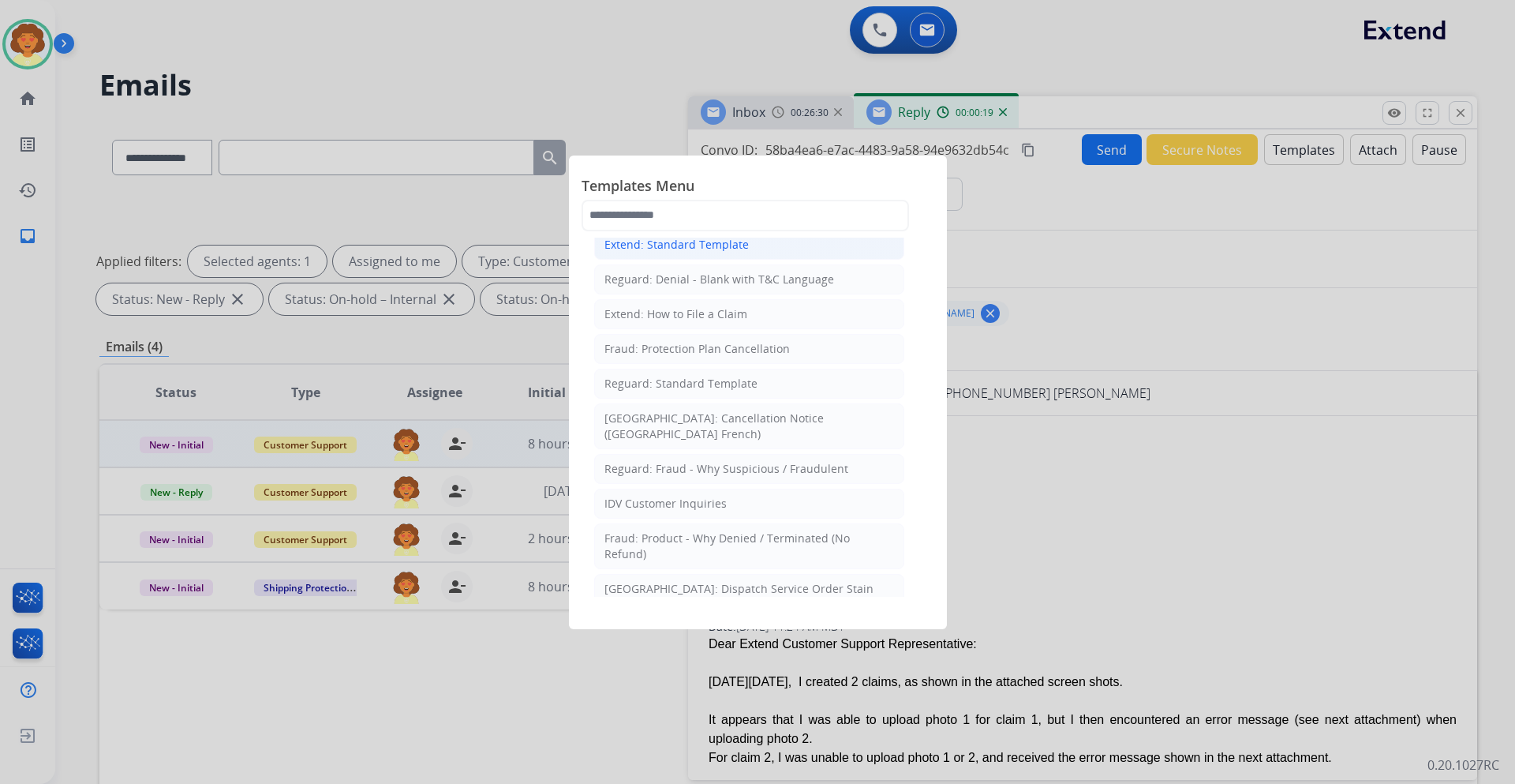
click at [729, 253] on div "Extend: Standard Template" at bounding box center [676, 245] width 144 height 16
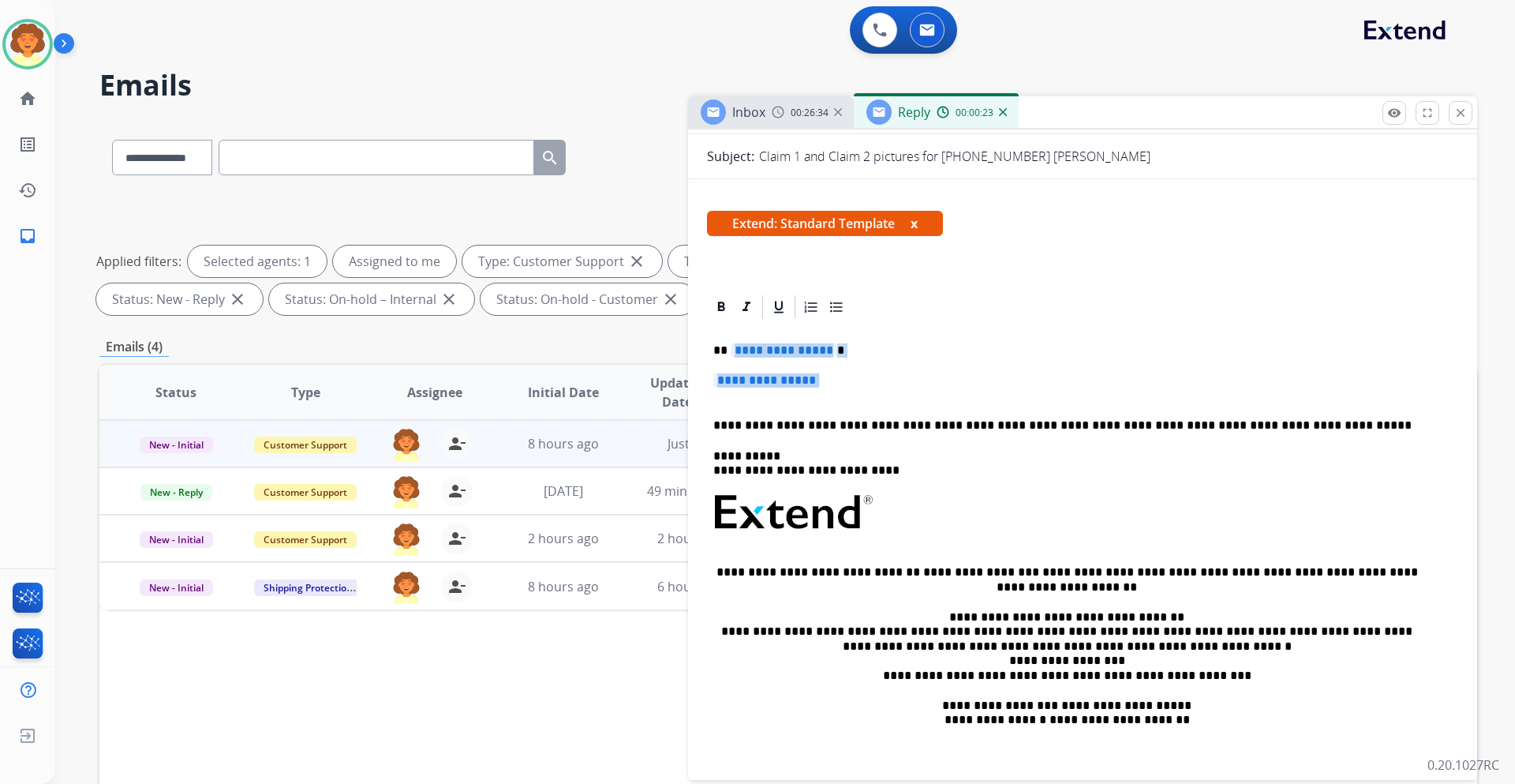
drag, startPoint x: 719, startPoint y: 604, endPoint x: 819, endPoint y: 658, distance: 113.6
click at [819, 658] on div "**********" at bounding box center [1082, 550] width 751 height 457
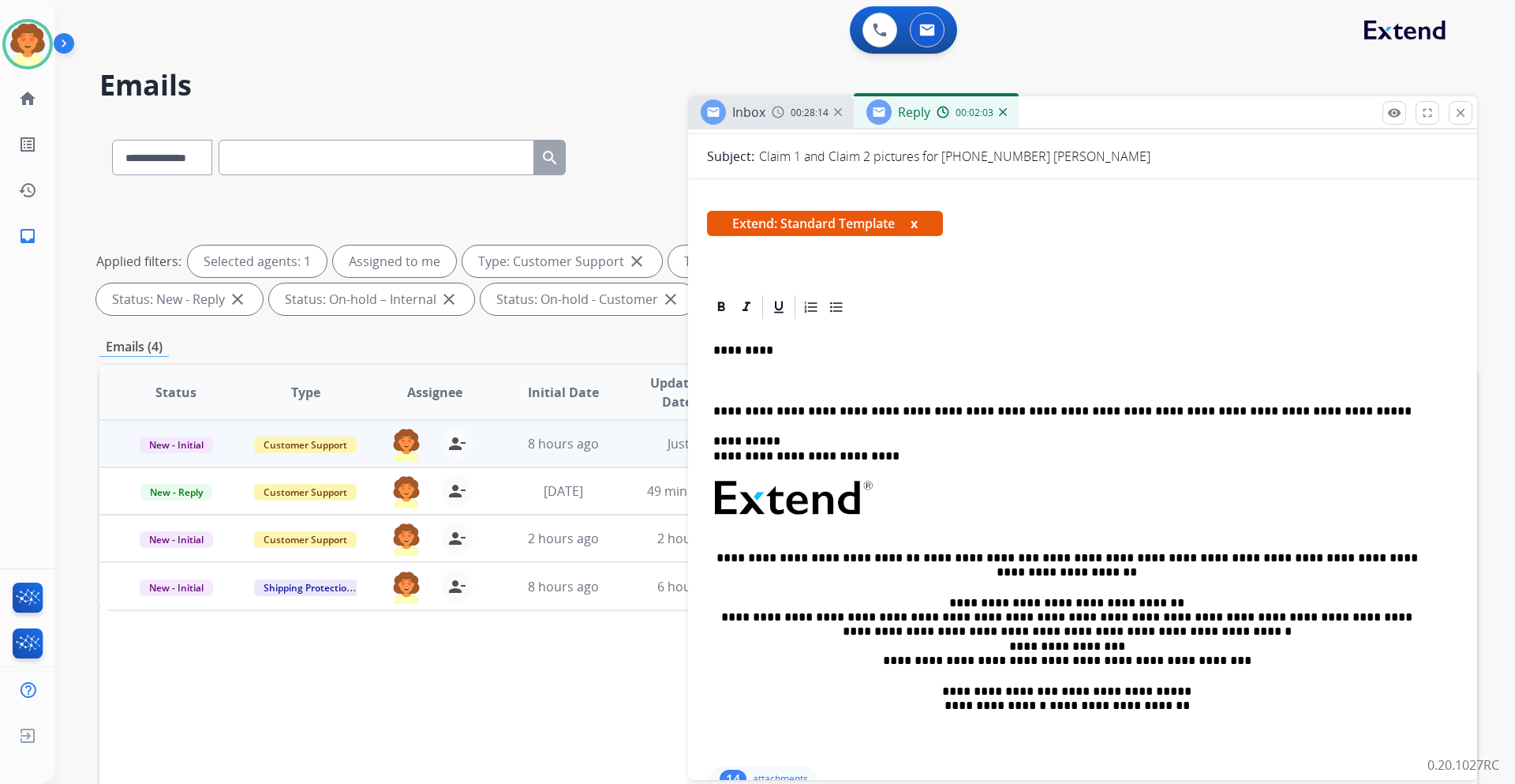
click at [731, 387] on p at bounding box center [1083, 381] width 739 height 14
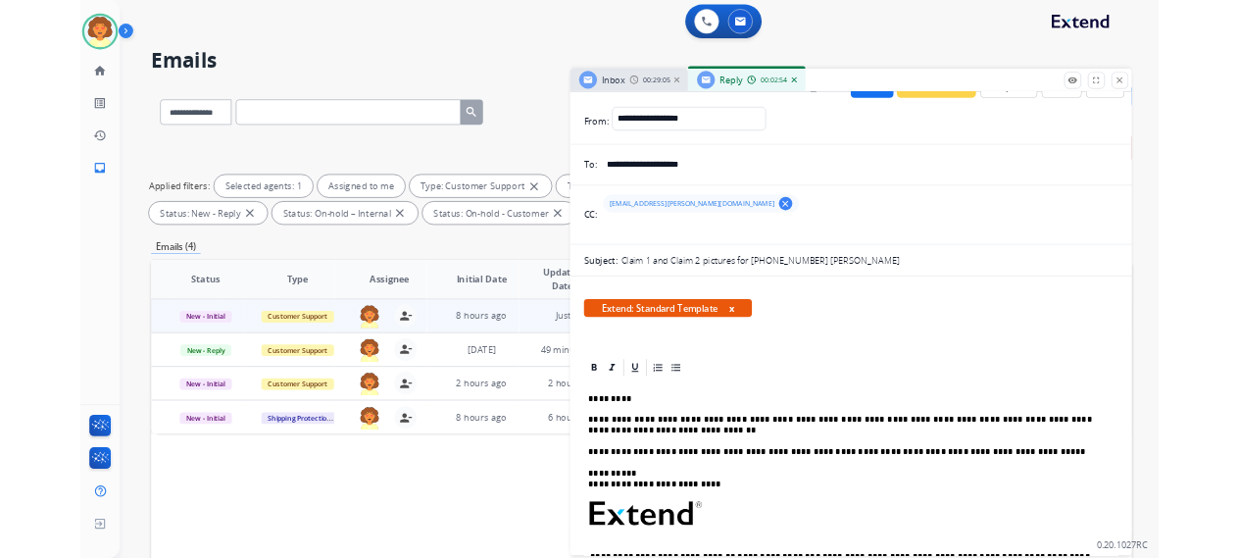
scroll to position [0, 0]
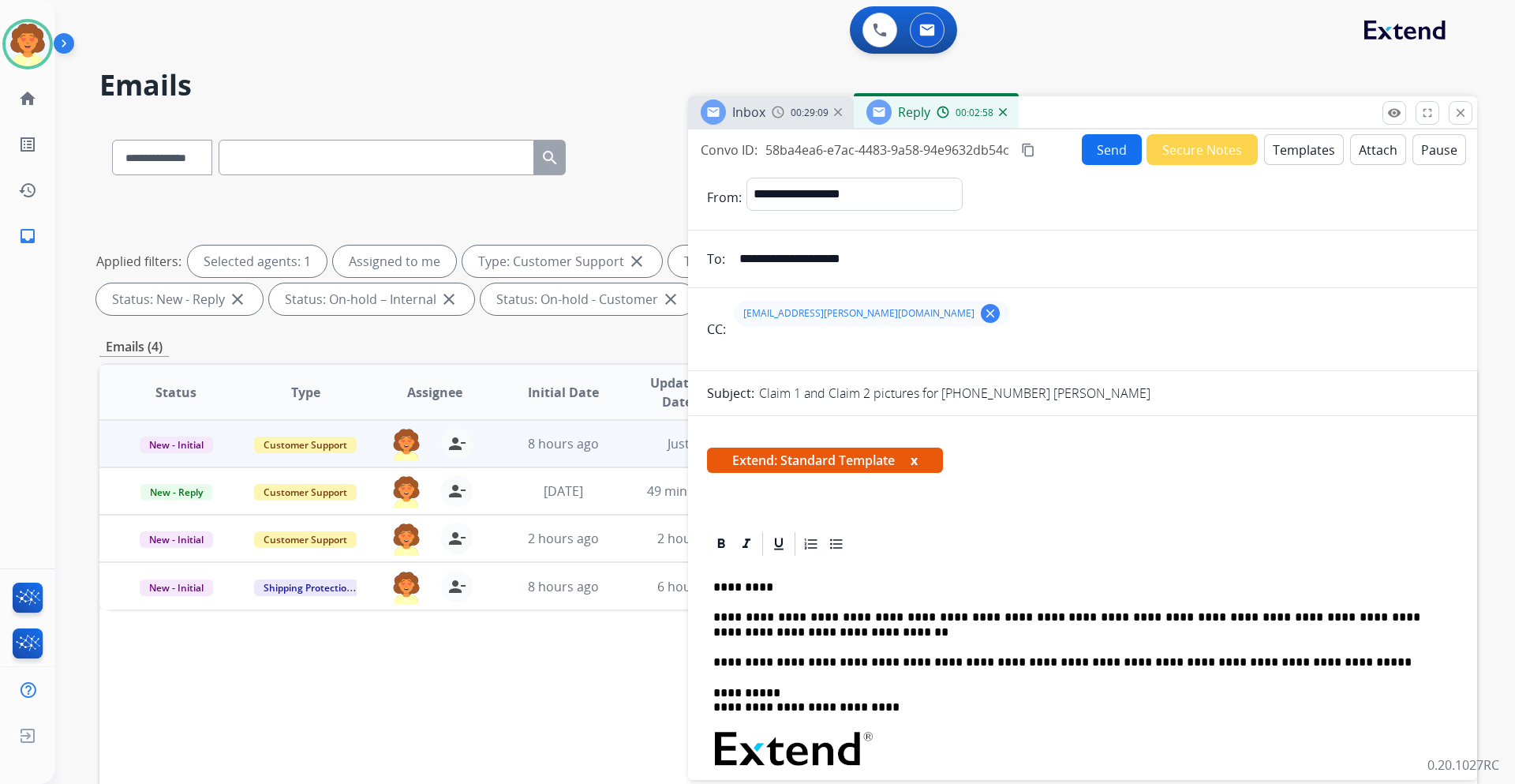
click at [1082, 165] on button "Send" at bounding box center [1112, 150] width 60 height 31
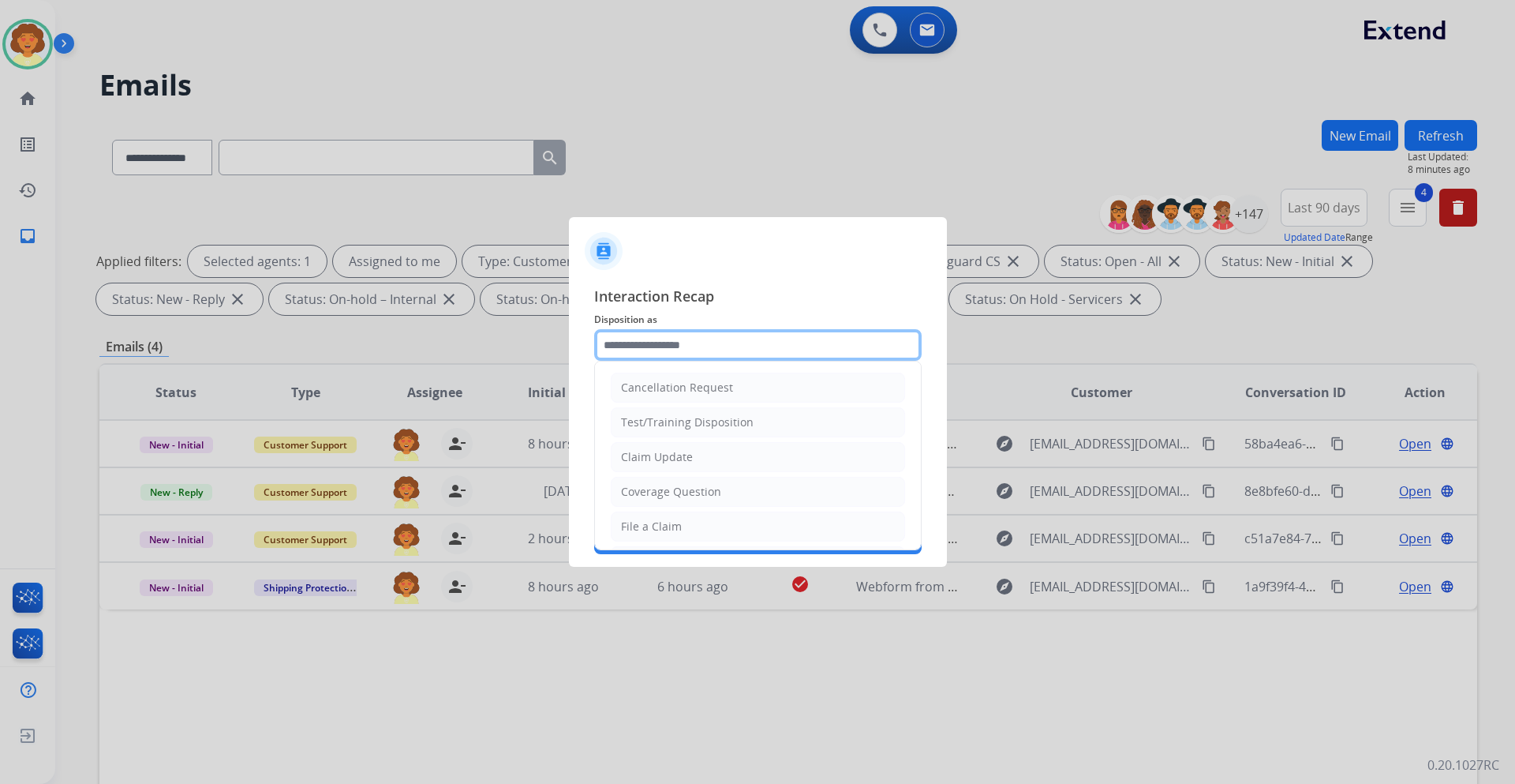
click at [659, 329] on input "text" at bounding box center [758, 345] width 328 height 31
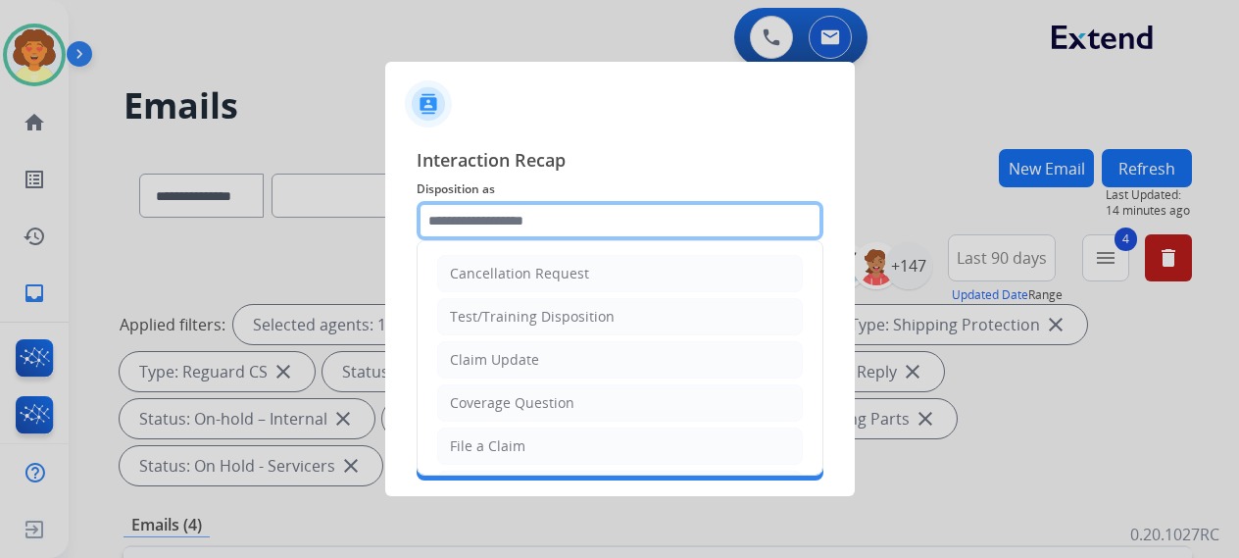
click at [654, 201] on input "text" at bounding box center [620, 220] width 407 height 39
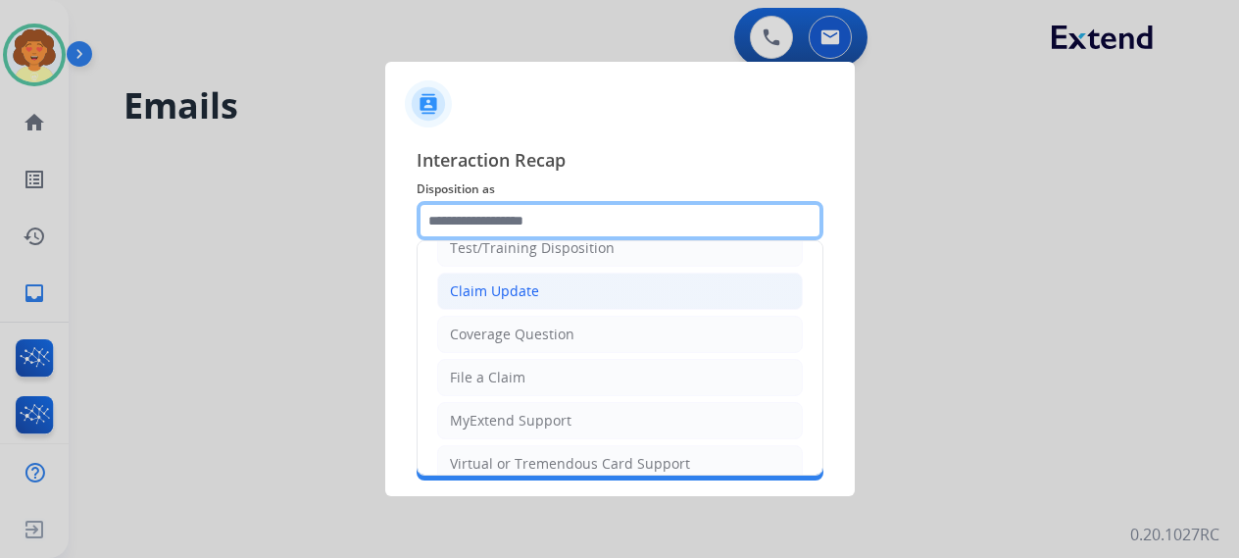
scroll to position [98, 0]
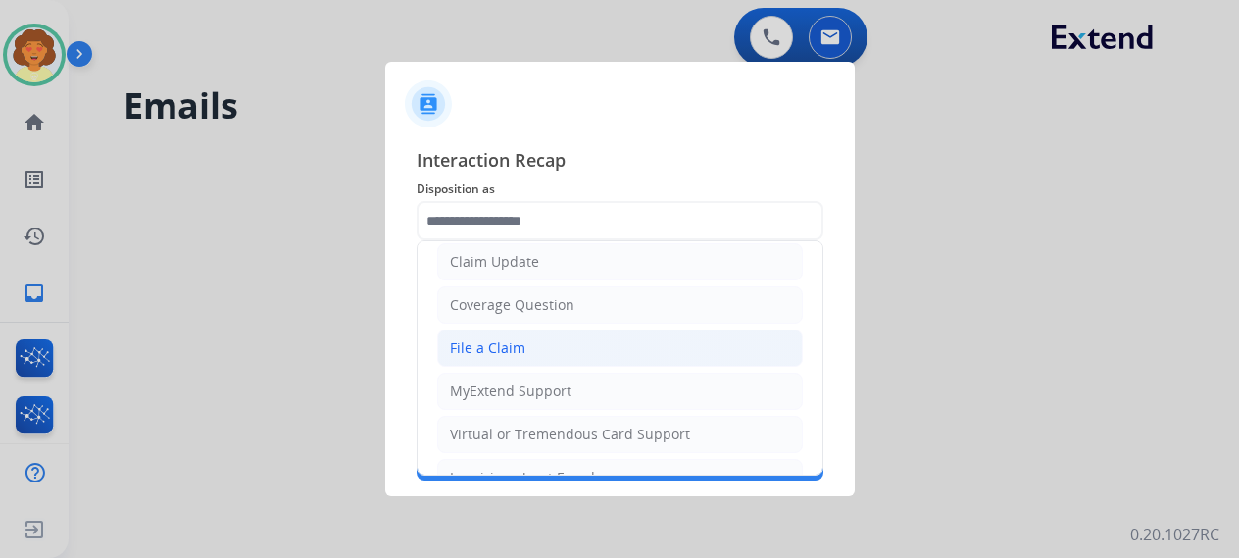
click at [525, 358] on div "File a Claim" at bounding box center [487, 348] width 75 height 20
type input "**********"
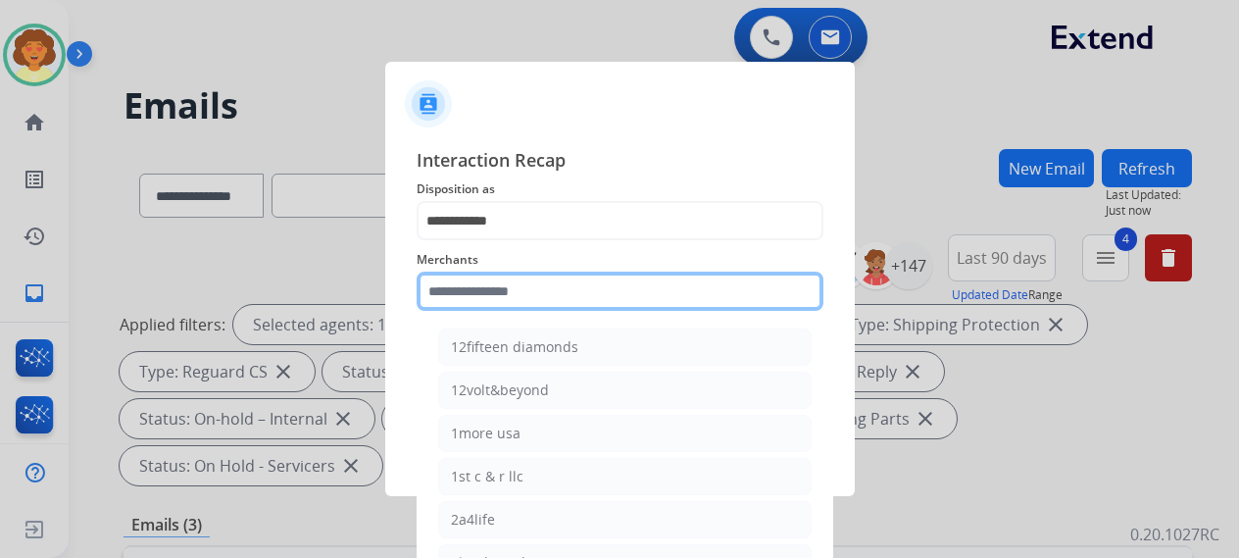
click at [485, 280] on input "text" at bounding box center [620, 291] width 407 height 39
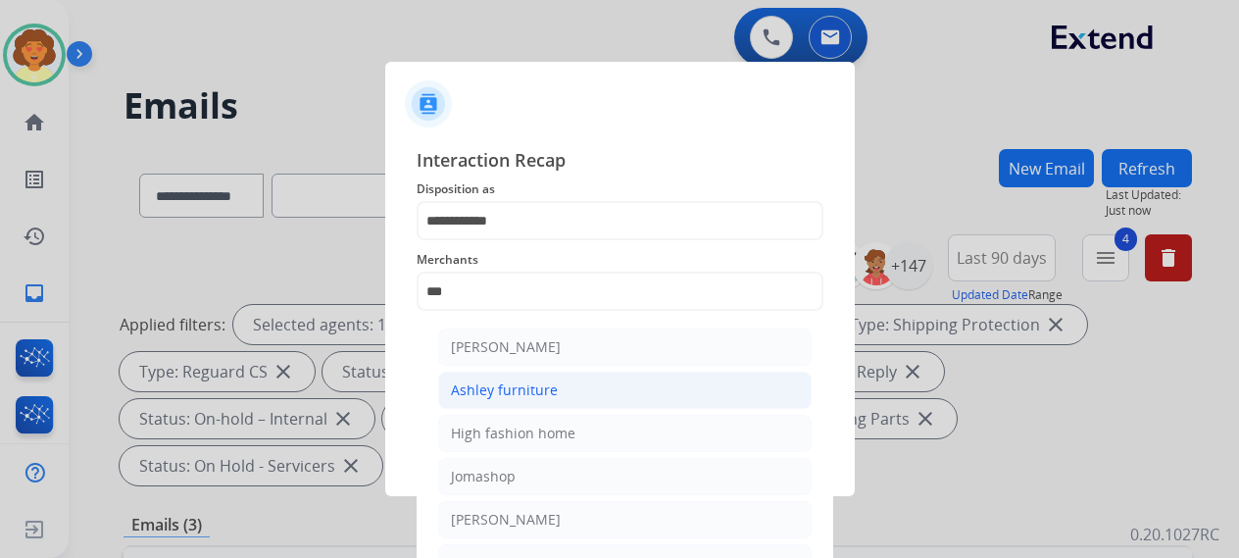
click at [558, 400] on div "Ashley furniture" at bounding box center [504, 390] width 107 height 20
type input "**********"
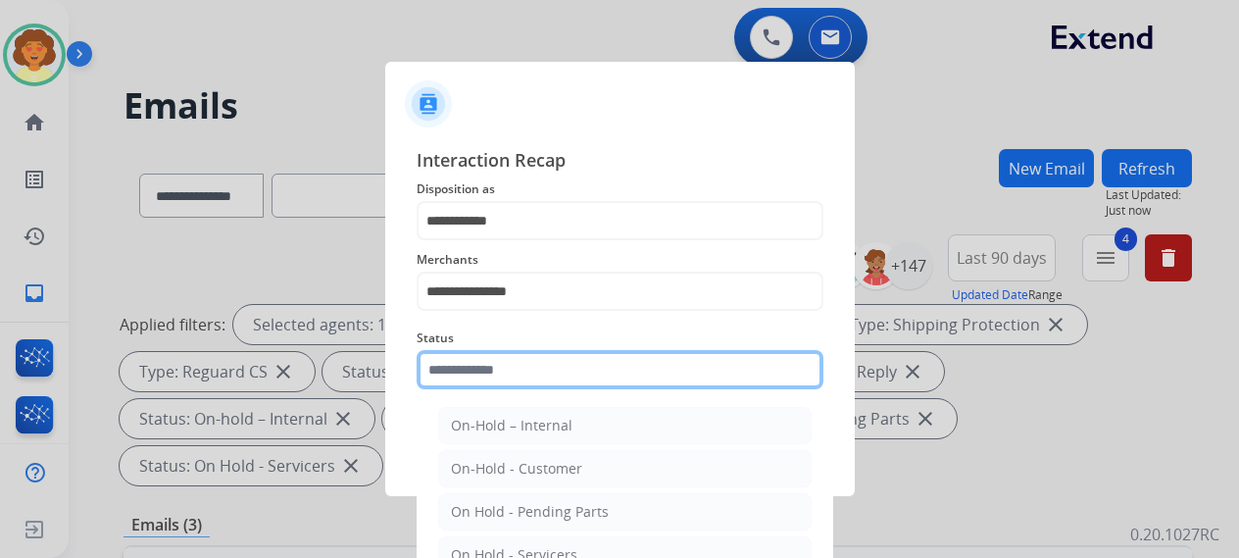
click at [496, 389] on input "text" at bounding box center [620, 369] width 407 height 39
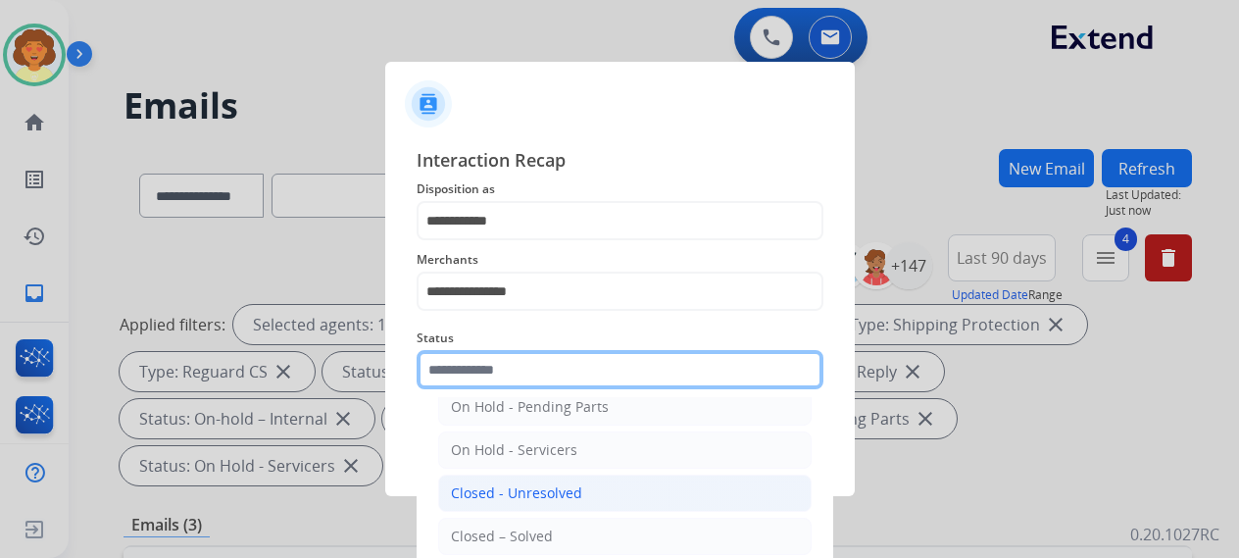
scroll to position [294, 0]
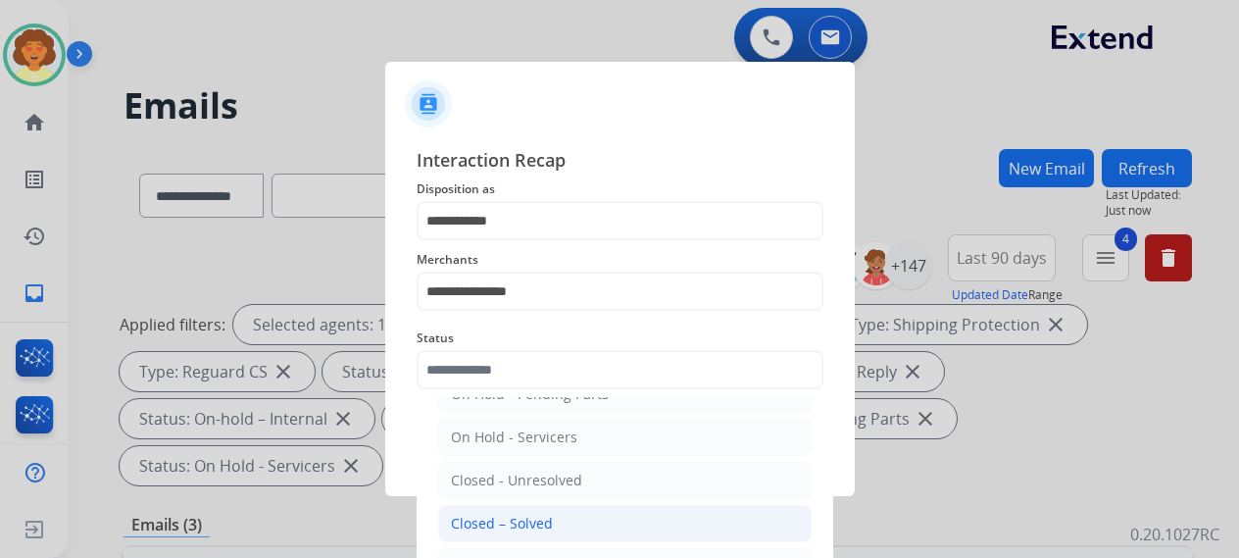
click at [553, 514] on div "Closed – Solved" at bounding box center [502, 524] width 102 height 20
type input "**********"
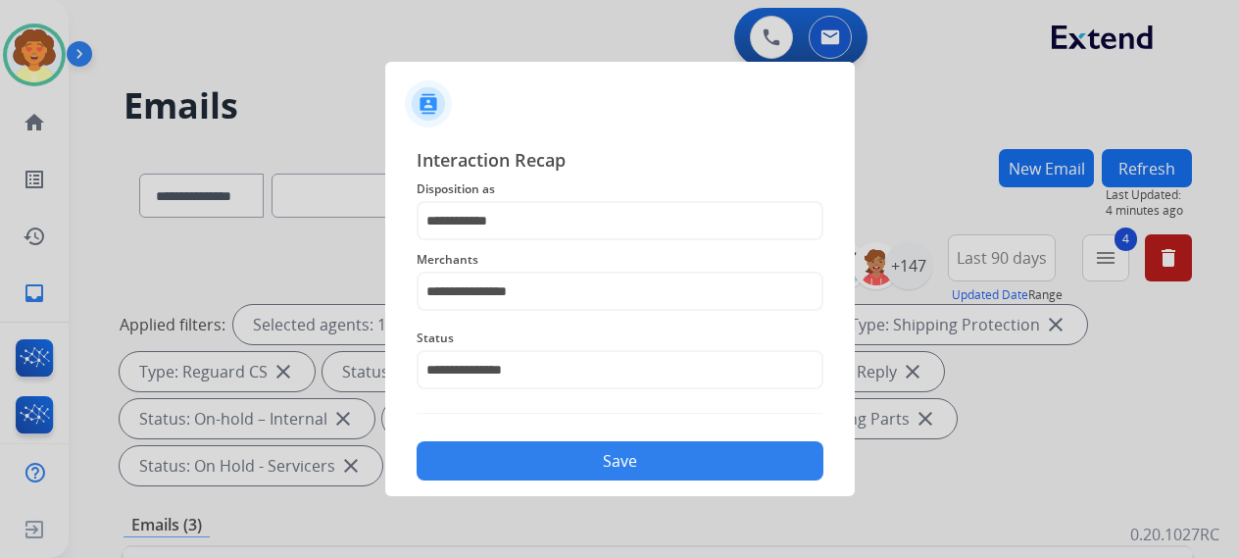
click at [716, 480] on button "Save" at bounding box center [620, 460] width 407 height 39
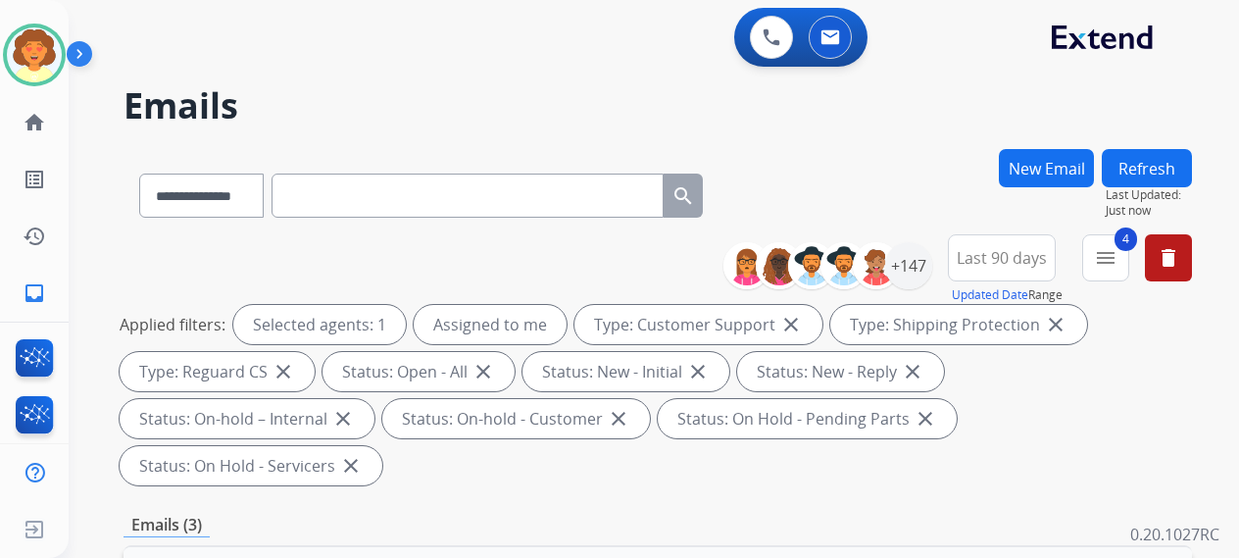
click at [999, 187] on button "New Email" at bounding box center [1046, 168] width 95 height 38
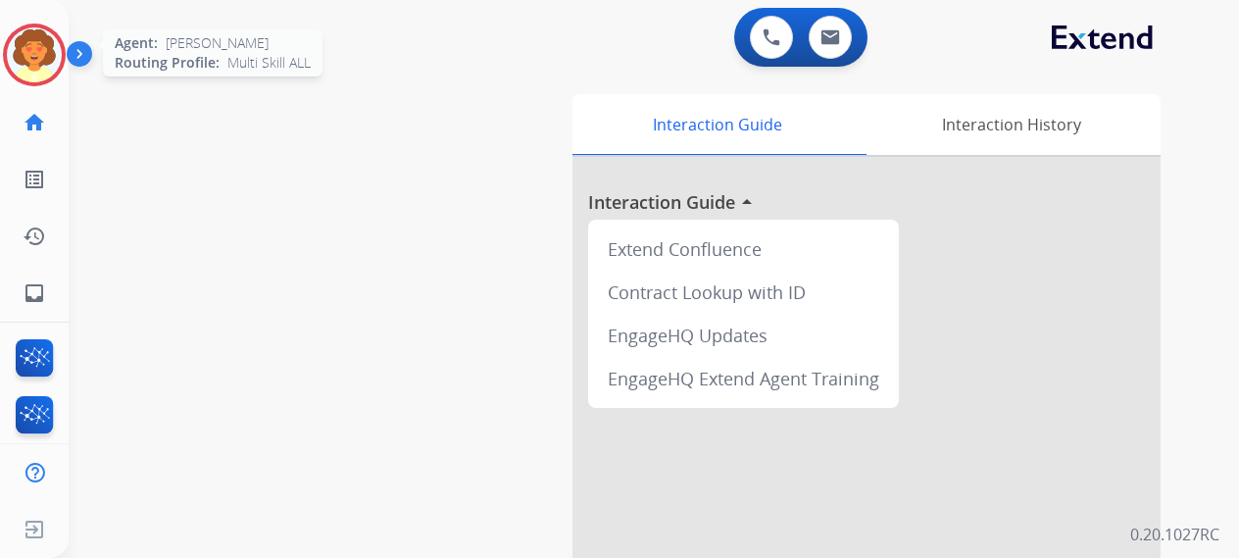
click at [29, 67] on img at bounding box center [34, 54] width 55 height 55
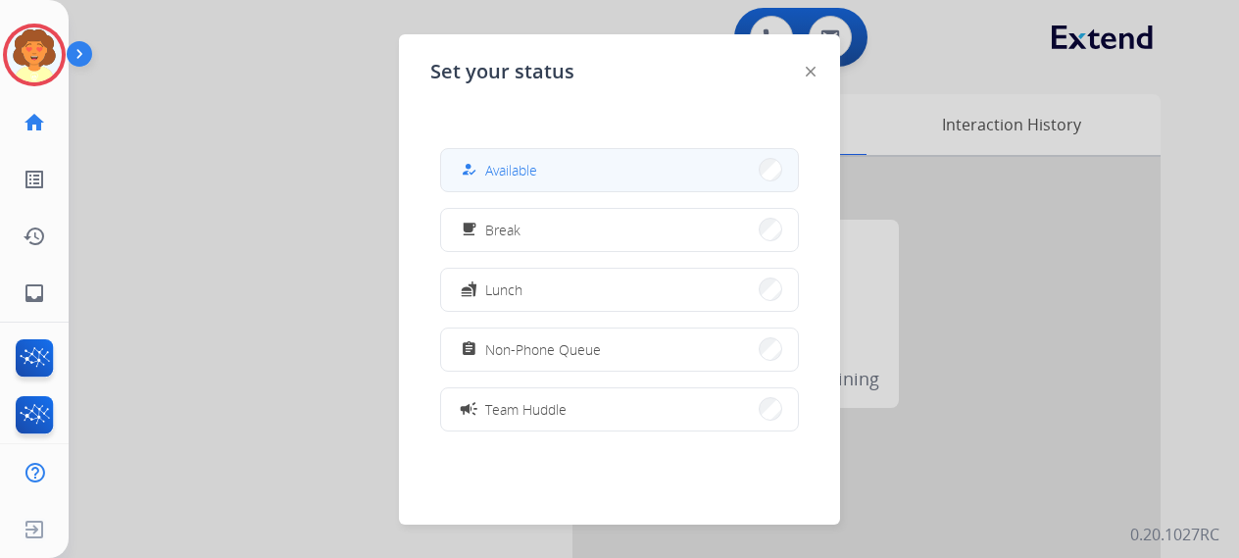
click at [675, 162] on button "how_to_reg Available" at bounding box center [619, 170] width 357 height 42
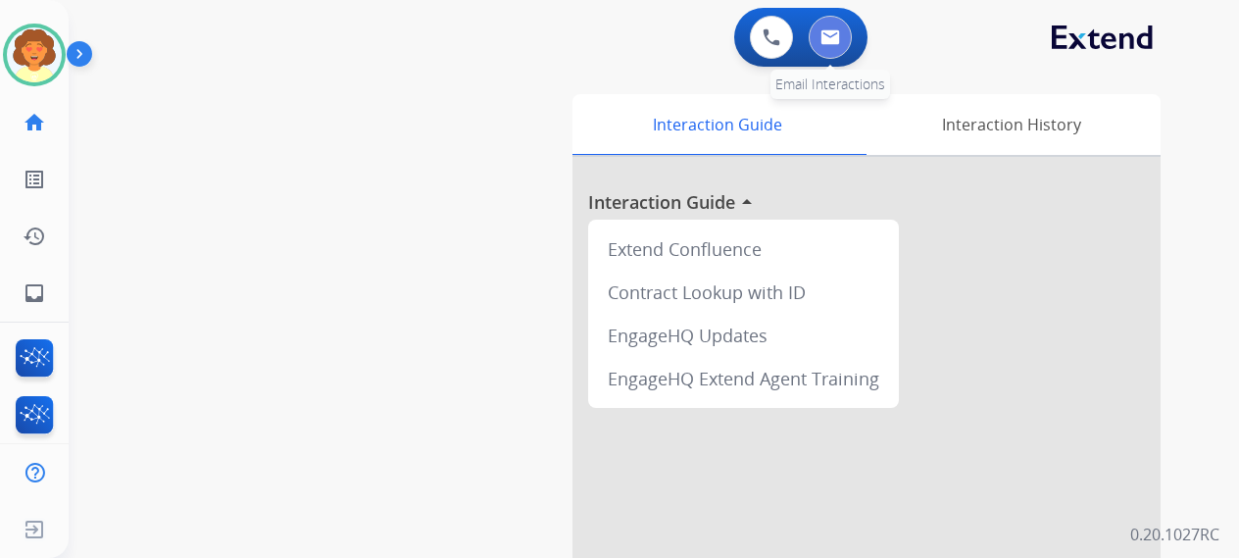
click at [821, 45] on img at bounding box center [831, 37] width 20 height 16
select select "**********"
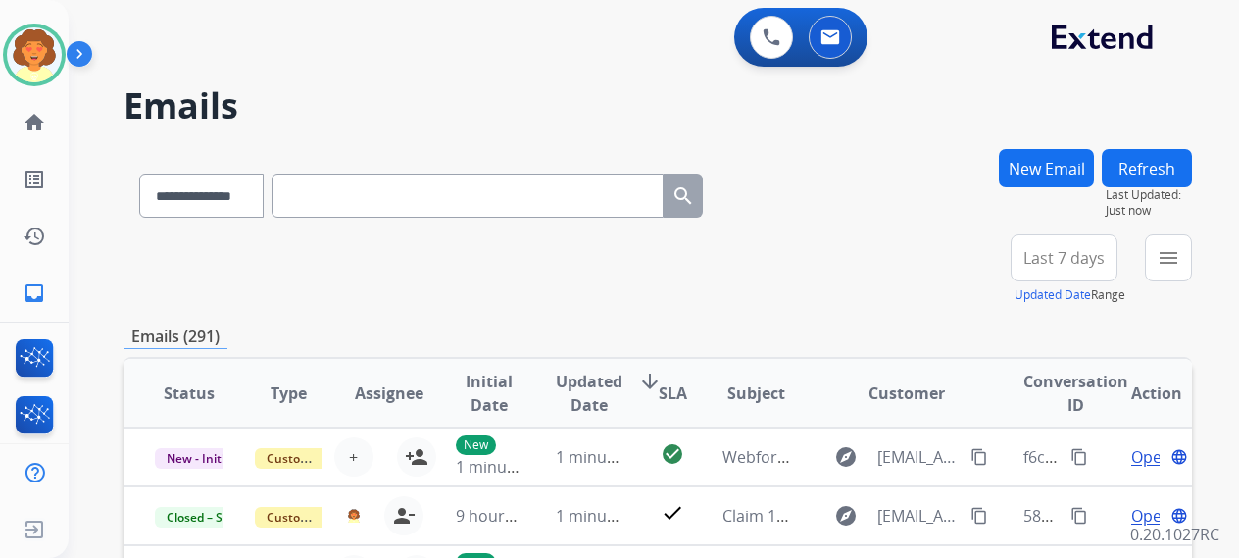
click at [1004, 187] on button "New Email" at bounding box center [1046, 168] width 95 height 38
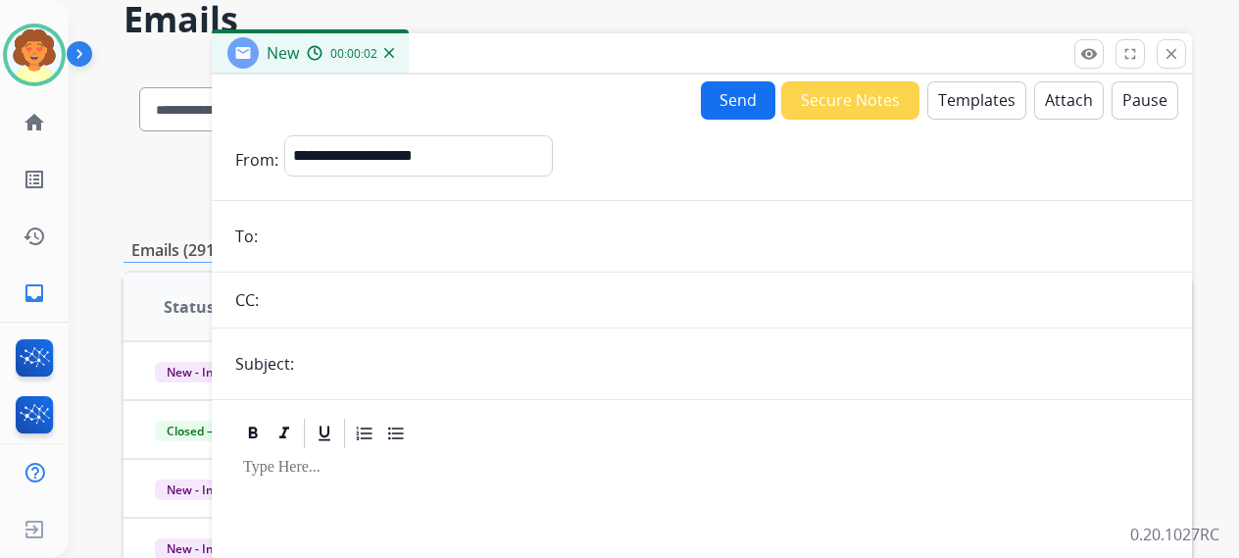
scroll to position [196, 0]
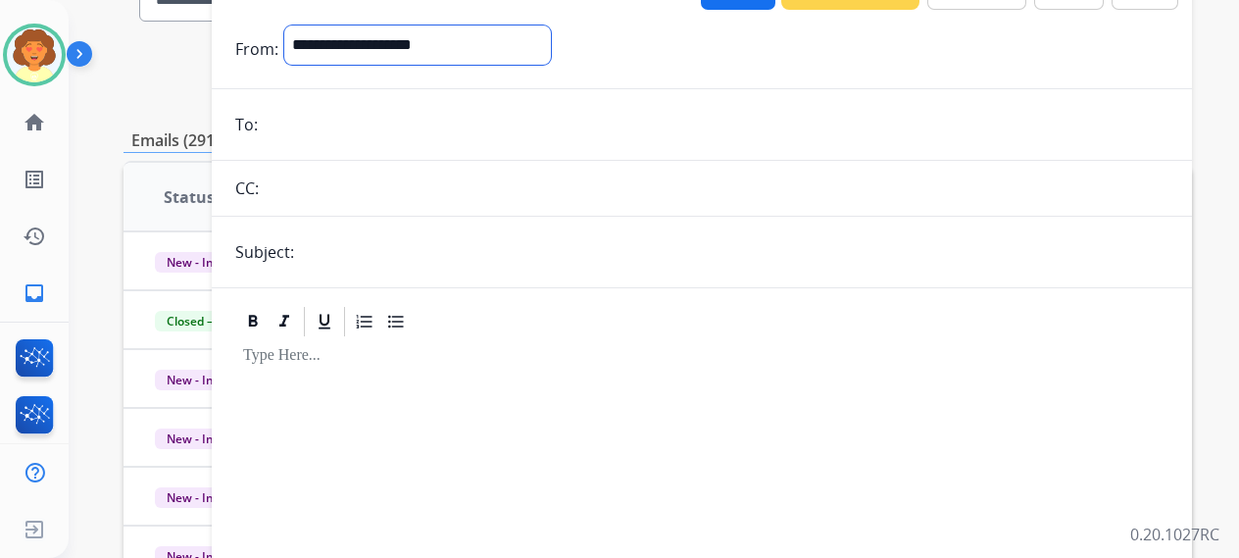
click at [516, 65] on select "**********" at bounding box center [417, 44] width 267 height 39
select select "**********"
click at [312, 65] on select "**********" at bounding box center [417, 44] width 267 height 39
click at [298, 146] on input "email" at bounding box center [716, 126] width 905 height 39
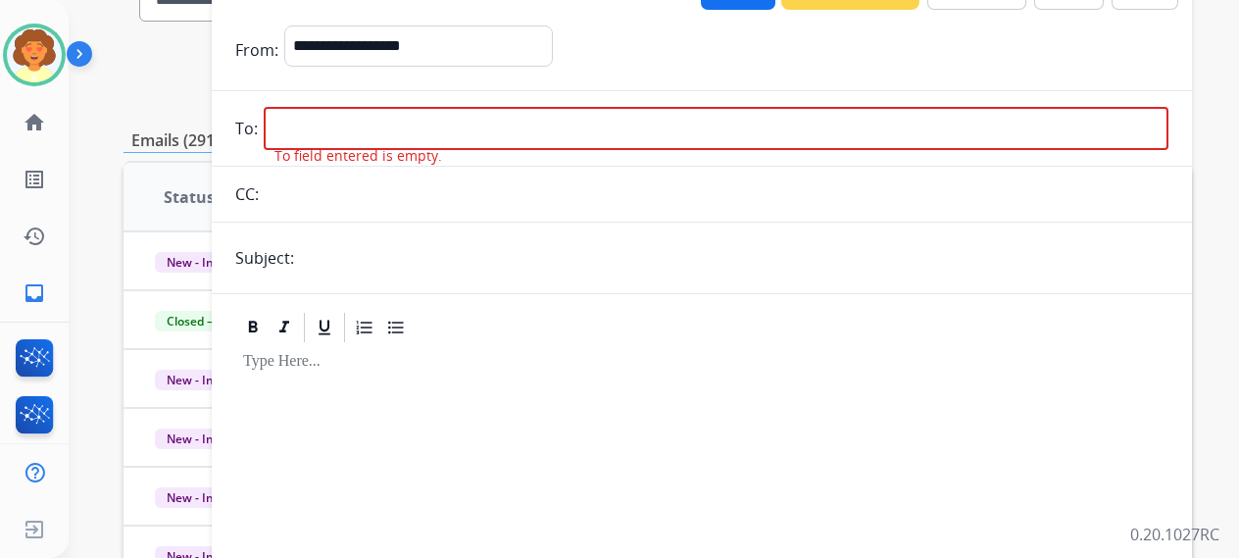
click at [345, 150] on input "email" at bounding box center [716, 128] width 905 height 43
paste input "**********"
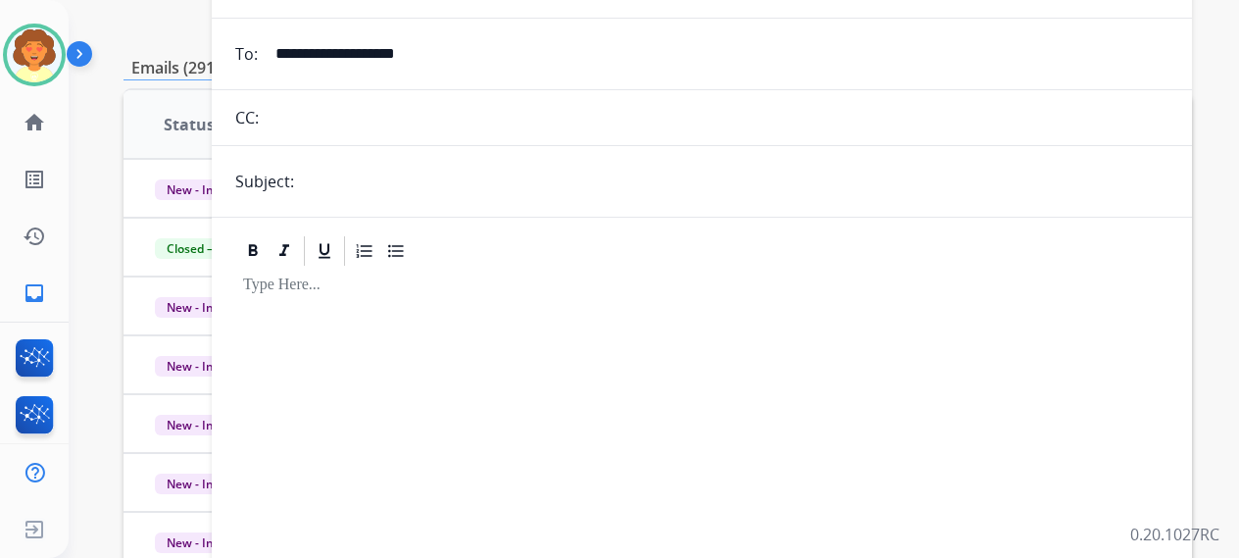
scroll to position [294, 0]
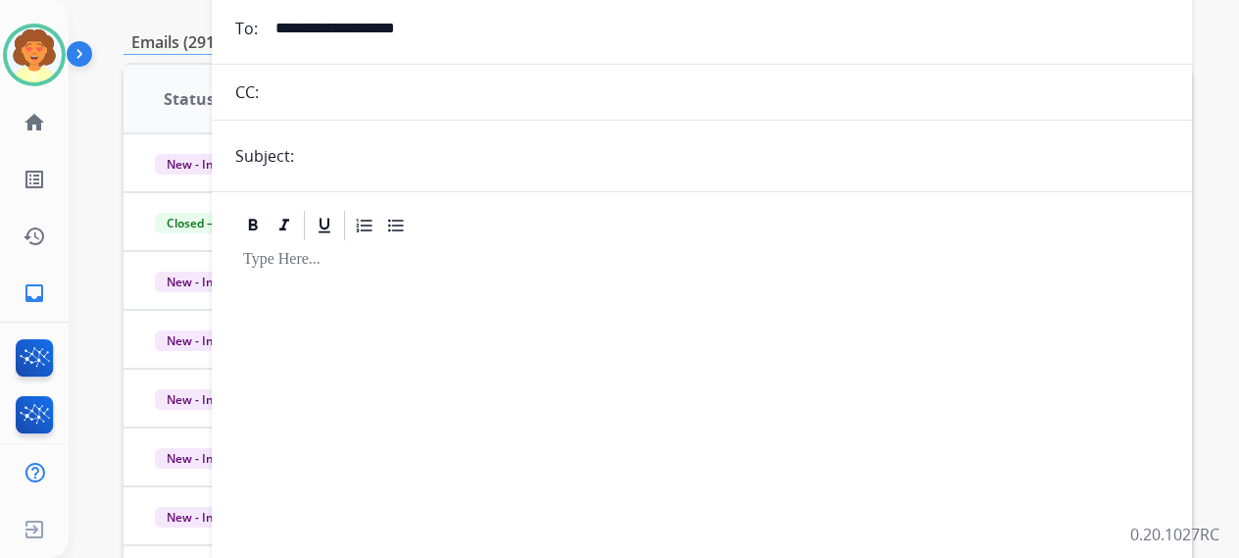
type input "**********"
click at [376, 175] on input "text" at bounding box center [734, 155] width 869 height 39
click at [420, 175] on input "**********" at bounding box center [734, 155] width 869 height 39
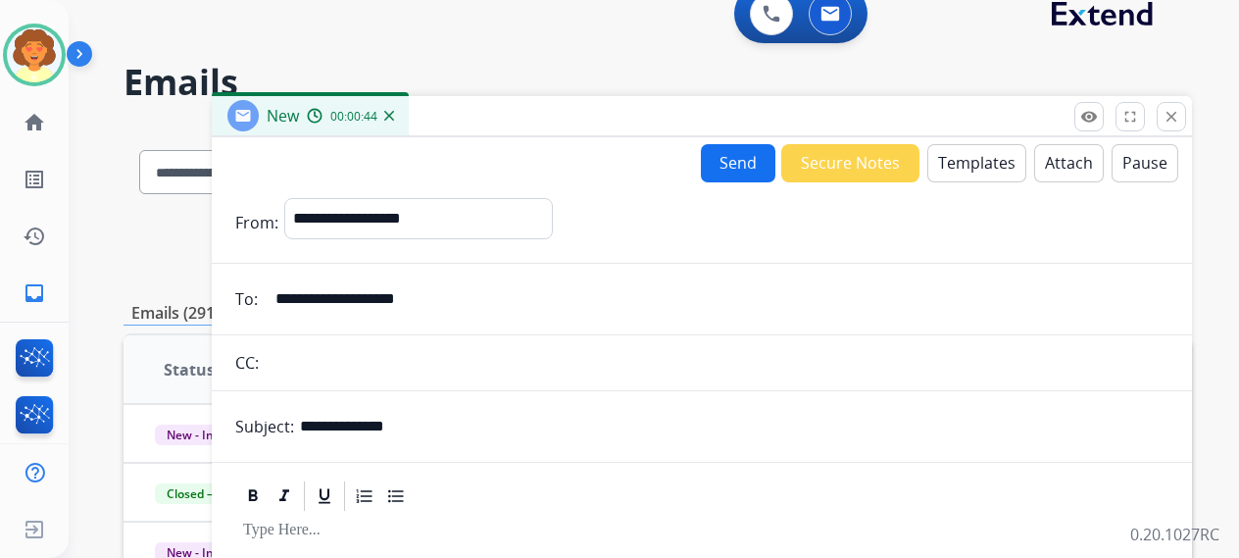
scroll to position [0, 0]
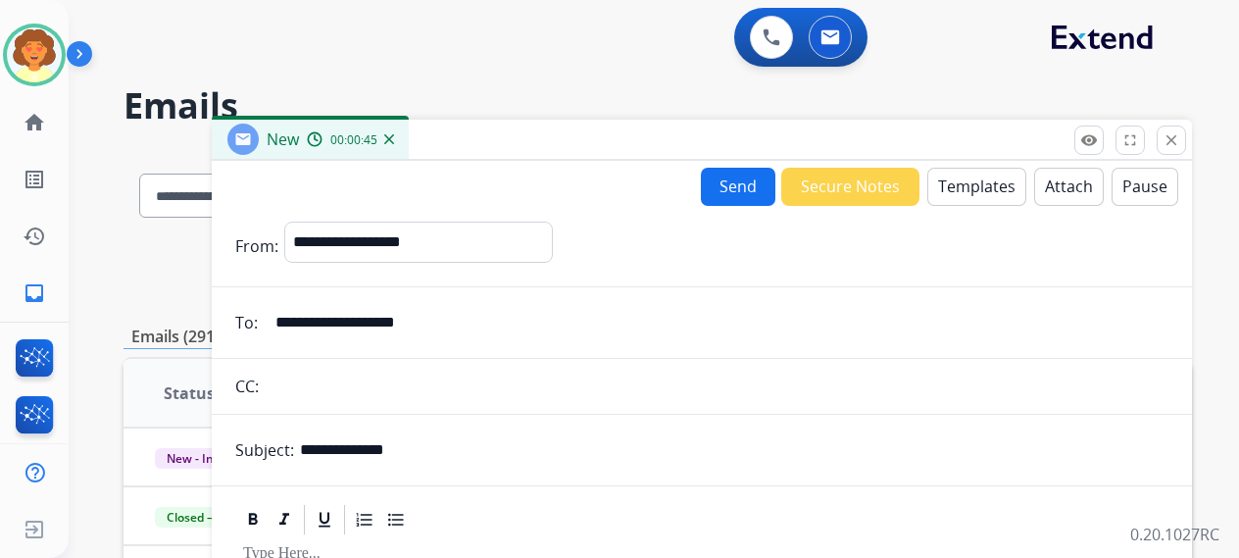
type input "**********"
click at [927, 206] on button "Templates" at bounding box center [976, 187] width 99 height 38
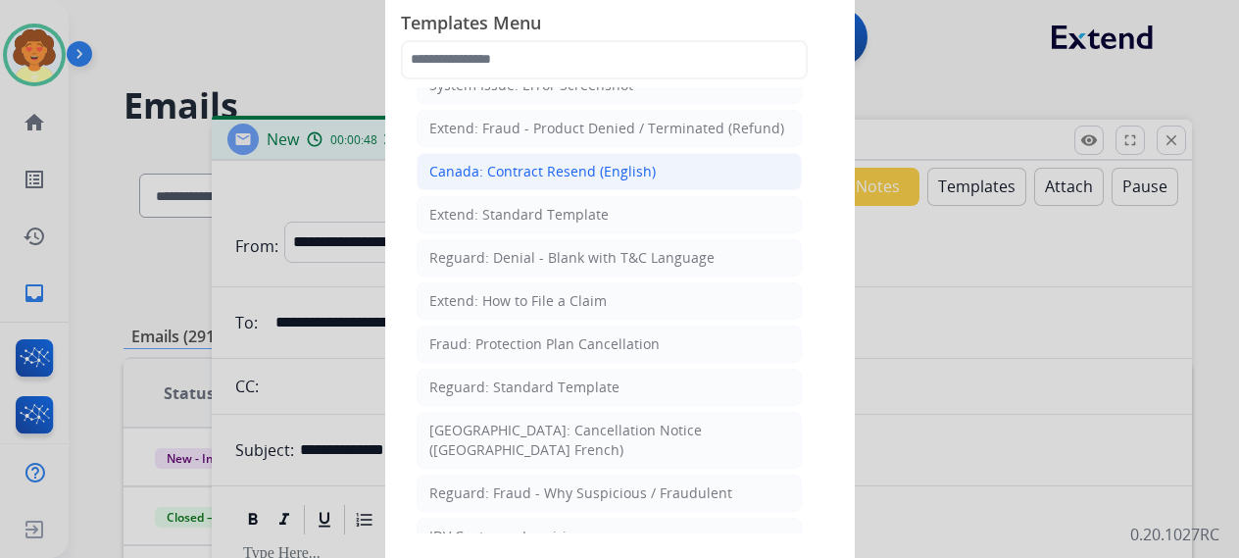
scroll to position [294, 0]
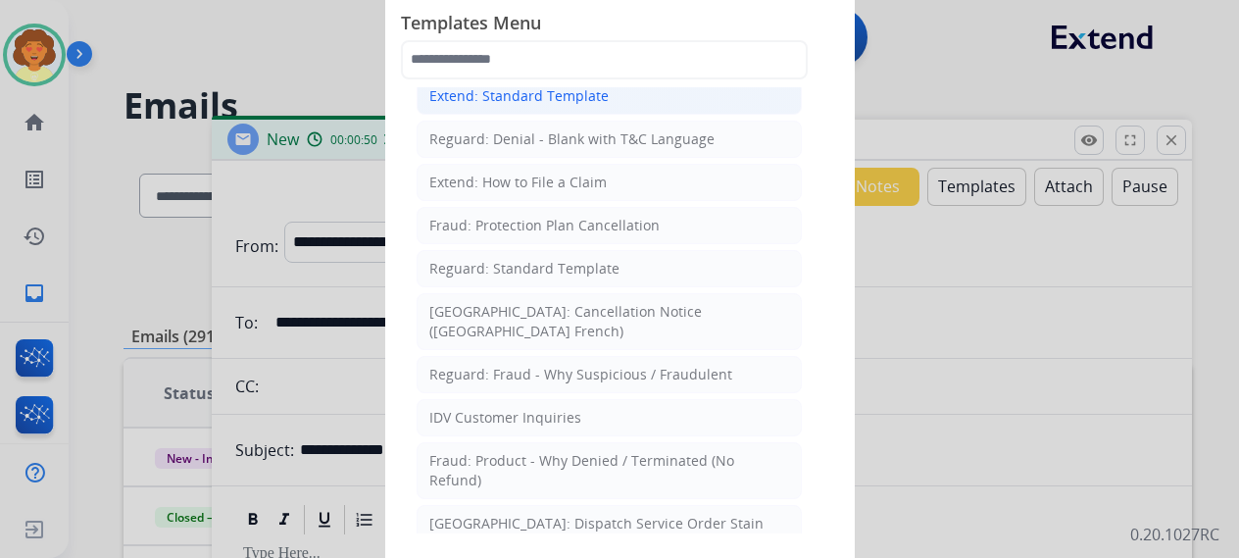
click at [560, 106] on div "Extend: Standard Template" at bounding box center [518, 96] width 179 height 20
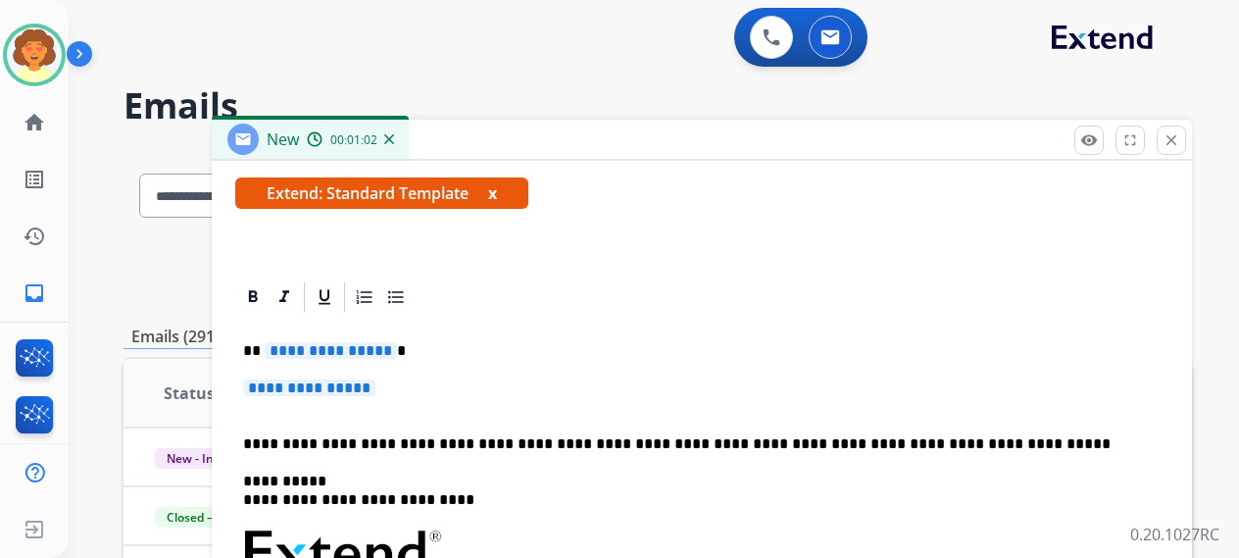
scroll to position [490, 0]
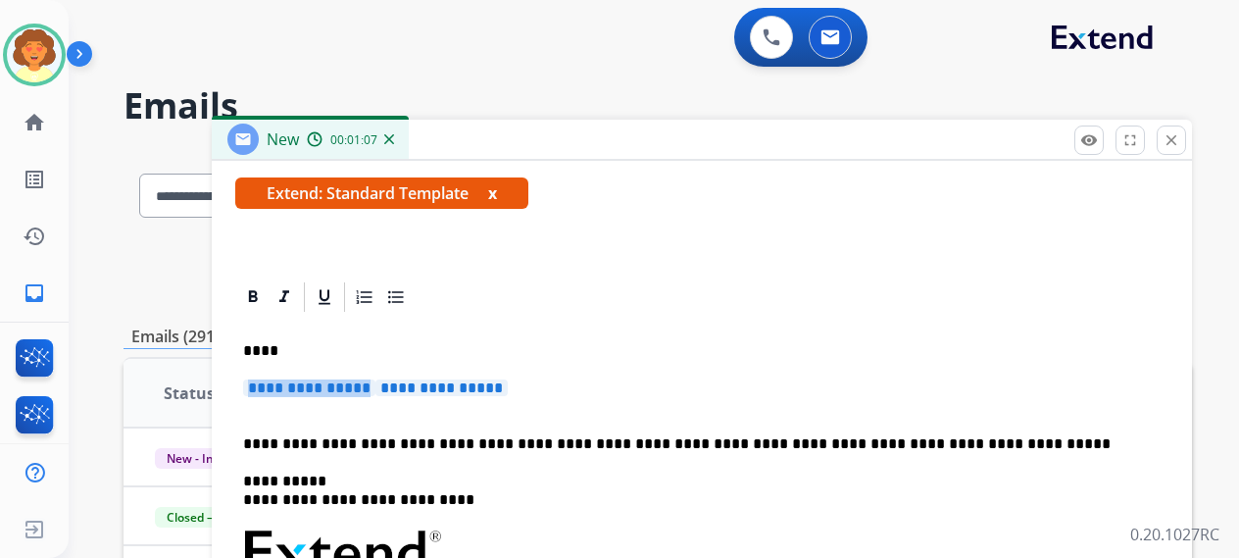
drag, startPoint x: 251, startPoint y: 538, endPoint x: 520, endPoint y: 539, distance: 268.6
click at [520, 416] on p "**********" at bounding box center [702, 397] width 918 height 36
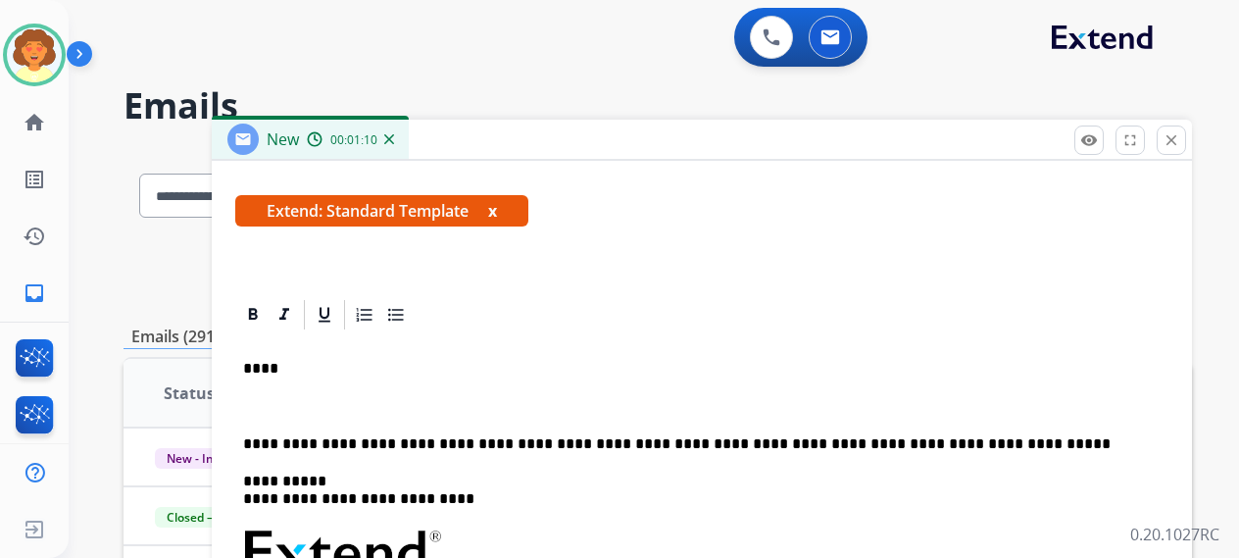
click at [263, 377] on p "****" at bounding box center [682, 369] width 878 height 18
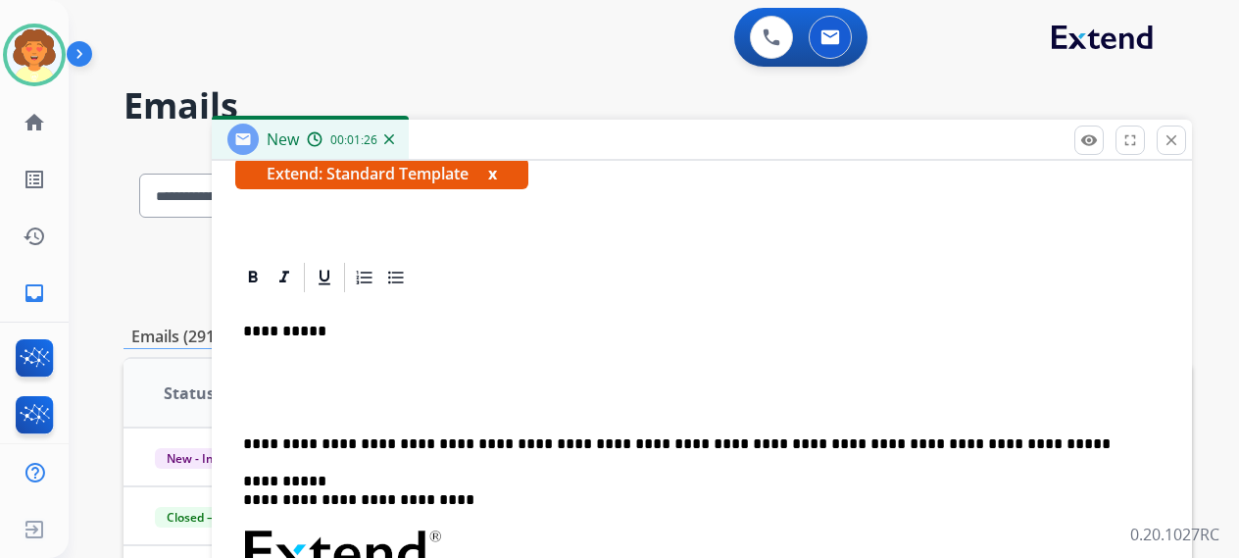
scroll to position [588, 0]
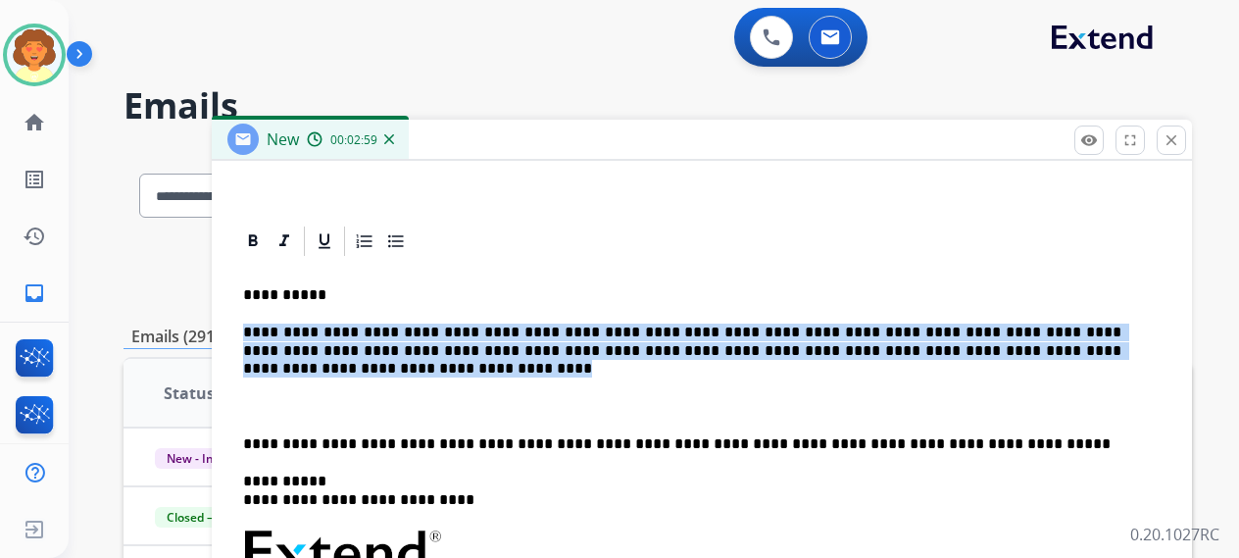
drag, startPoint x: 246, startPoint y: 452, endPoint x: 416, endPoint y: 487, distance: 173.2
copy p "**********"
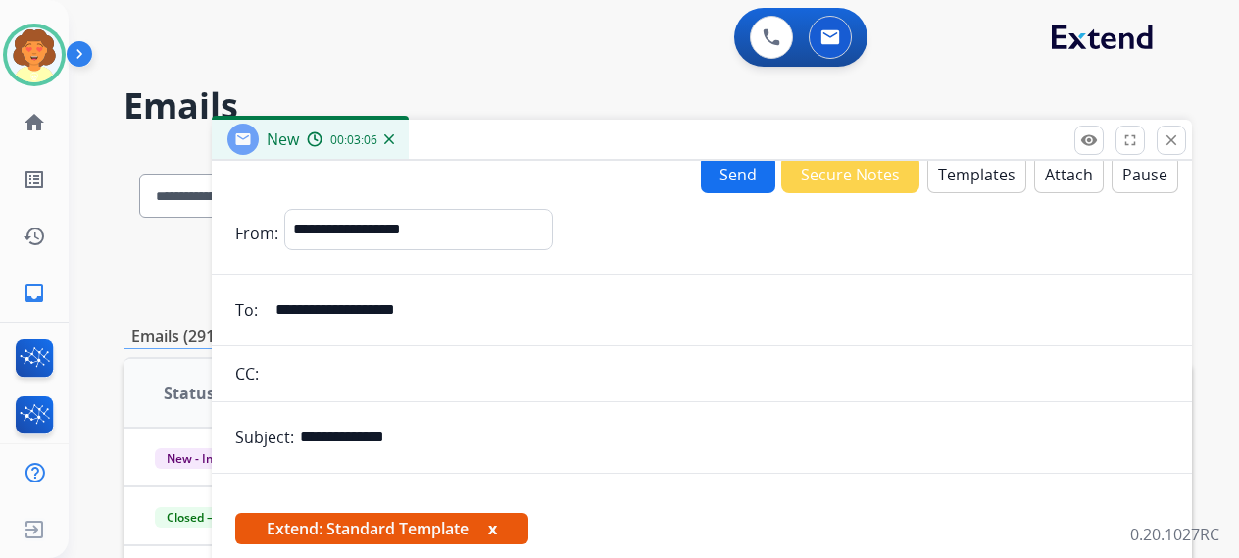
scroll to position [0, 0]
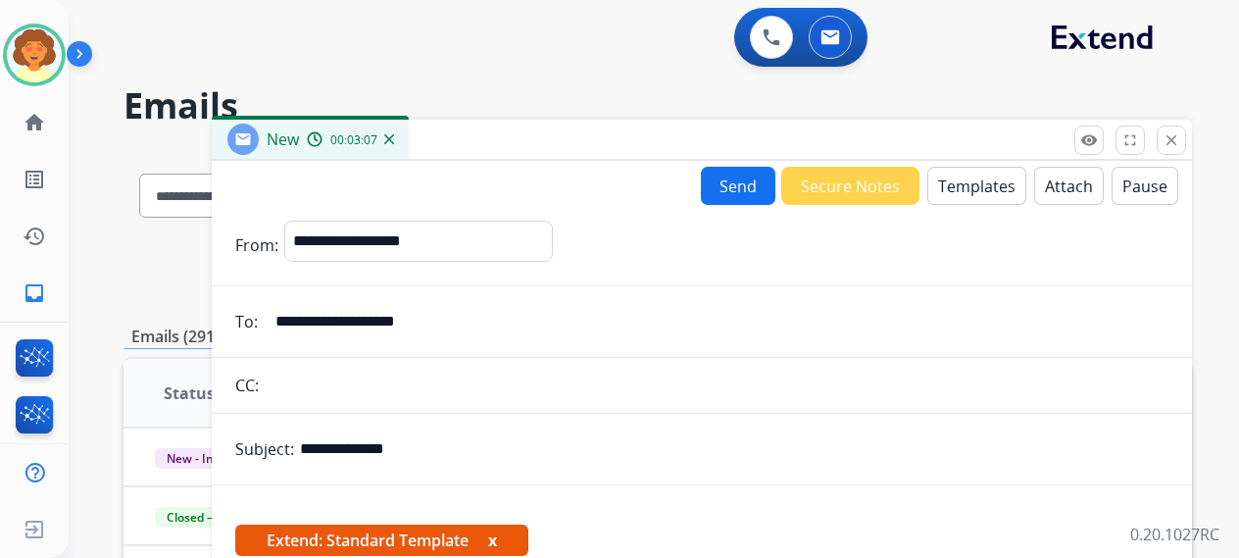
click at [701, 205] on button "Send" at bounding box center [738, 186] width 75 height 38
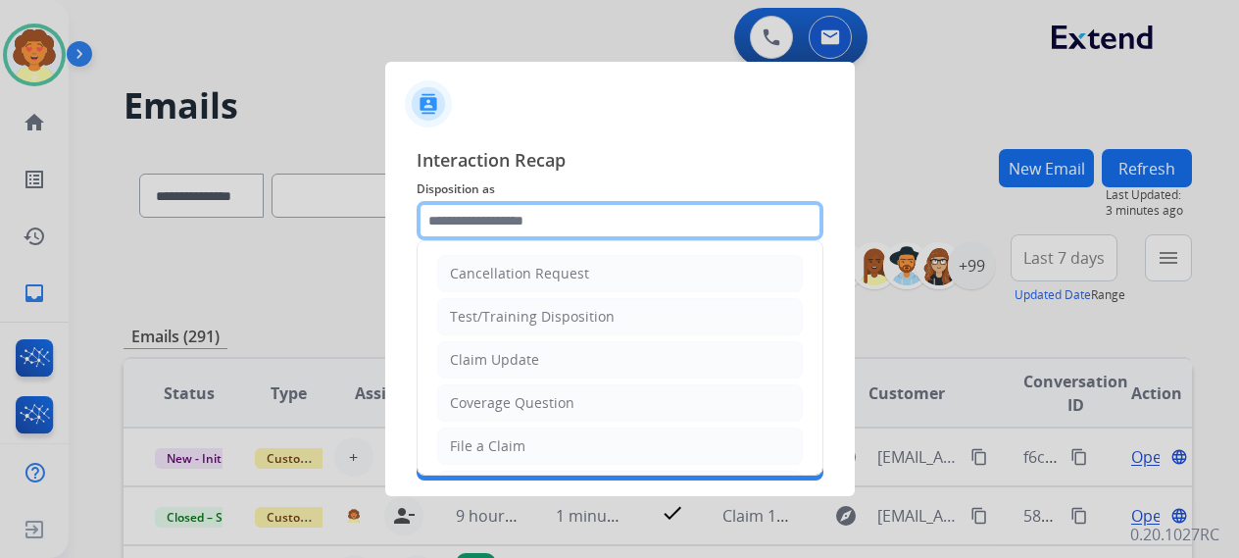
click at [518, 201] on input "text" at bounding box center [620, 220] width 407 height 39
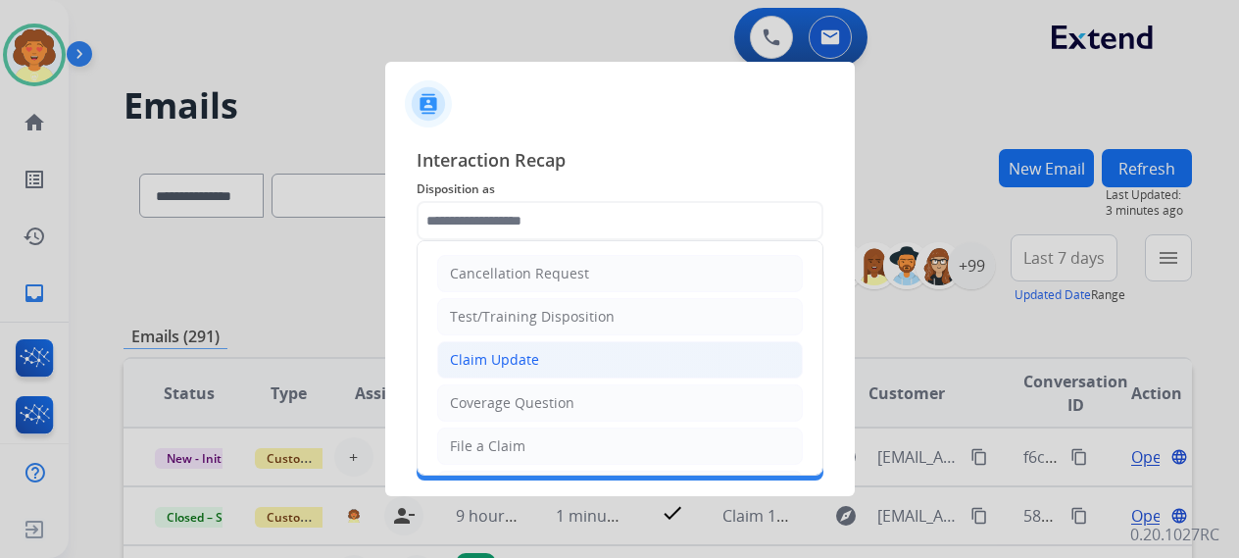
click at [539, 370] on div "Claim Update" at bounding box center [494, 360] width 89 height 20
type input "**********"
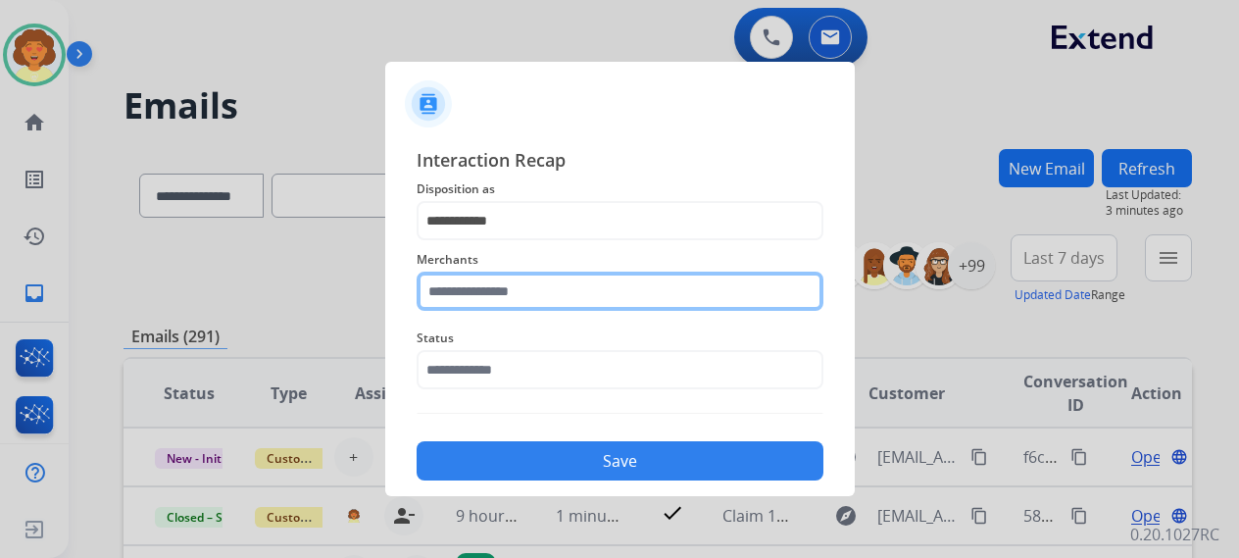
click at [490, 291] on input "text" at bounding box center [620, 291] width 407 height 39
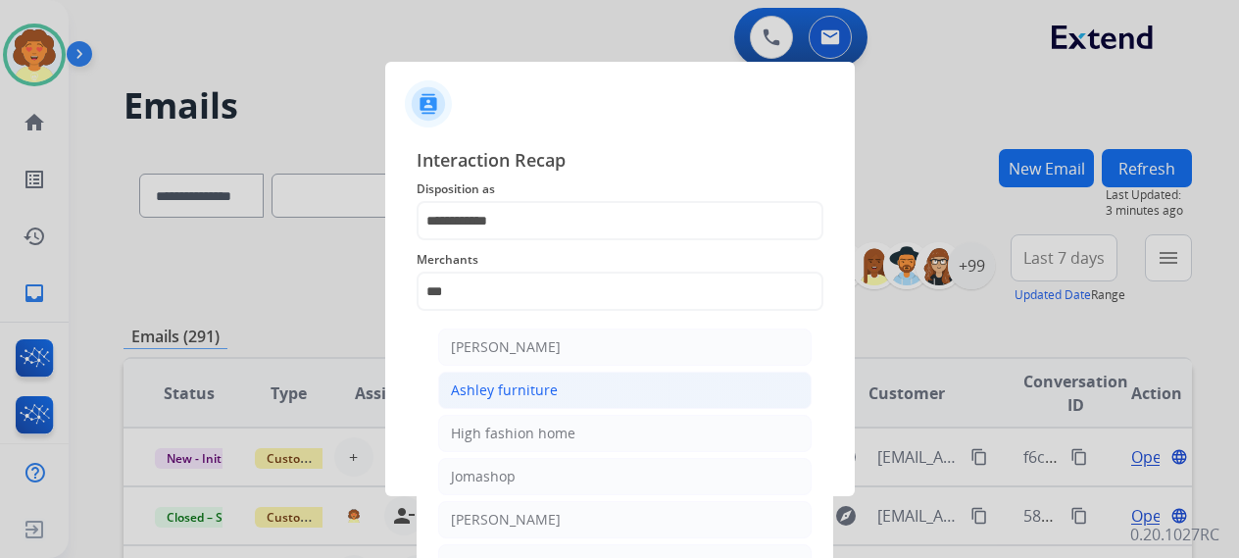
click at [549, 400] on div "Ashley furniture" at bounding box center [504, 390] width 107 height 20
type input "**********"
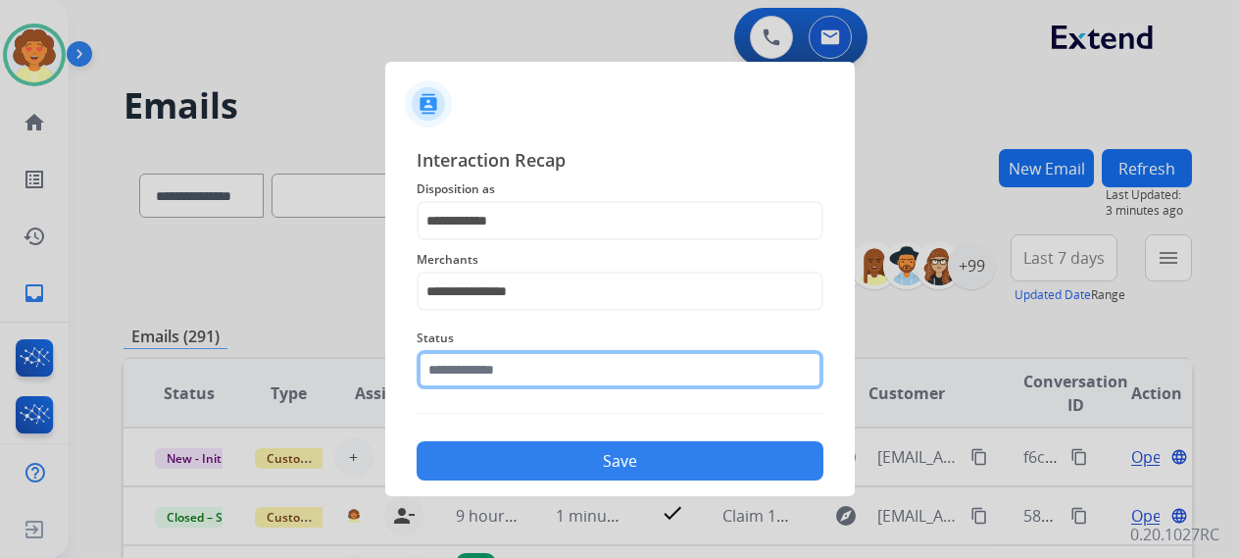
click at [529, 389] on input "text" at bounding box center [620, 369] width 407 height 39
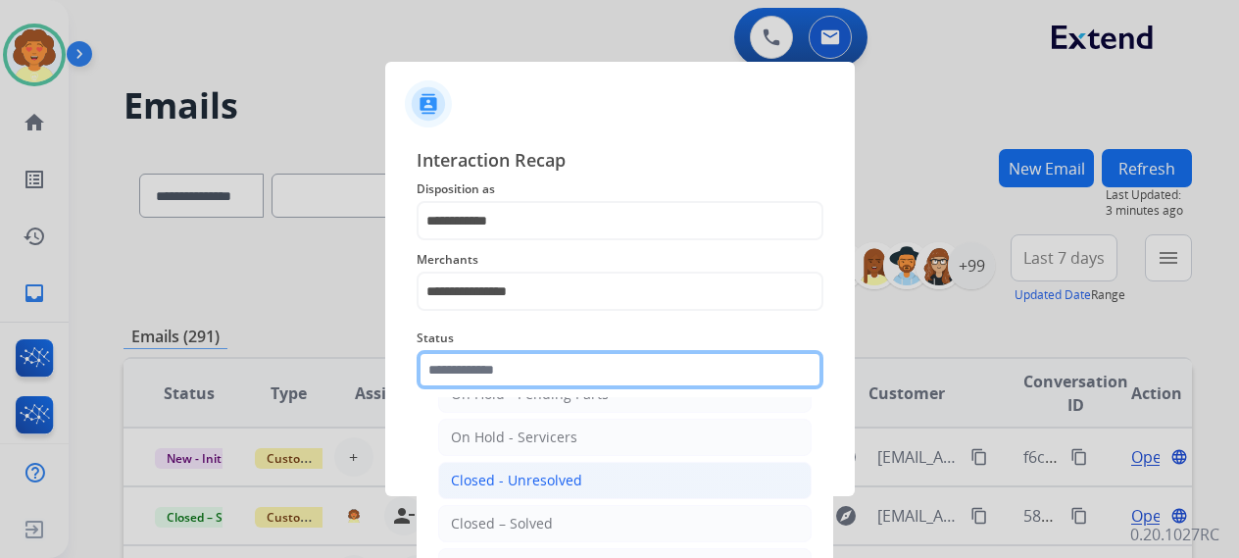
scroll to position [309, 0]
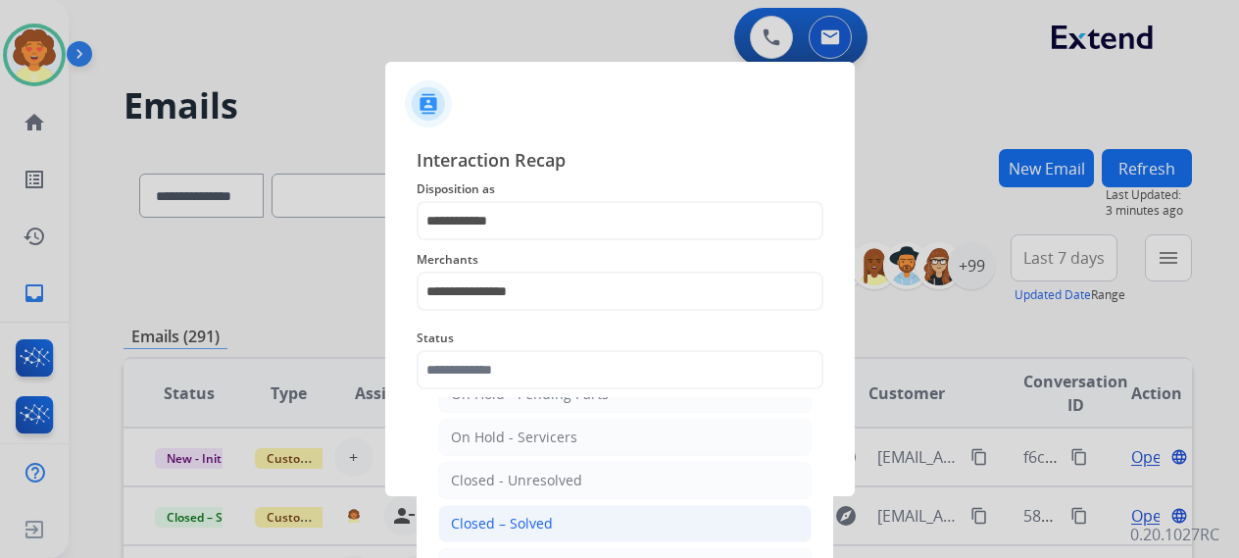
click at [553, 514] on div "Closed – Solved" at bounding box center [502, 524] width 102 height 20
type input "**********"
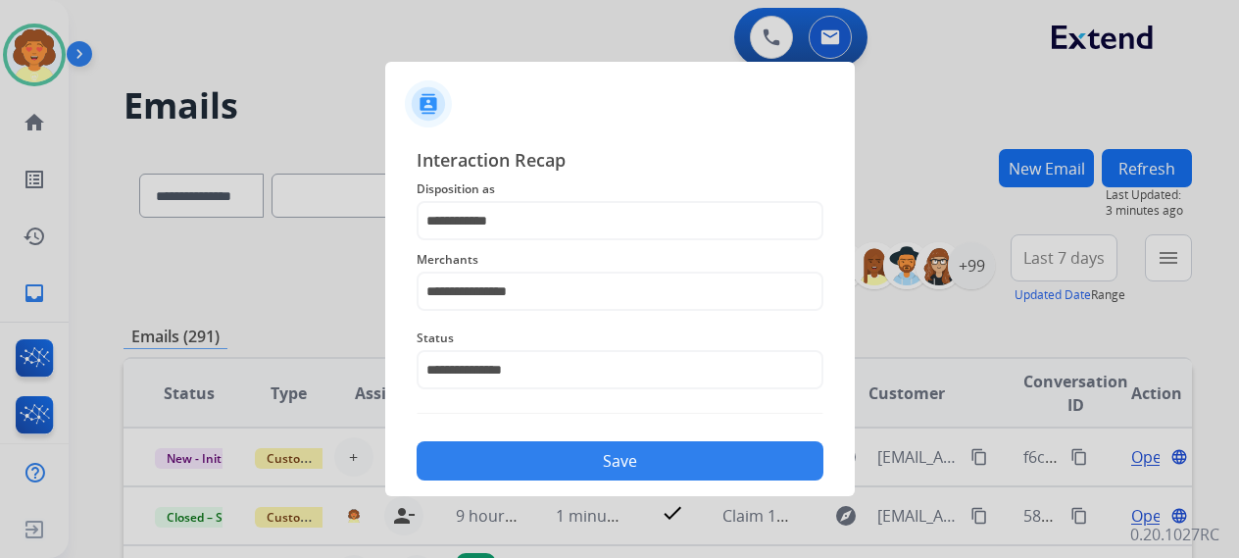
drag, startPoint x: 541, startPoint y: 528, endPoint x: 389, endPoint y: 440, distance: 175.7
click at [539, 480] on button "Save" at bounding box center [620, 460] width 407 height 39
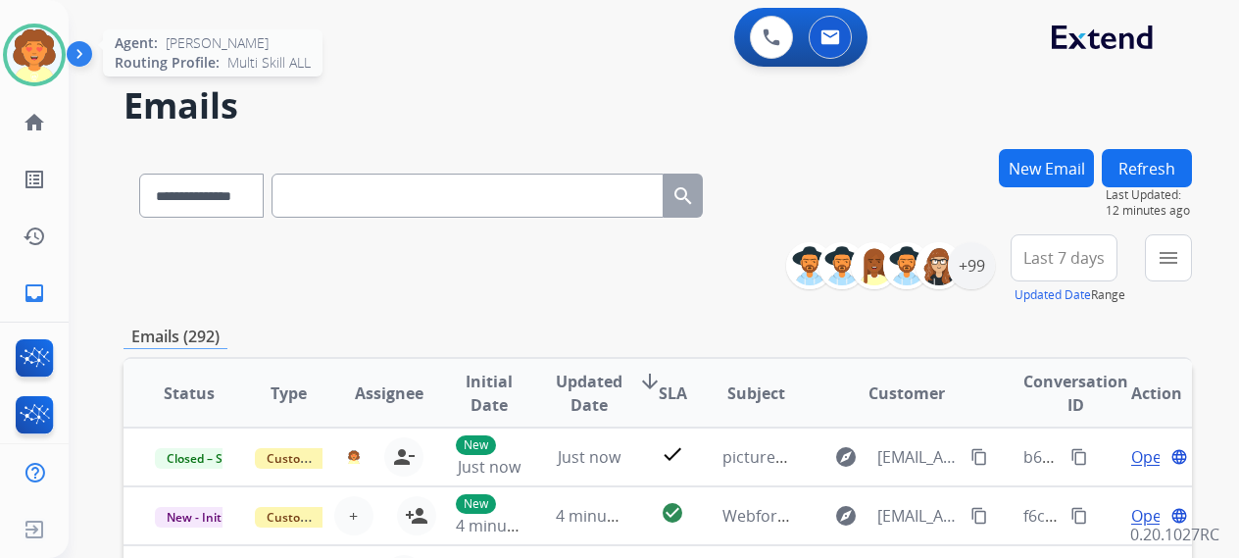
click at [13, 82] on img at bounding box center [34, 54] width 55 height 55
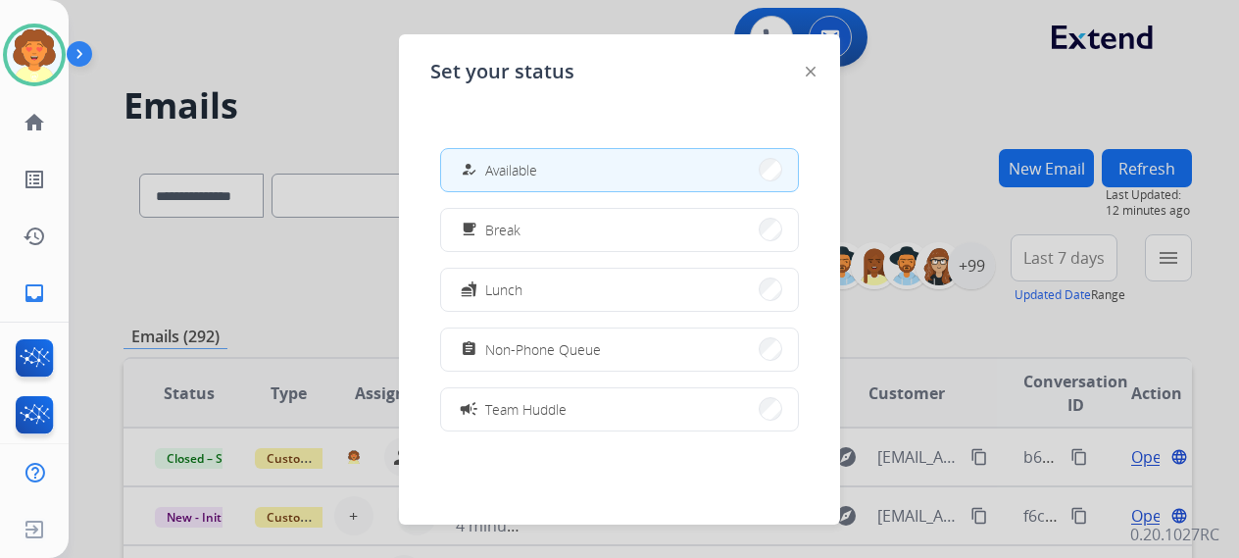
drag, startPoint x: 1112, startPoint y: 301, endPoint x: 1119, endPoint y: 293, distance: 10.4
click at [1112, 300] on div at bounding box center [619, 279] width 1239 height 558
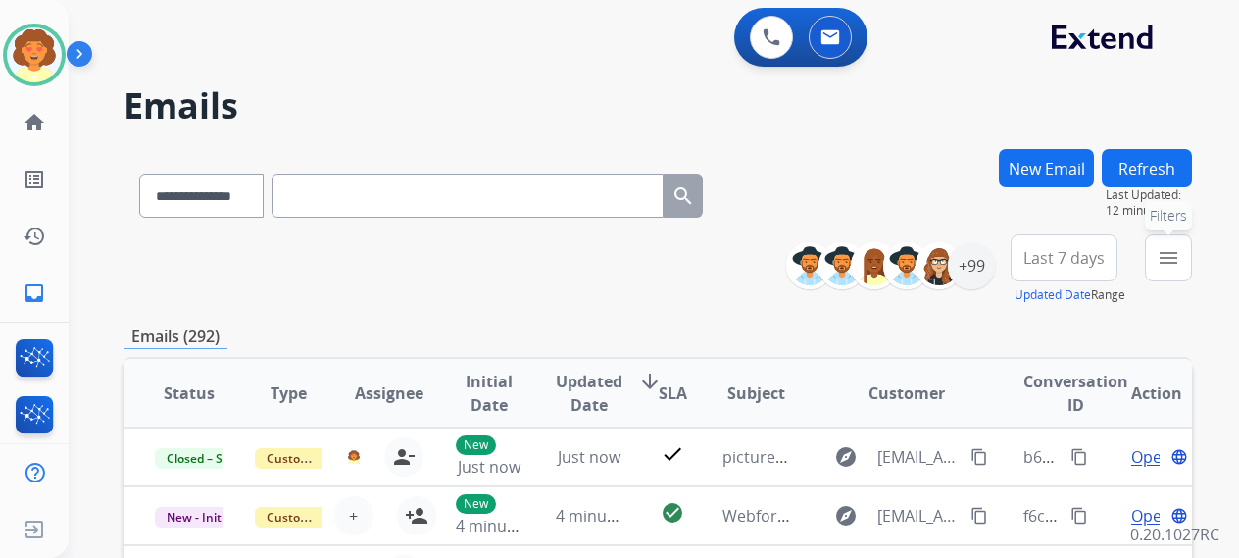
click at [1157, 270] on mat-icon "menu" at bounding box center [1169, 258] width 24 height 24
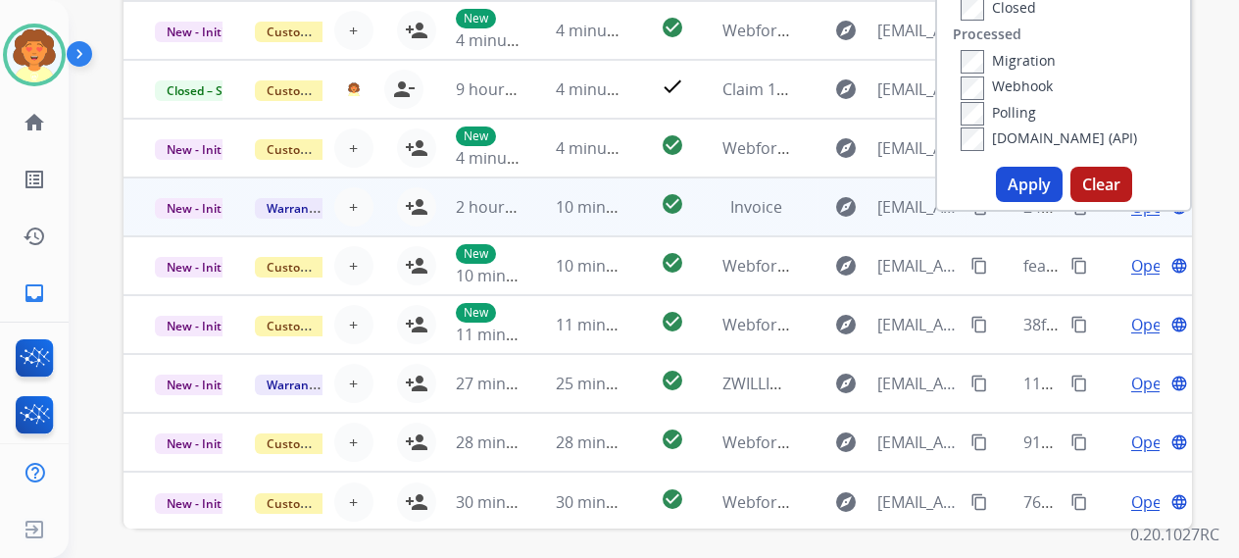
scroll to position [490, 0]
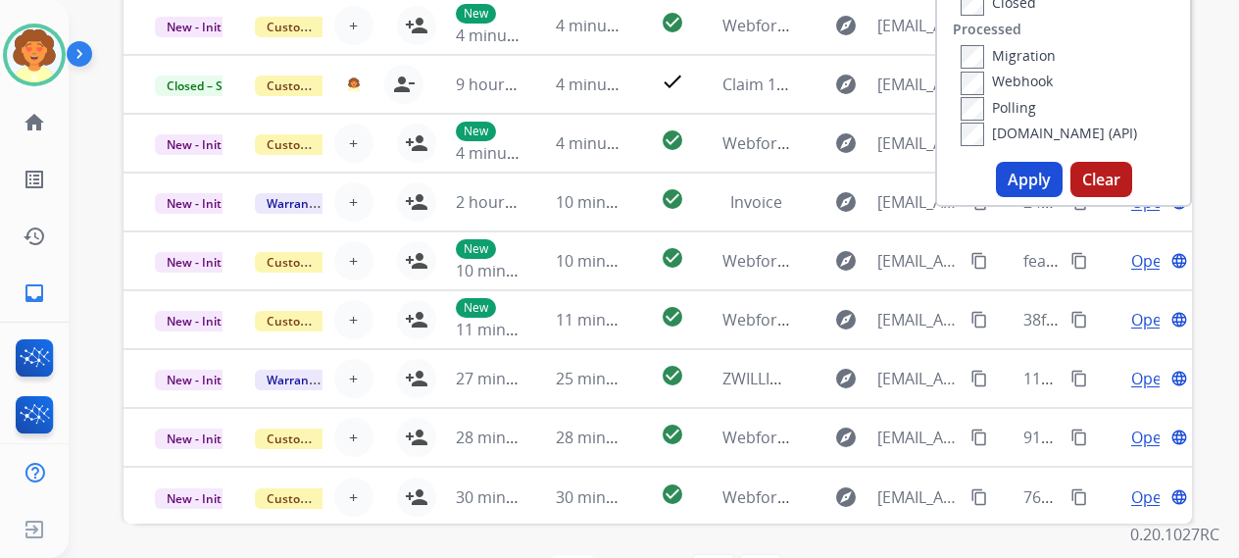
click at [996, 197] on button "Apply" at bounding box center [1029, 179] width 67 height 35
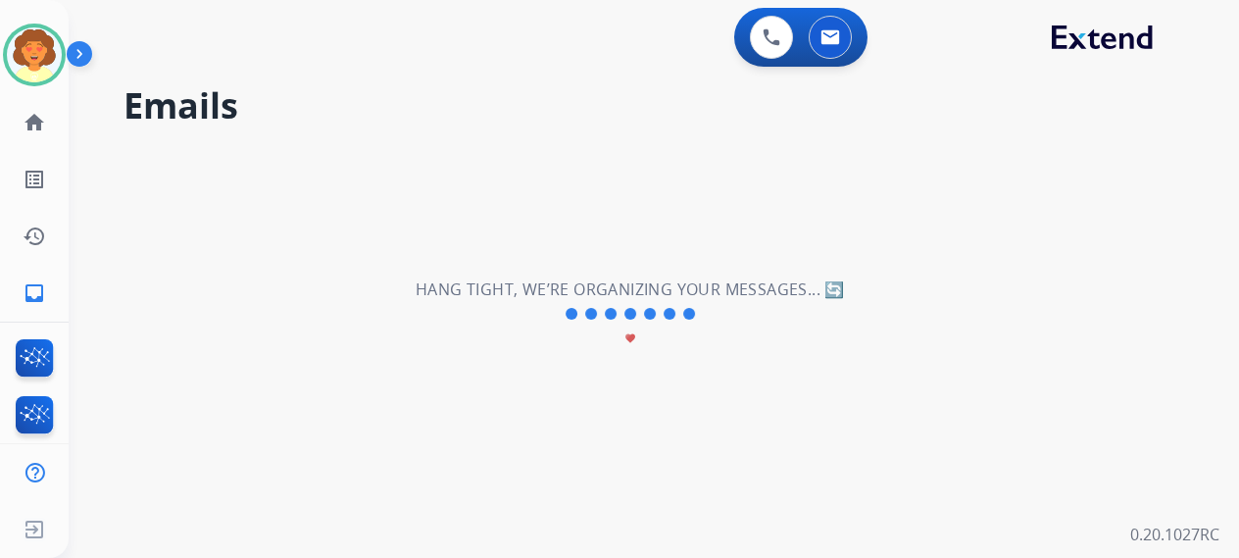
scroll to position [0, 0]
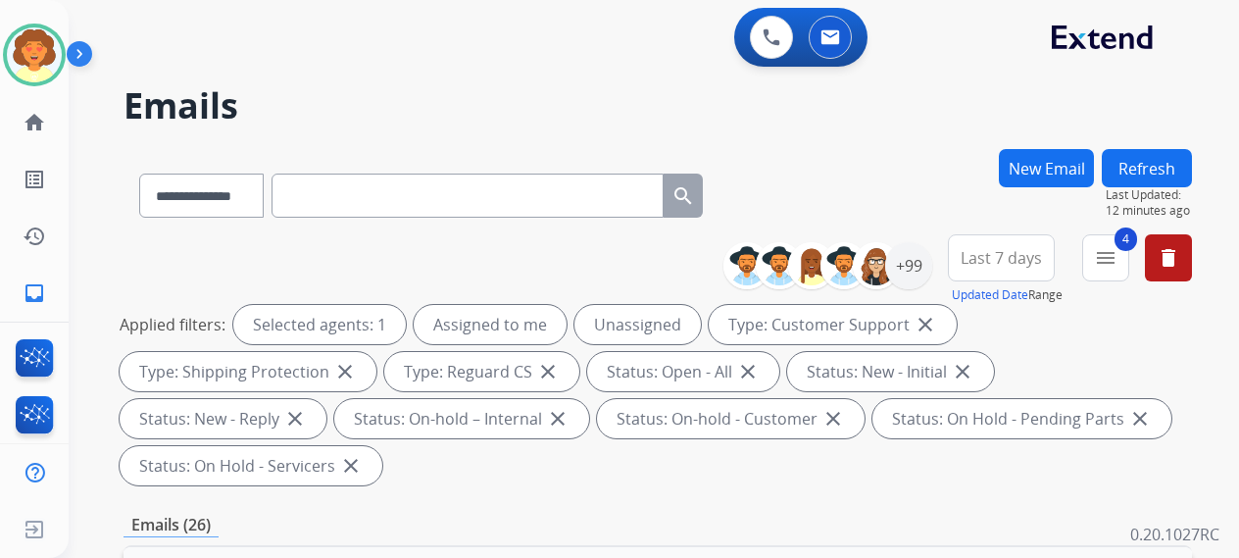
click at [961, 262] on span "Last 7 days" at bounding box center [1001, 258] width 81 height 8
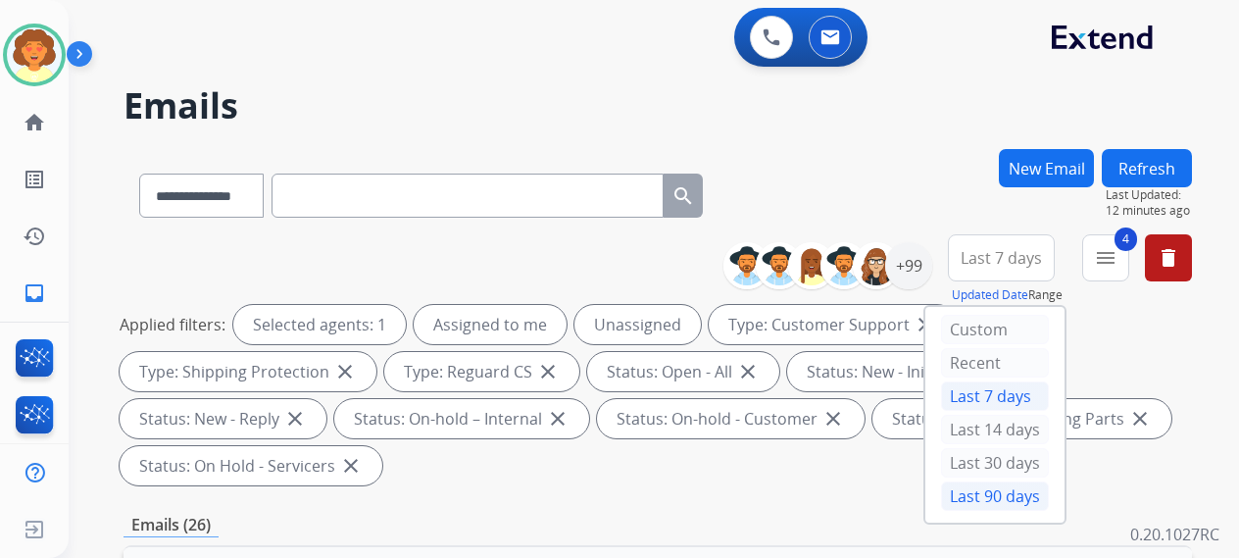
scroll to position [196, 0]
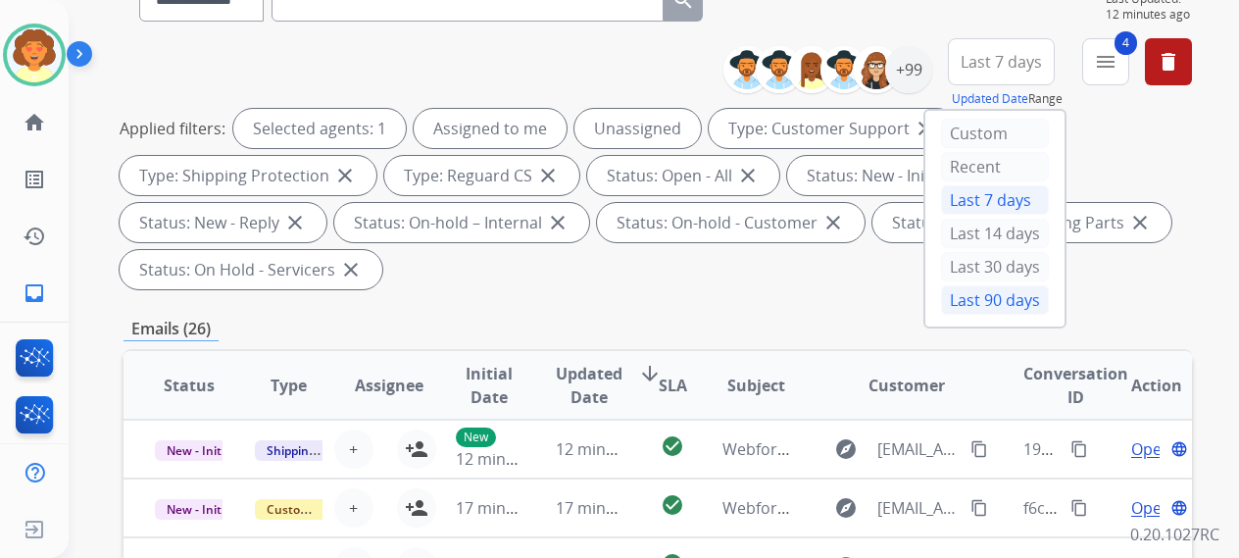
click at [941, 315] on div "Last 90 days" at bounding box center [995, 299] width 108 height 29
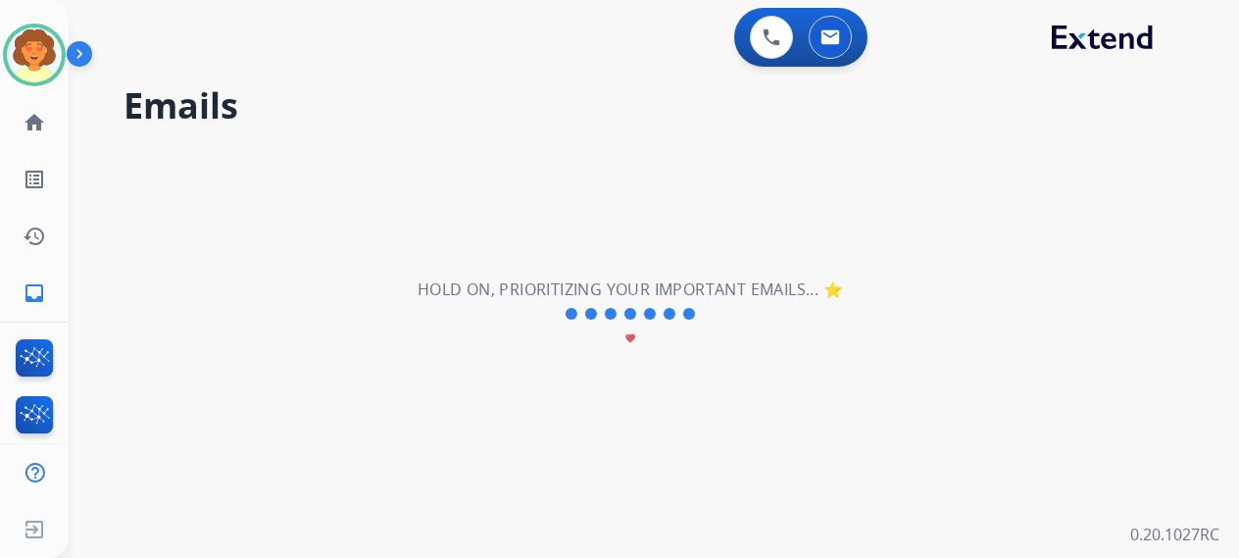
scroll to position [0, 0]
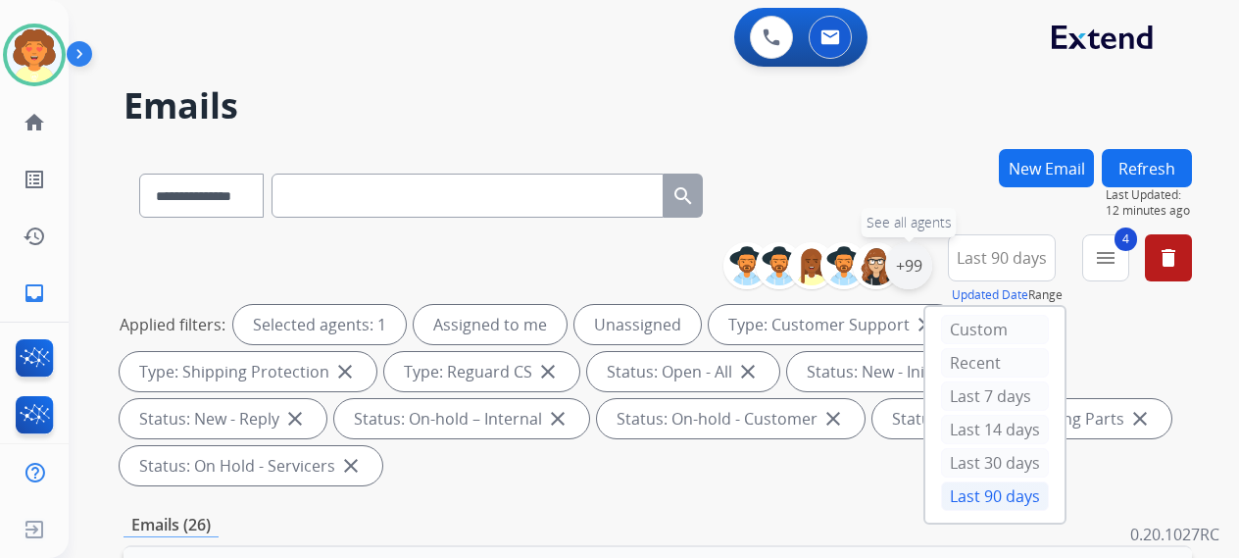
click at [885, 289] on div "+99" at bounding box center [908, 265] width 47 height 47
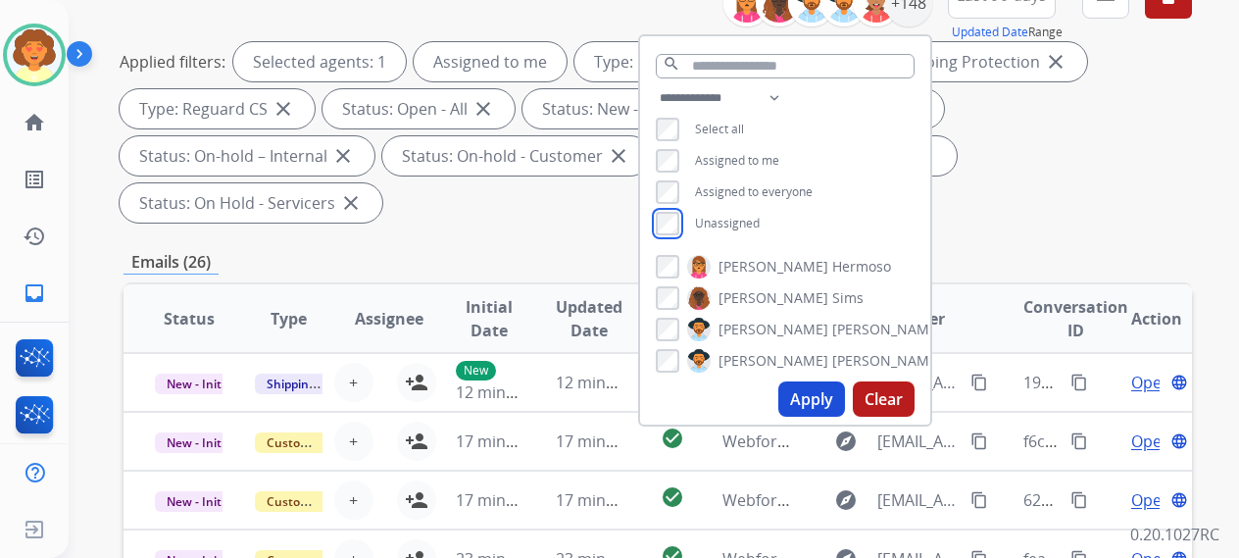
scroll to position [294, 0]
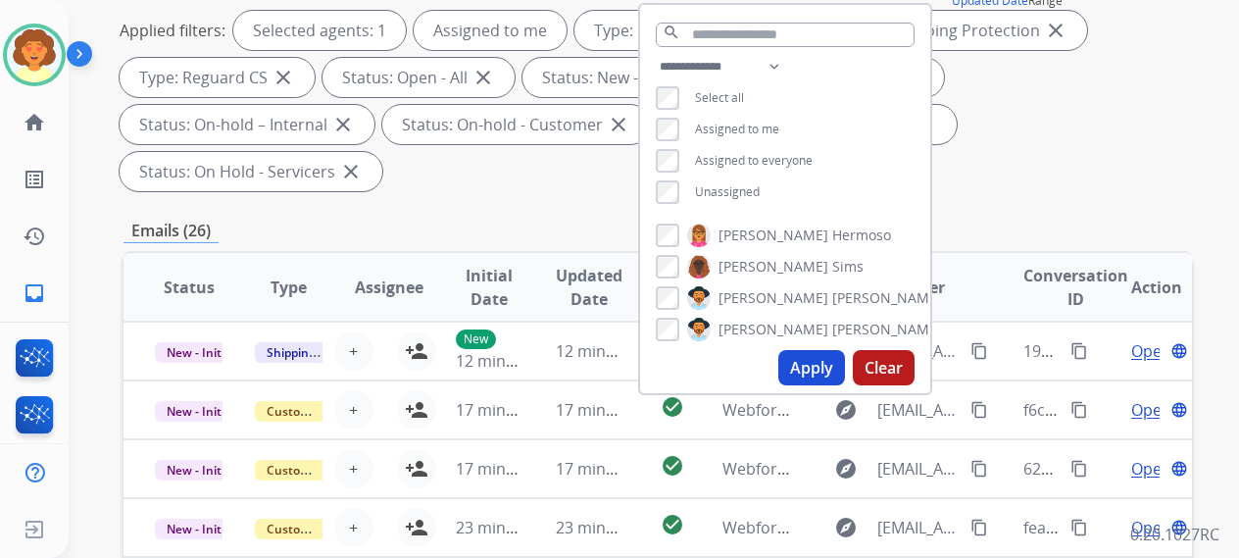
click at [778, 385] on button "Apply" at bounding box center [811, 367] width 67 height 35
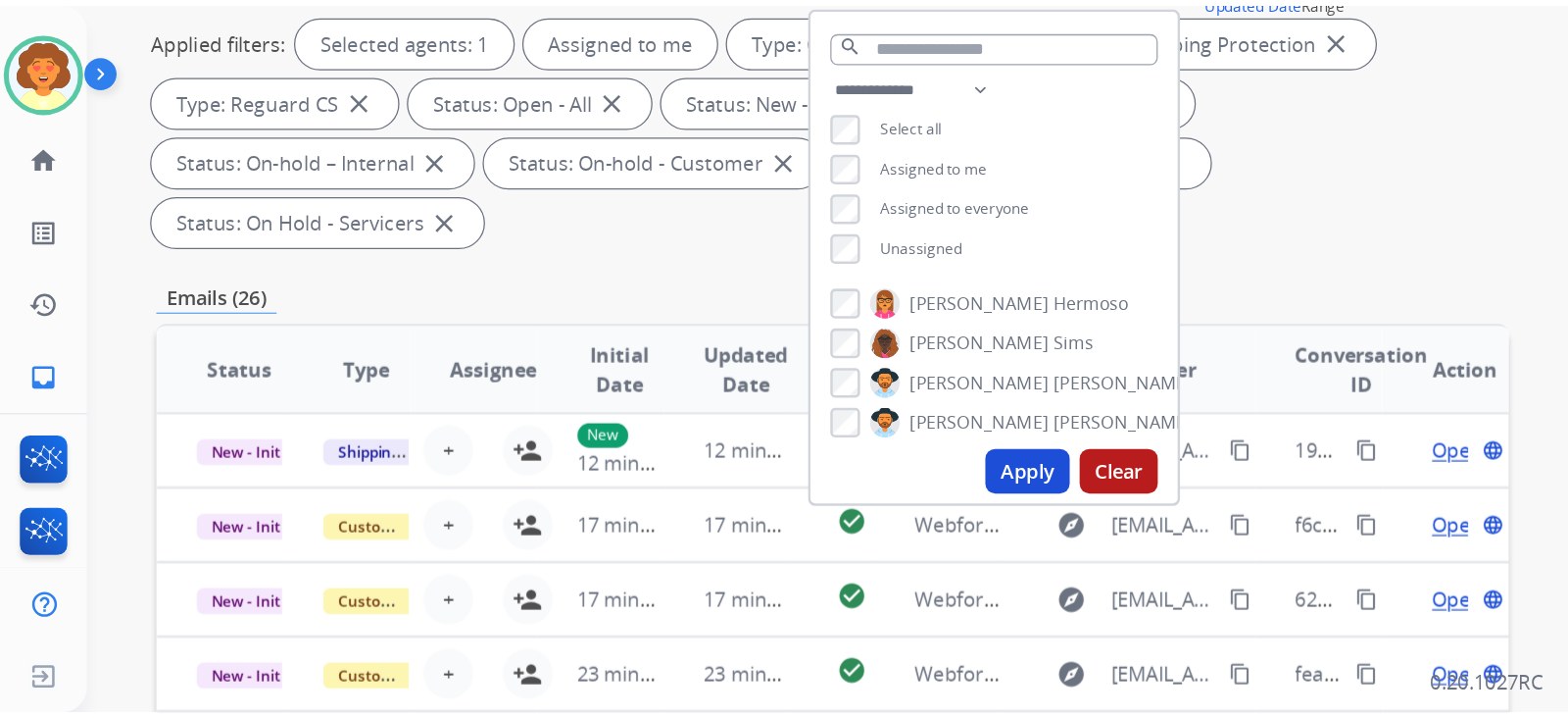
scroll to position [0, 0]
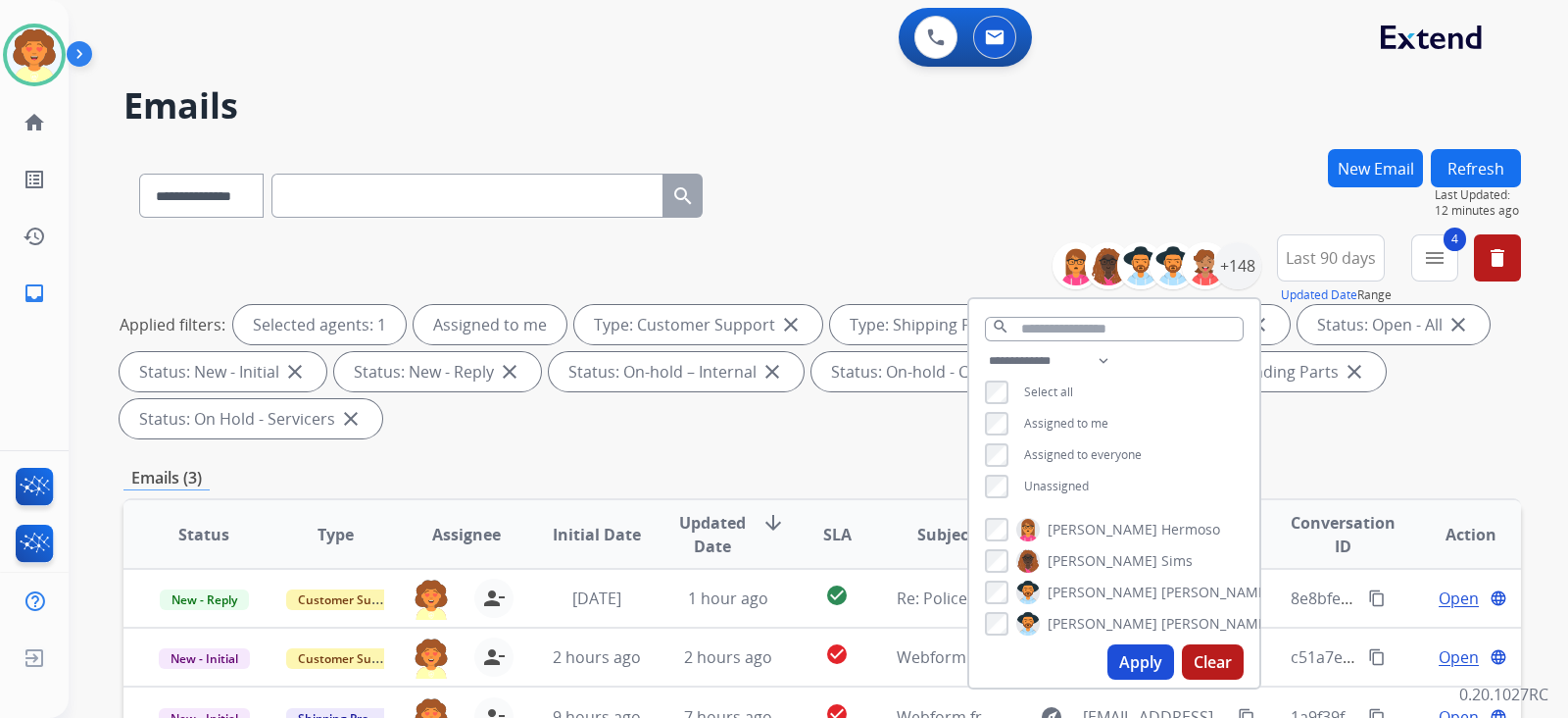
drag, startPoint x: 1236, startPoint y: 0, endPoint x: 966, endPoint y: 195, distance: 333.1
click at [951, 195] on div "**********" at bounding box center [794, 430] width 1452 height 718
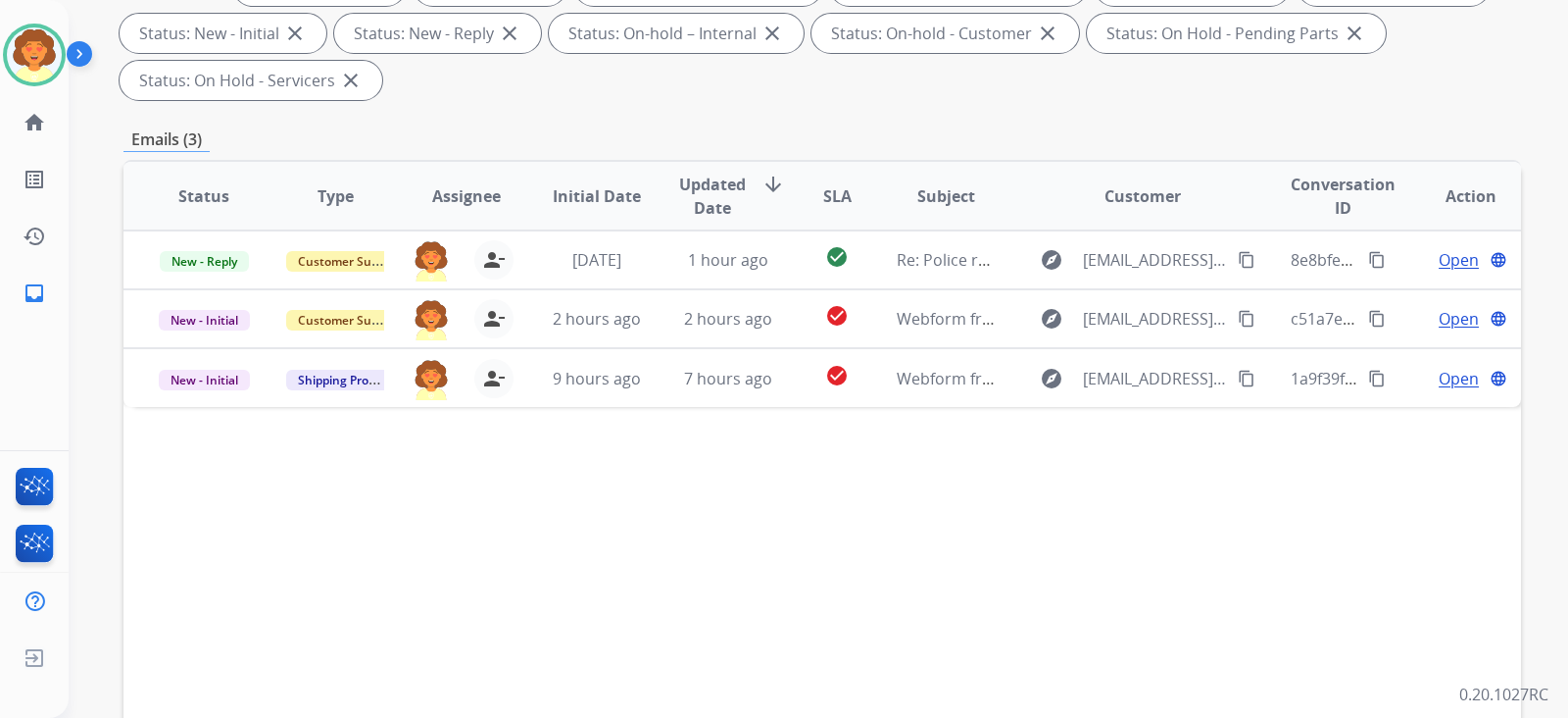
scroll to position [613, 0]
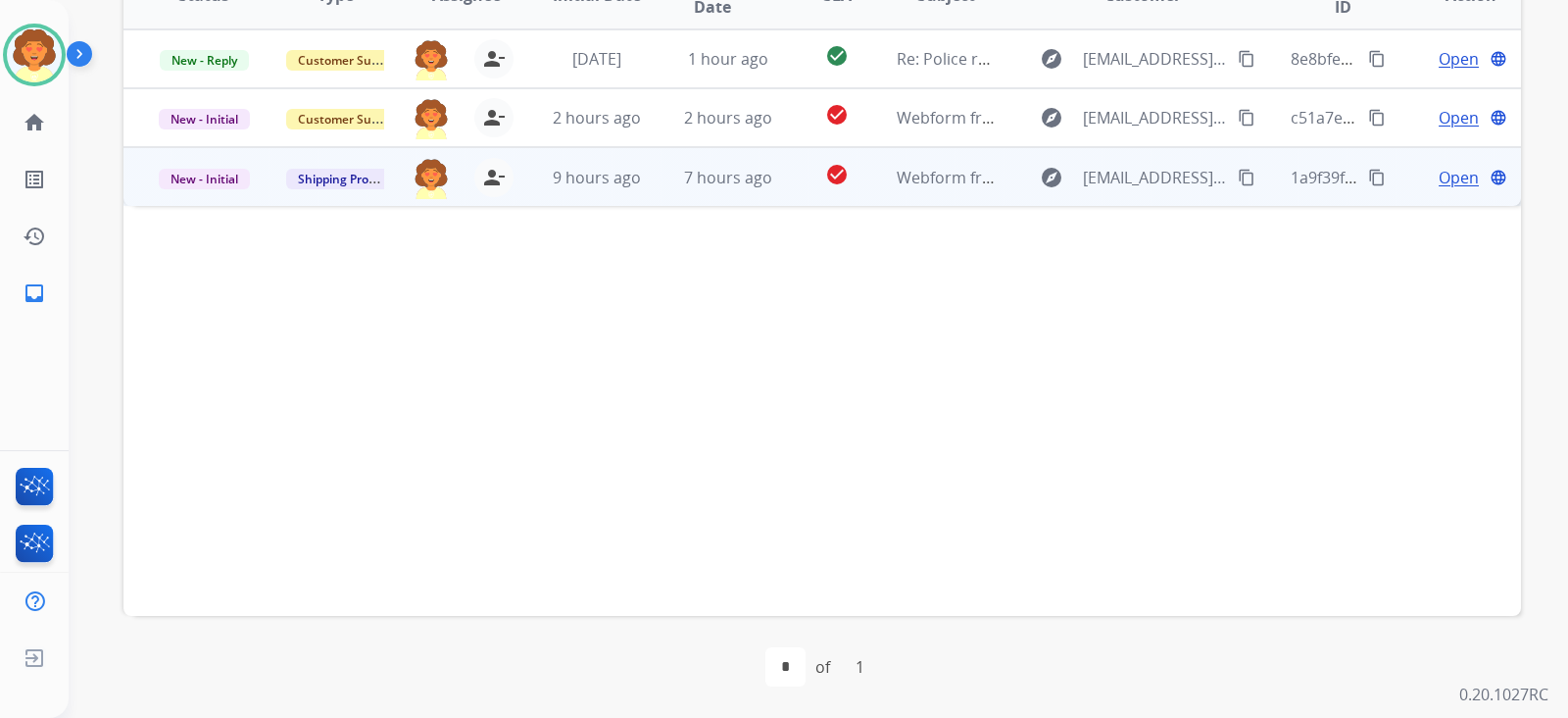
click at [1237, 189] on span "Open" at bounding box center [1458, 178] width 40 height 24
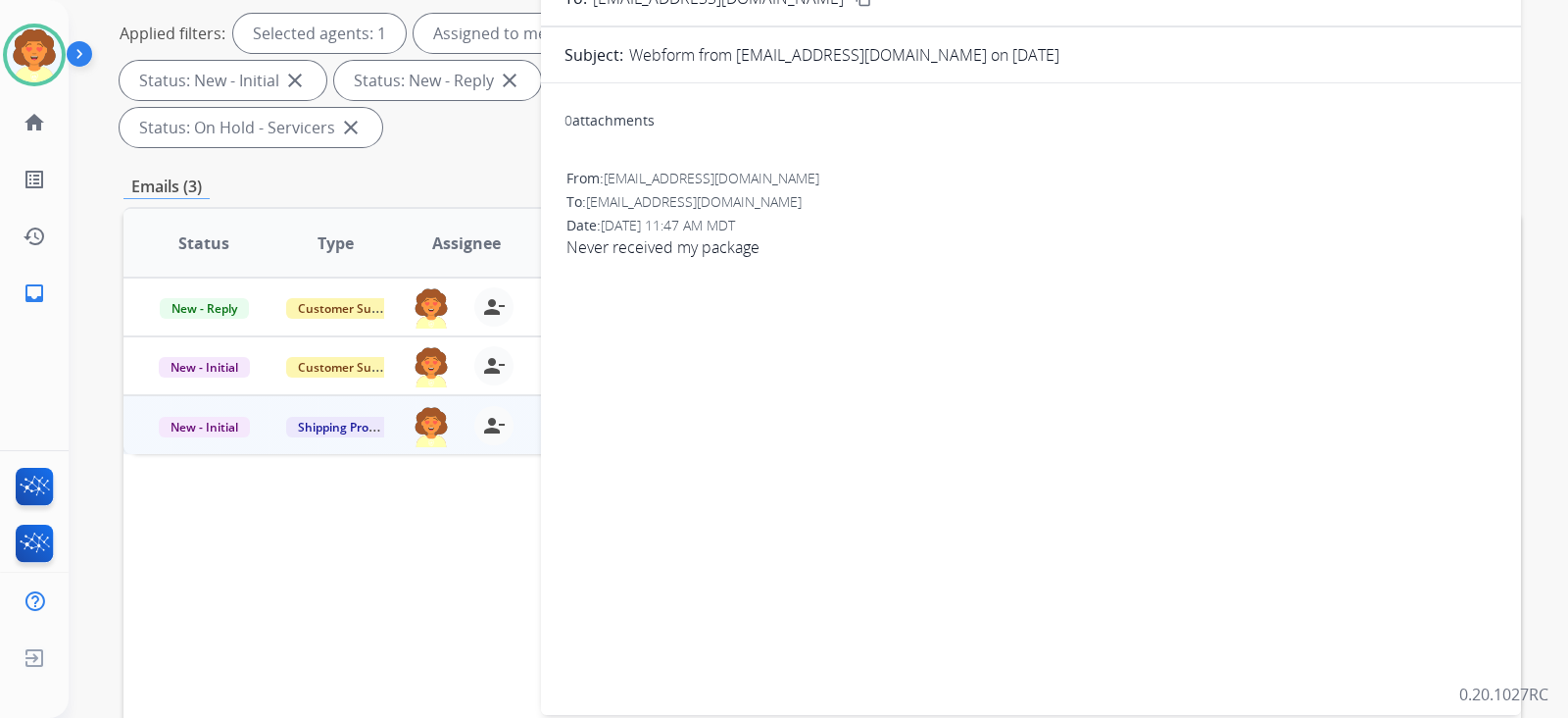
scroll to position [122, 0]
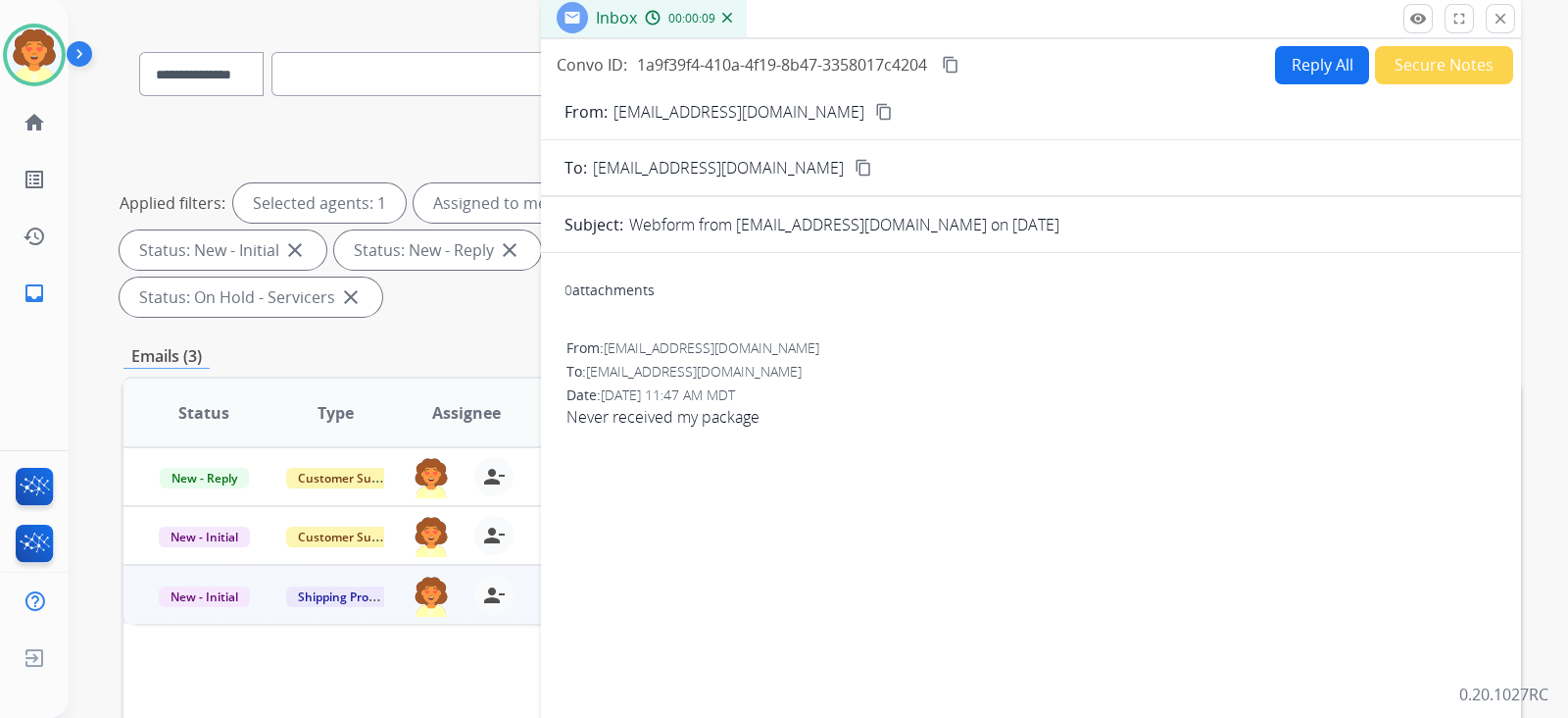
click at [1237, 84] on button "Reply All" at bounding box center [1321, 65] width 94 height 38
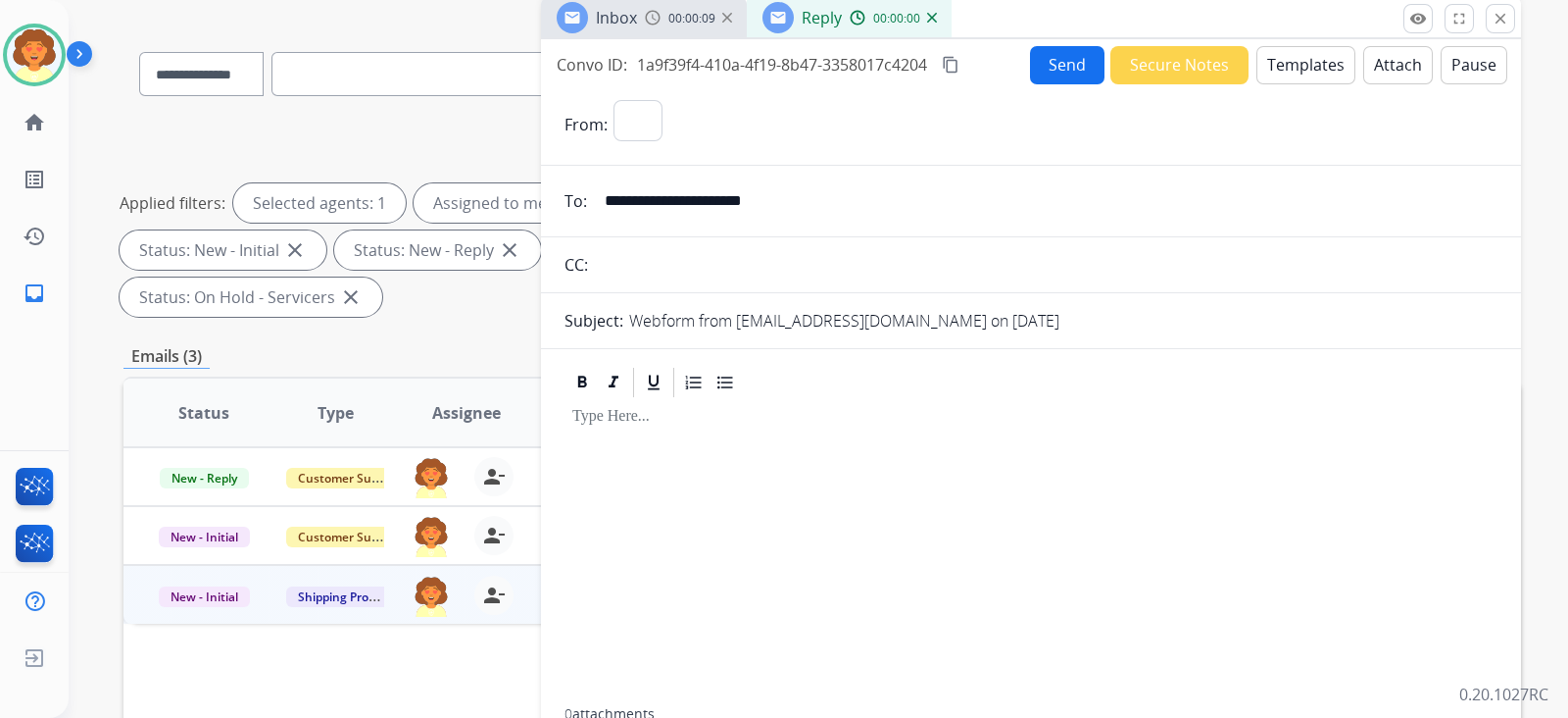
select select "**********"
click at [1237, 84] on button "Templates" at bounding box center [1305, 65] width 99 height 38
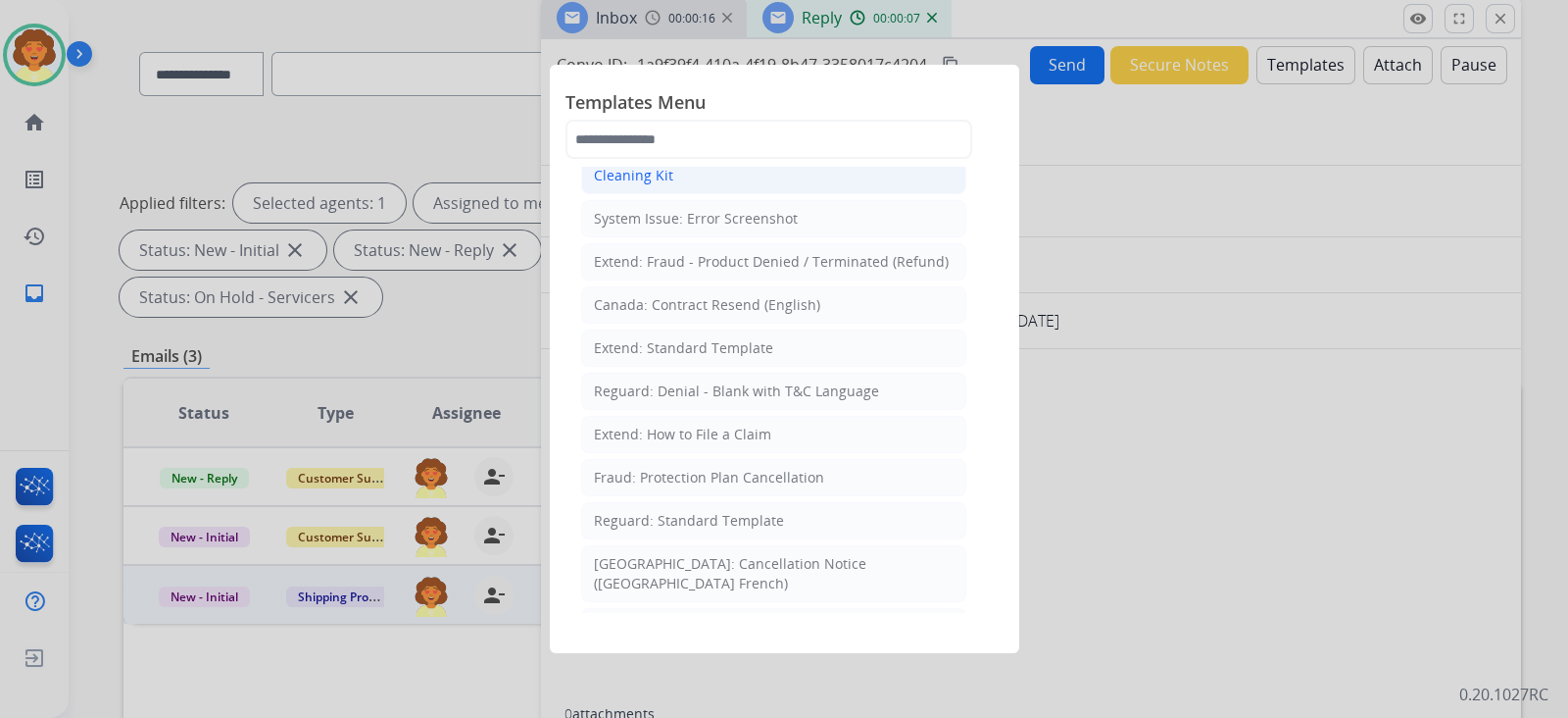
scroll to position [0, 0]
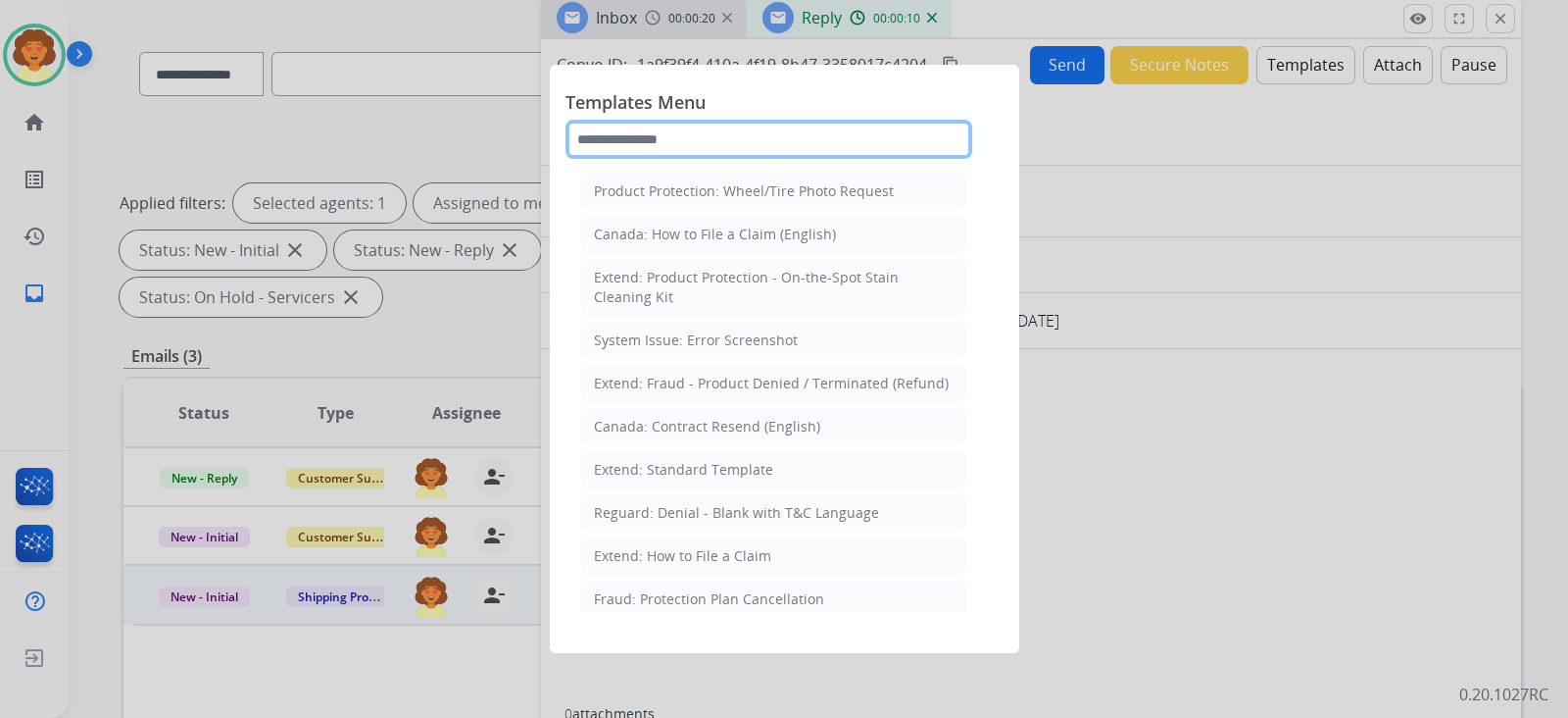
click at [642, 159] on input "text" at bounding box center [769, 139] width 407 height 39
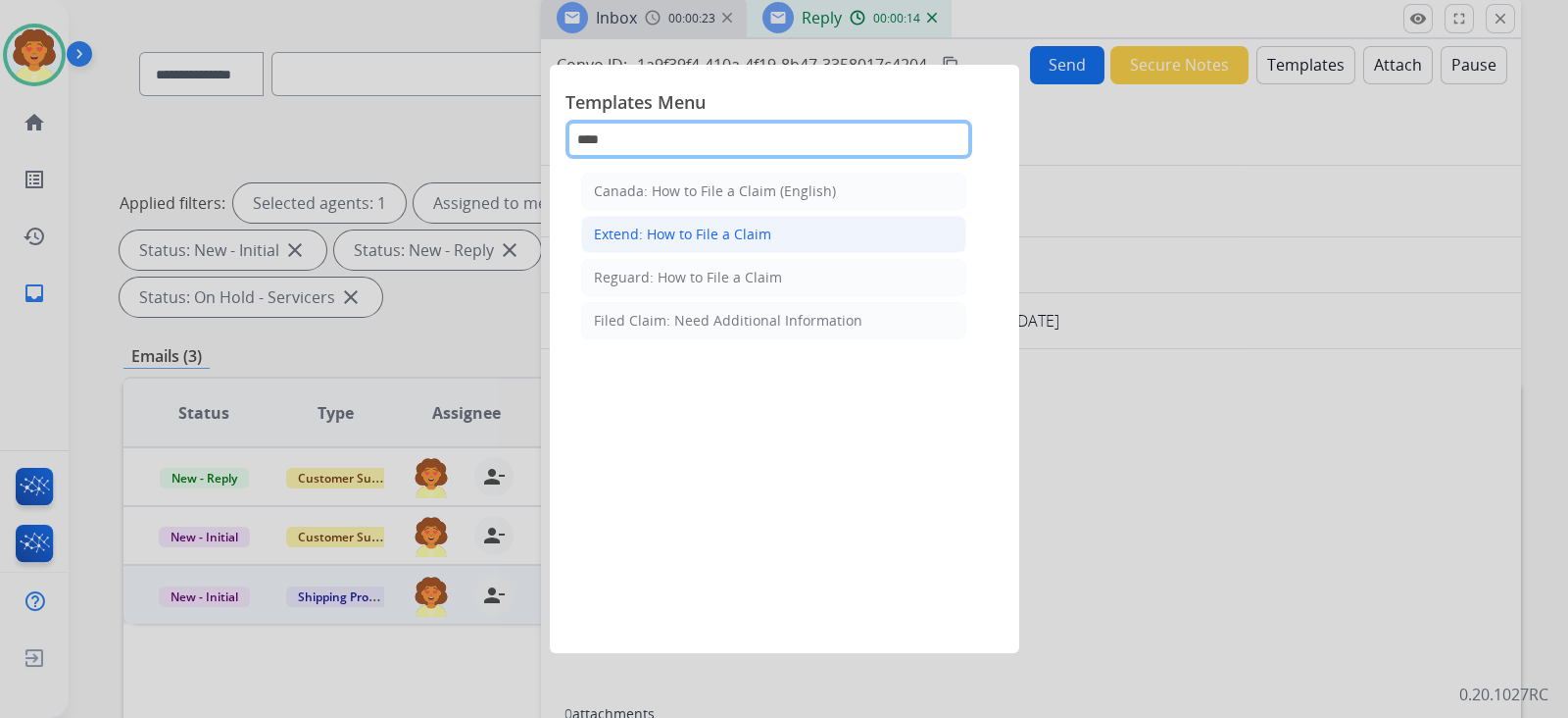
type input "****"
click at [673, 244] on div "Extend: How to File a Claim" at bounding box center [682, 235] width 177 height 20
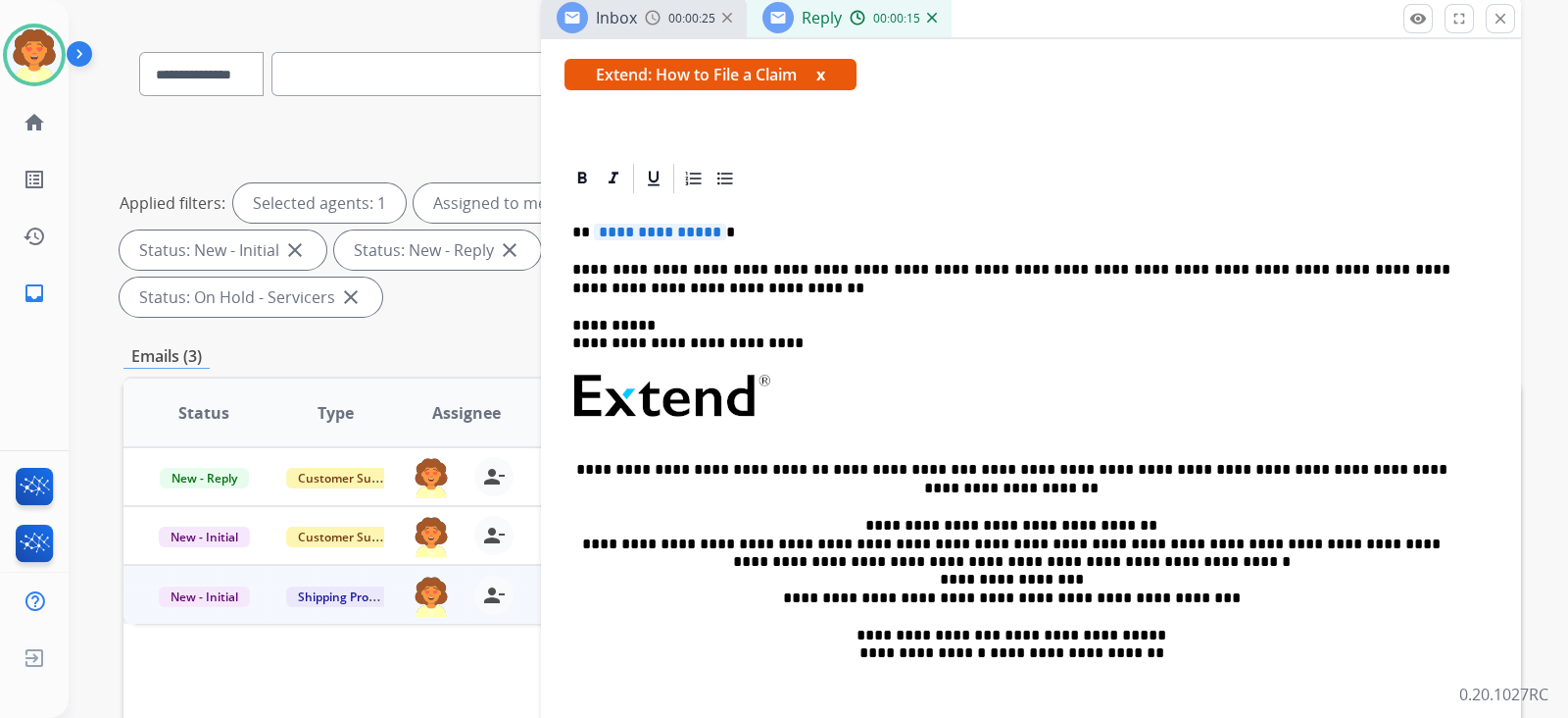
scroll to position [368, 0]
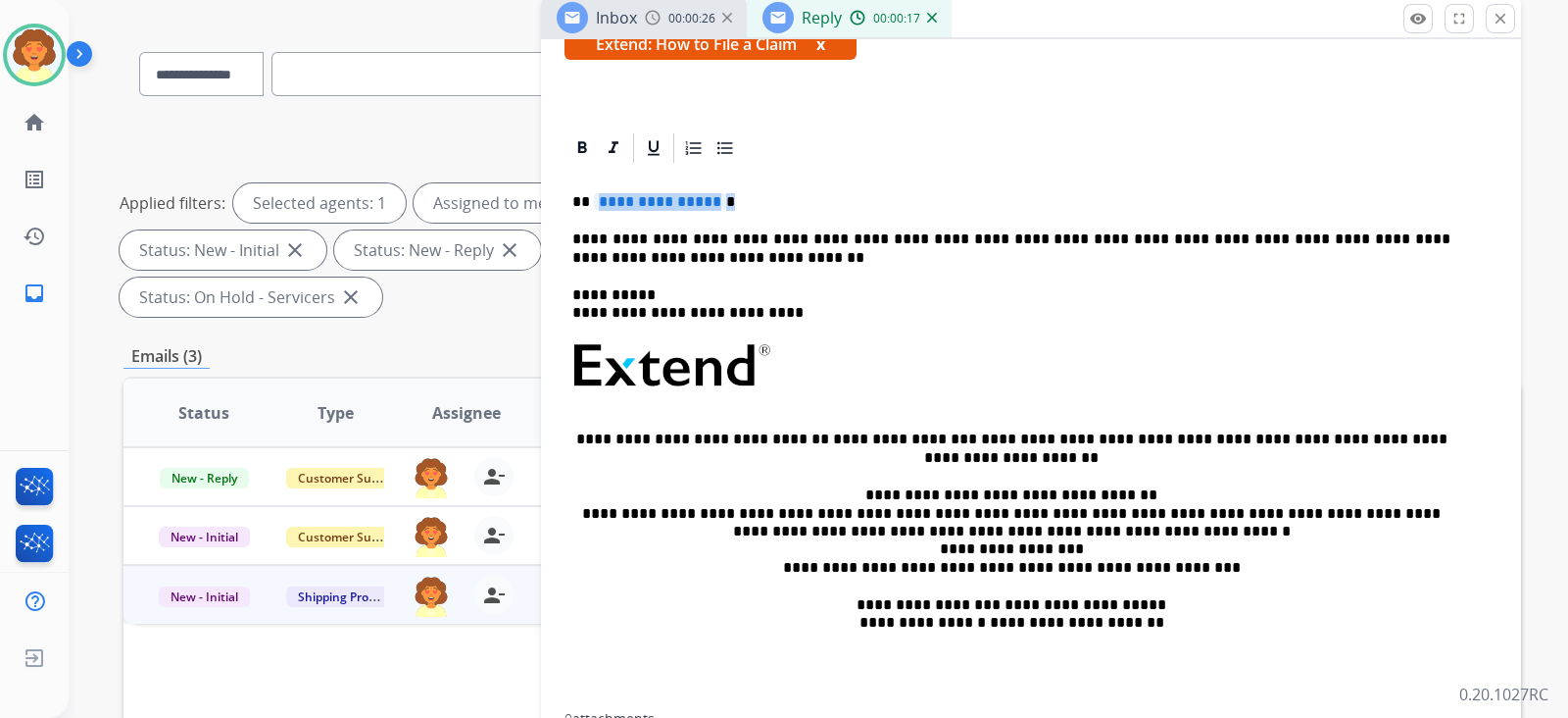
drag, startPoint x: 584, startPoint y: 490, endPoint x: 725, endPoint y: 500, distance: 141.4
click at [725, 211] on p "**********" at bounding box center [1011, 202] width 877 height 18
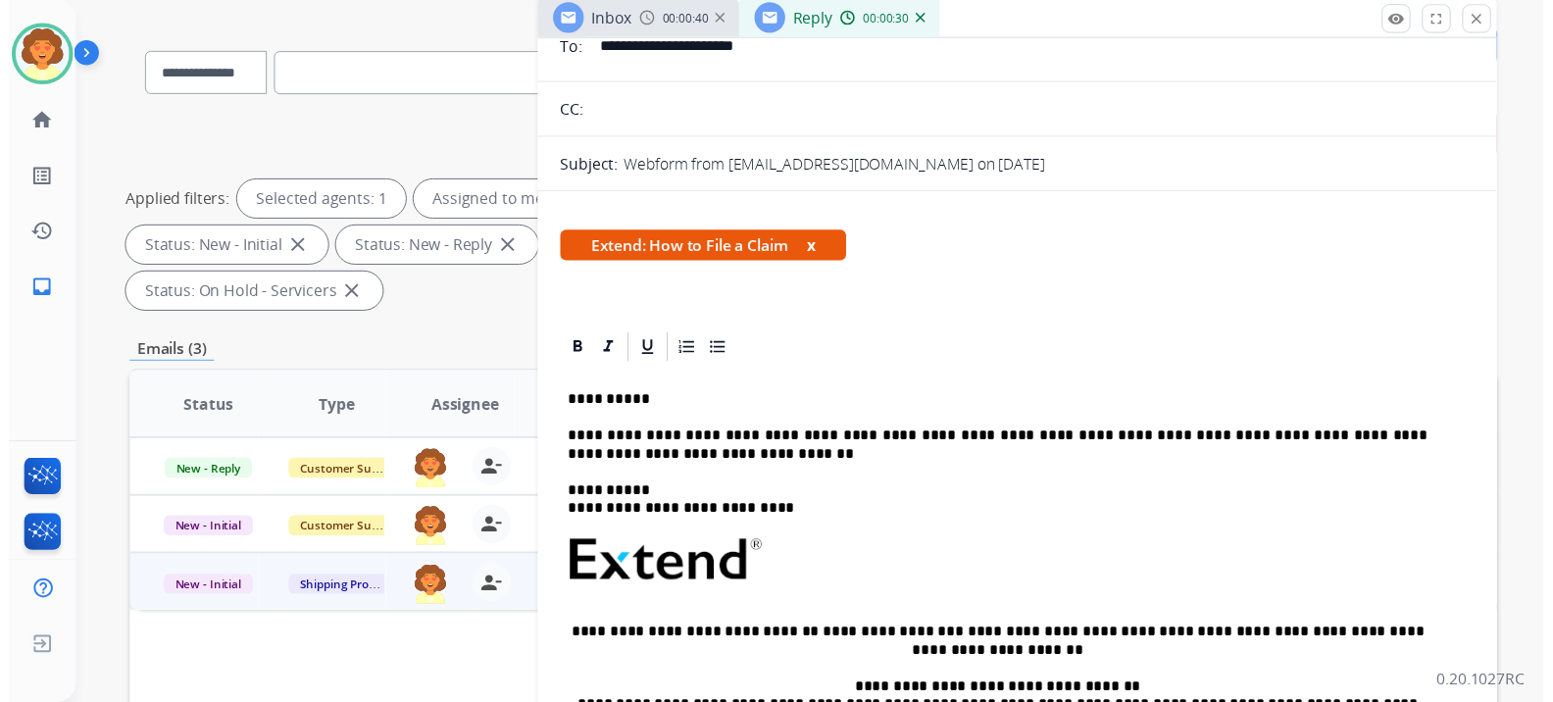
scroll to position [0, 0]
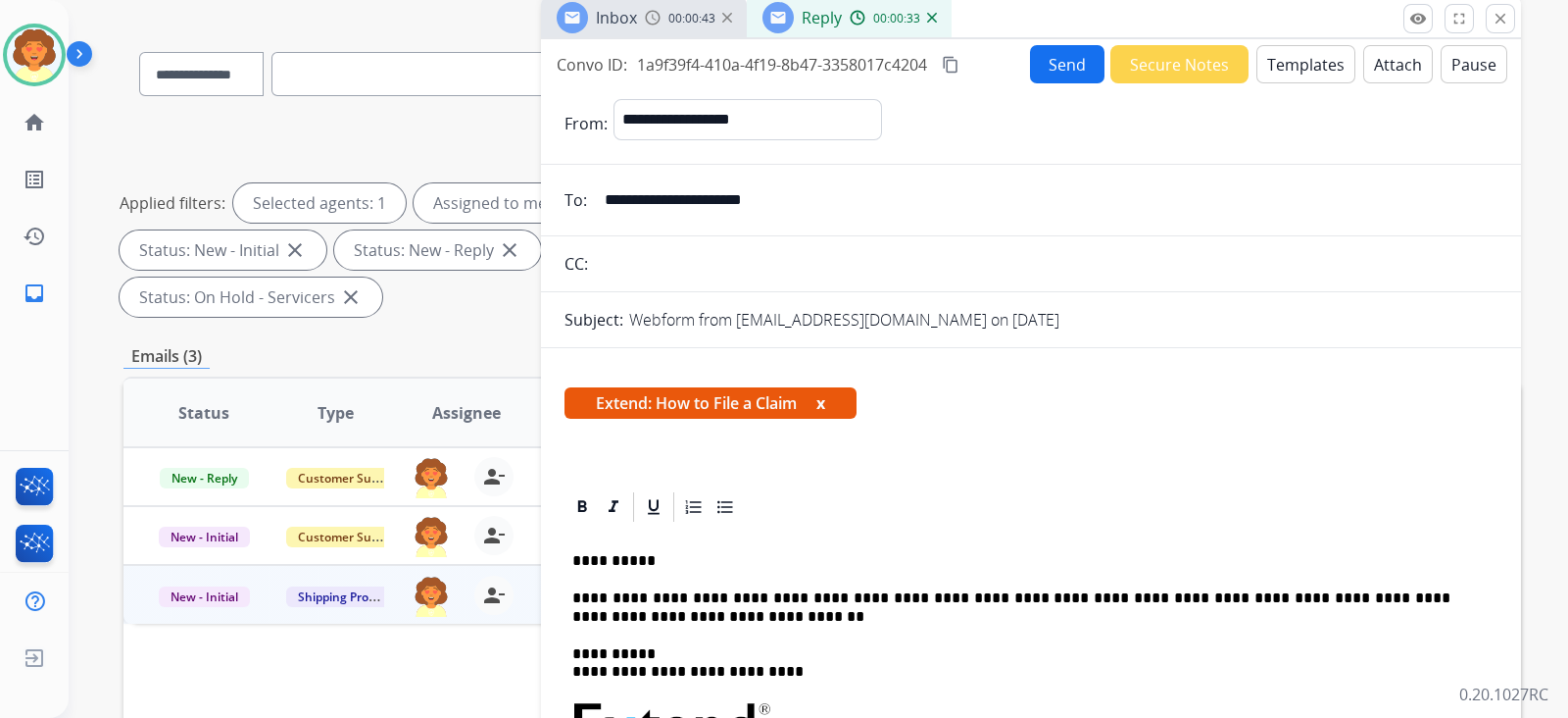
drag, startPoint x: 618, startPoint y: 353, endPoint x: 1000, endPoint y: 378, distance: 382.8
click at [1000, 220] on input "**********" at bounding box center [1044, 199] width 904 height 39
click at [1029, 83] on button "Send" at bounding box center [1066, 64] width 75 height 38
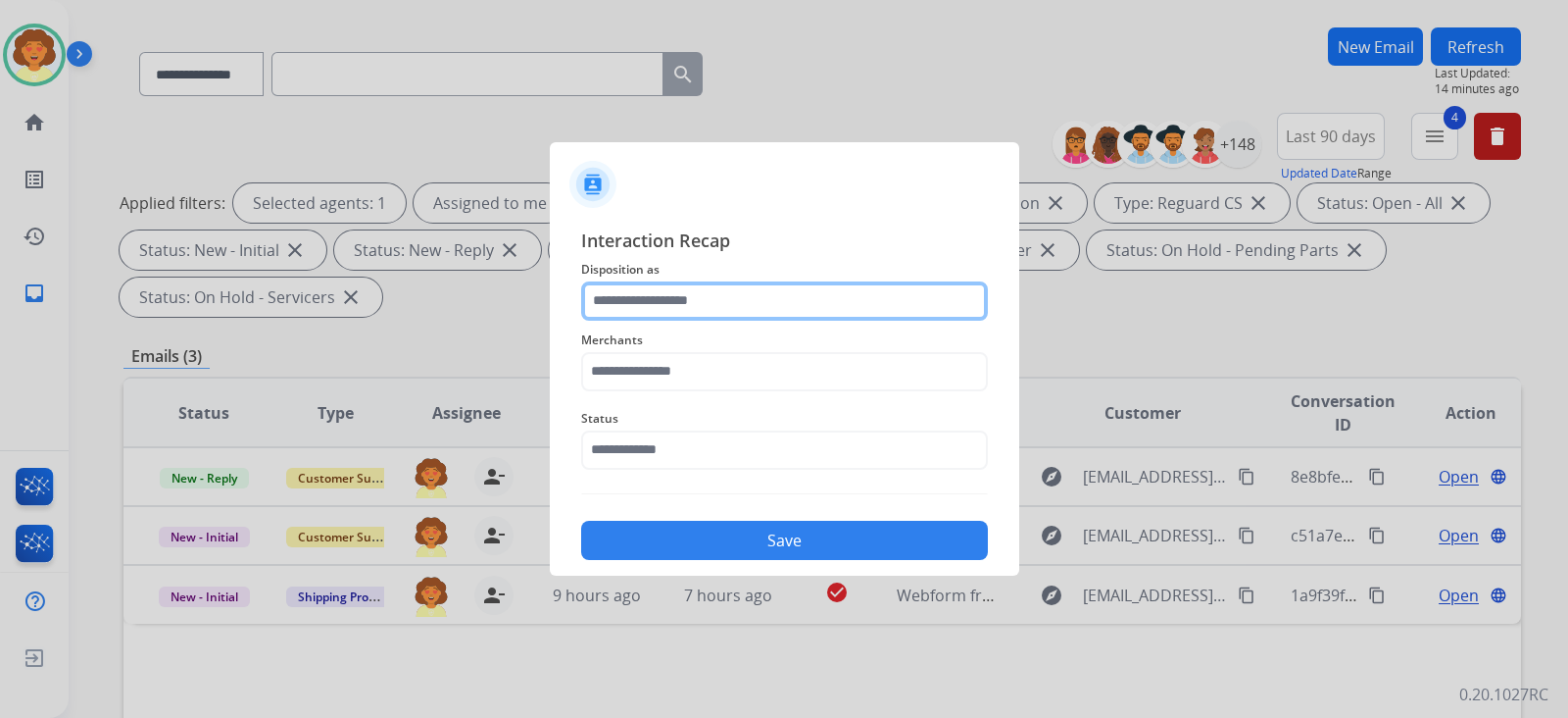
click at [745, 281] on input "text" at bounding box center [784, 300] width 407 height 39
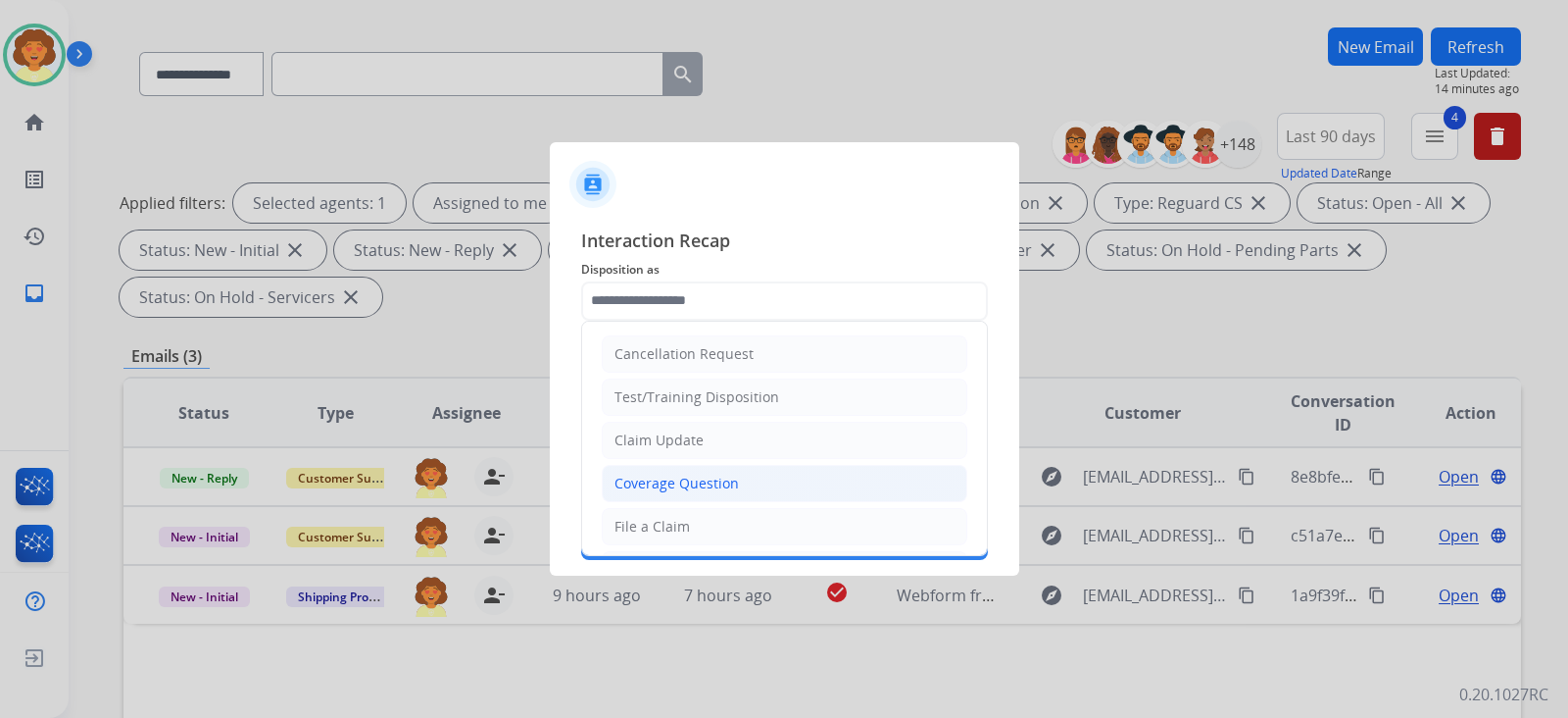
click at [721, 493] on div "Coverage Question" at bounding box center [677, 484] width 125 height 20
type input "**********"
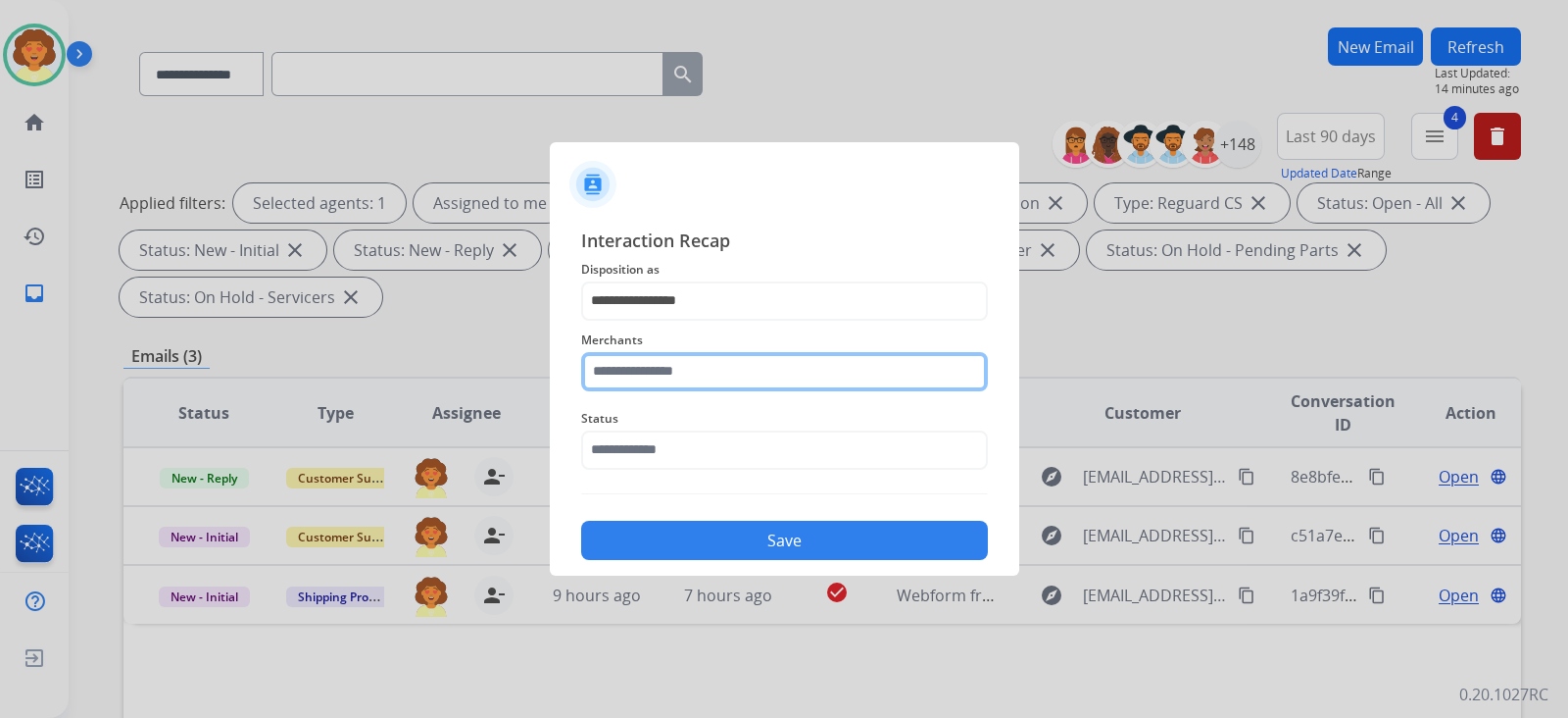
click at [628, 352] on input "text" at bounding box center [784, 371] width 407 height 39
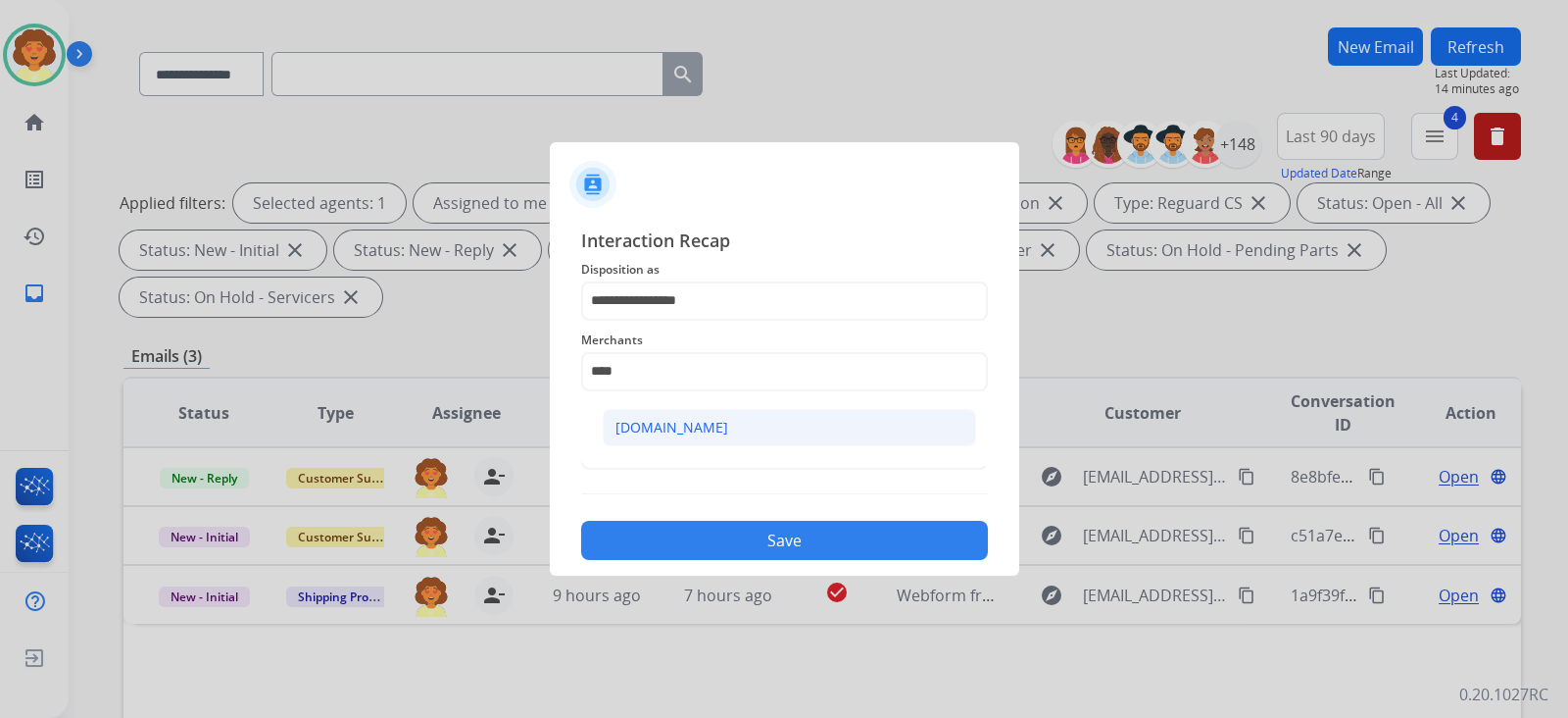
click at [669, 425] on li "[DOMAIN_NAME]" at bounding box center [789, 427] width 374 height 37
type input "**********"
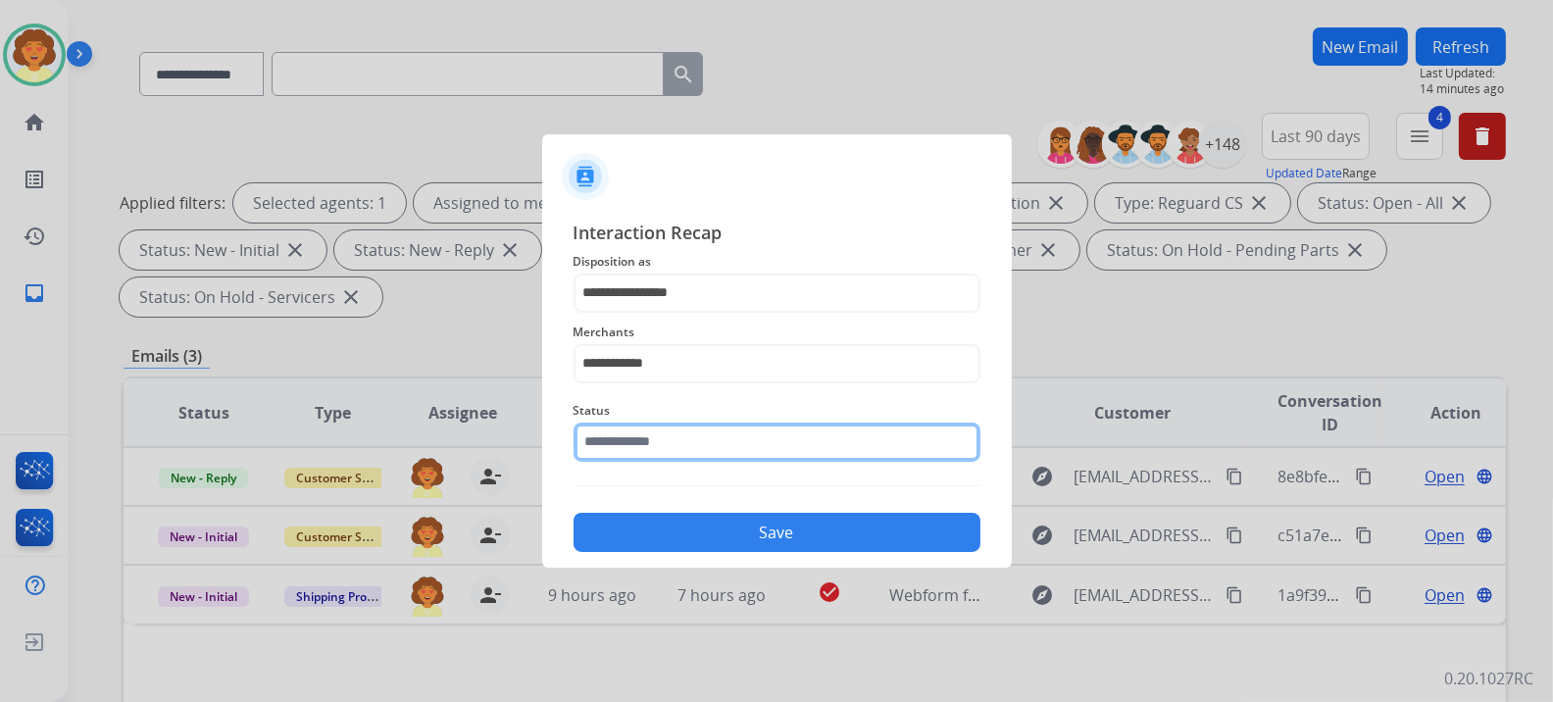
click at [681, 462] on input "text" at bounding box center [777, 442] width 407 height 39
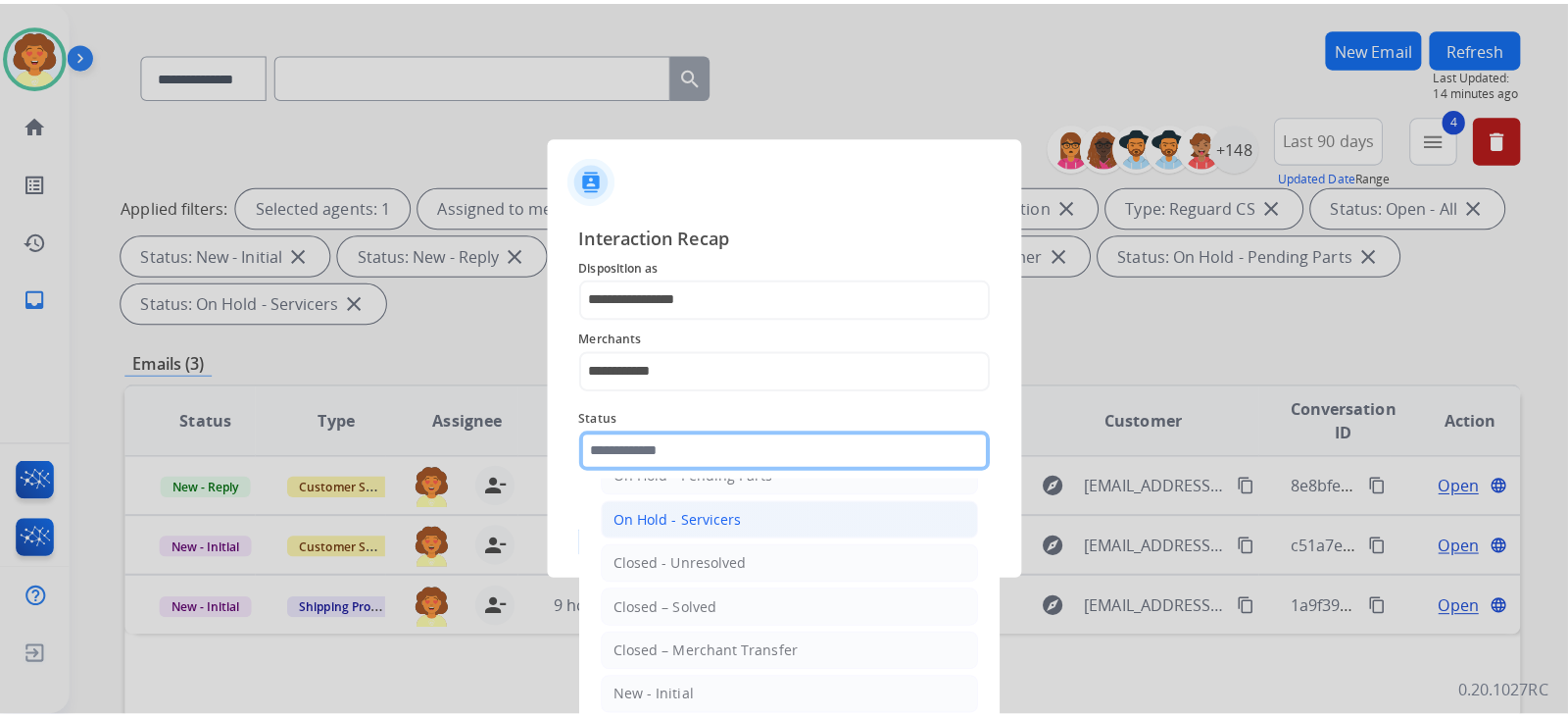
scroll to position [244, 0]
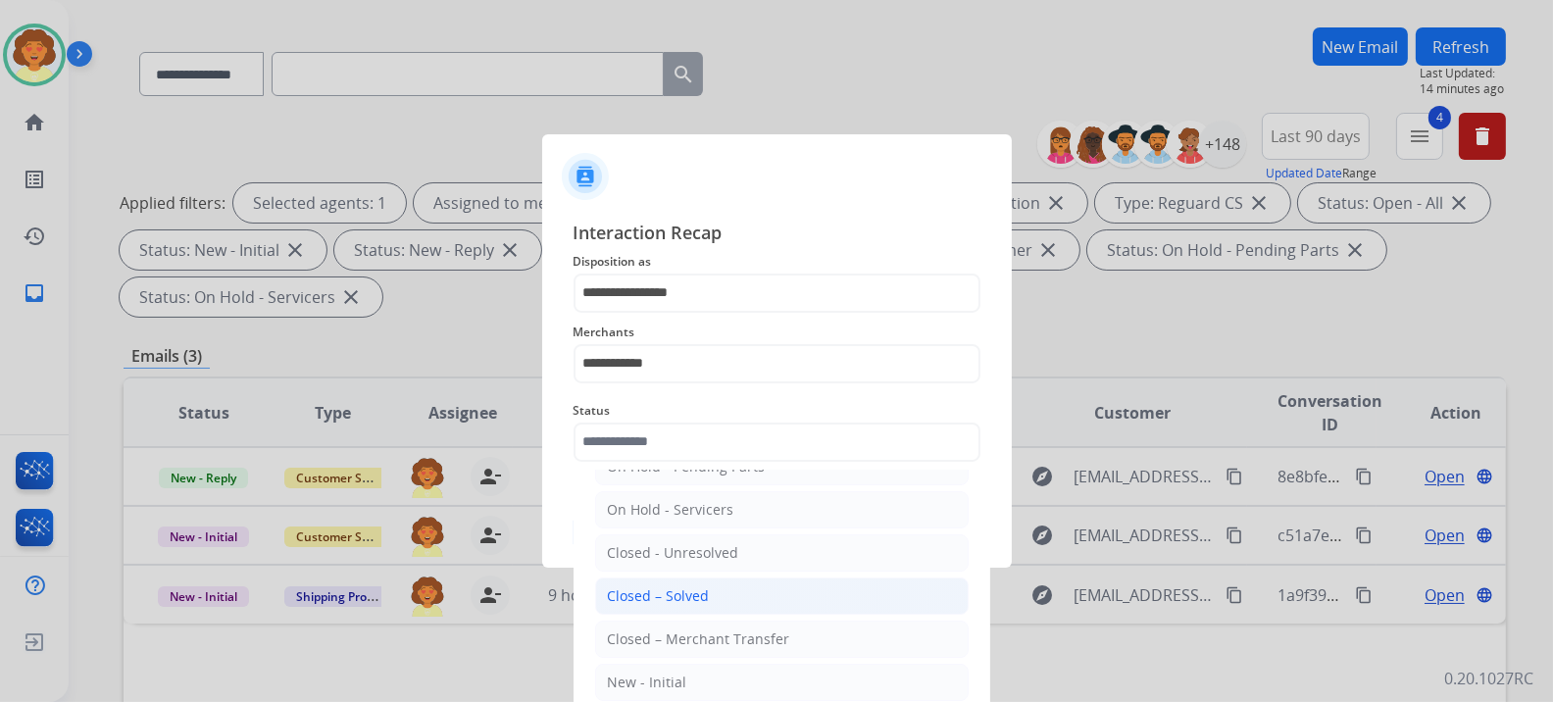
click at [710, 557] on div "Closed – Solved" at bounding box center [659, 596] width 102 height 20
type input "**********"
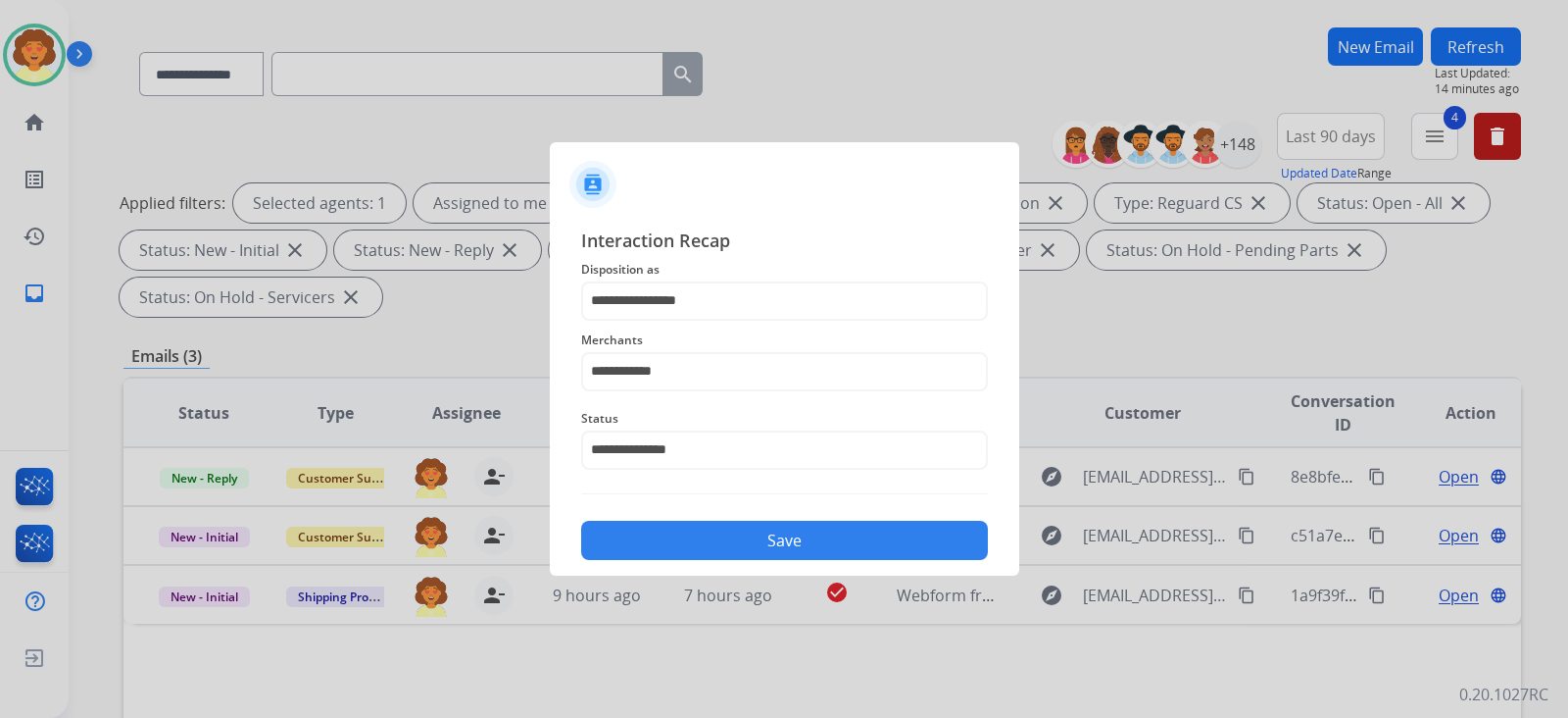
click at [707, 557] on button "Save" at bounding box center [784, 540] width 407 height 39
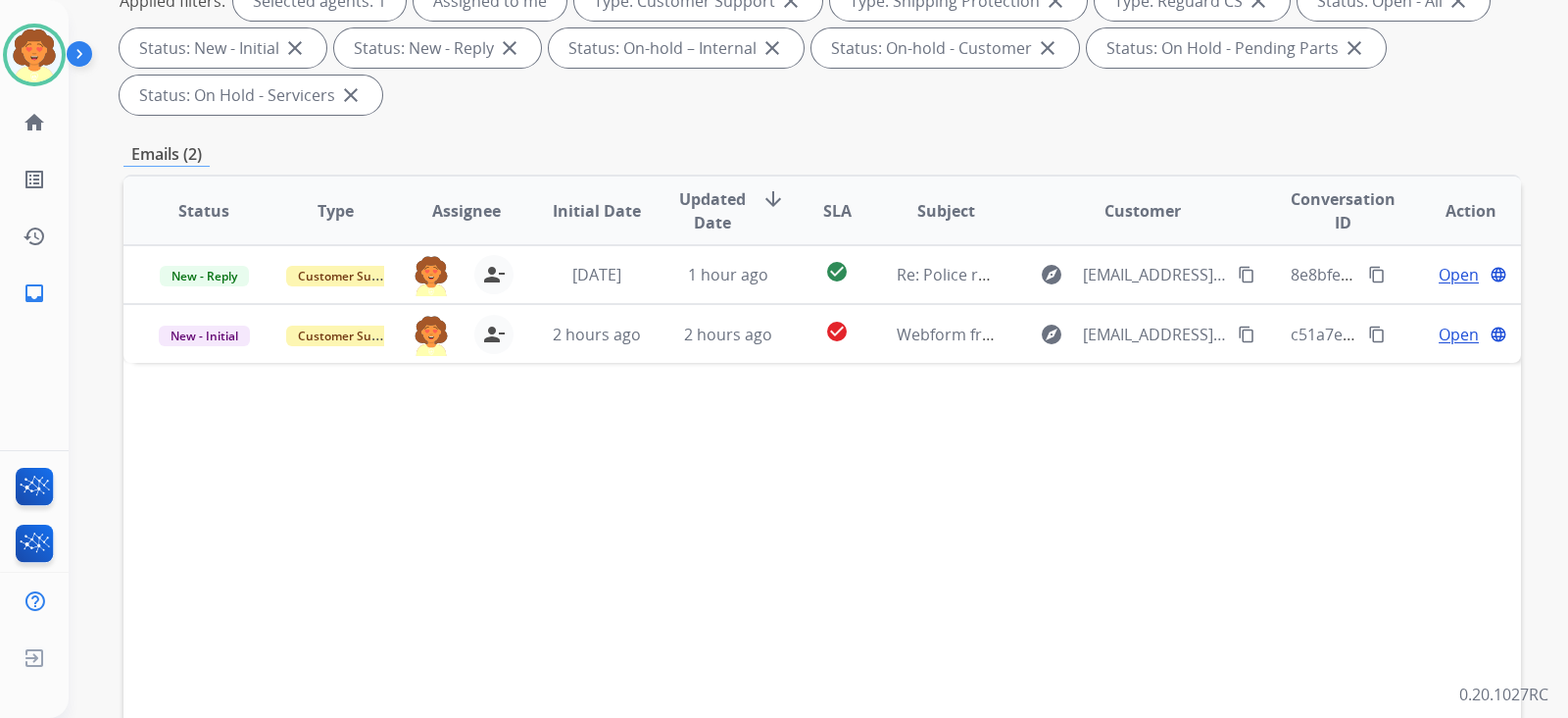
scroll to position [368, 0]
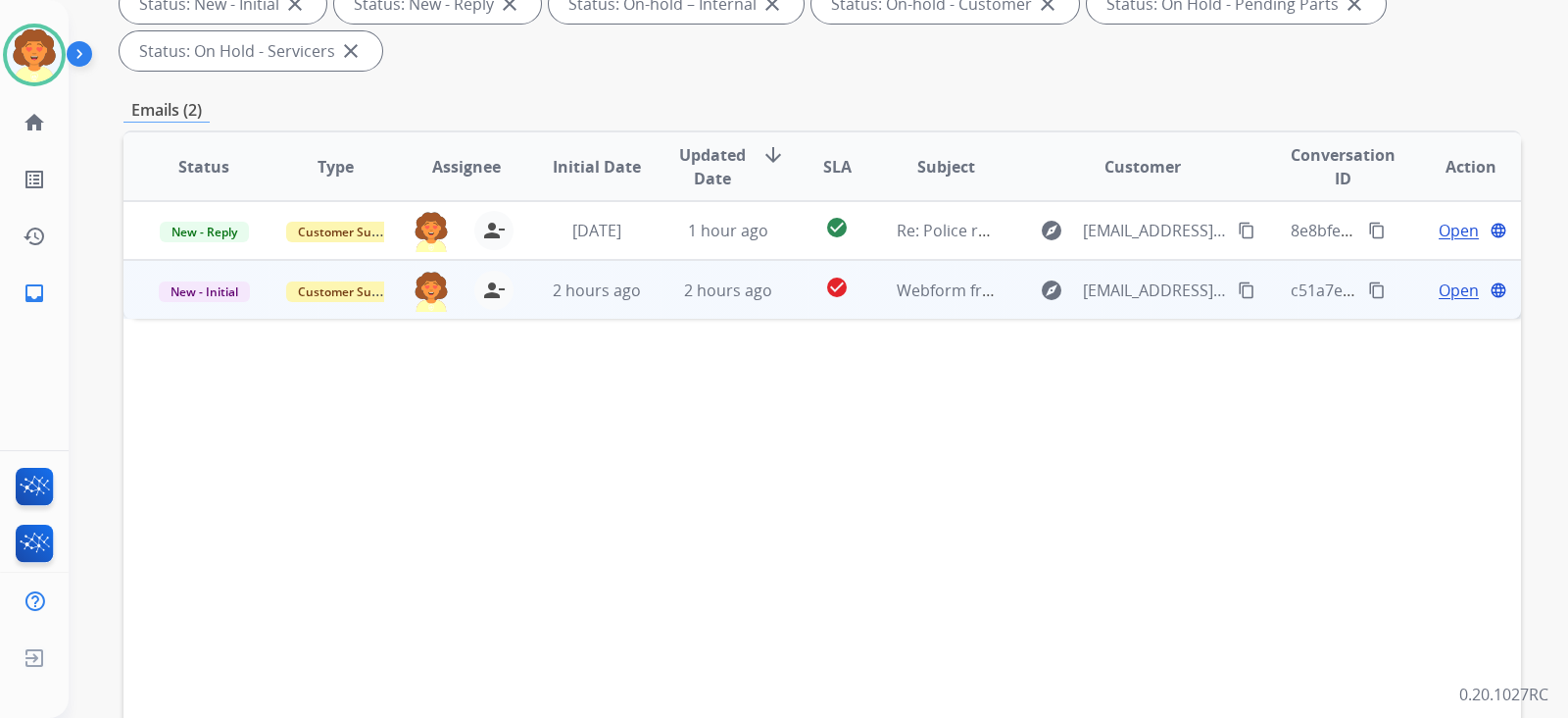
click at [1237, 302] on span "Open" at bounding box center [1458, 290] width 40 height 24
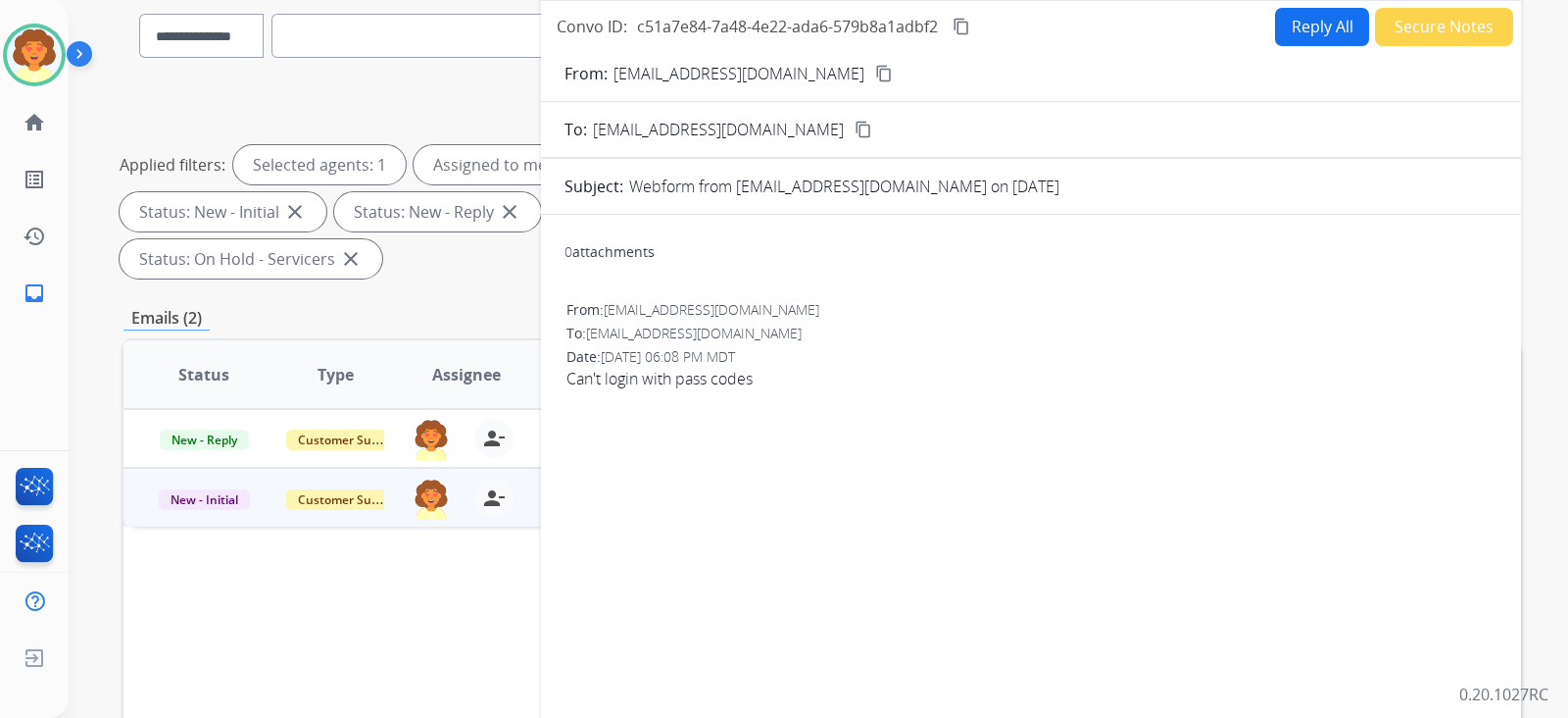
scroll to position [122, 0]
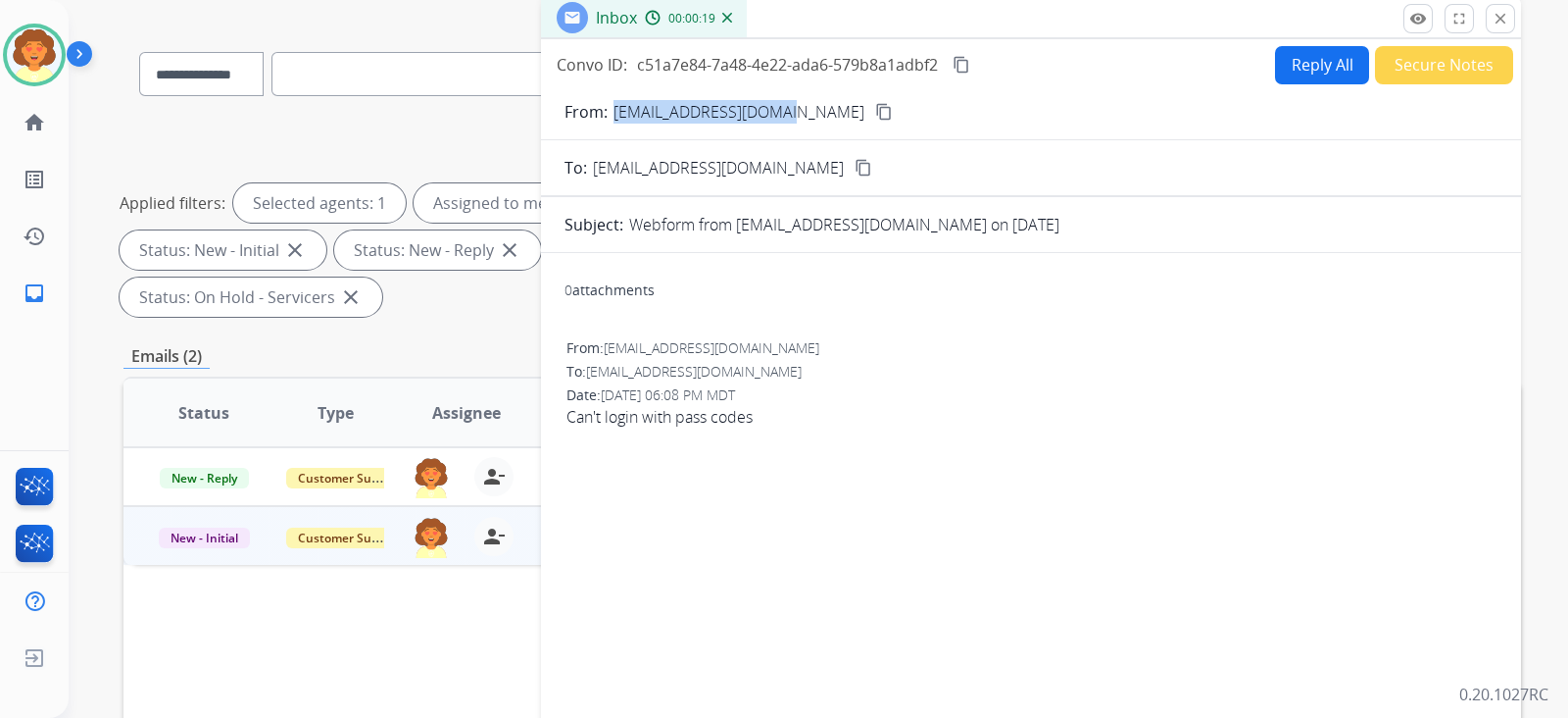
drag, startPoint x: 623, startPoint y: 213, endPoint x: 852, endPoint y: 234, distance: 230.0
click at [852, 124] on div "From: [PERSON_NAME][EMAIL_ADDRESS][DOMAIN_NAME] content_copy" at bounding box center [1030, 112] width 979 height 24
copy p "[EMAIL_ADDRESS][DOMAIN_NAME]"
click at [1237, 84] on button "Secure Notes" at bounding box center [1443, 65] width 138 height 38
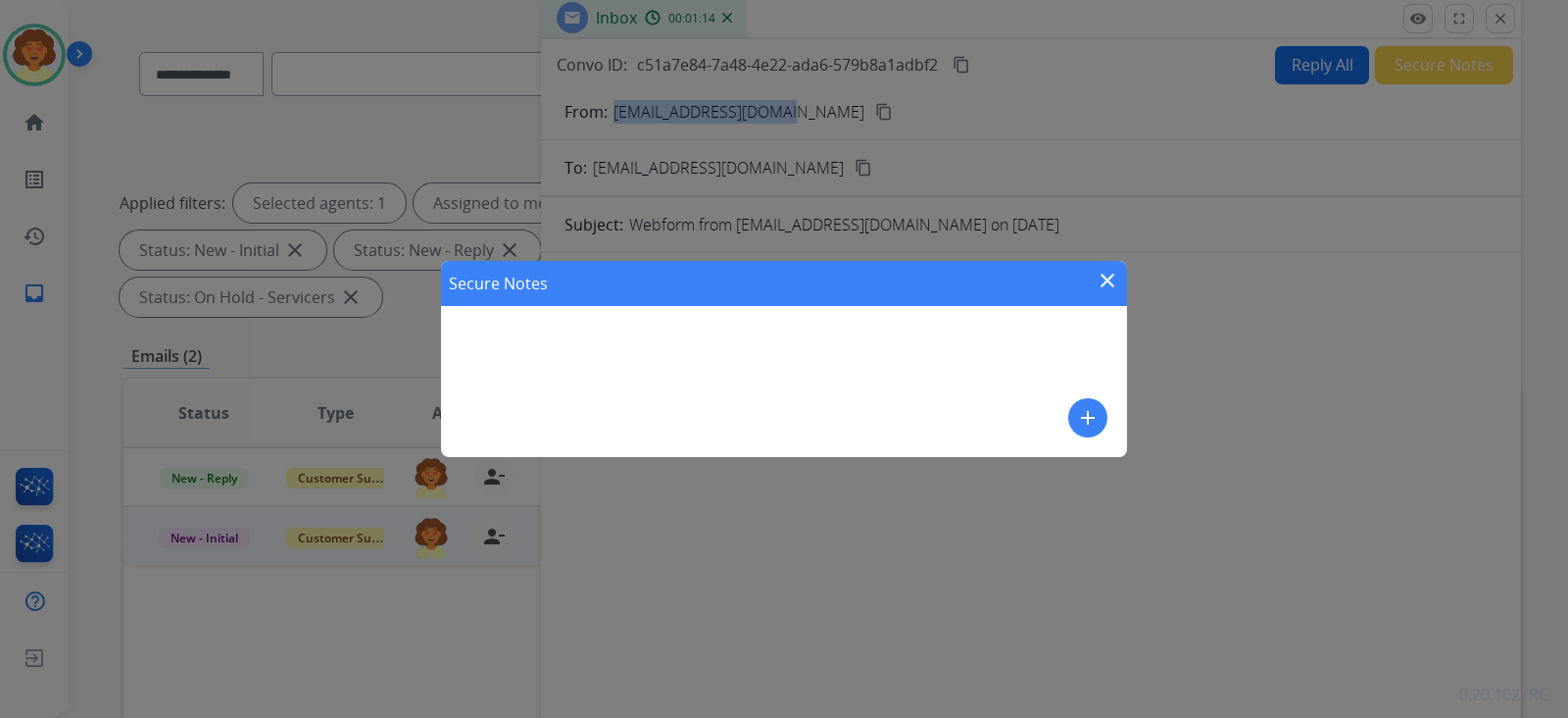
click at [1081, 406] on mat-icon "add" at bounding box center [1087, 418] width 24 height 24
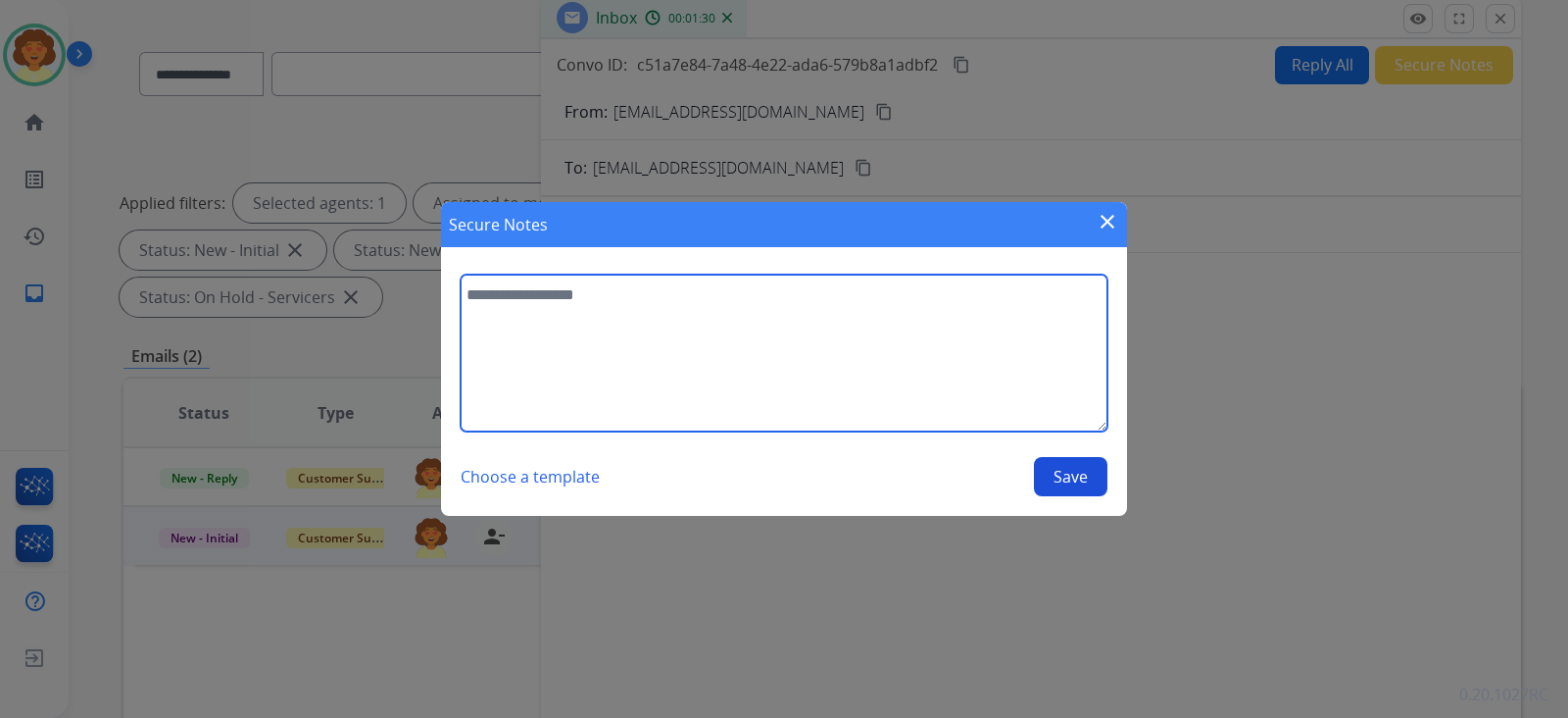
click at [518, 281] on textarea at bounding box center [784, 353] width 647 height 157
paste textarea "**********"
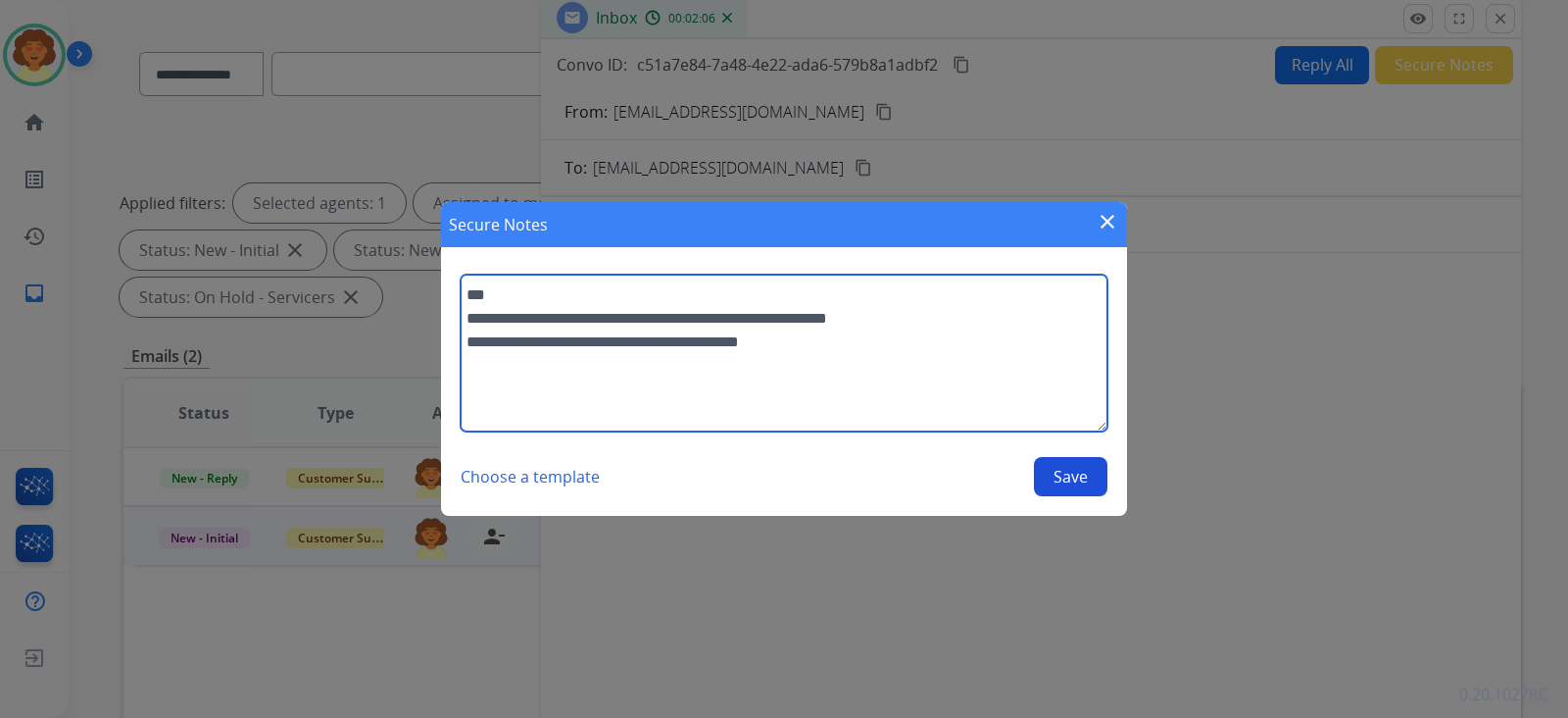
type textarea "**********"
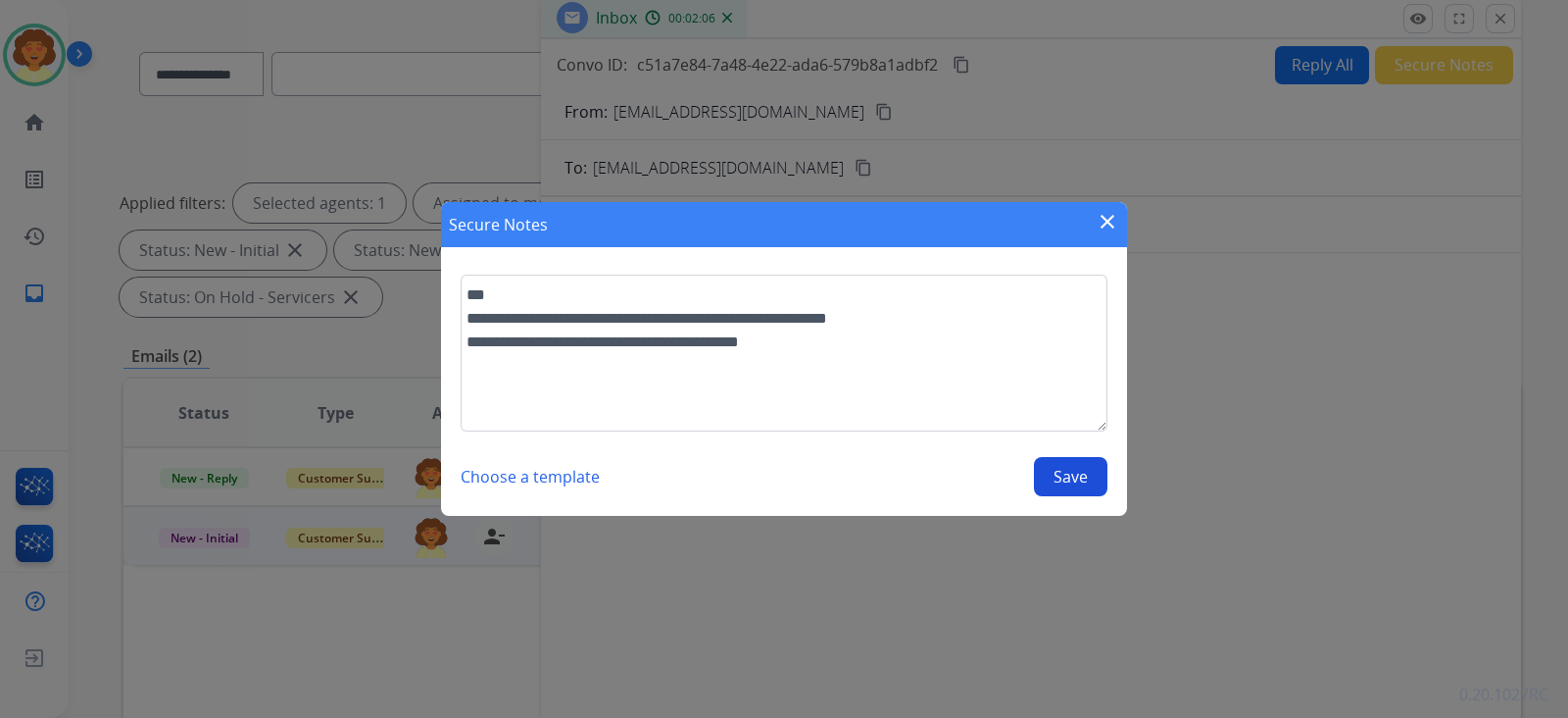
click at [1040, 496] on button "Save" at bounding box center [1070, 476] width 74 height 39
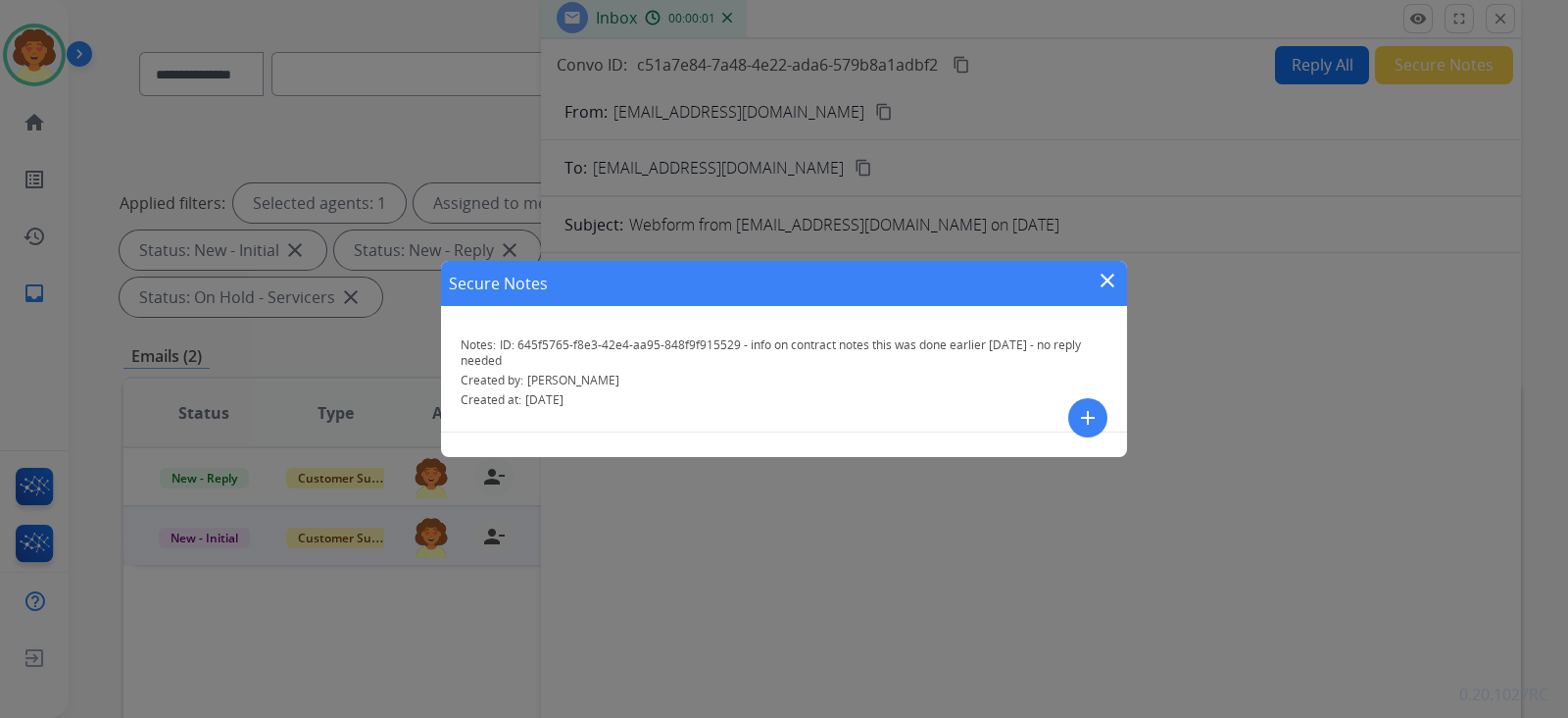
click at [1104, 269] on mat-icon "close" at bounding box center [1107, 281] width 24 height 24
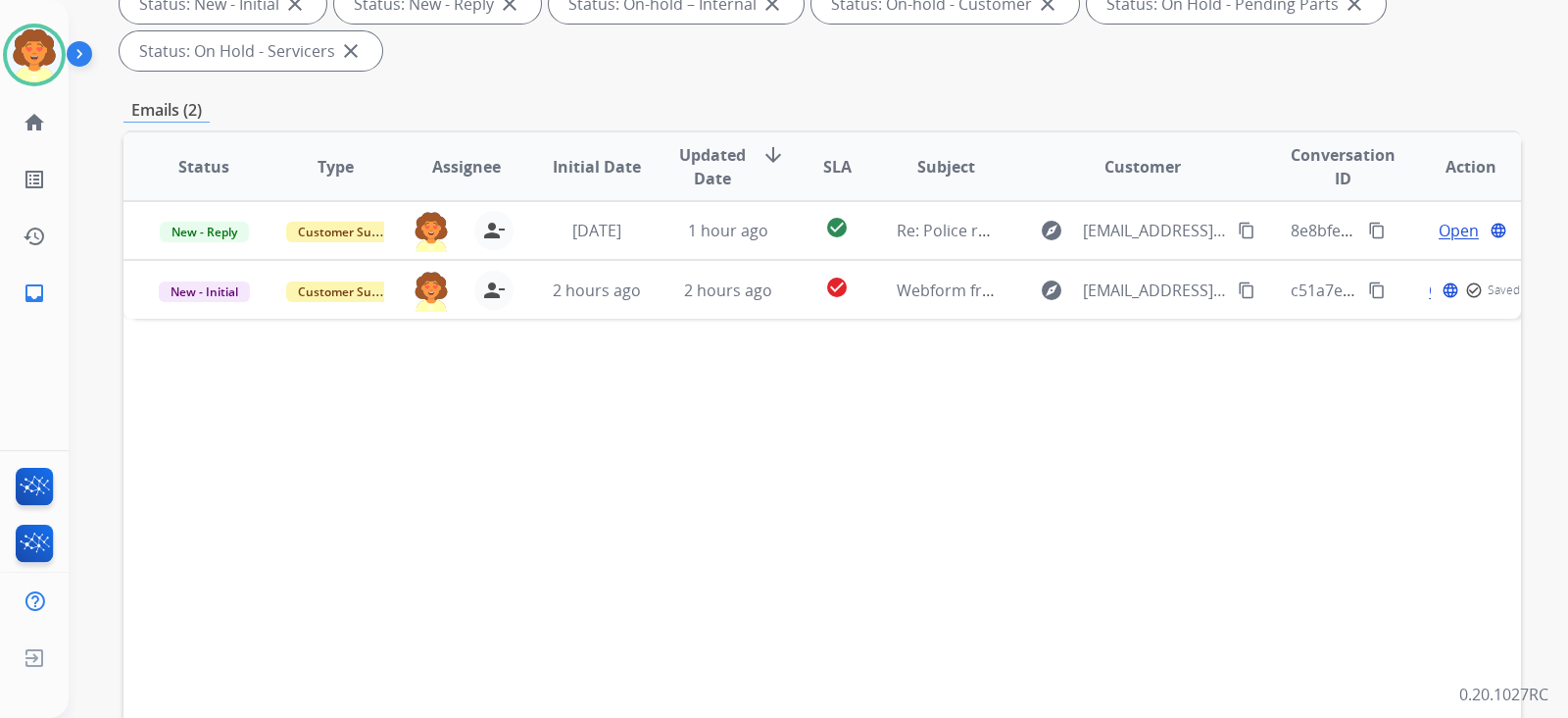
scroll to position [613, 0]
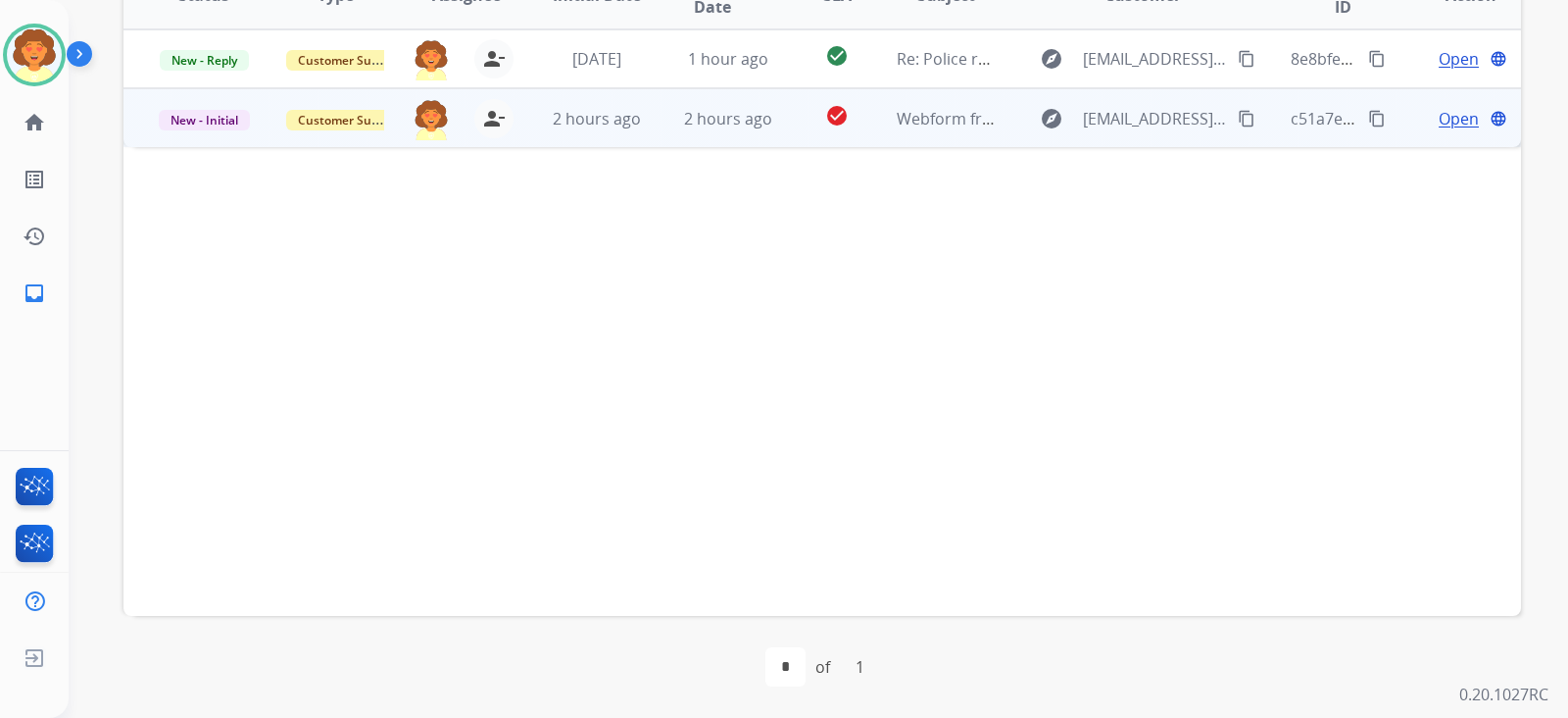
click at [279, 147] on td "Customer Support" at bounding box center [320, 117] width 131 height 59
click at [250, 129] on span "New - Initial" at bounding box center [204, 119] width 91 height 21
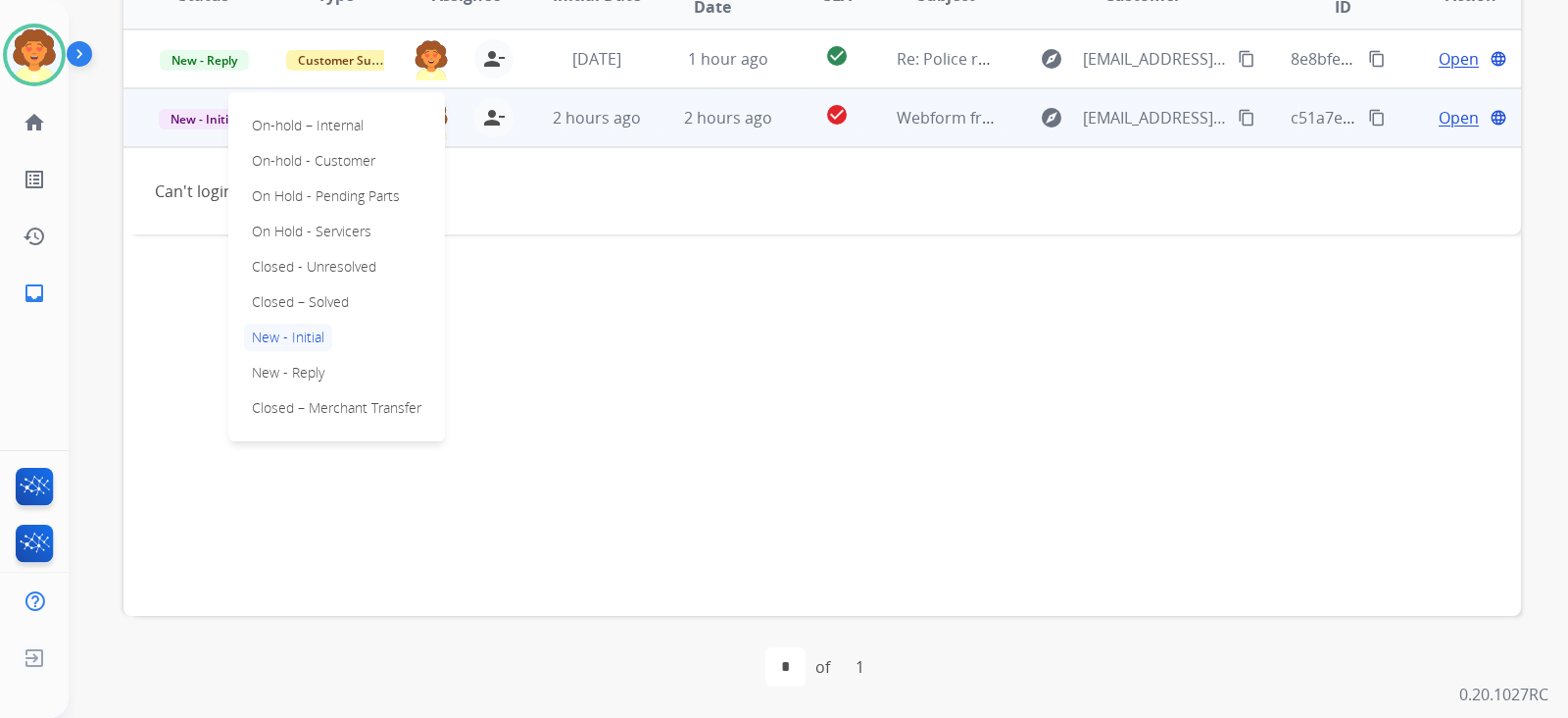
scroll to position [7, 0]
click at [319, 316] on p "Closed – Solved" at bounding box center [300, 301] width 113 height 27
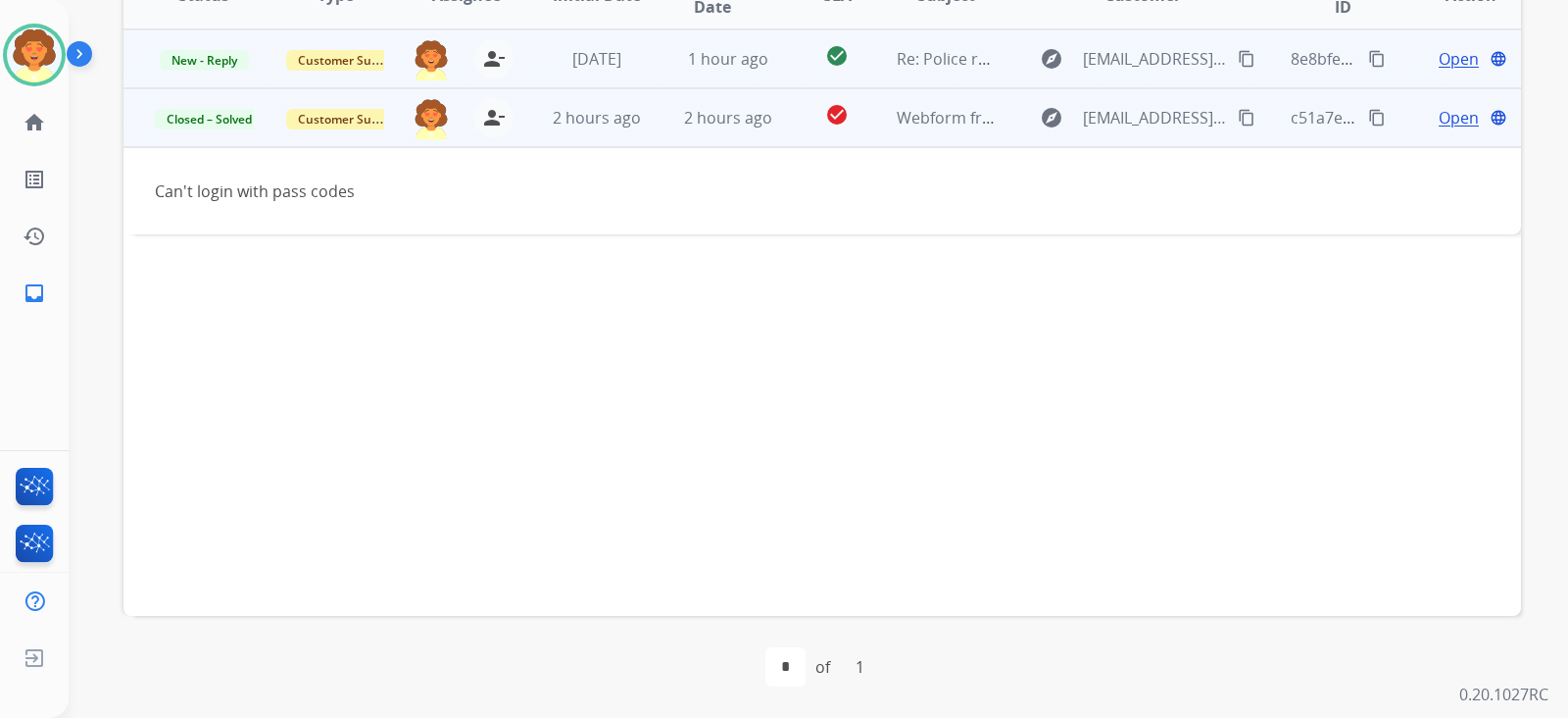
click at [1237, 71] on span "Open" at bounding box center [1458, 59] width 40 height 24
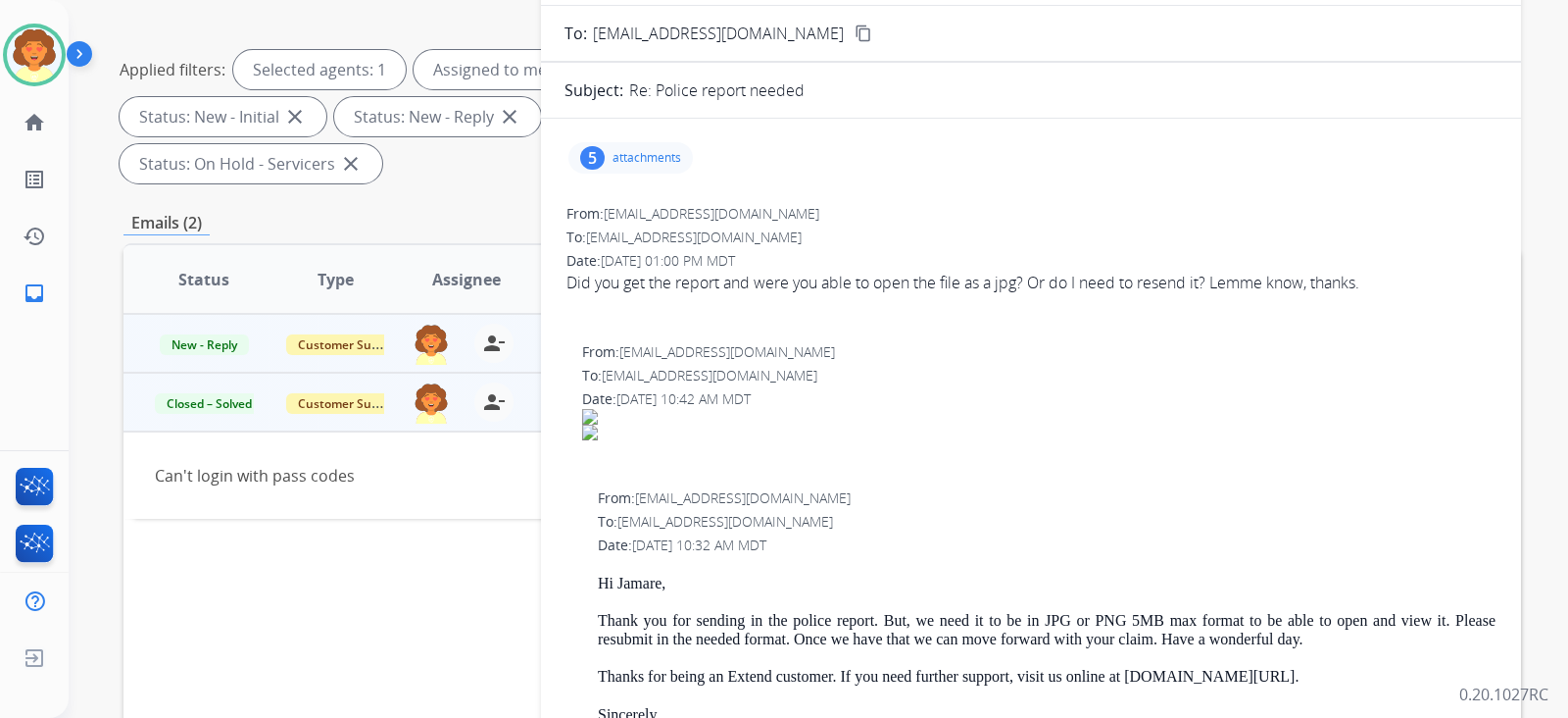
scroll to position [244, 0]
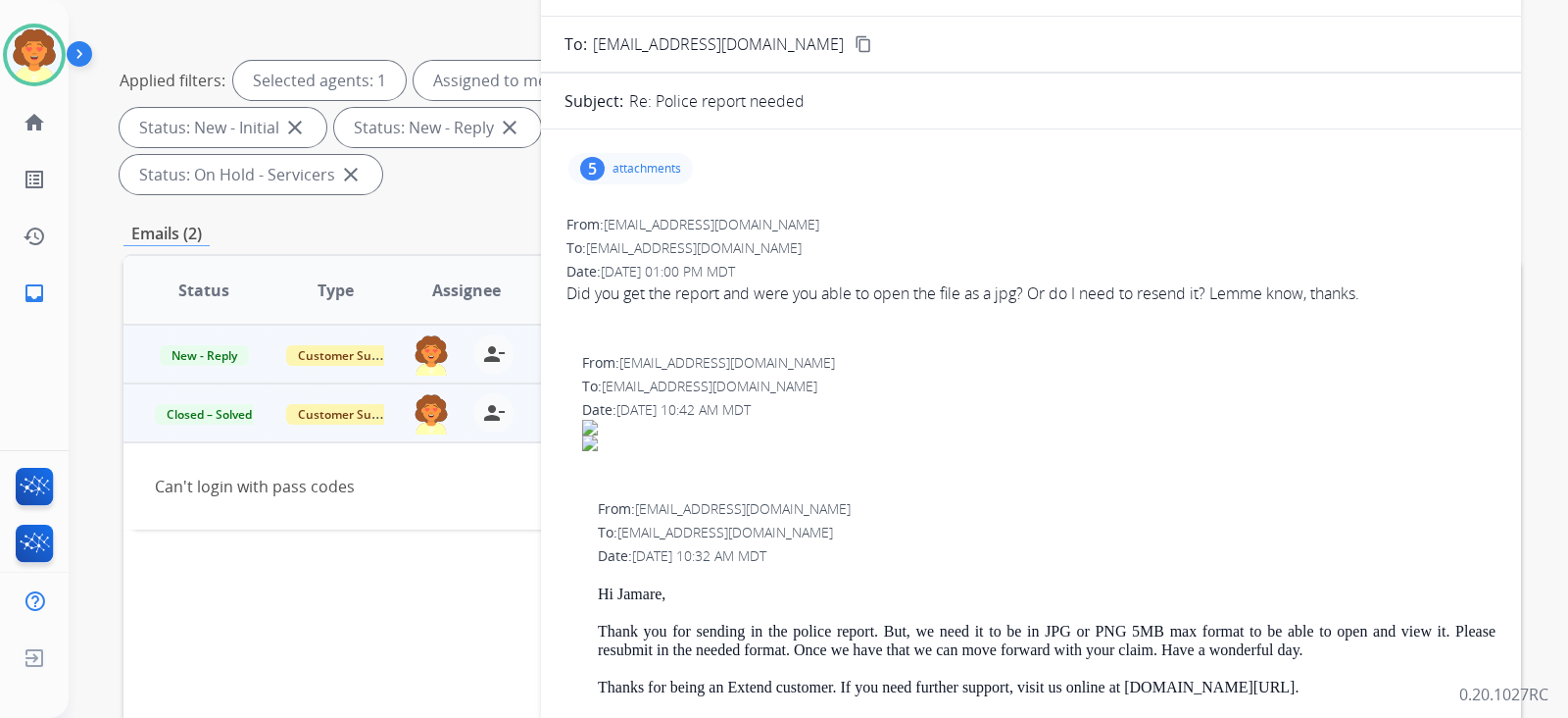
click at [583, 180] on div "5" at bounding box center [592, 169] width 25 height 24
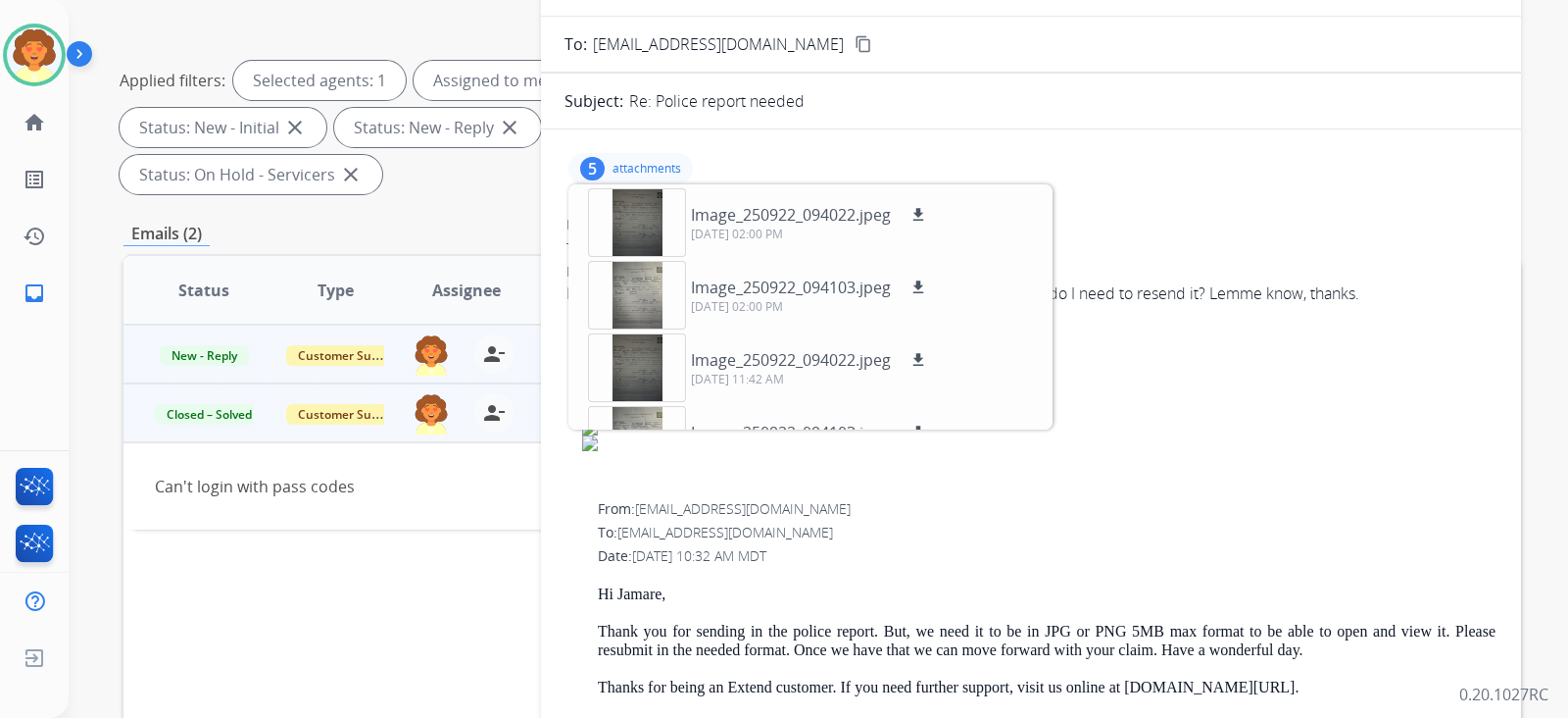
click at [1237, 346] on div "From: [EMAIL_ADDRESS][DOMAIN_NAME] To: [EMAIL_ADDRESS][DOMAIN_NAME] Date: [DATE…" at bounding box center [1030, 279] width 932 height 133
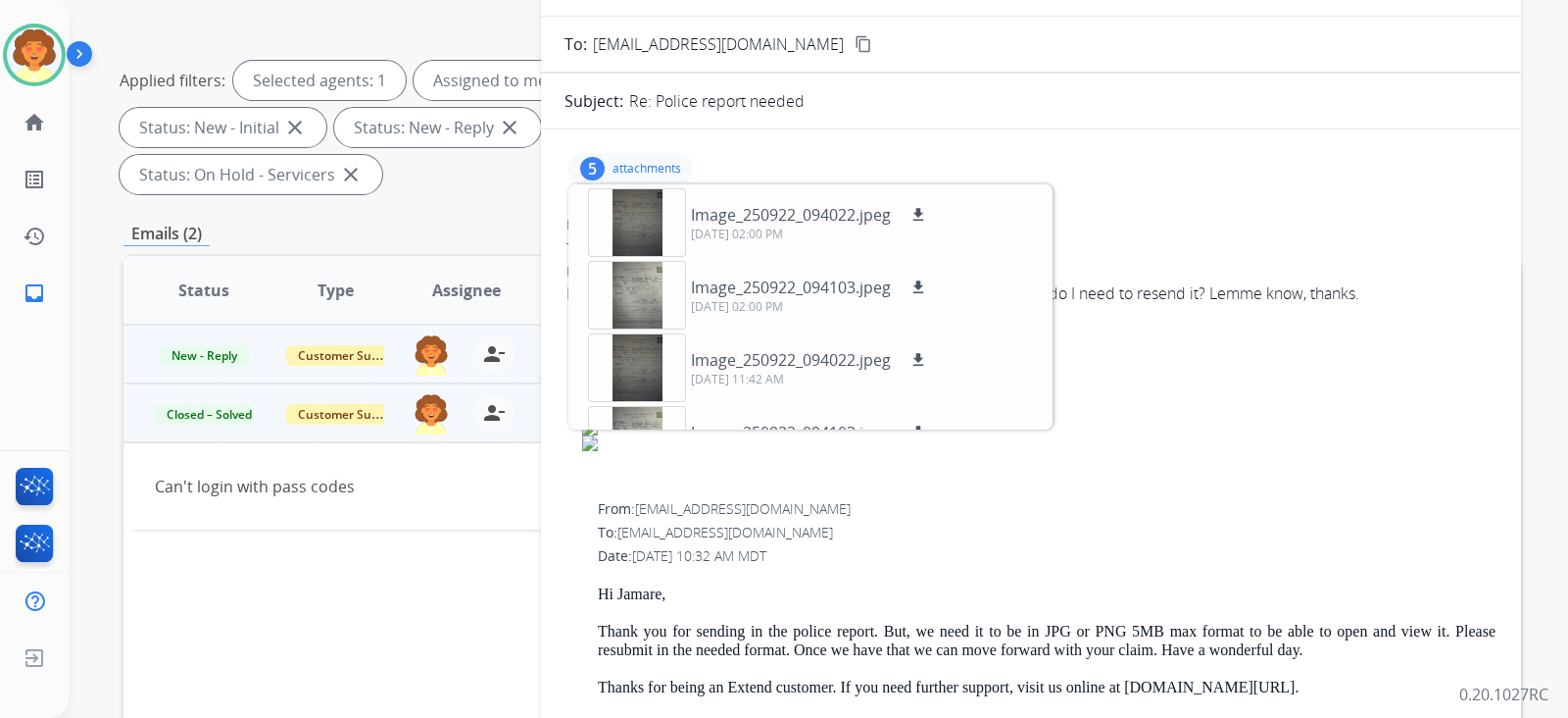
click at [1237, 305] on div "Did you get the report and were you able to open the file as a jpg? Or do I nee…" at bounding box center [1030, 293] width 928 height 24
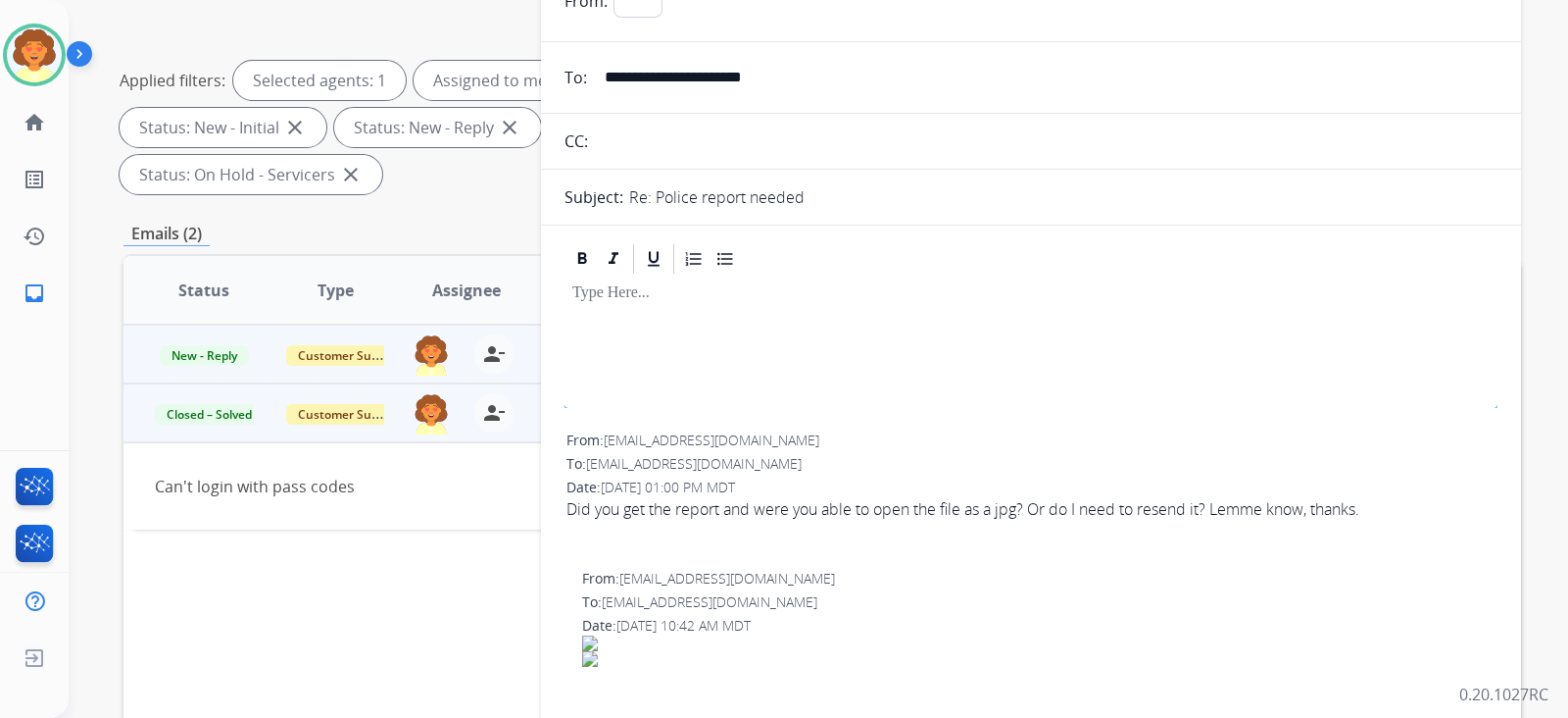
select select "**********"
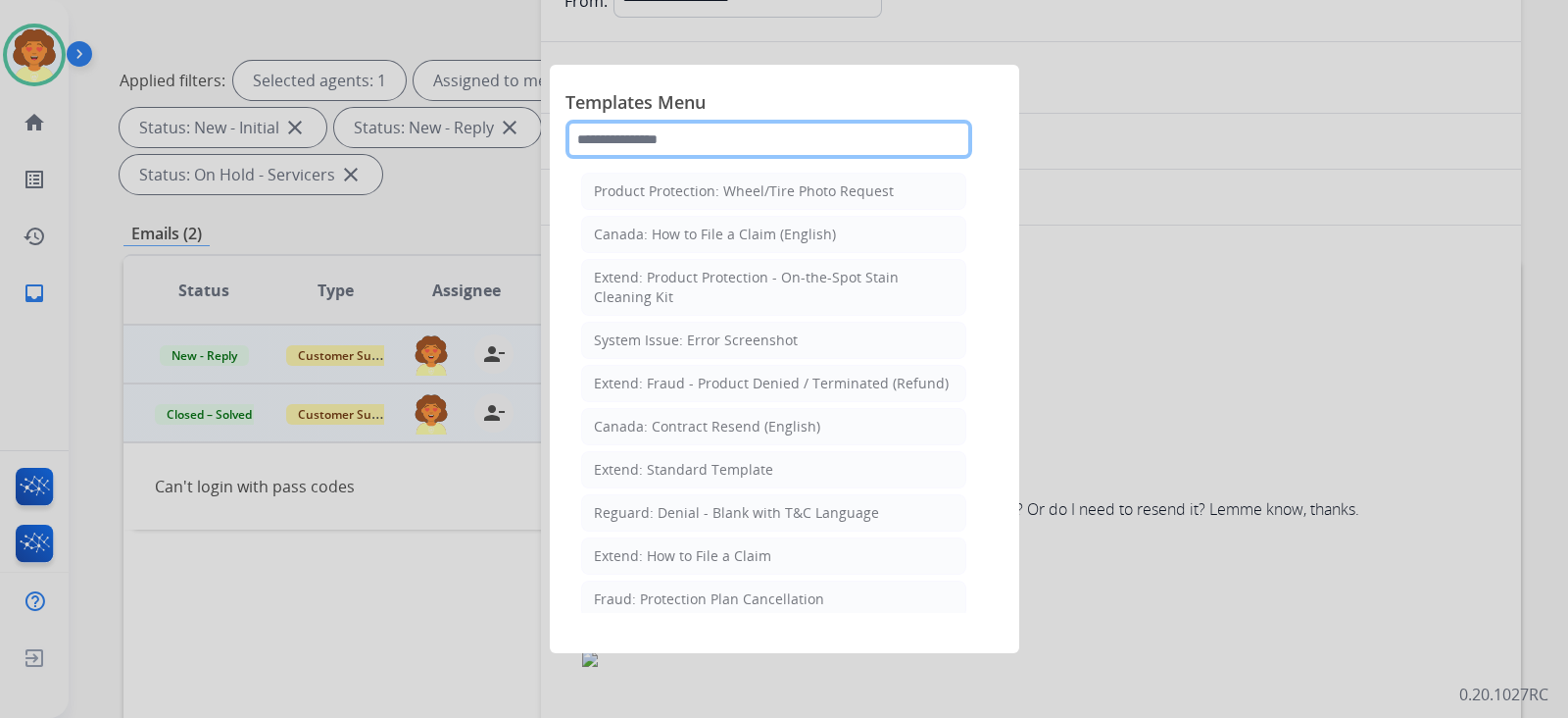
click at [709, 159] on input "text" at bounding box center [769, 139] width 407 height 39
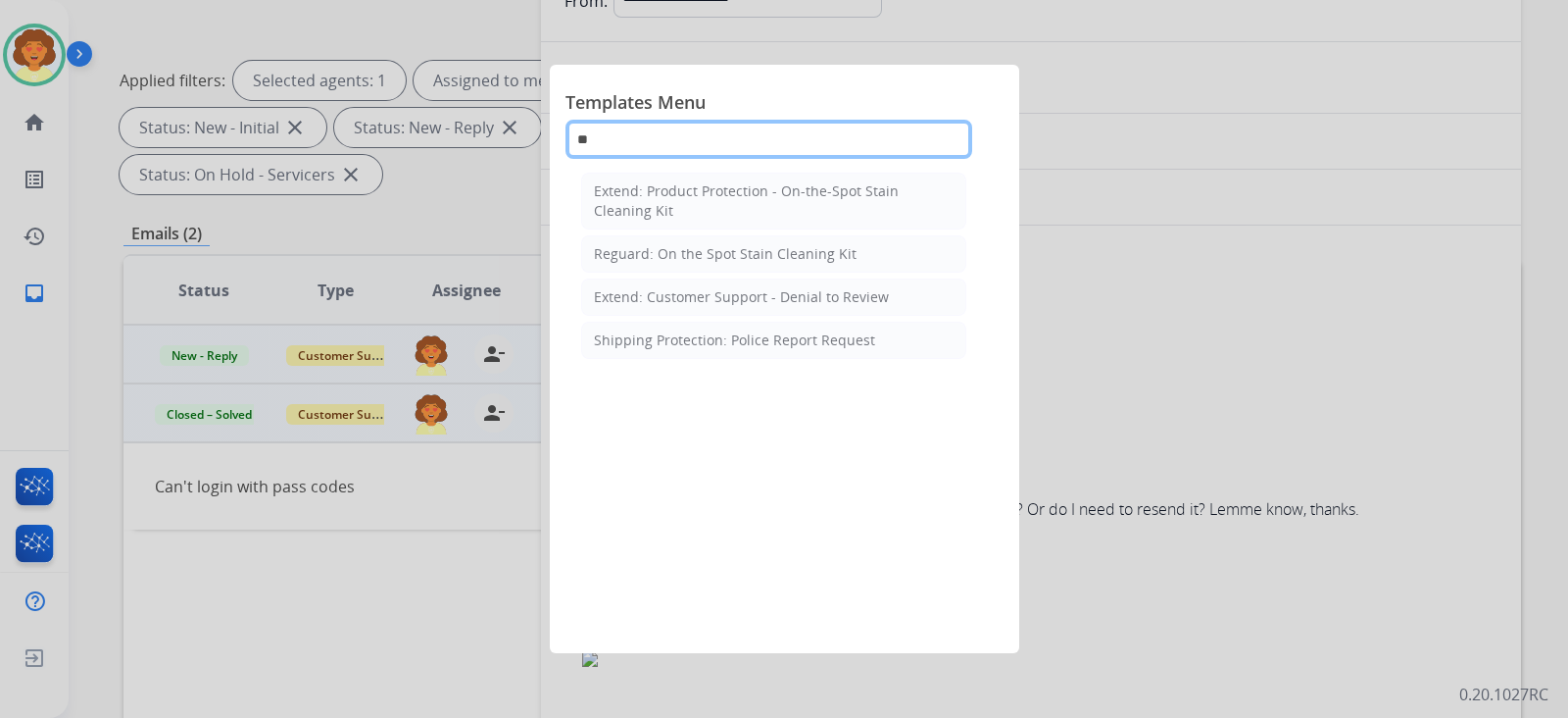
type input "*"
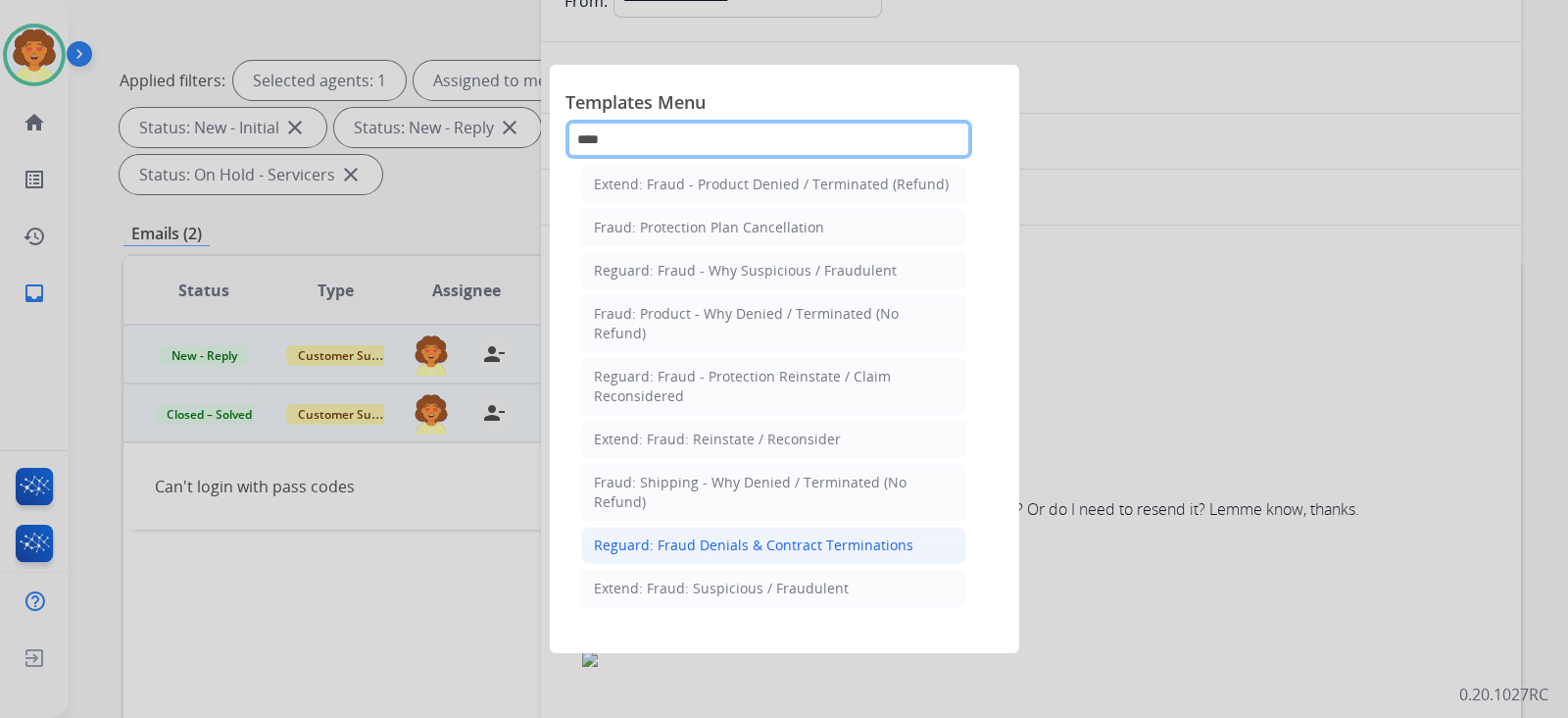
scroll to position [397, 0]
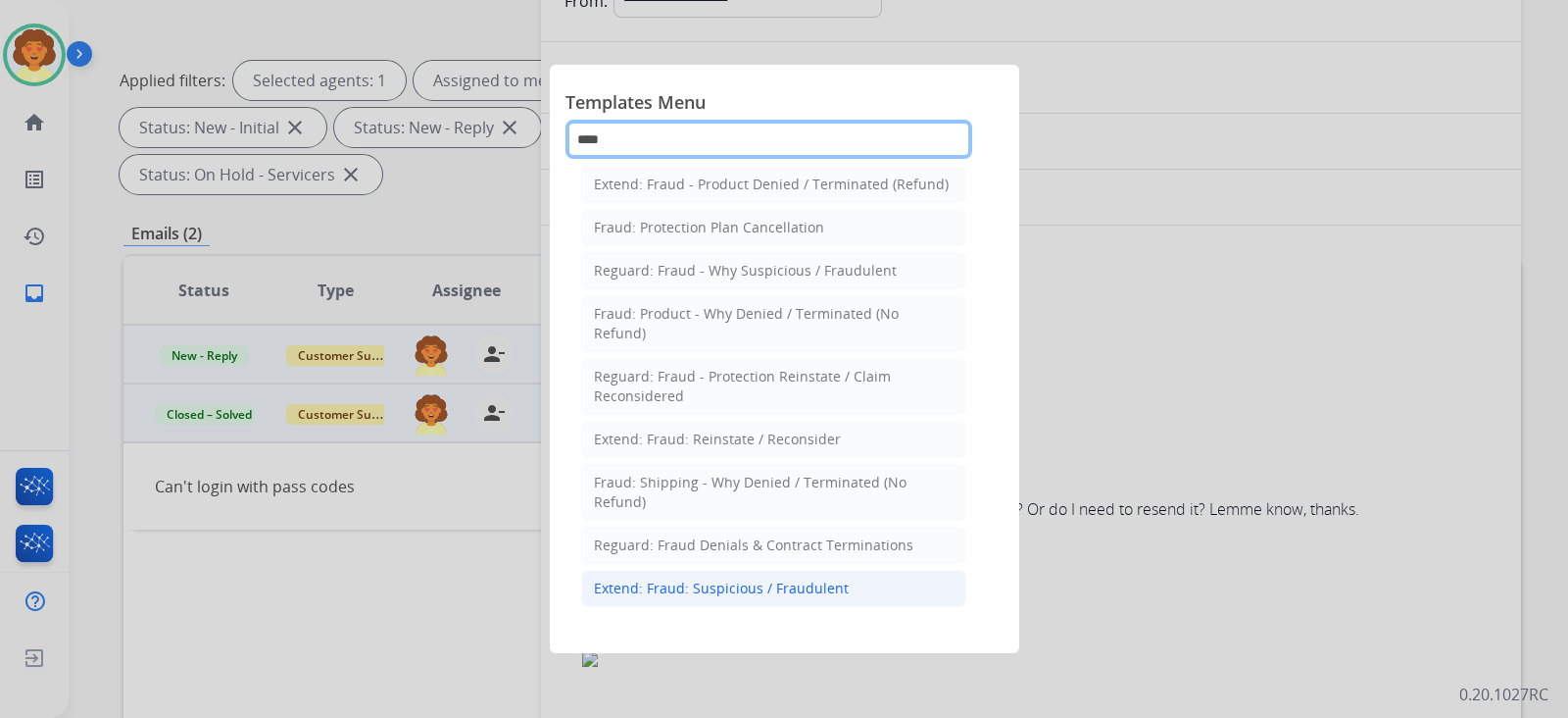
type input "****"
click at [818, 557] on div "Extend: Fraud: Suspicious / Fraudulent" at bounding box center [721, 588] width 255 height 20
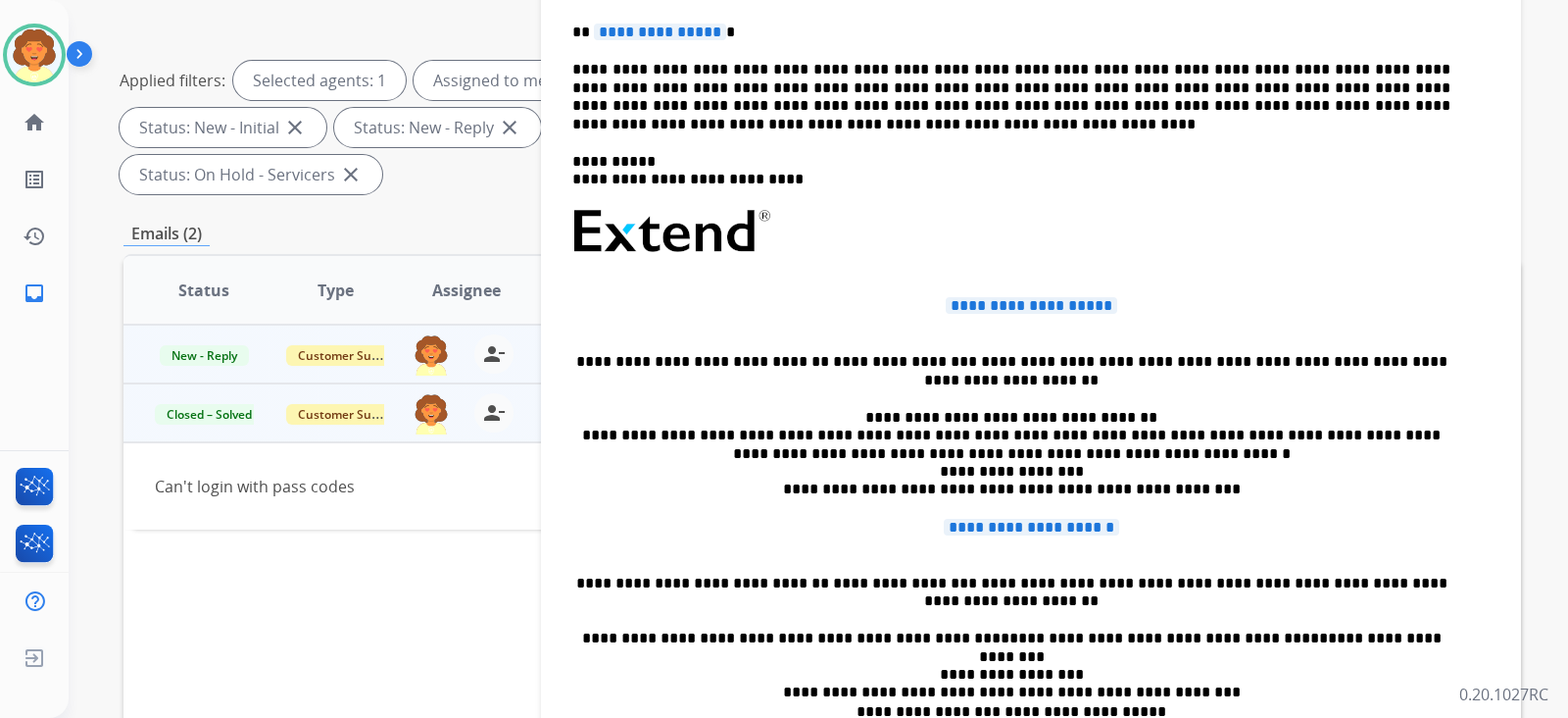
scroll to position [368, 0]
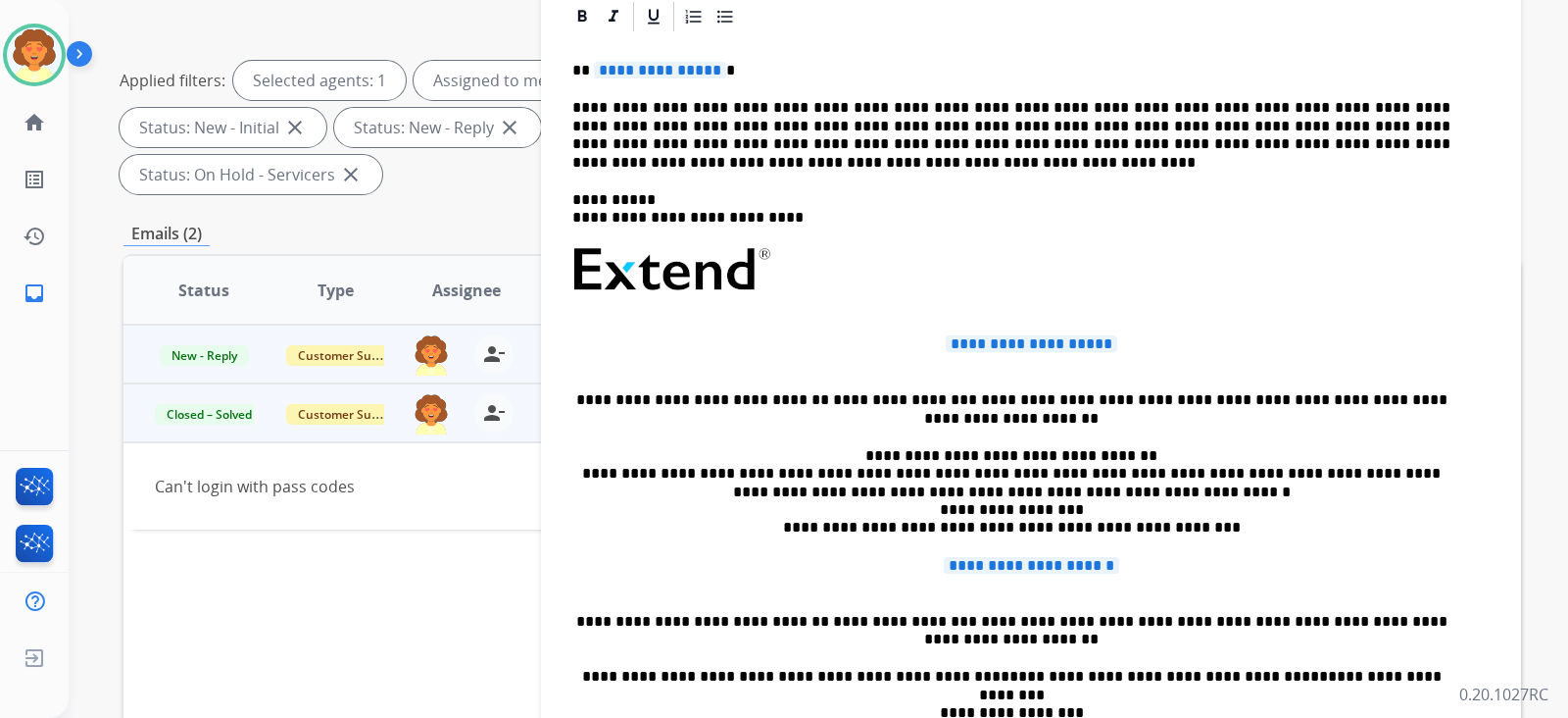
drag, startPoint x: 578, startPoint y: 374, endPoint x: 721, endPoint y: 375, distance: 143.0
click at [721, 79] on p "**********" at bounding box center [1011, 71] width 877 height 18
drag, startPoint x: 578, startPoint y: 372, endPoint x: 653, endPoint y: 375, distance: 75.1
click at [653, 79] on p "**********" at bounding box center [1011, 71] width 877 height 18
drag, startPoint x: 730, startPoint y: 372, endPoint x: 592, endPoint y: 372, distance: 138.0
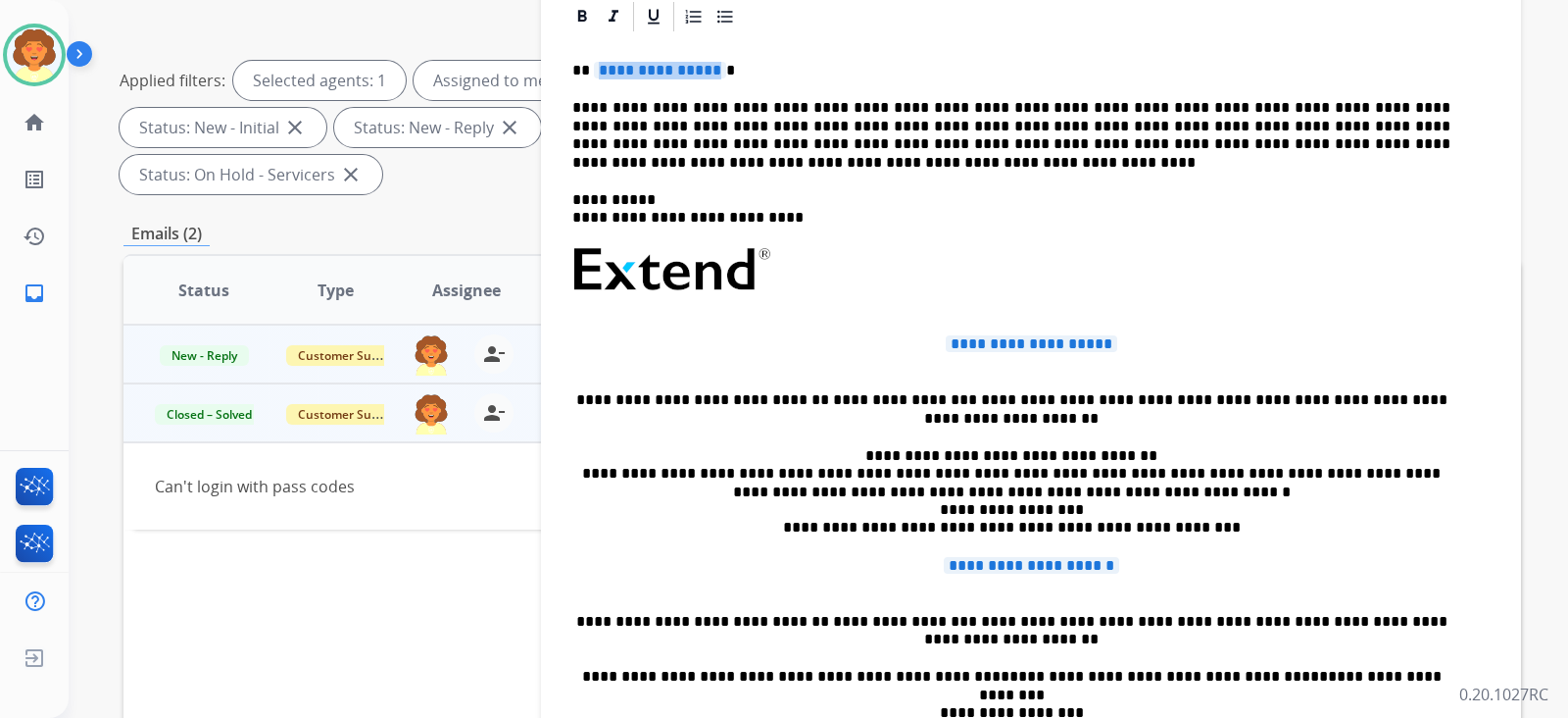
click at [594, 78] on span "**********" at bounding box center [660, 70] width 132 height 17
drag, startPoint x: 731, startPoint y: 375, endPoint x: 579, endPoint y: 377, distance: 152.0
click at [594, 78] on span "**********" at bounding box center [660, 70] width 132 height 17
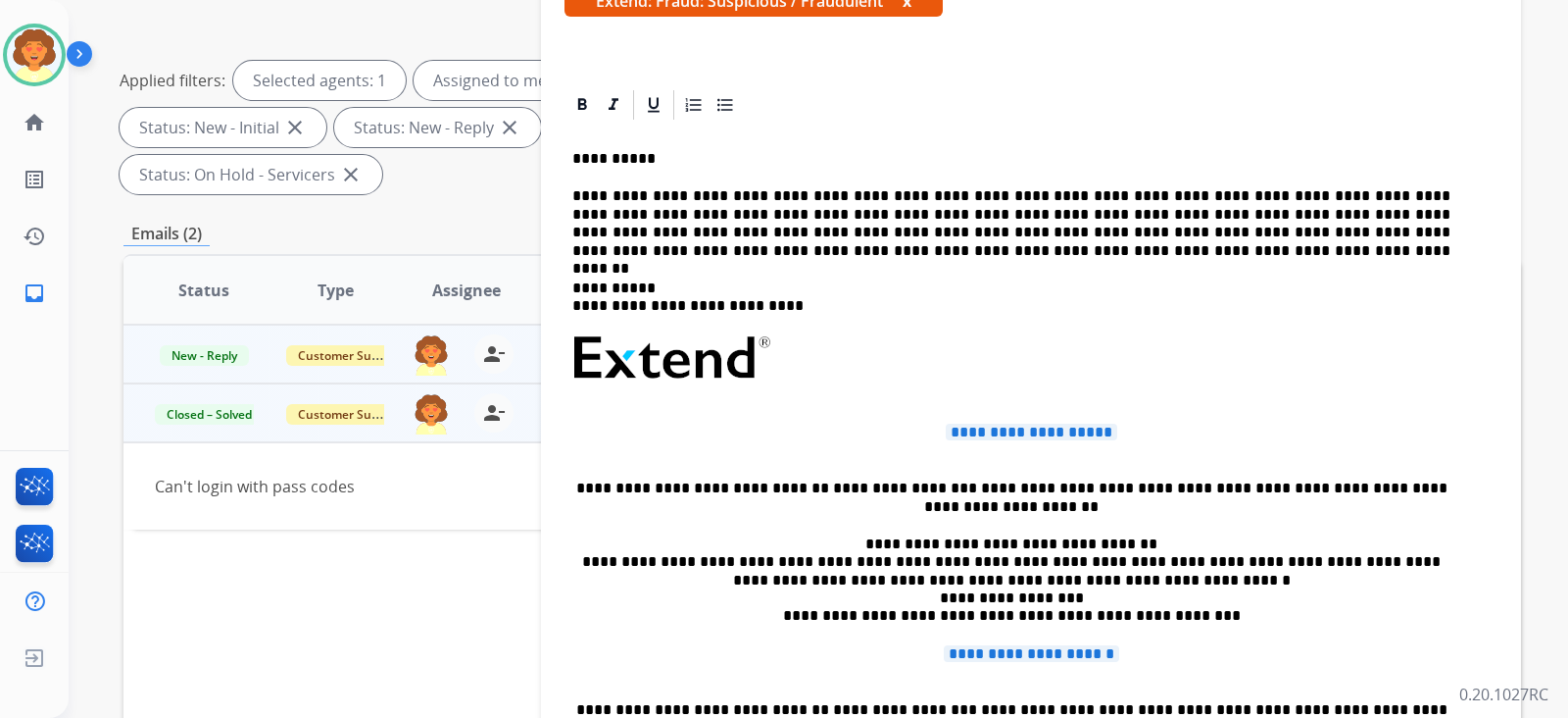
scroll to position [122, 0]
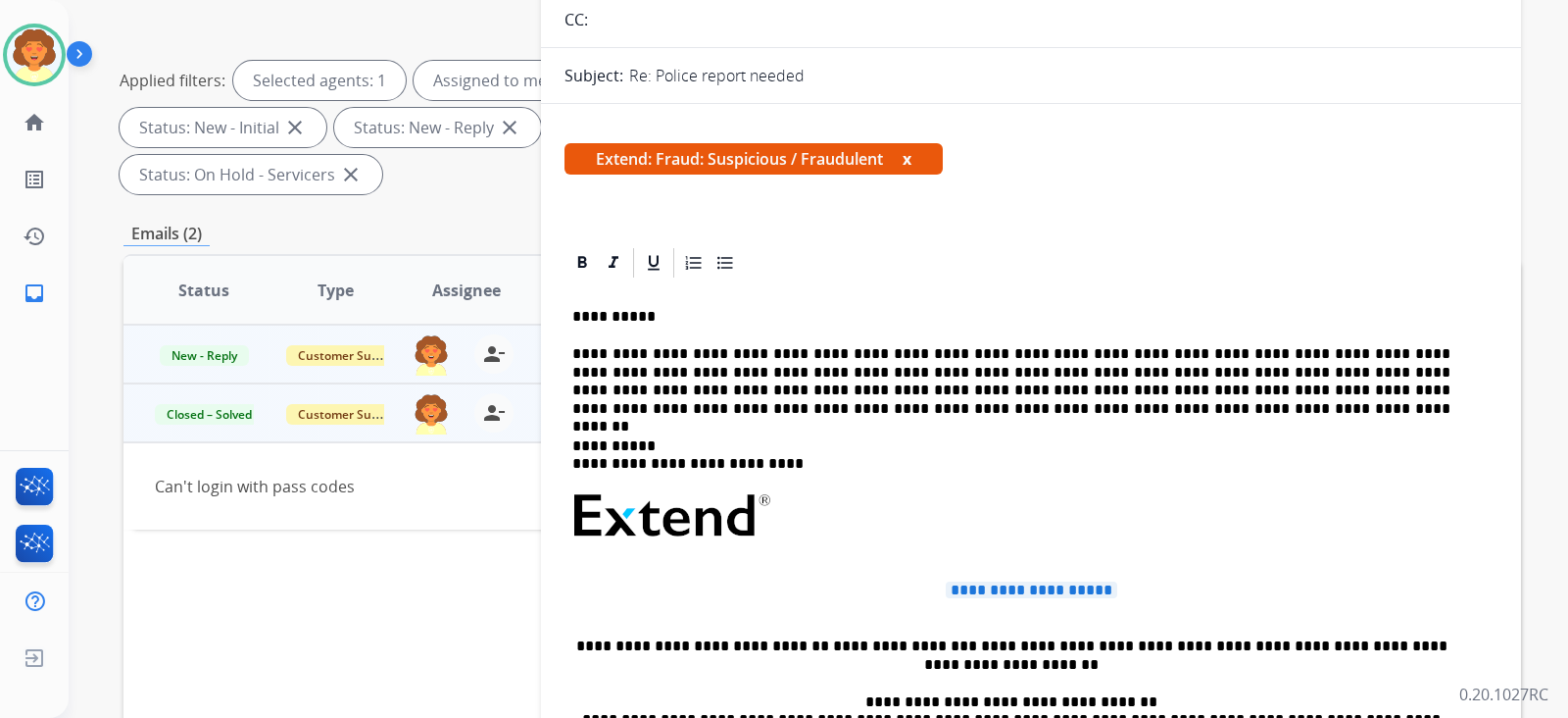
drag, startPoint x: 607, startPoint y: 115, endPoint x: 937, endPoint y: 139, distance: 330.9
click at [911, 171] on button "x" at bounding box center [906, 159] width 9 height 24
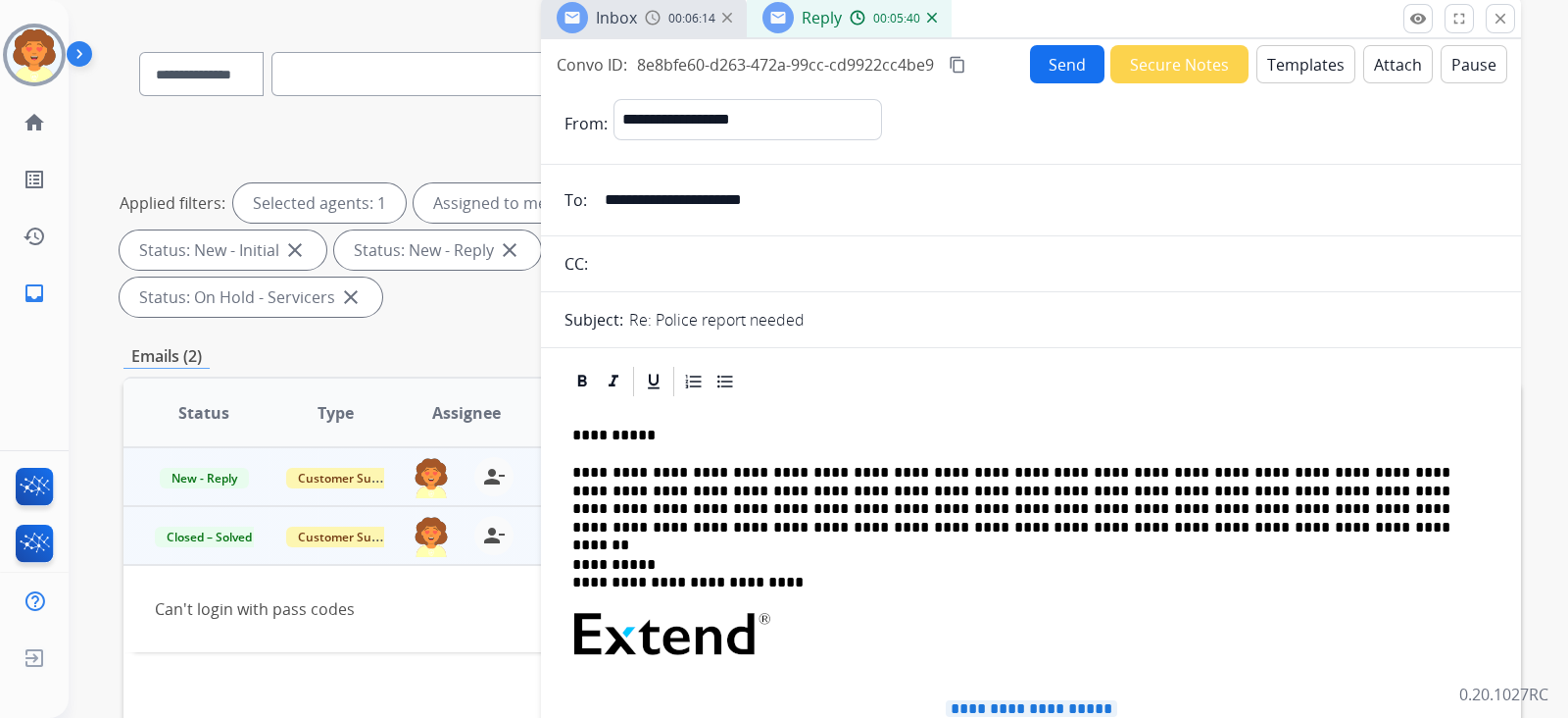
click at [936, 23] on img at bounding box center [931, 18] width 10 height 10
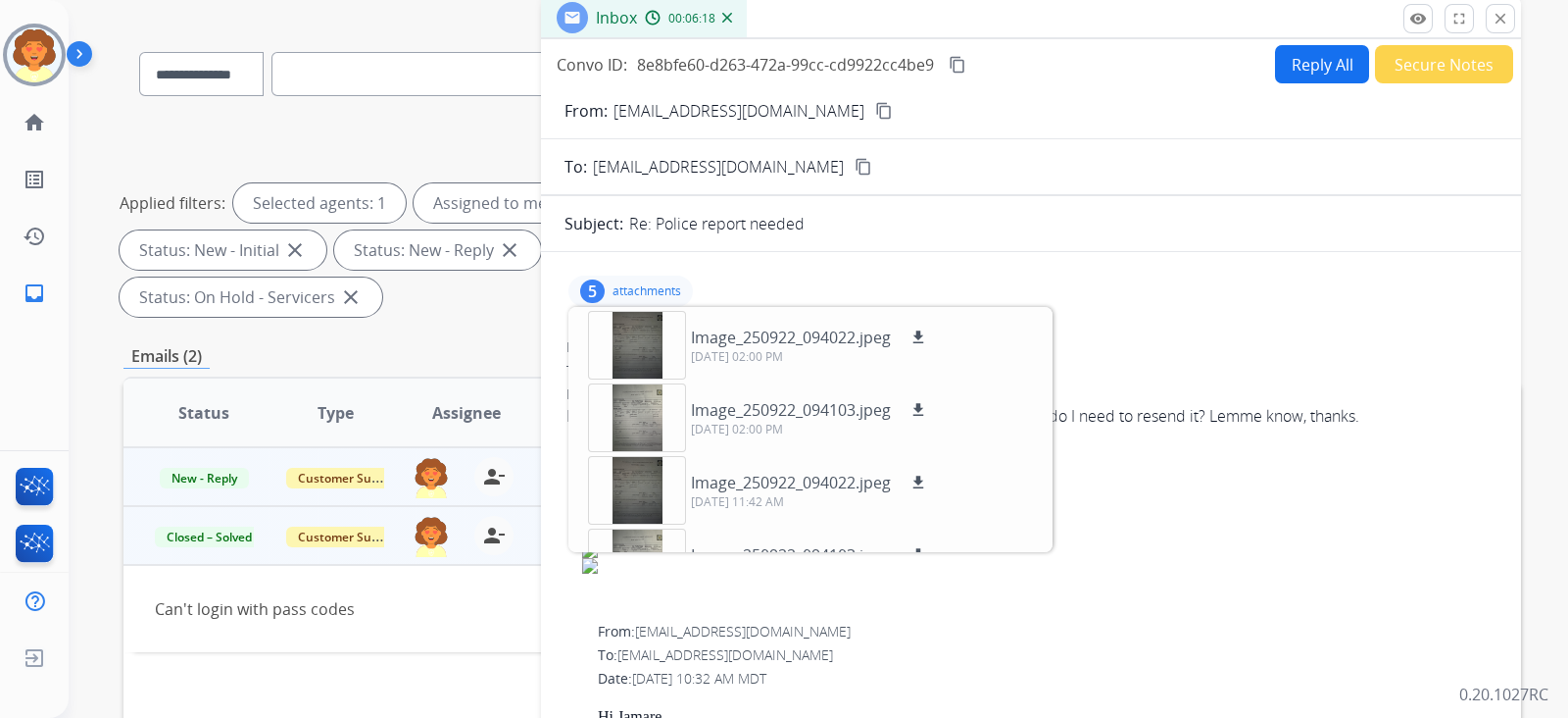
click at [1237, 83] on button "Reply All" at bounding box center [1321, 64] width 94 height 38
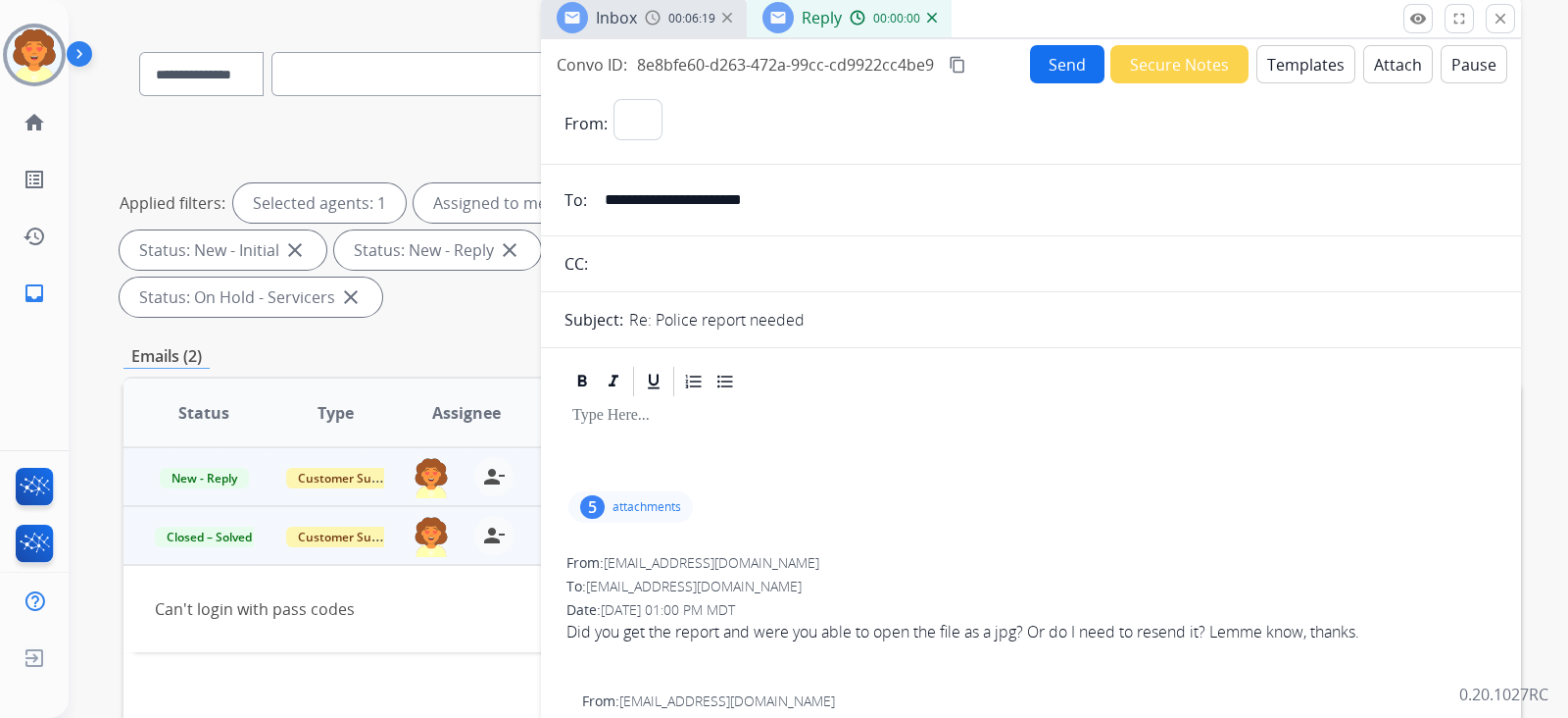
select select "**********"
click at [1237, 83] on button "Templates" at bounding box center [1305, 64] width 99 height 38
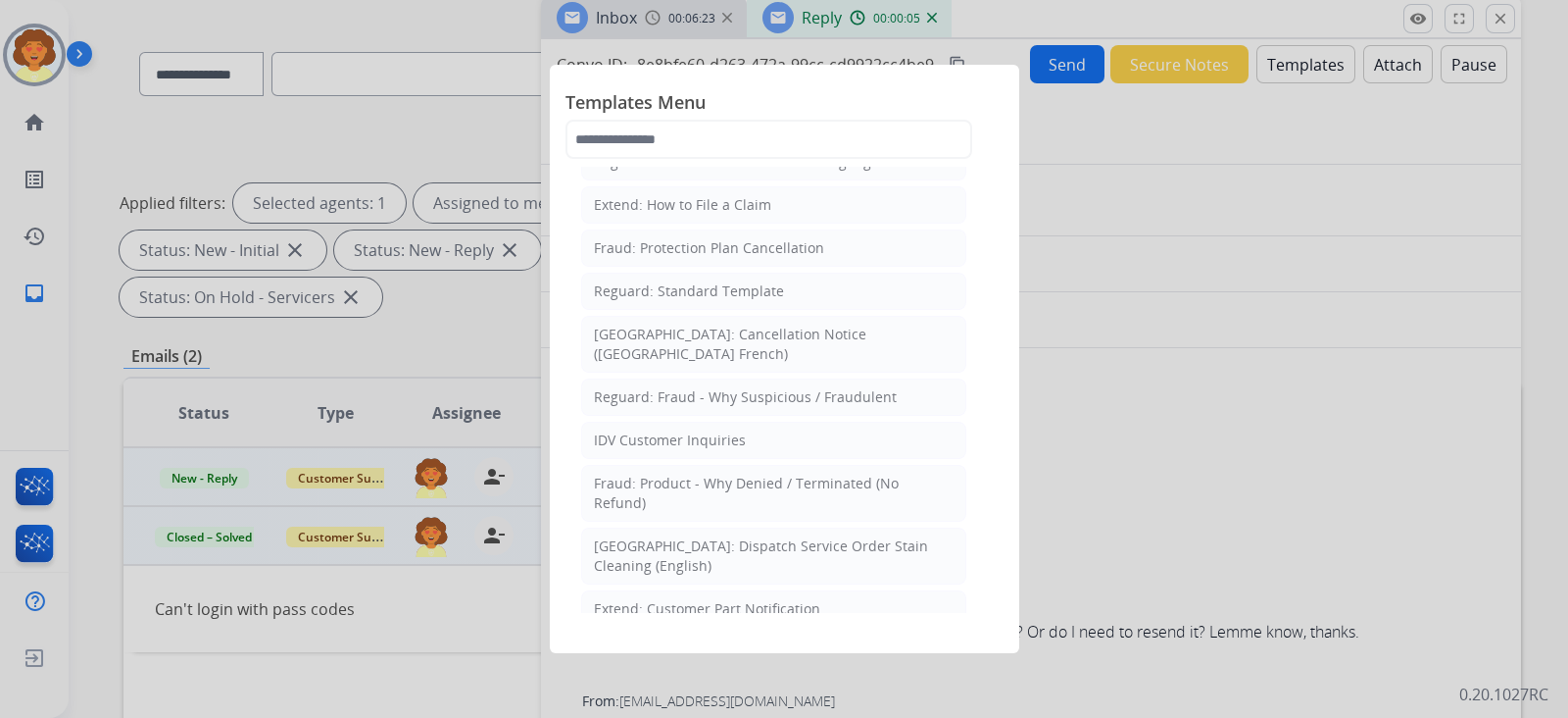
scroll to position [368, 0]
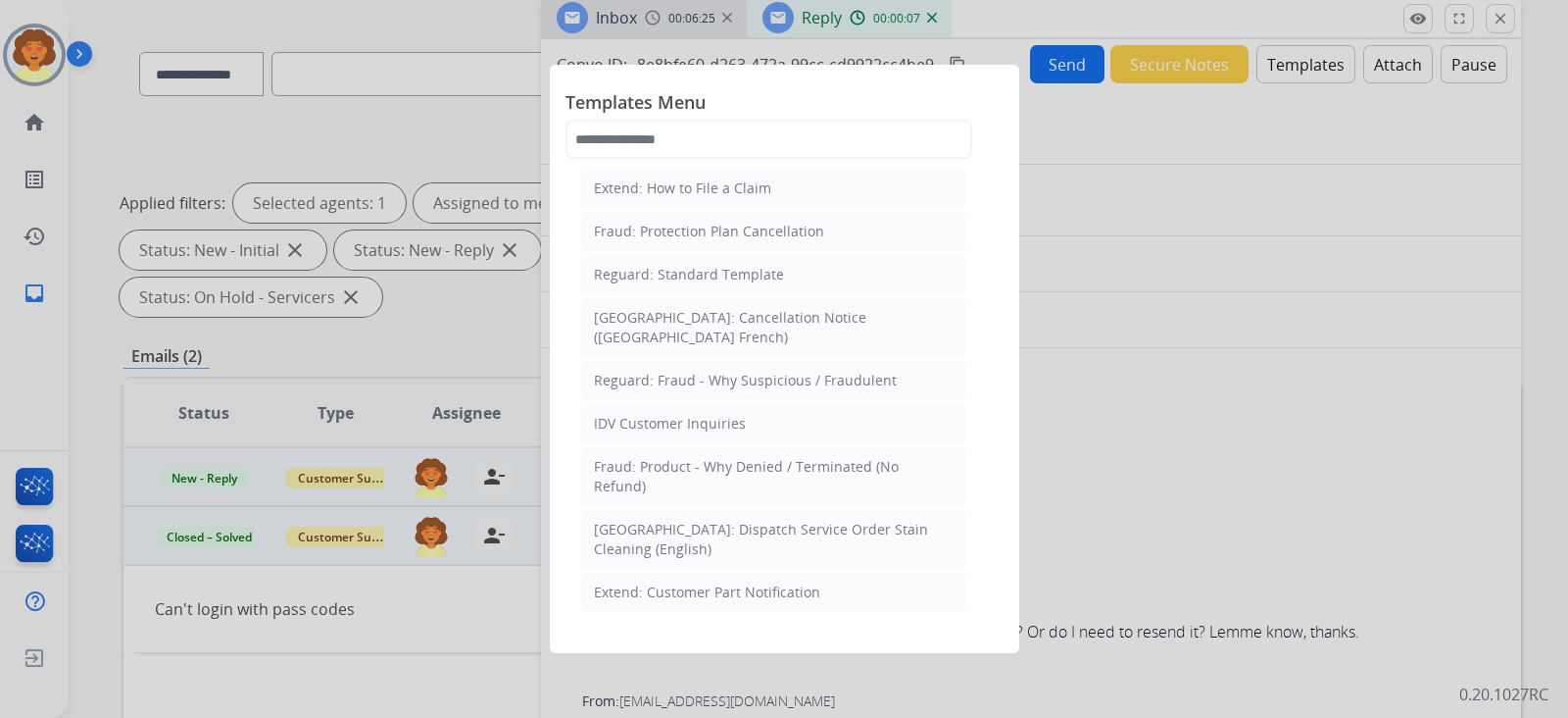
click at [774, 112] on div "Extend: Standard Template" at bounding box center [683, 102] width 179 height 20
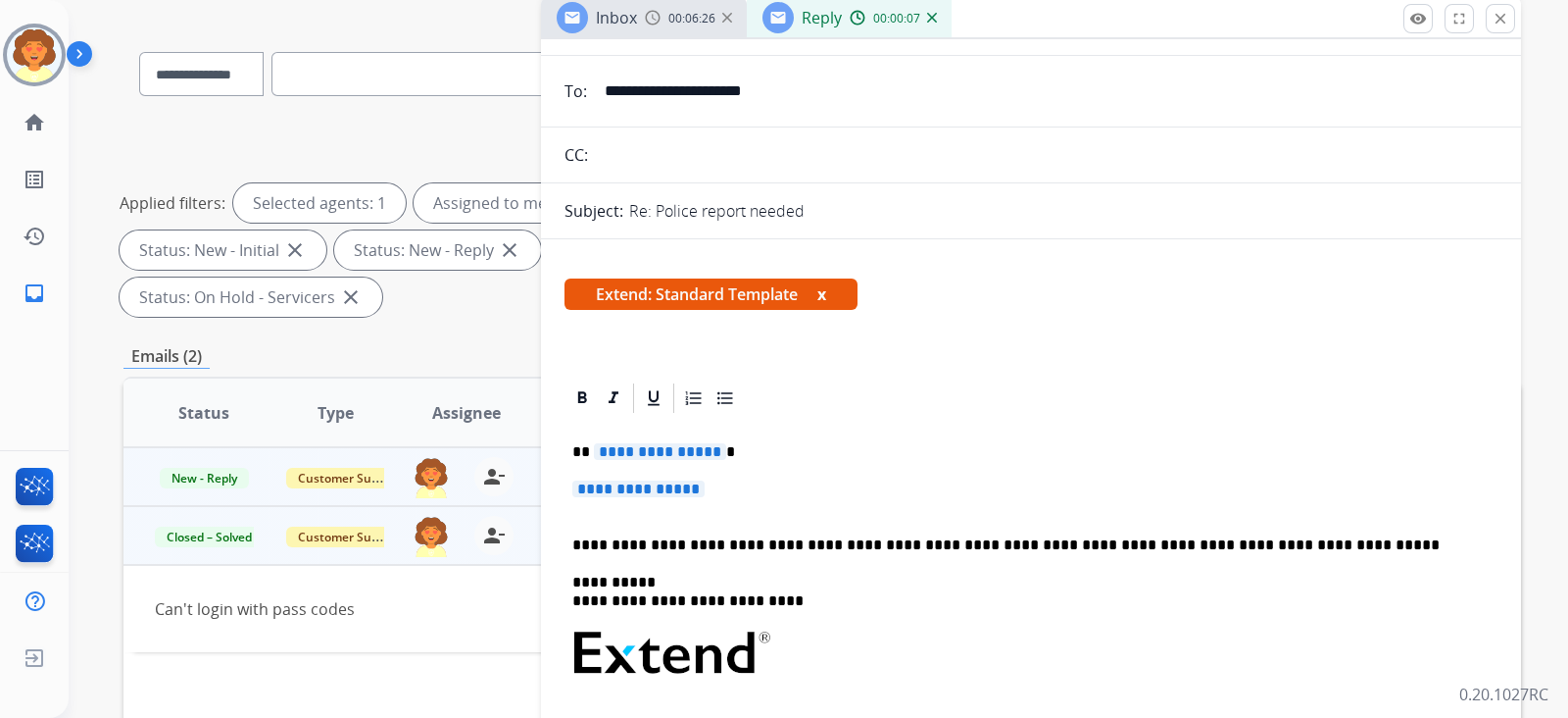
scroll to position [244, 0]
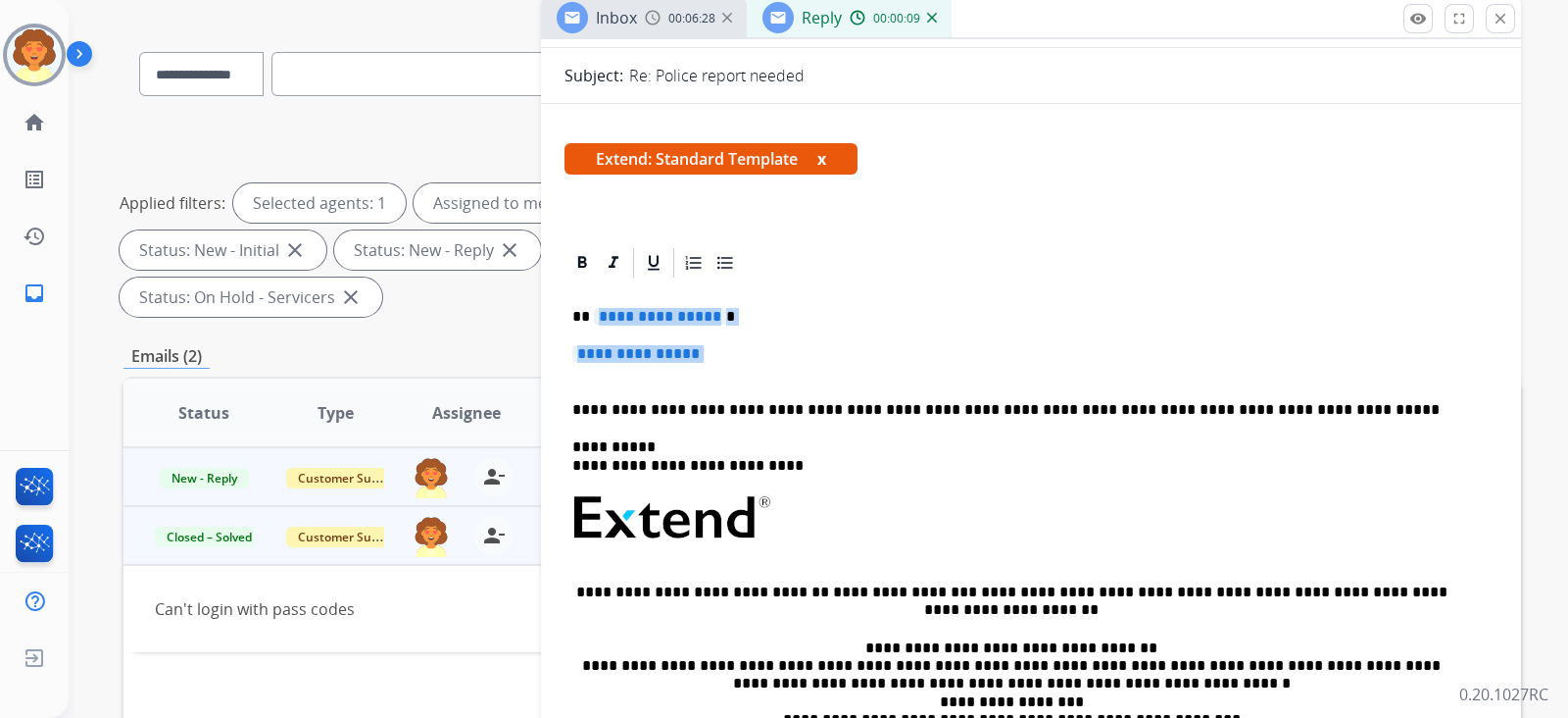
drag, startPoint x: 586, startPoint y: 620, endPoint x: 669, endPoint y: 680, distance: 102.4
click at [669, 557] on div "**********" at bounding box center [1030, 563] width 932 height 567
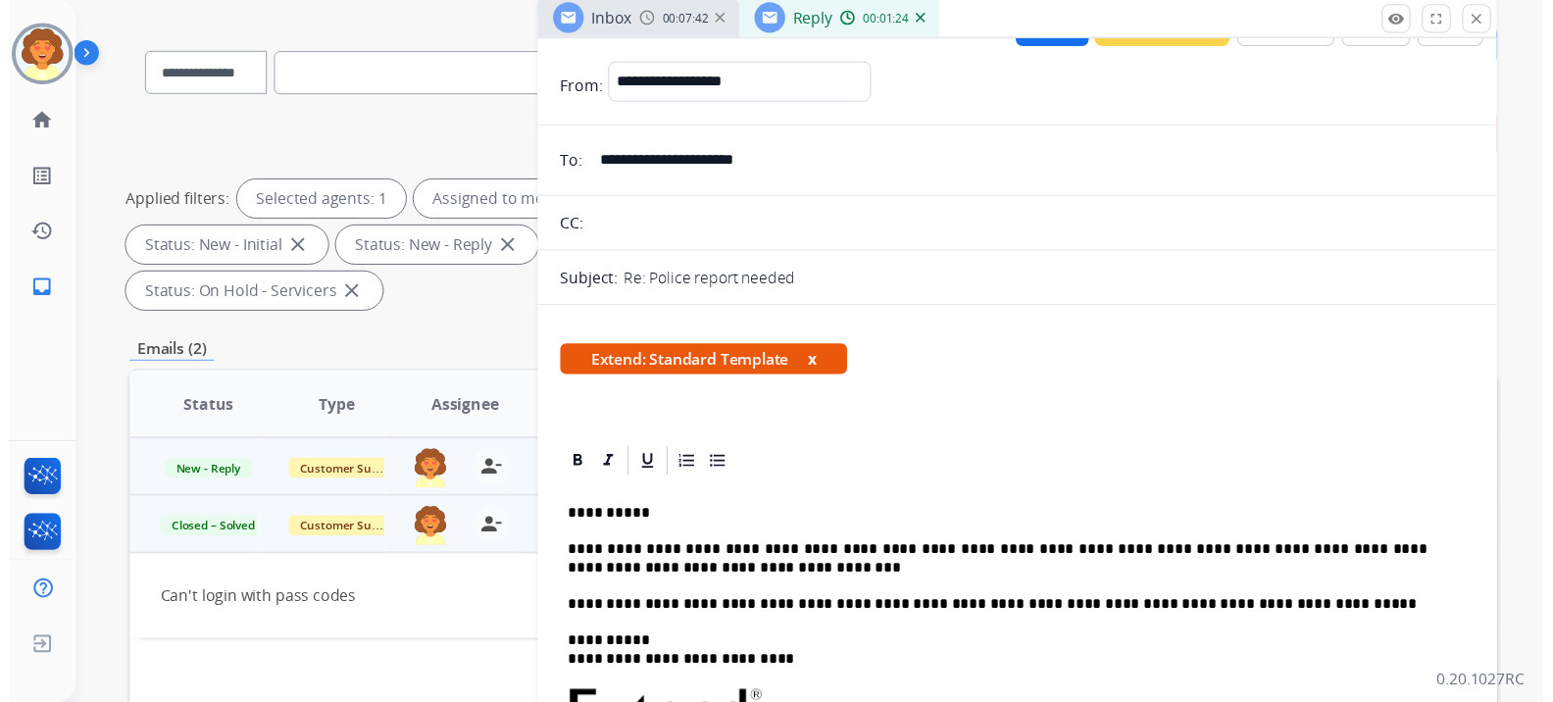
scroll to position [0, 0]
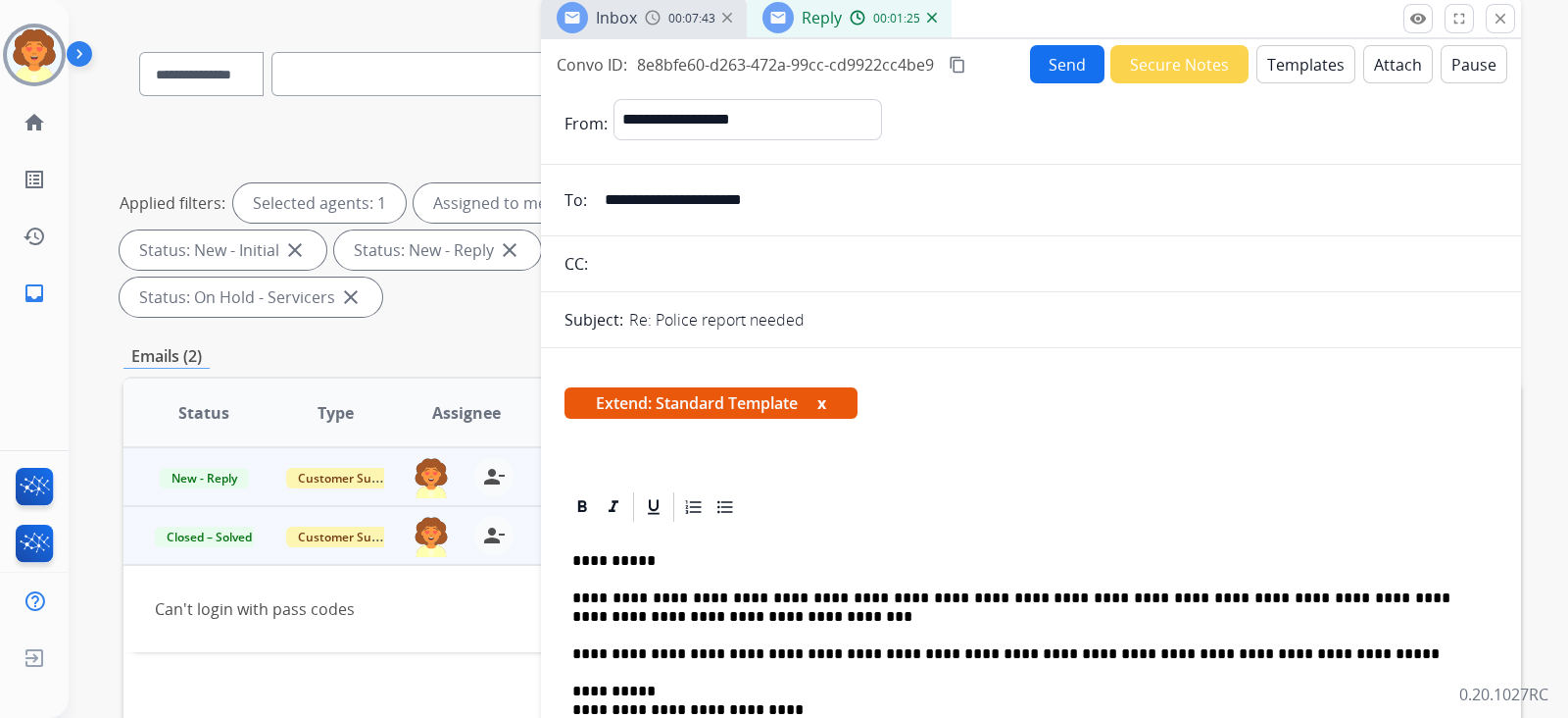
click at [1029, 83] on button "Send" at bounding box center [1066, 64] width 75 height 38
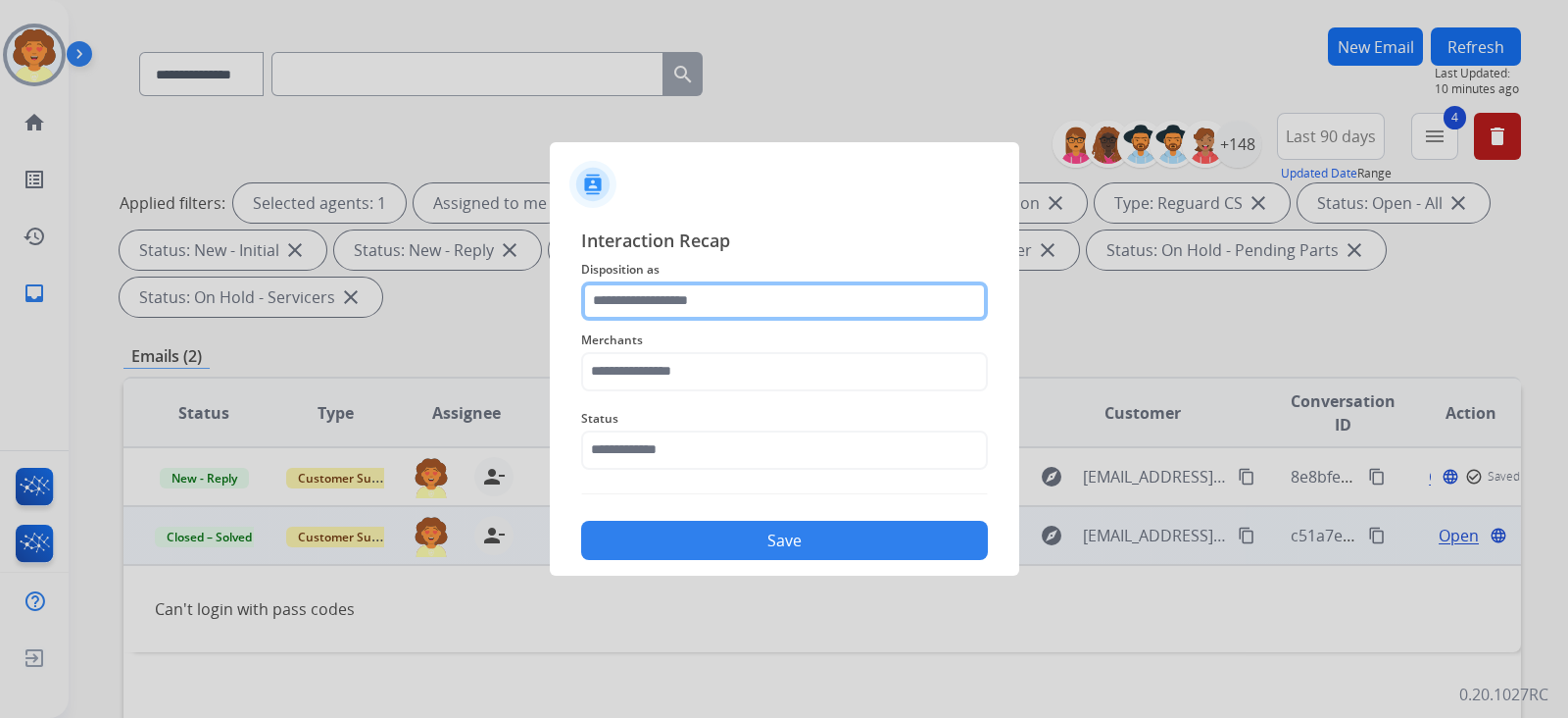
click at [755, 281] on input "text" at bounding box center [784, 300] width 407 height 39
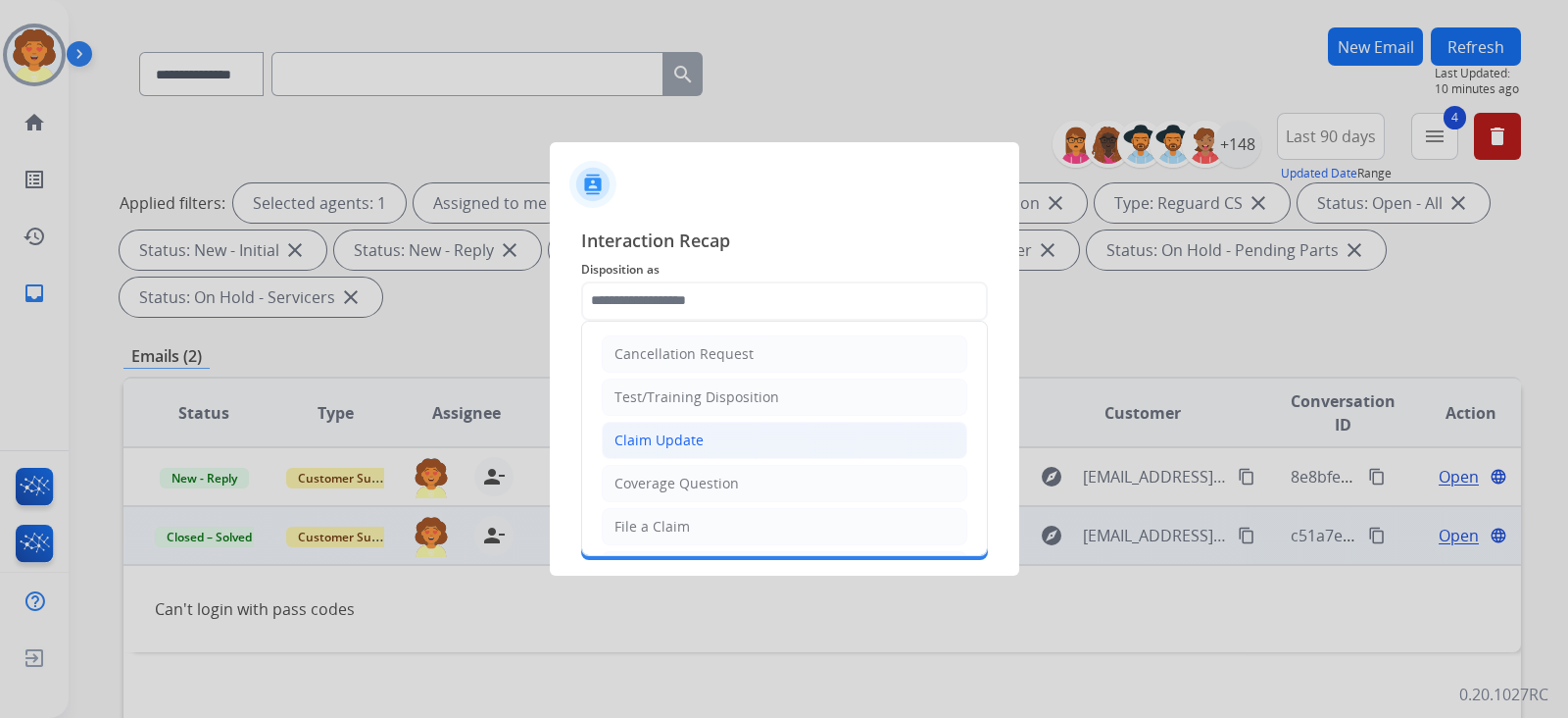
click at [704, 450] on div "Claim Update" at bounding box center [659, 440] width 89 height 20
type input "**********"
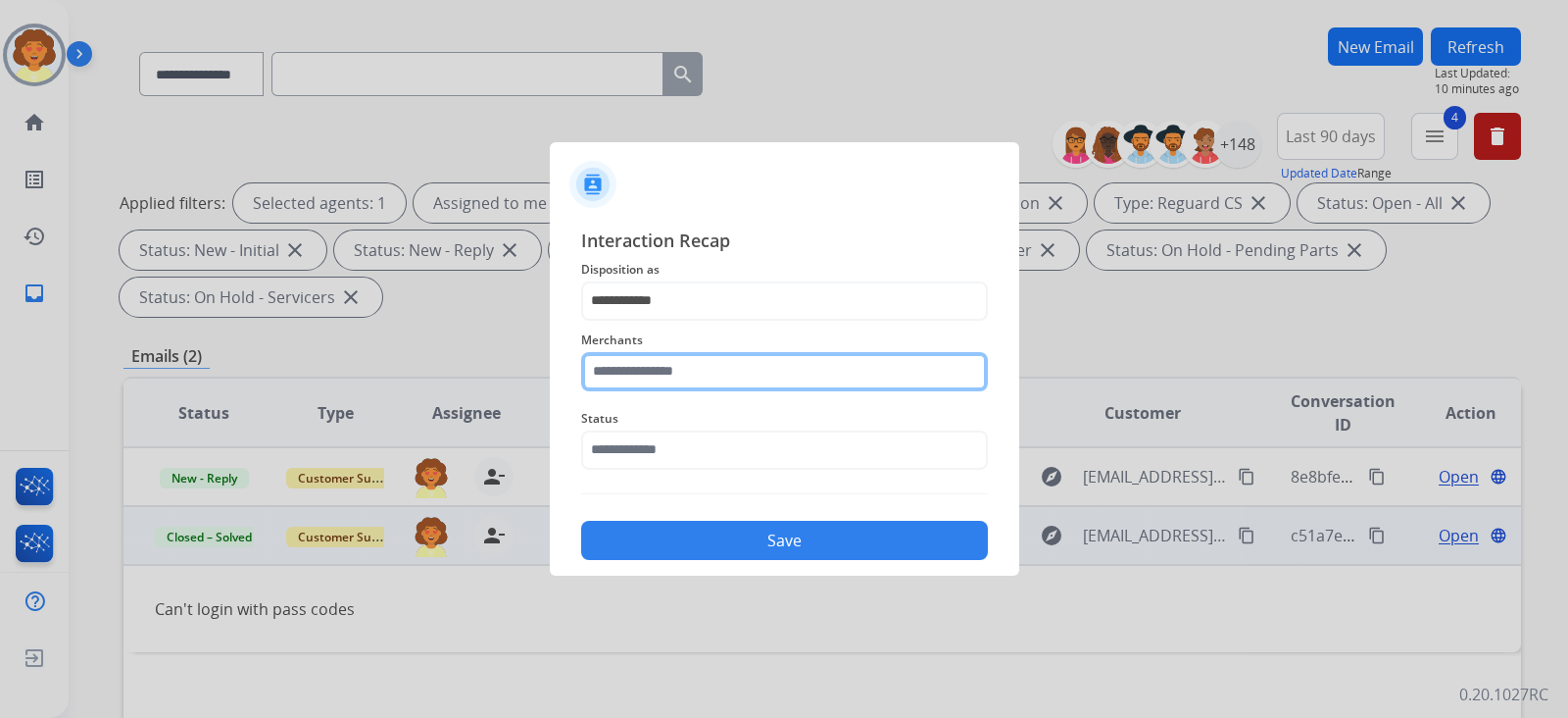
click at [687, 367] on input "text" at bounding box center [784, 371] width 407 height 39
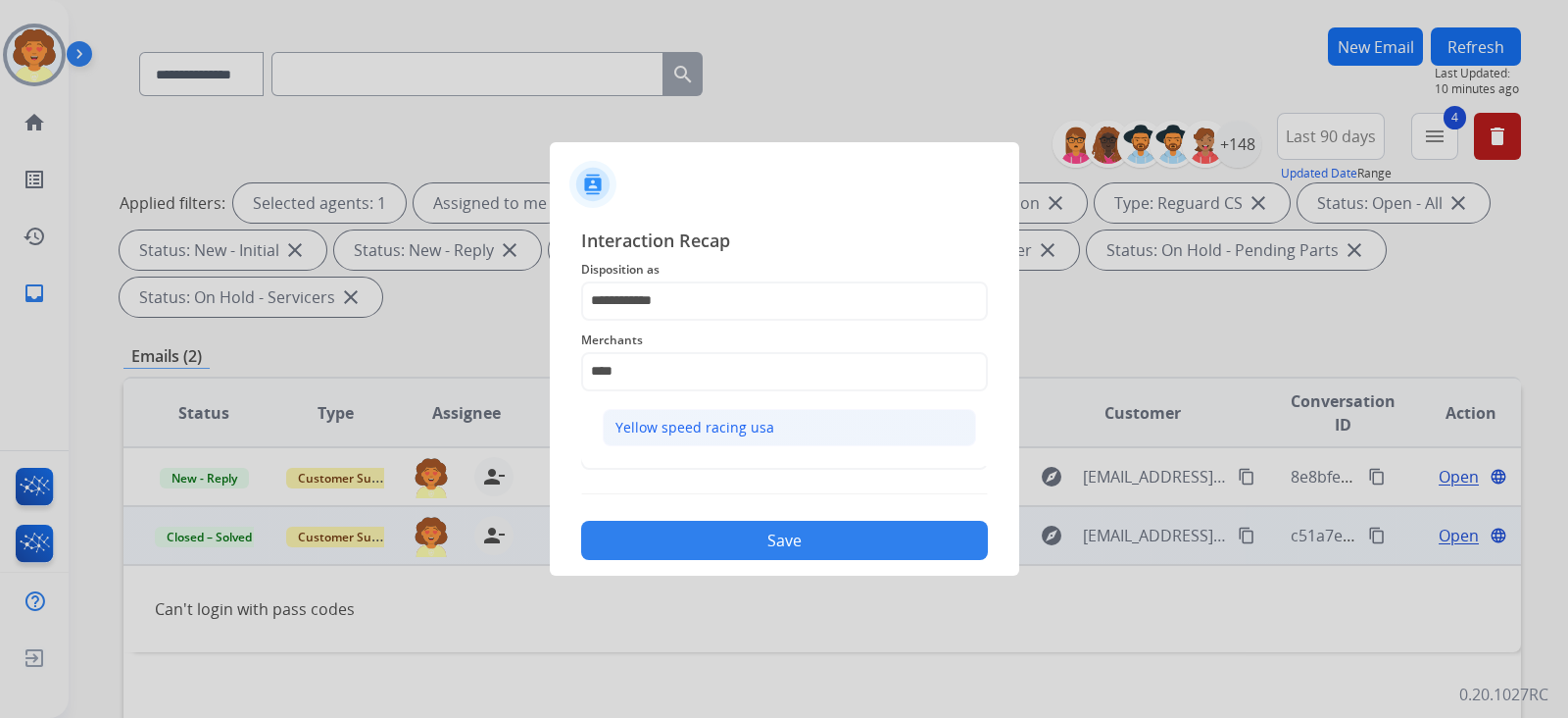
click at [725, 437] on div "Yellow speed racing usa" at bounding box center [695, 428] width 159 height 20
type input "**********"
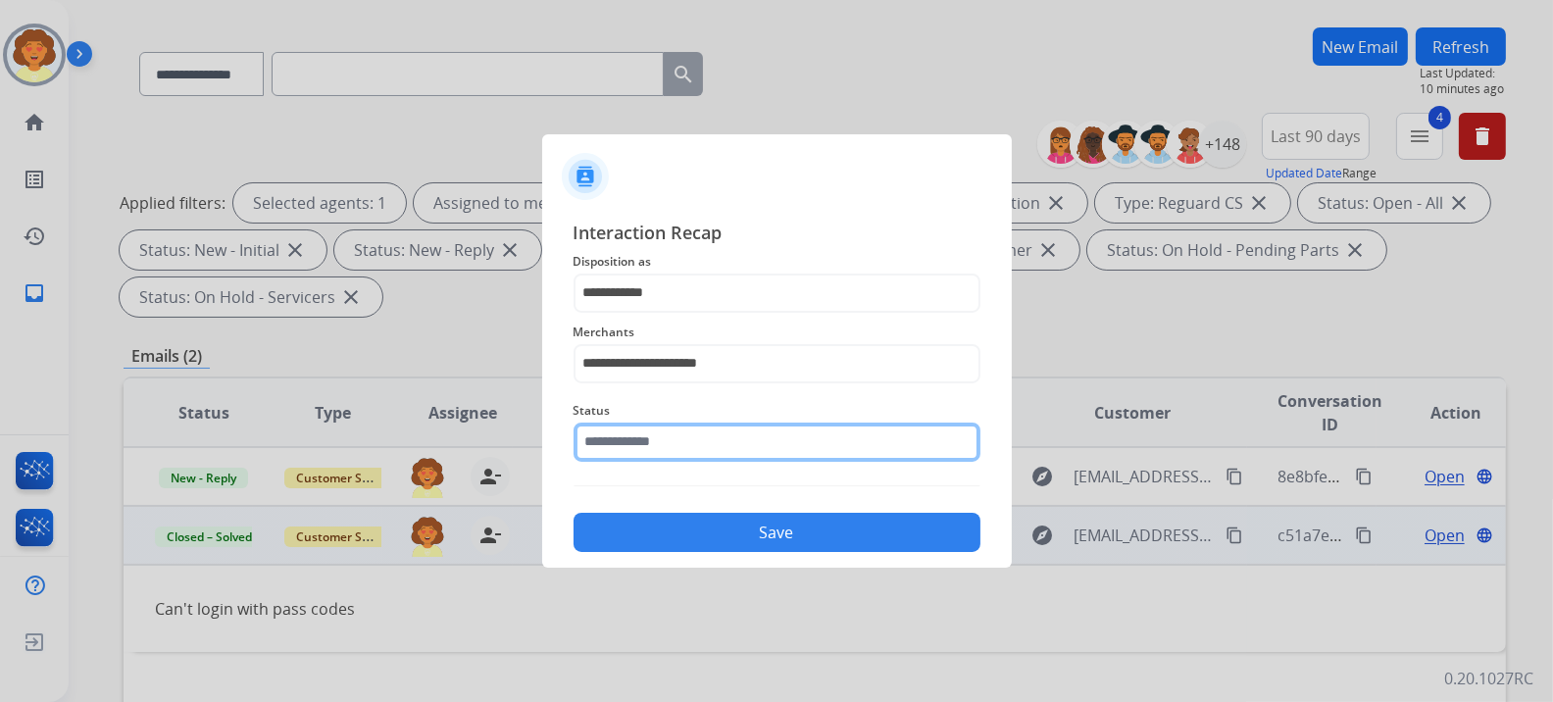
click at [717, 462] on input "text" at bounding box center [777, 442] width 407 height 39
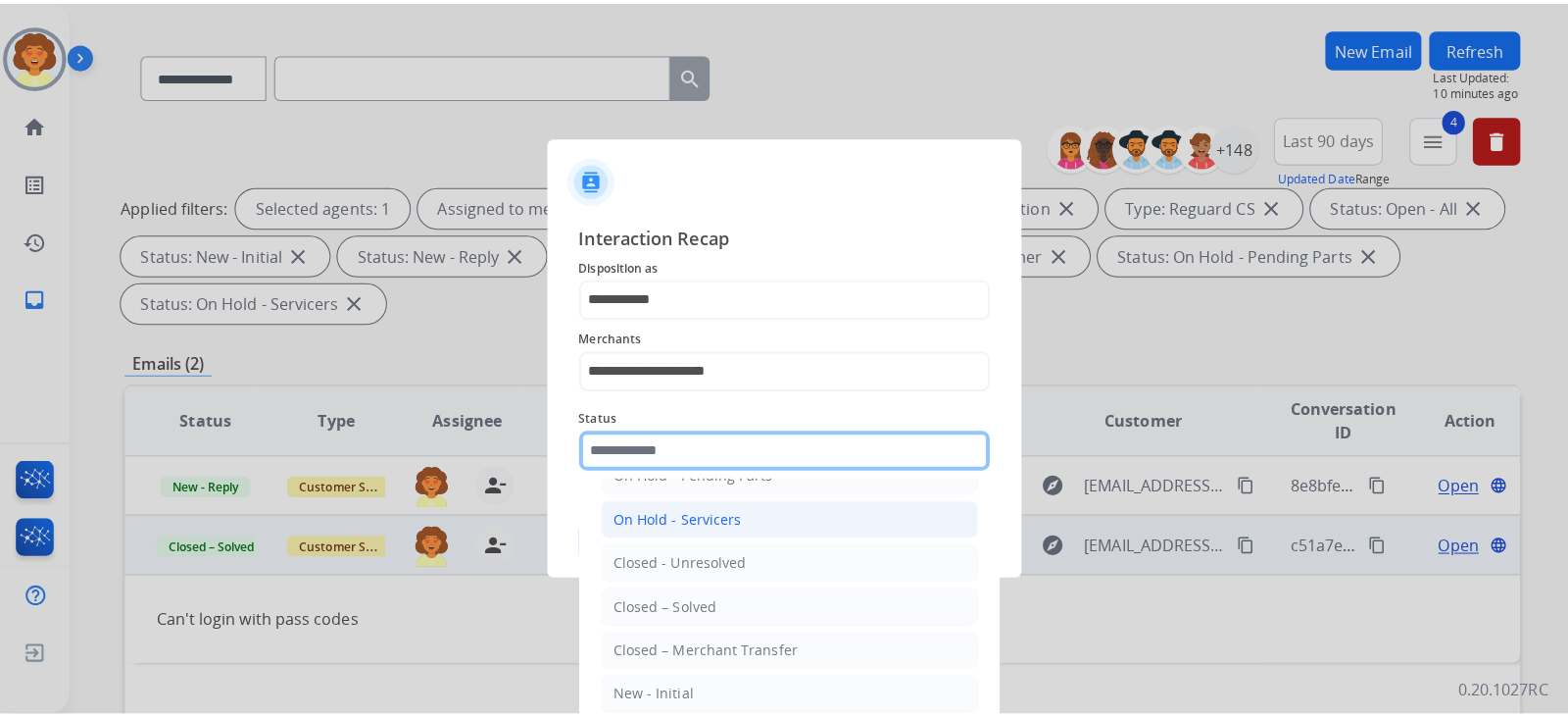
scroll to position [311, 0]
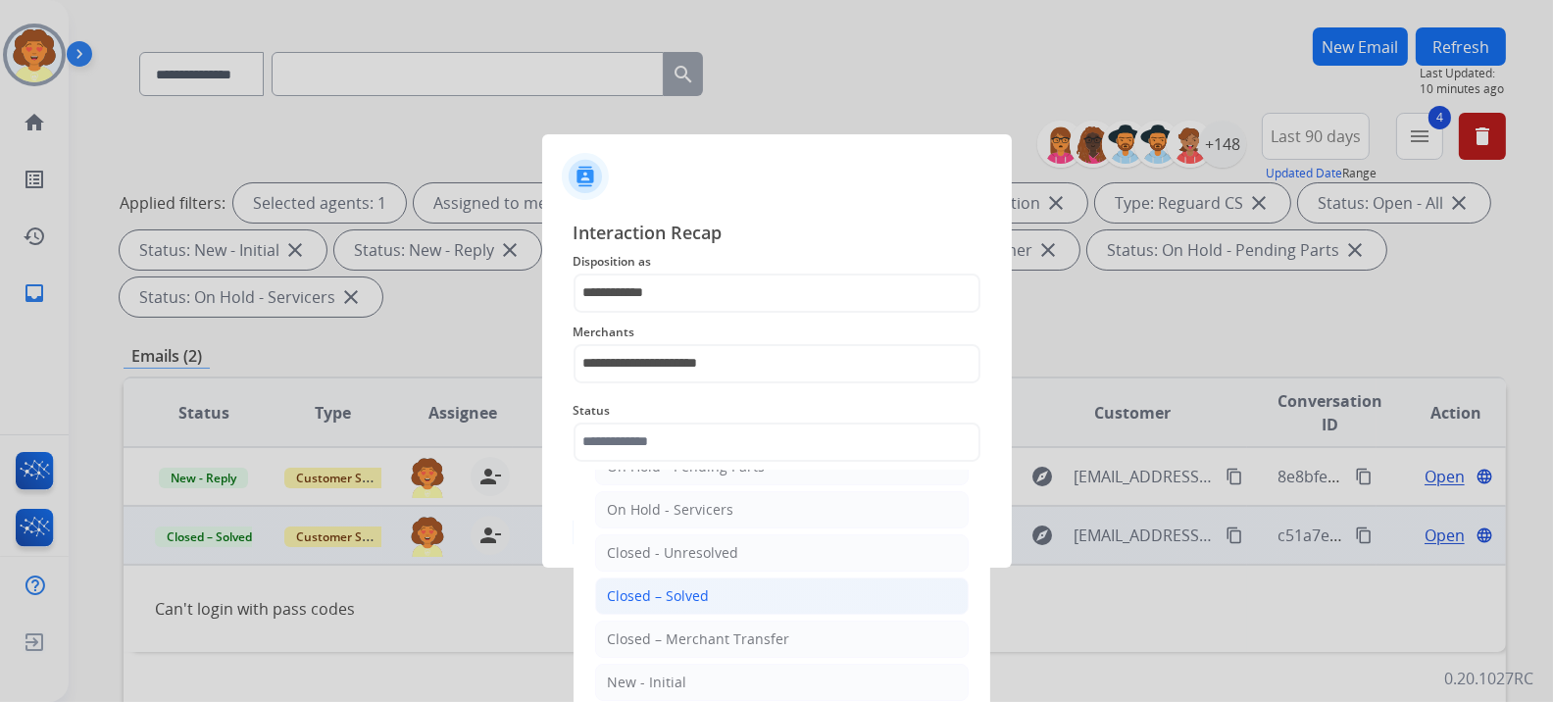
click at [710, 557] on div "Closed – Solved" at bounding box center [659, 596] width 102 height 20
type input "**********"
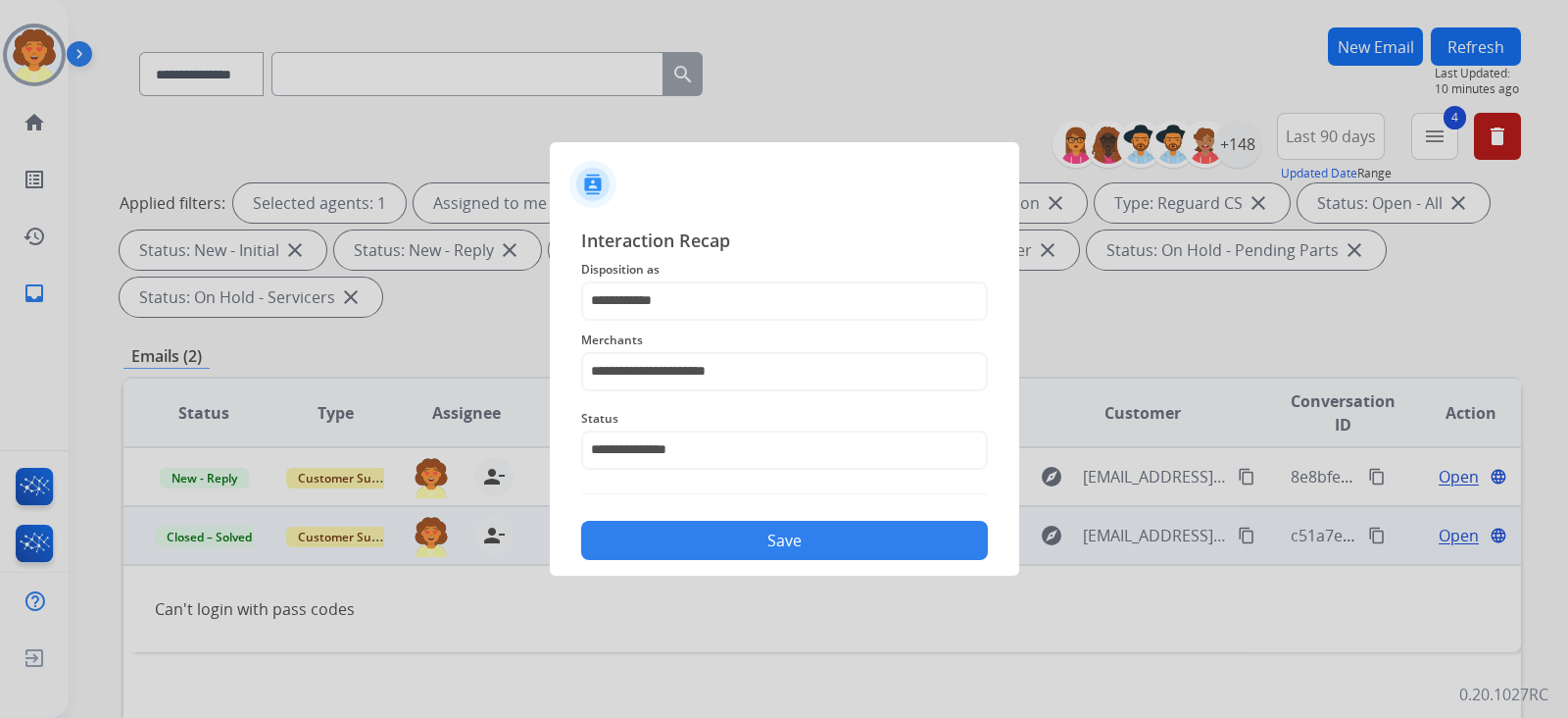
drag, startPoint x: 816, startPoint y: 609, endPoint x: 832, endPoint y: 581, distance: 32.2
click at [821, 557] on button "Save" at bounding box center [784, 540] width 407 height 39
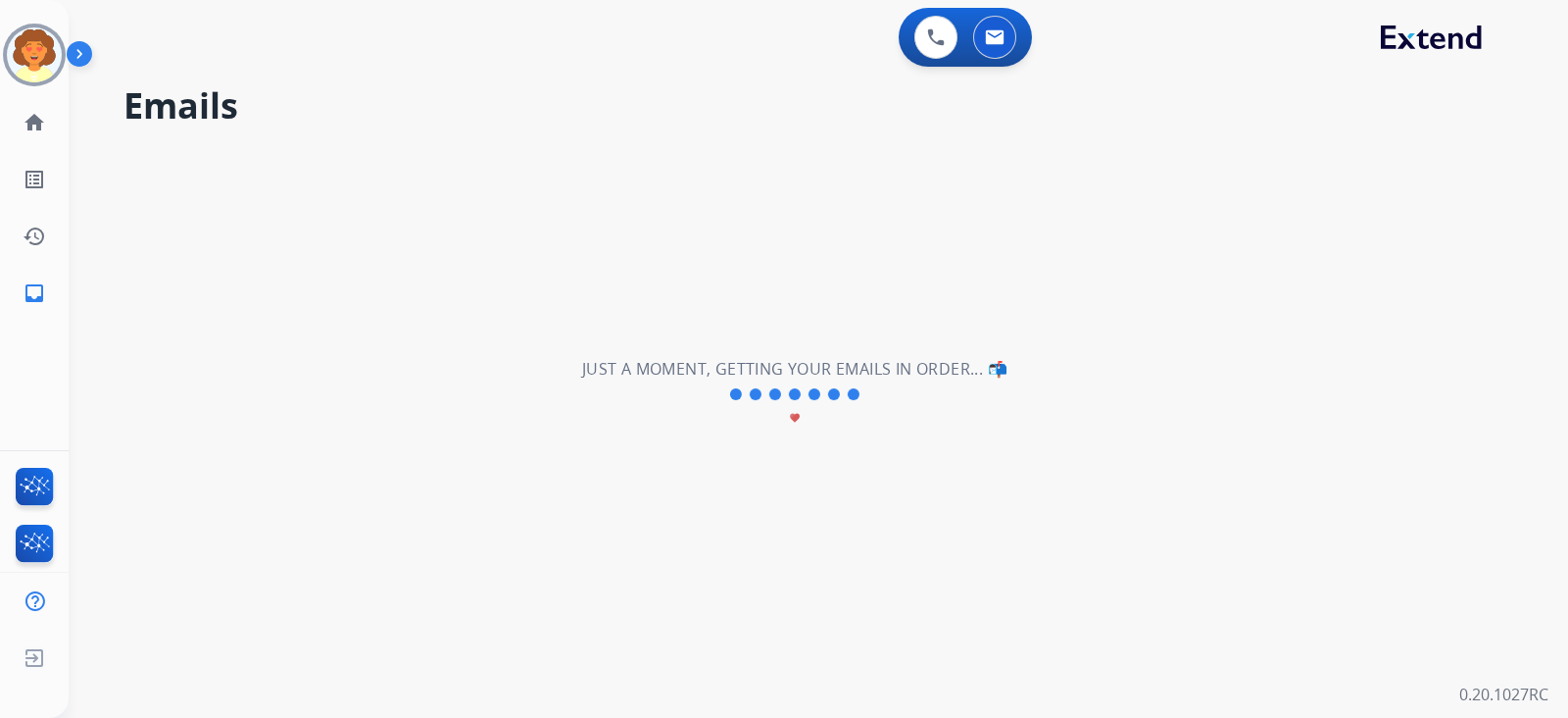
scroll to position [0, 0]
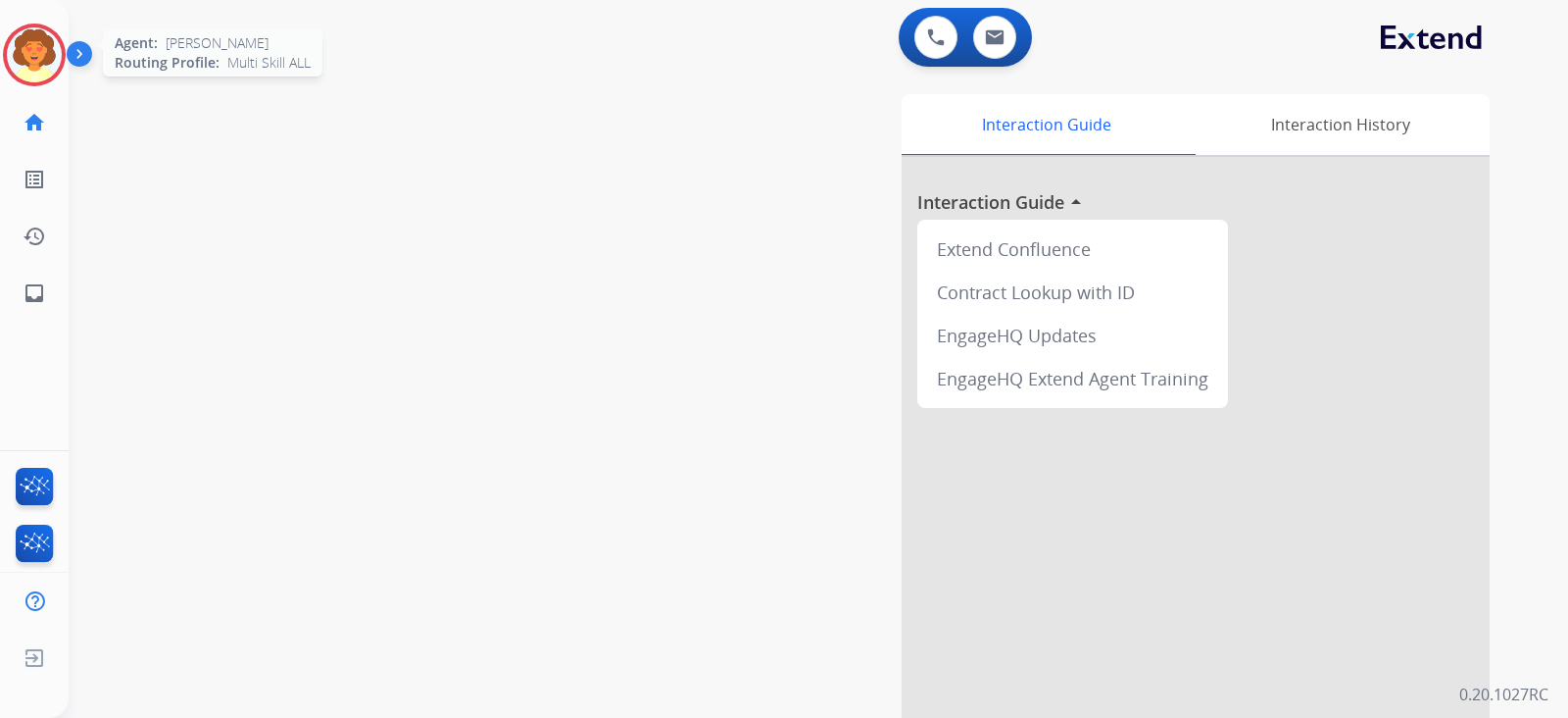
click at [50, 77] on img at bounding box center [34, 54] width 55 height 55
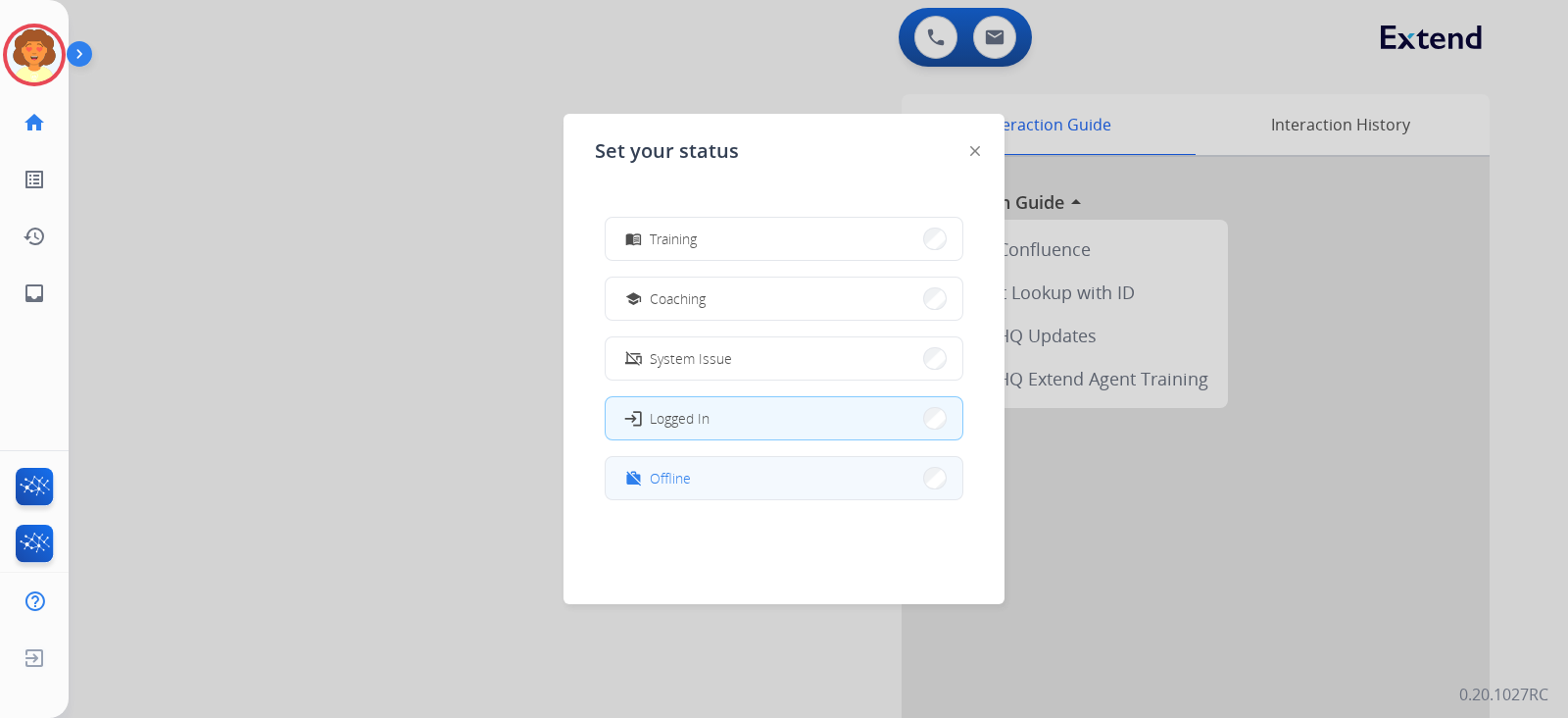
scroll to position [396, 0]
click at [766, 471] on button "work_off Offline" at bounding box center [784, 478] width 357 height 42
